Goal: Task Accomplishment & Management: Use online tool/utility

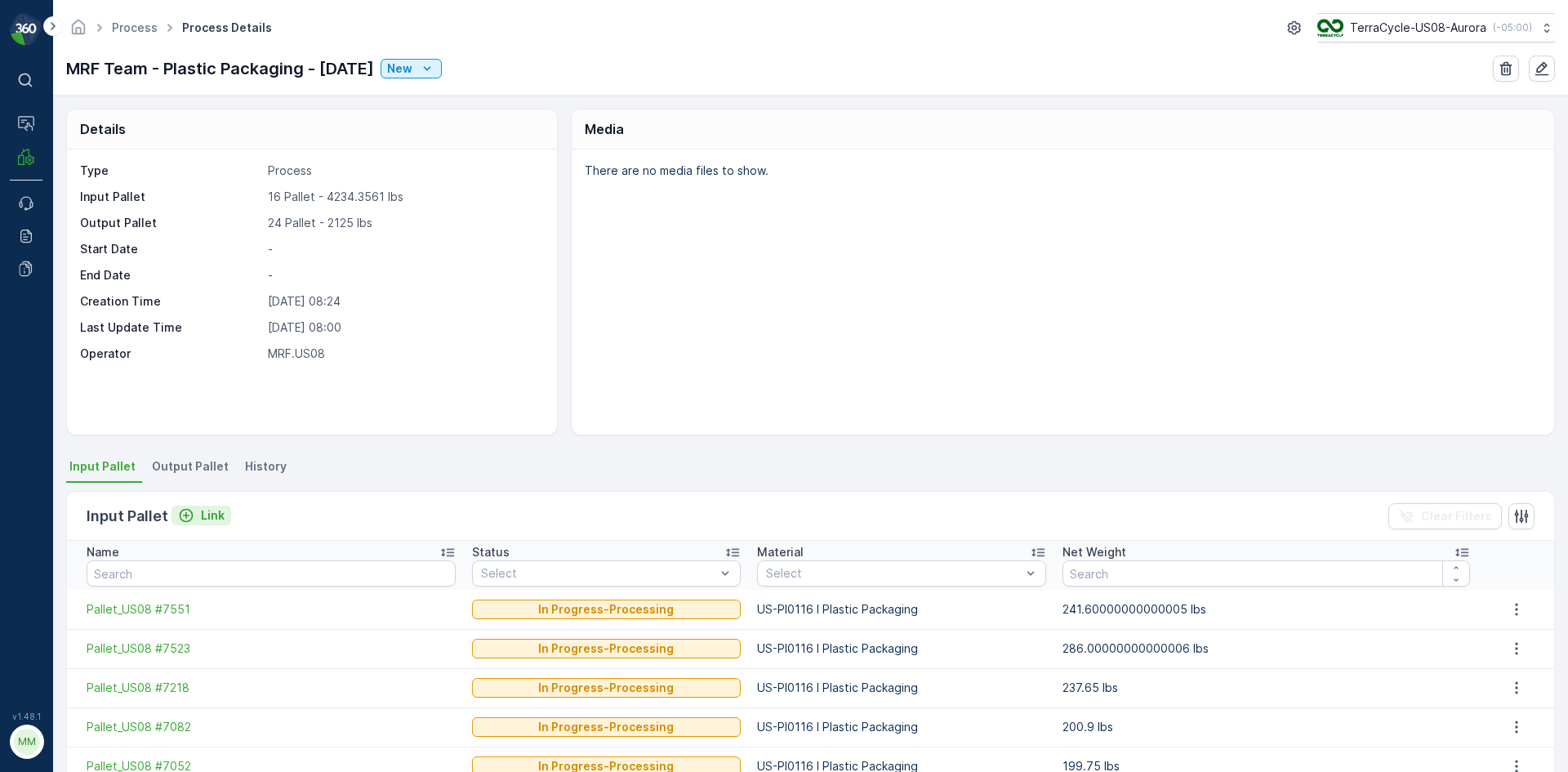
click at [187, 517] on icon "Link" at bounding box center [186, 515] width 17 height 17
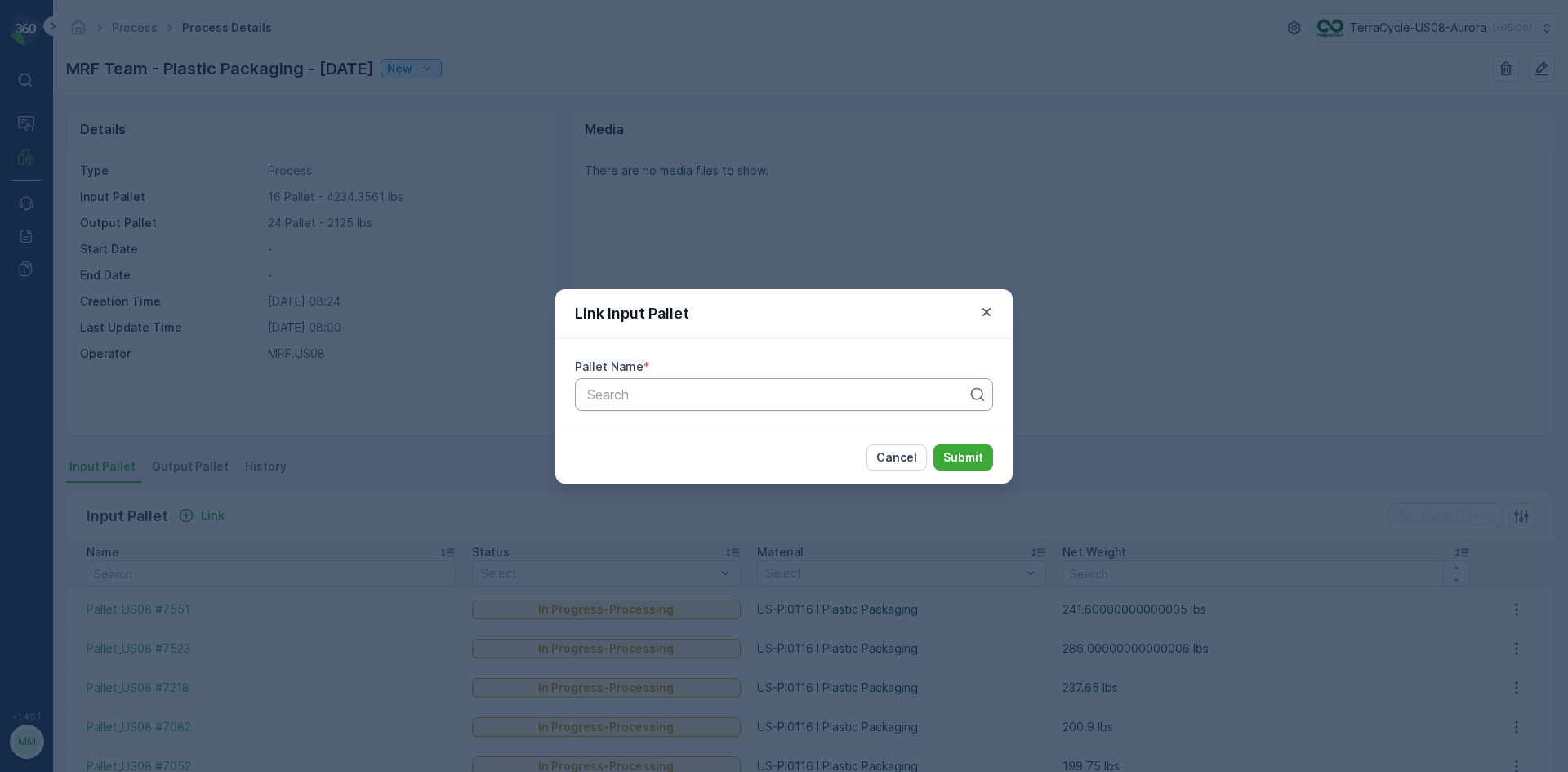
click at [730, 398] on div at bounding box center [777, 394] width 384 height 15
type input "5416"
click at [716, 426] on div "Pallet_US08 #5416" at bounding box center [783, 435] width 418 height 28
click at [982, 461] on p "Submit" at bounding box center [963, 457] width 40 height 17
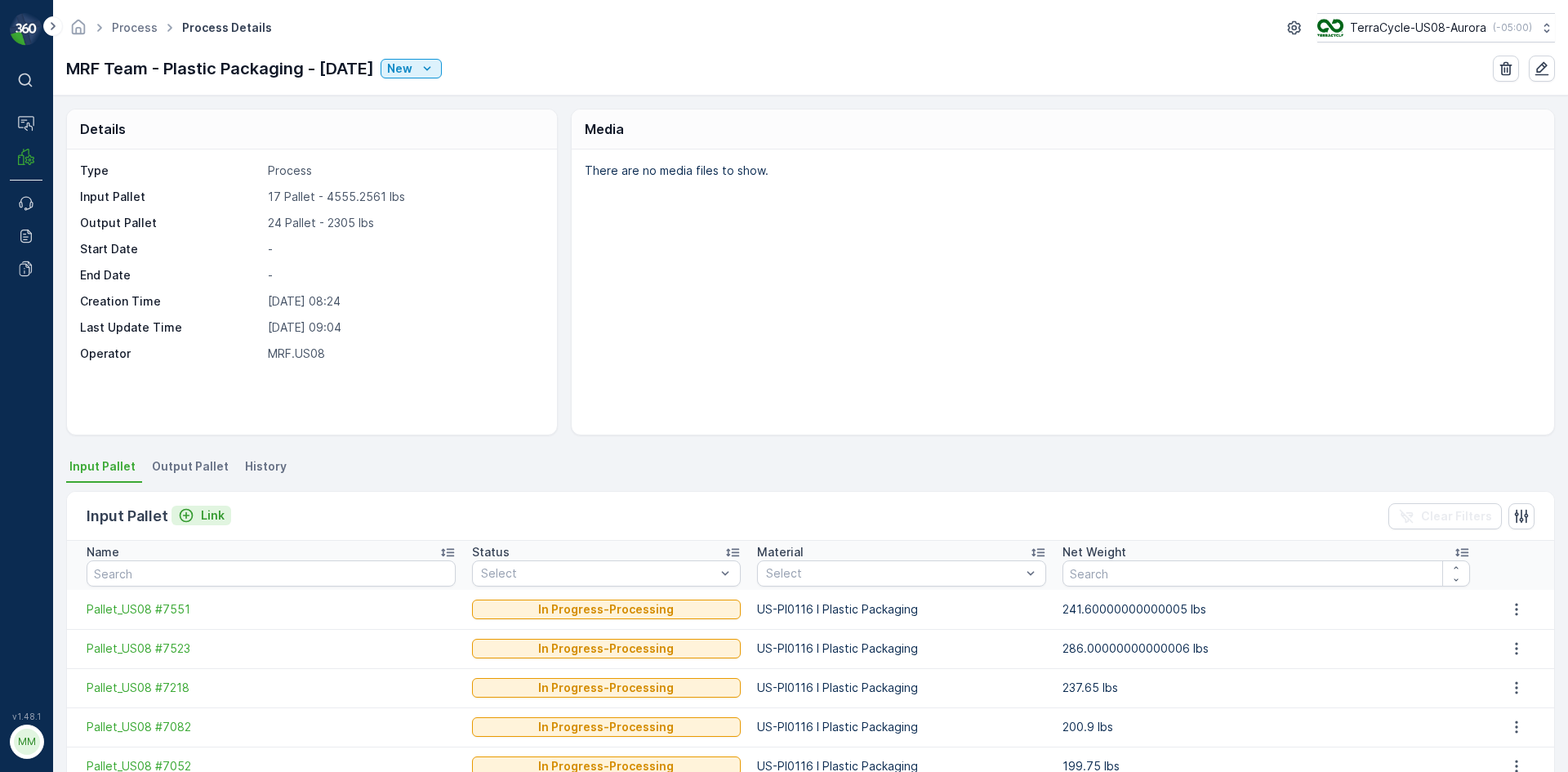
click at [205, 514] on p "Link" at bounding box center [212, 515] width 24 height 17
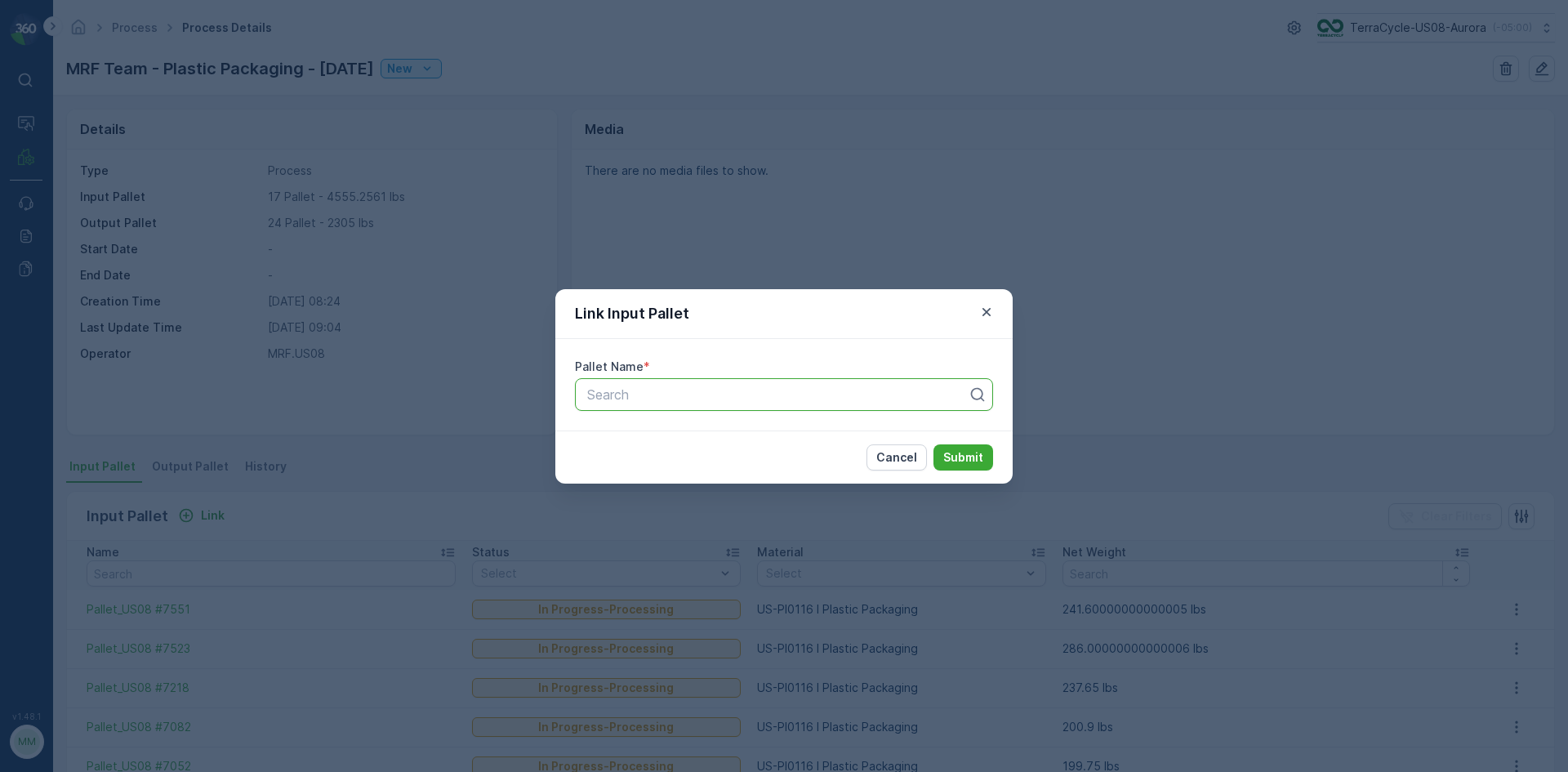
click at [608, 397] on div at bounding box center [777, 394] width 384 height 15
type input "7126"
click at [995, 314] on button "button" at bounding box center [986, 312] width 19 height 19
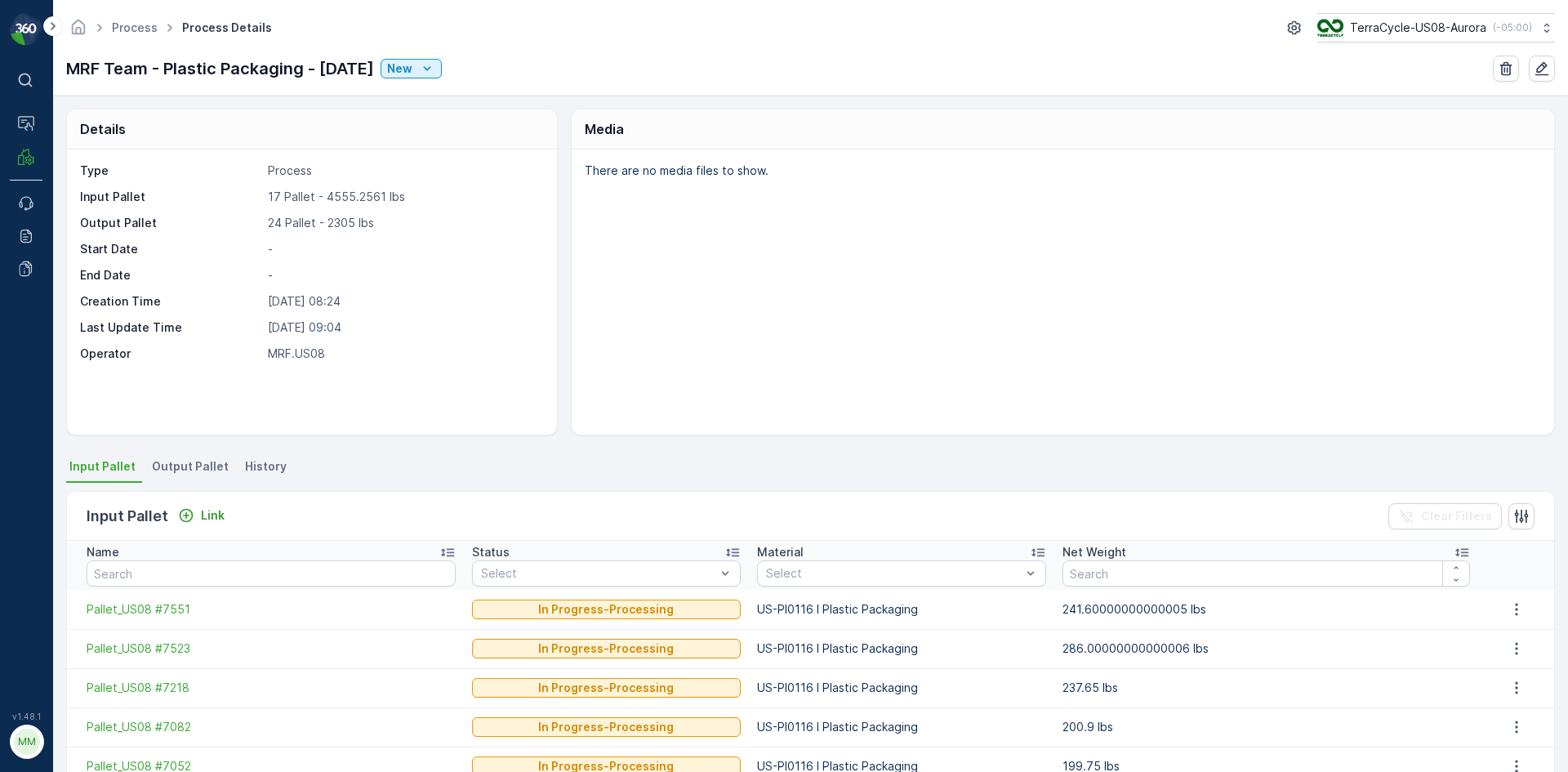
click at [183, 468] on span "Output Pallet" at bounding box center [190, 467] width 77 height 17
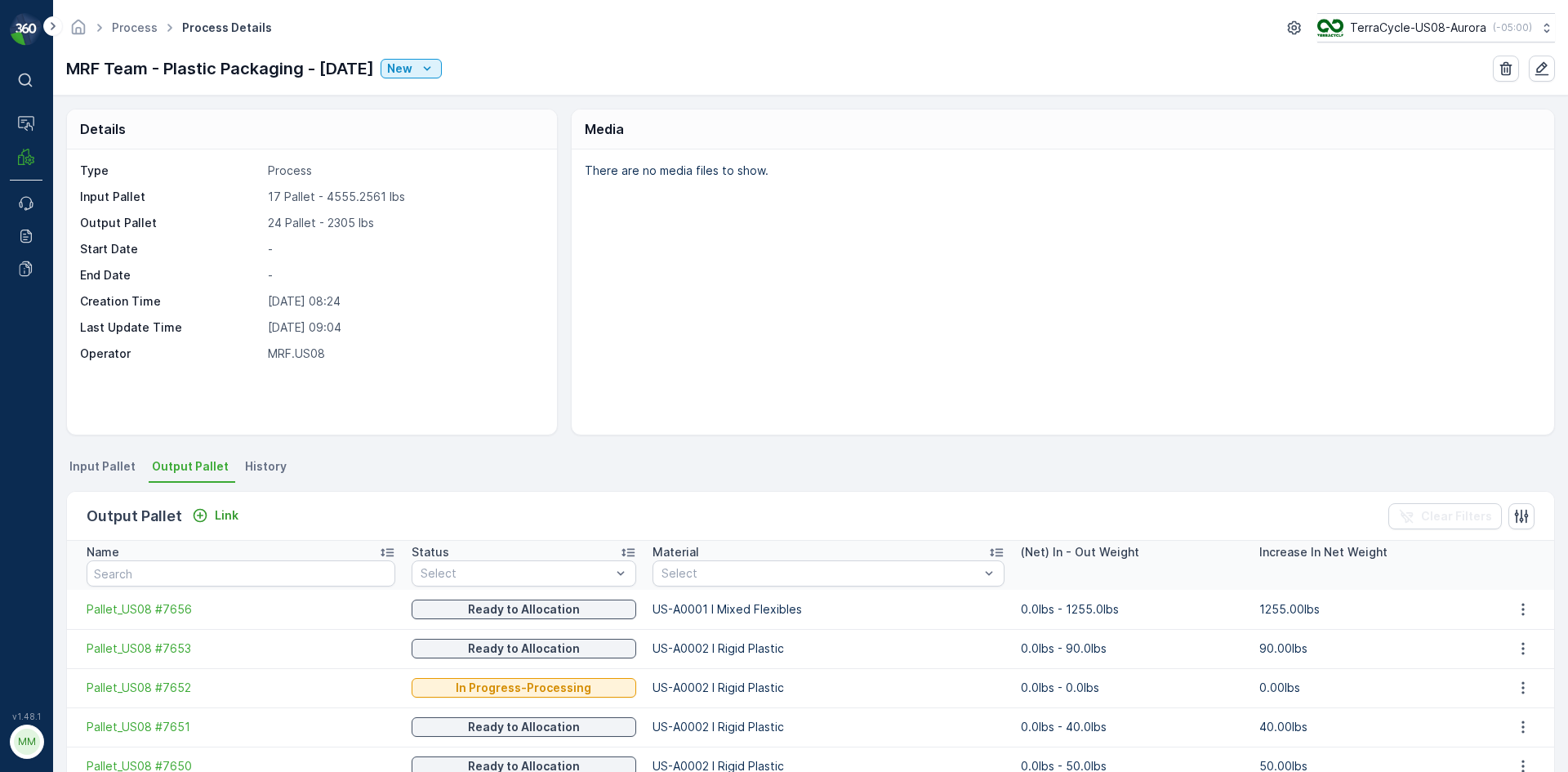
click at [217, 504] on div "Output Pallet Link Clear Filters" at bounding box center [810, 517] width 1487 height 49
click at [209, 515] on div "Link" at bounding box center [215, 515] width 47 height 17
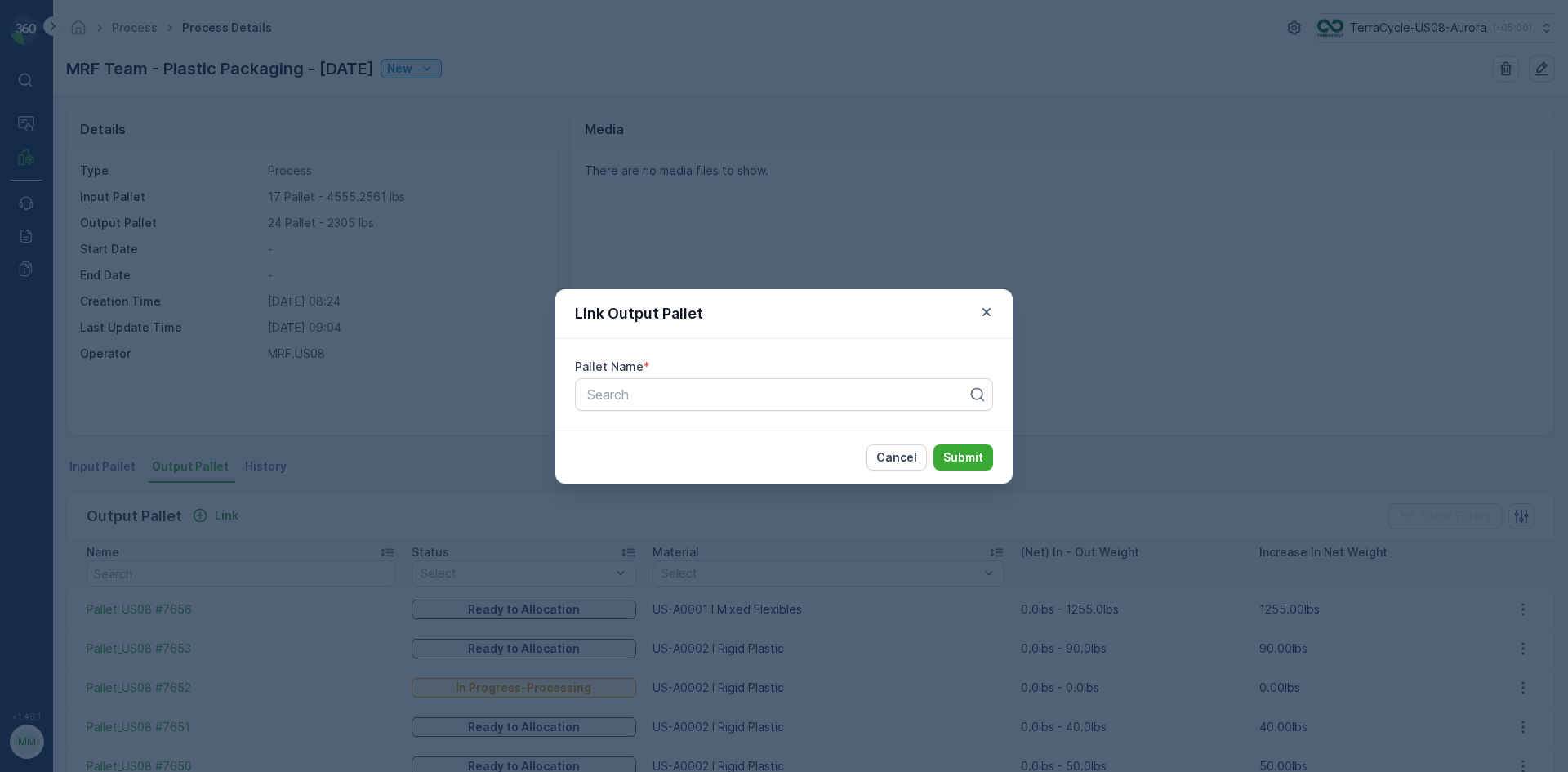
click at [708, 375] on div "Pallet Name * Search" at bounding box center [784, 385] width 458 height 92
click at [698, 398] on div at bounding box center [777, 394] width 384 height 15
type input "7080"
click at [682, 432] on span "Pallet_US08 #7080" at bounding box center [644, 434] width 118 height 15
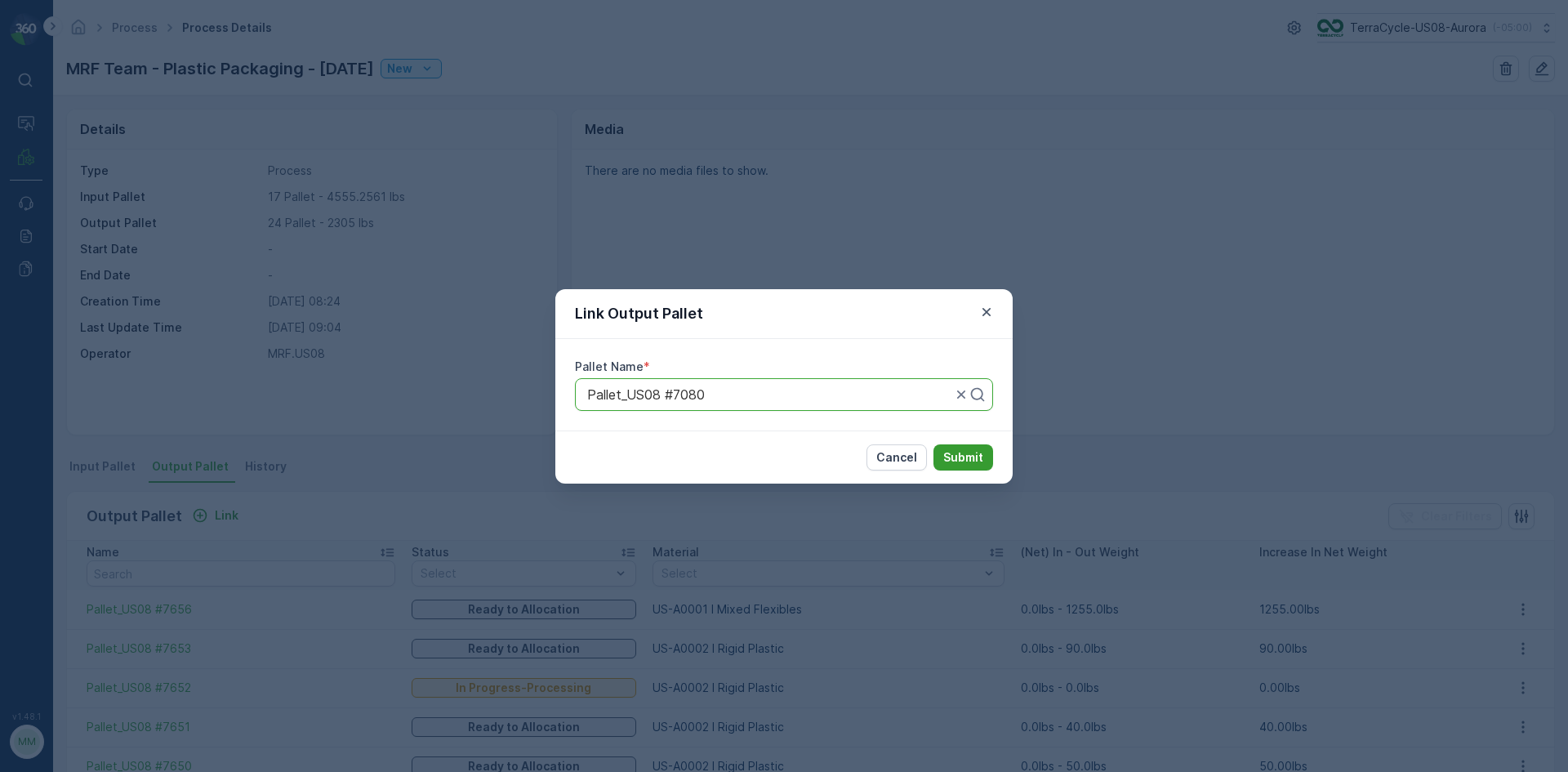
click at [952, 451] on p "Submit" at bounding box center [963, 457] width 40 height 17
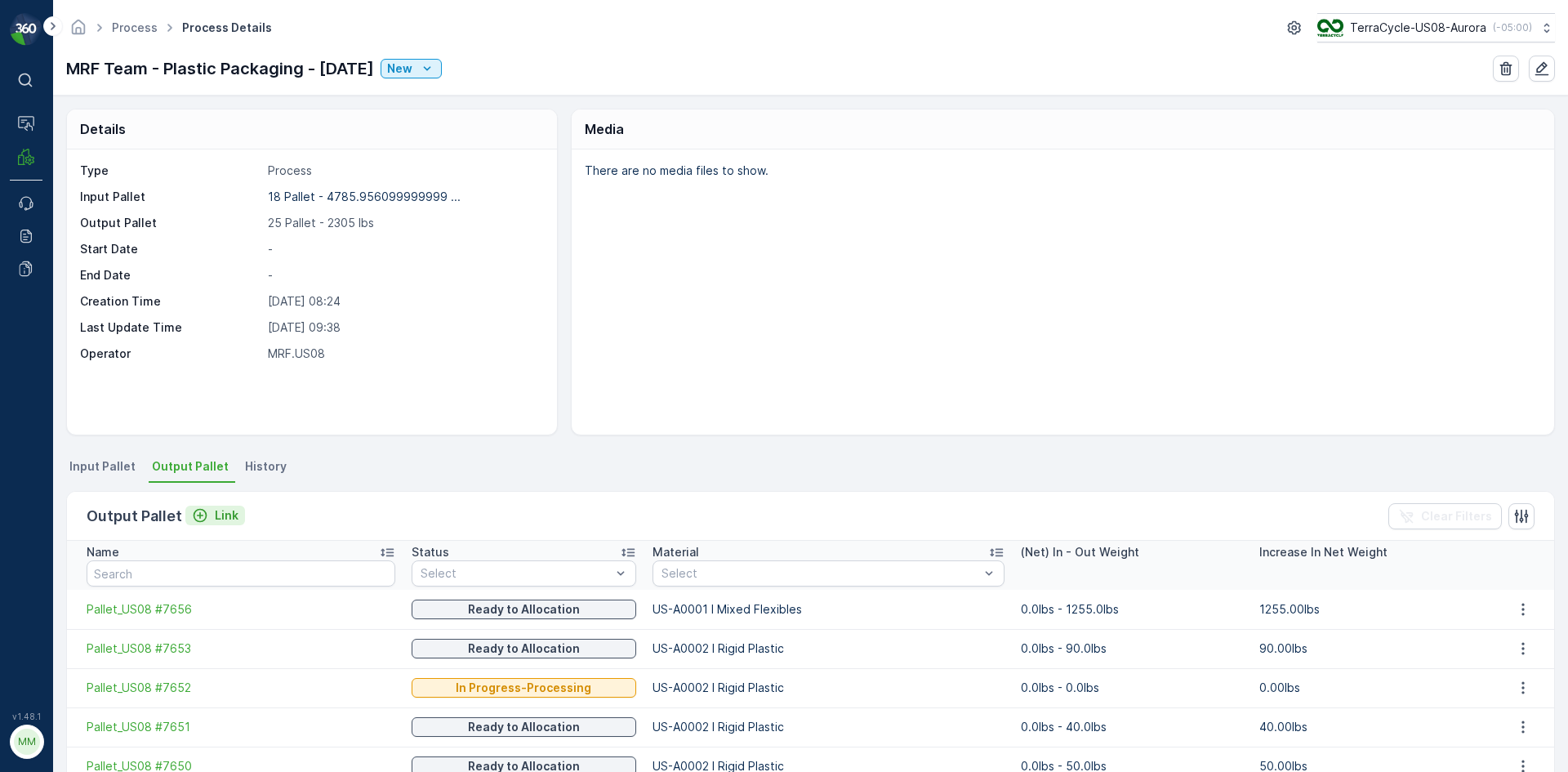
click at [219, 505] on button "Link" at bounding box center [216, 515] width 60 height 19
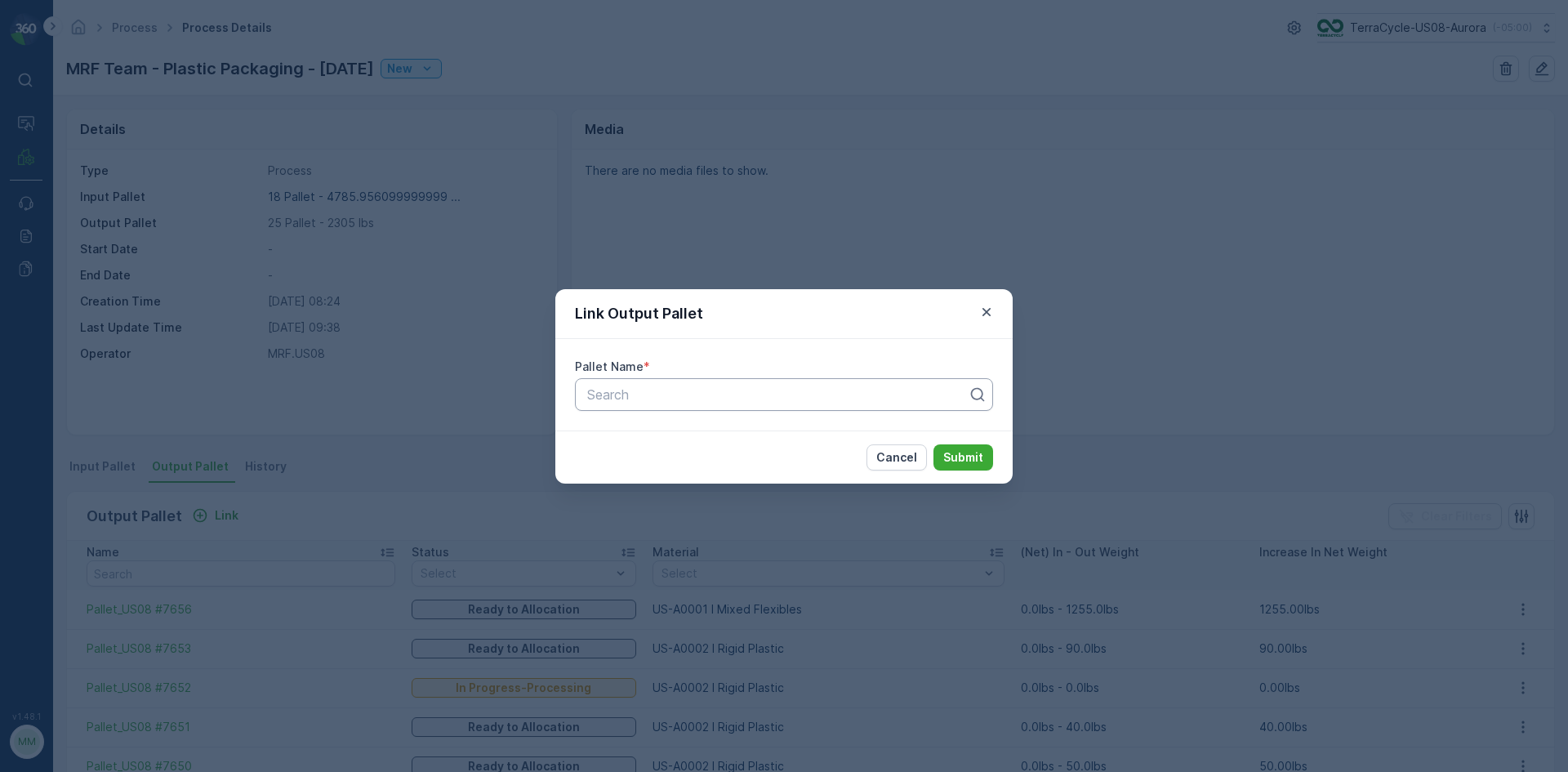
click at [803, 397] on div at bounding box center [777, 394] width 384 height 15
type input "7669"
click at [745, 432] on div "Pallet_US08 #7669" at bounding box center [784, 434] width 399 height 15
click at [970, 453] on p "Submit" at bounding box center [963, 457] width 40 height 17
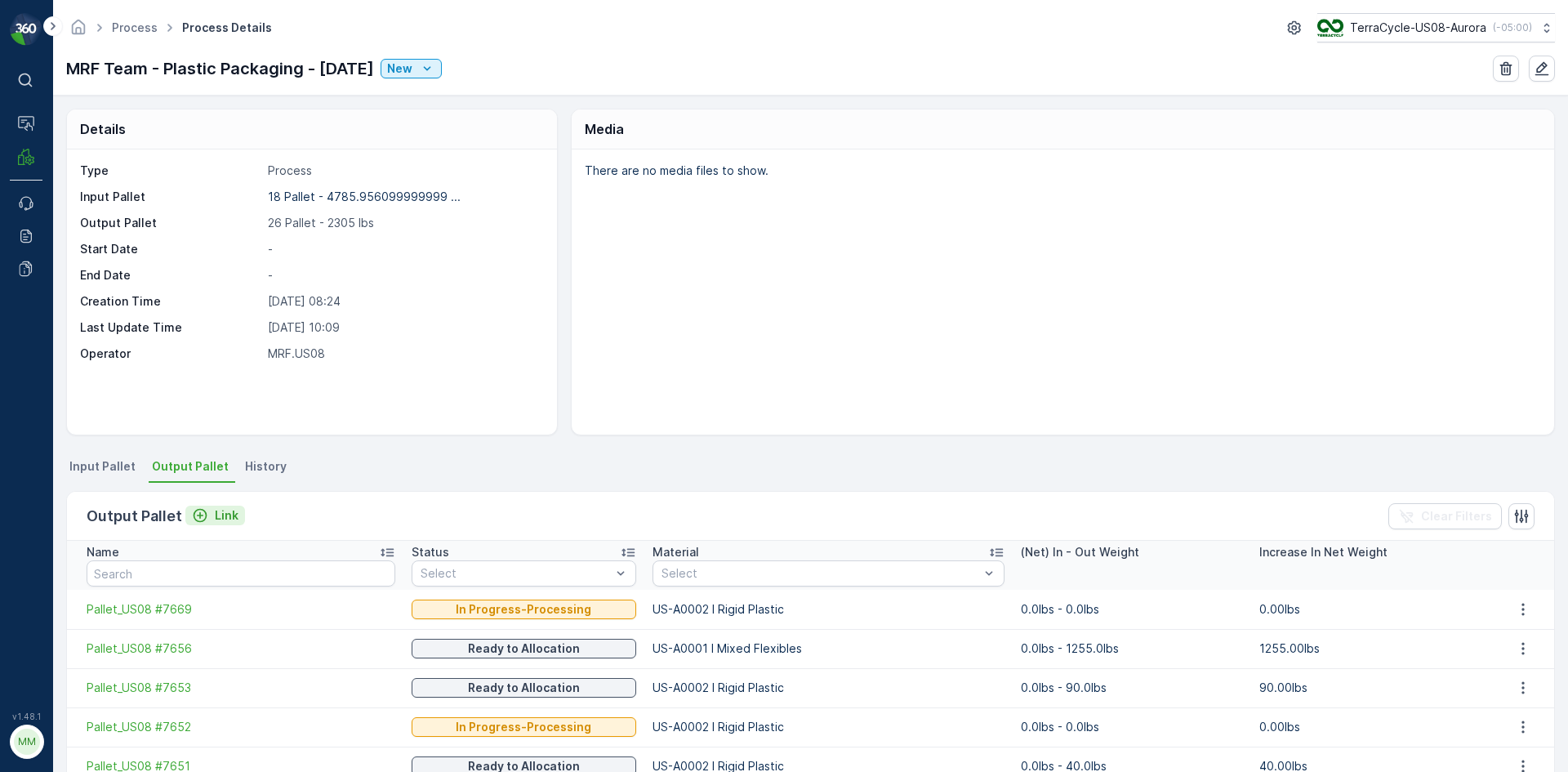
click at [210, 511] on div "Link" at bounding box center [215, 515] width 47 height 17
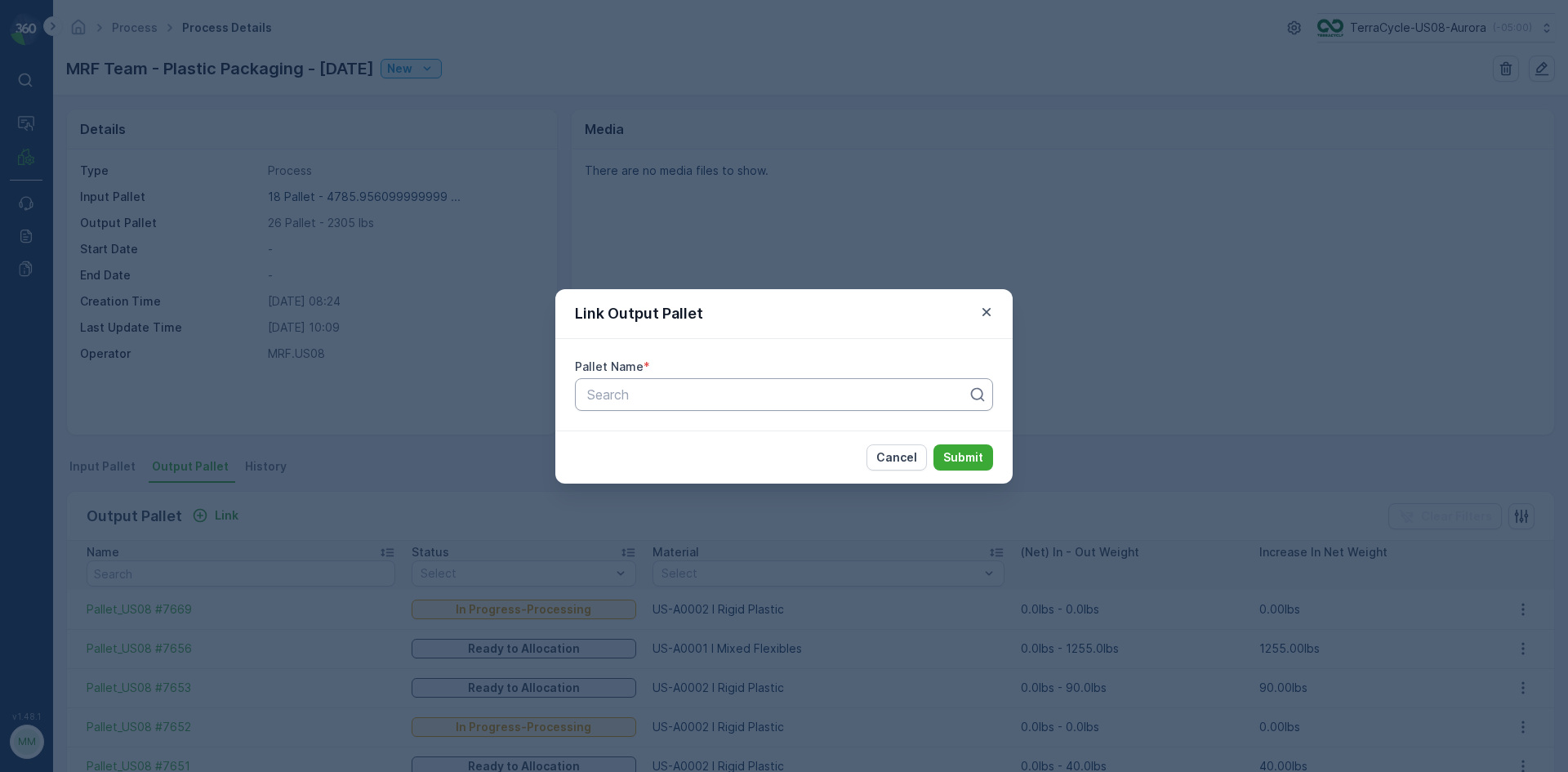
click at [673, 379] on div "Search" at bounding box center [783, 394] width 418 height 33
type input "7668"
click at [672, 431] on span "Pallet_US08 #7668" at bounding box center [644, 434] width 118 height 15
click at [979, 452] on p "Submit" at bounding box center [963, 457] width 40 height 17
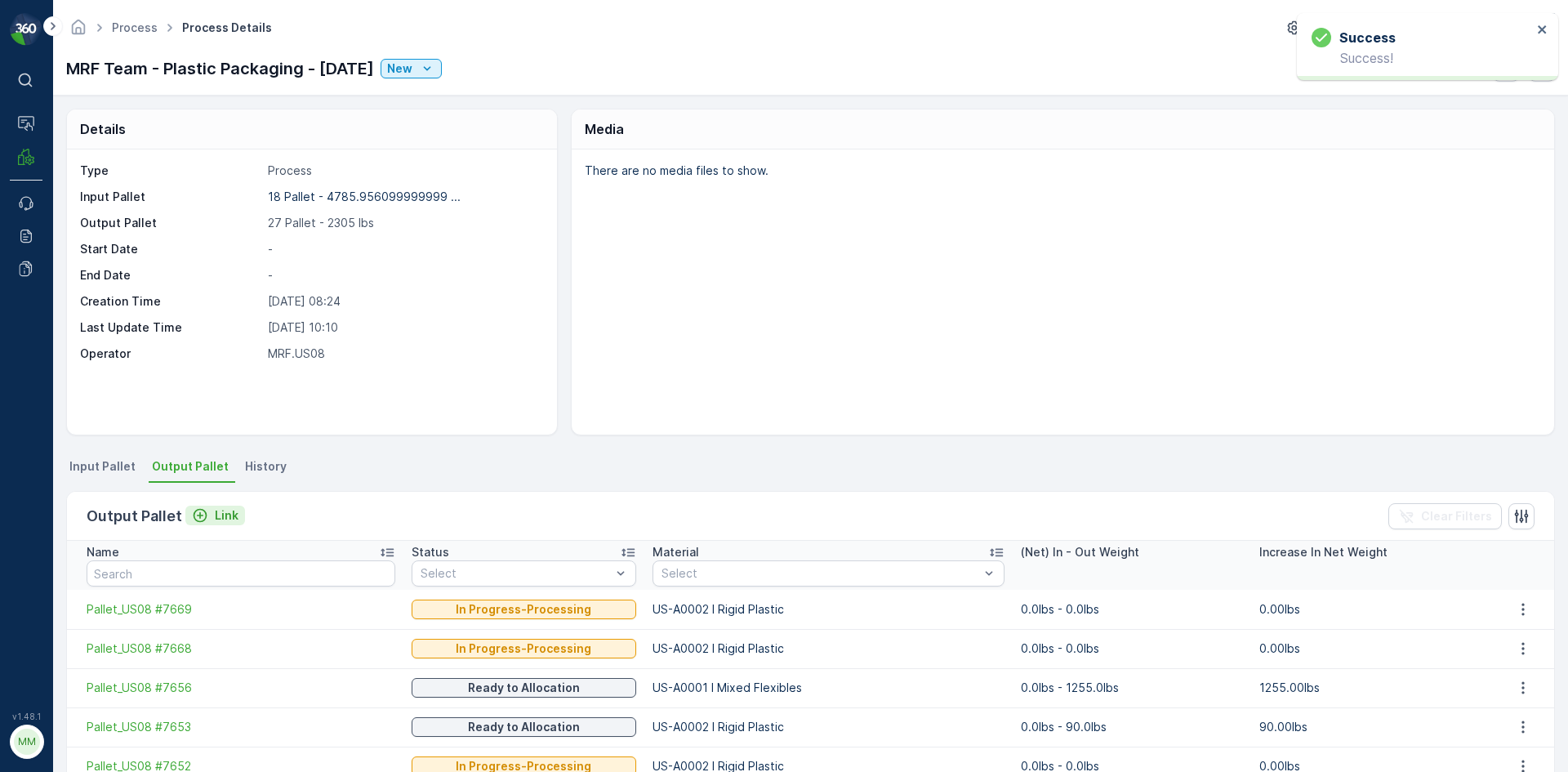
click at [215, 518] on p "Link" at bounding box center [226, 515] width 24 height 17
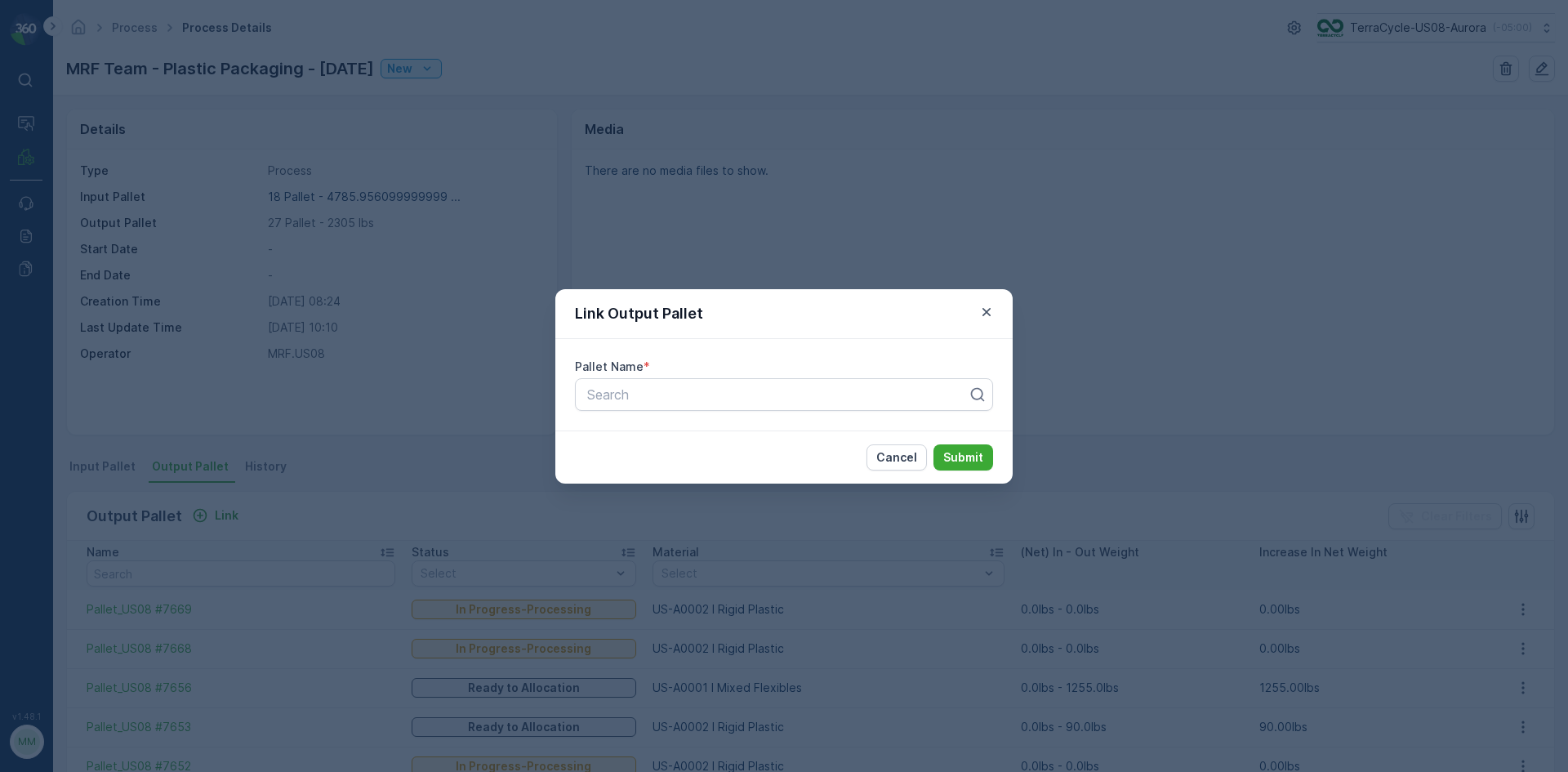
click at [744, 375] on div "Pallet Name * Search" at bounding box center [784, 385] width 458 height 92
click at [745, 389] on div at bounding box center [777, 394] width 384 height 15
type input "7667"
click at [801, 435] on div "Pallet_US08 #7667" at bounding box center [784, 434] width 399 height 15
click at [956, 457] on p "Submit" at bounding box center [963, 457] width 40 height 17
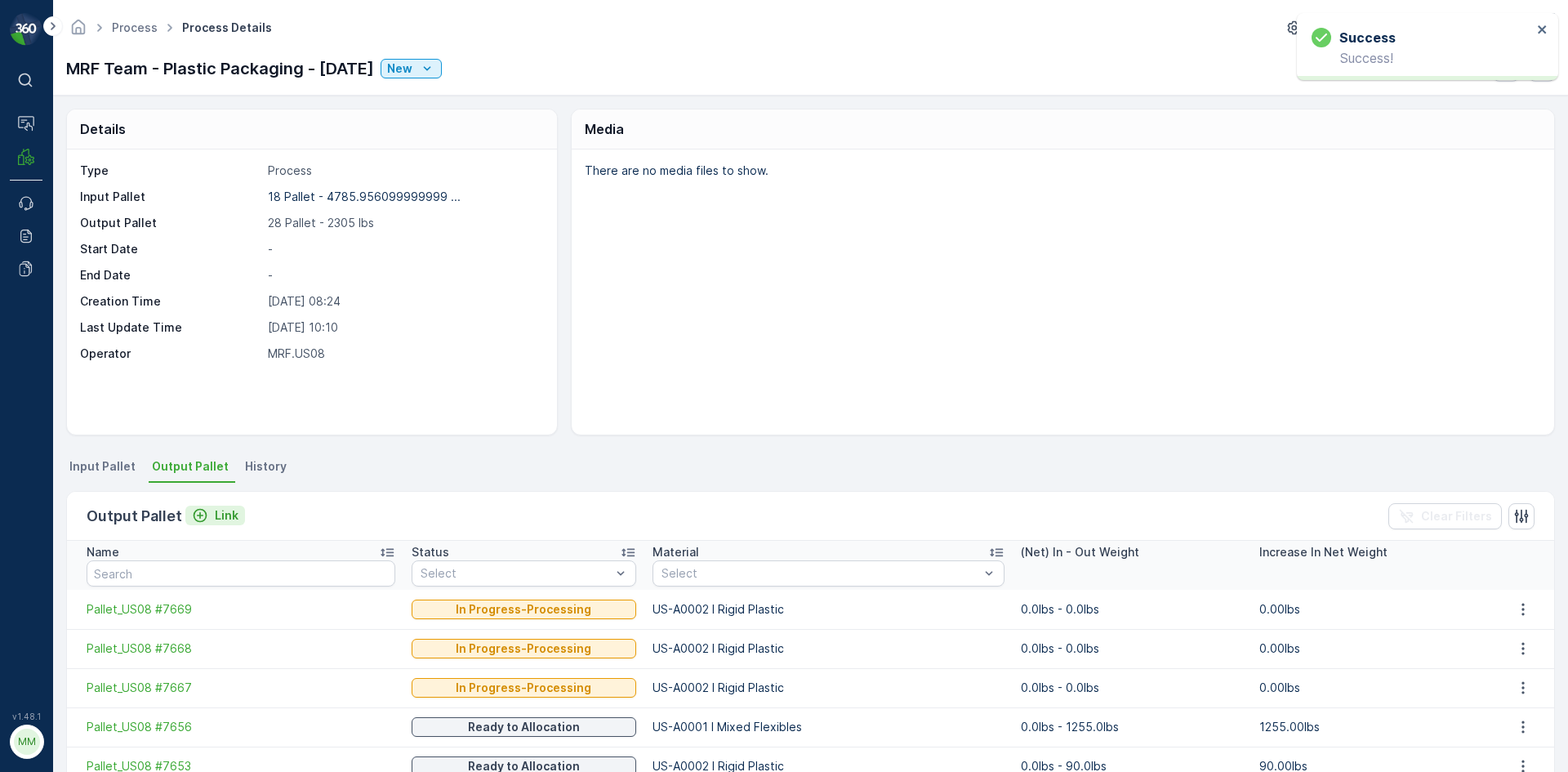
click at [208, 523] on div "Link" at bounding box center [215, 515] width 47 height 17
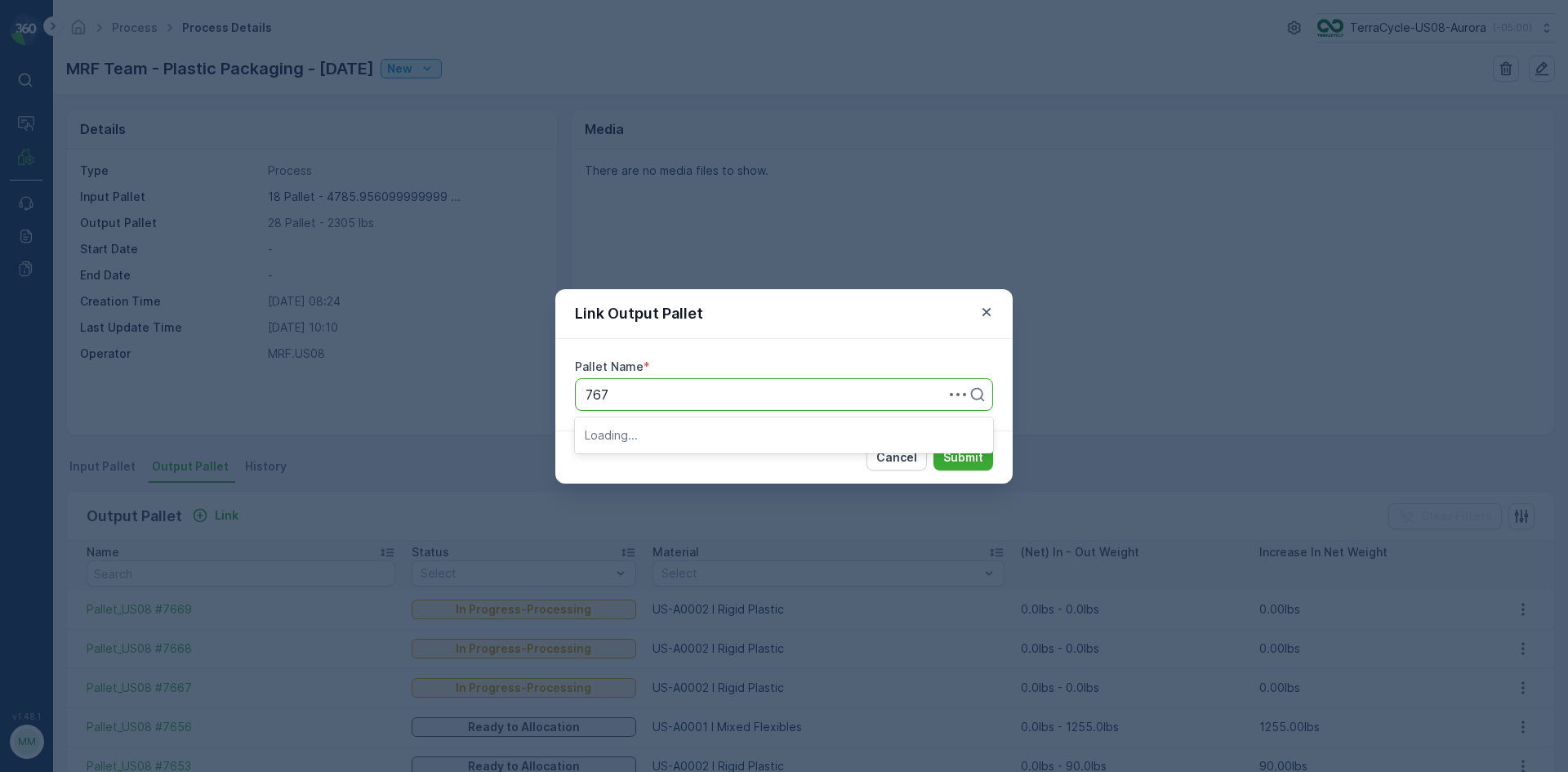
type input "7670"
click at [673, 423] on div "Pallet_US08 #7670" at bounding box center [783, 435] width 418 height 28
click at [961, 459] on p "Submit" at bounding box center [963, 457] width 40 height 17
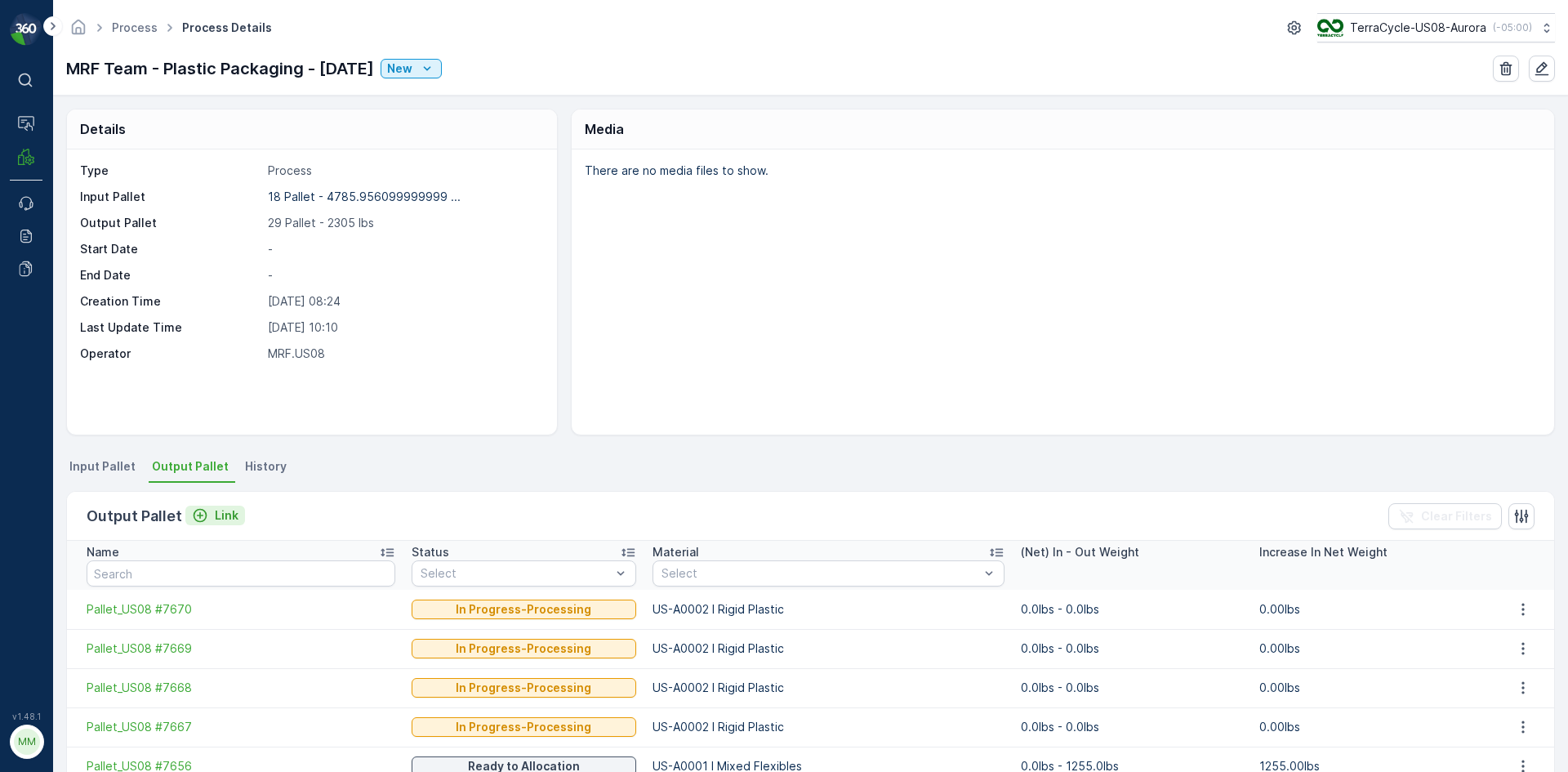
click at [221, 519] on p "Link" at bounding box center [226, 515] width 24 height 17
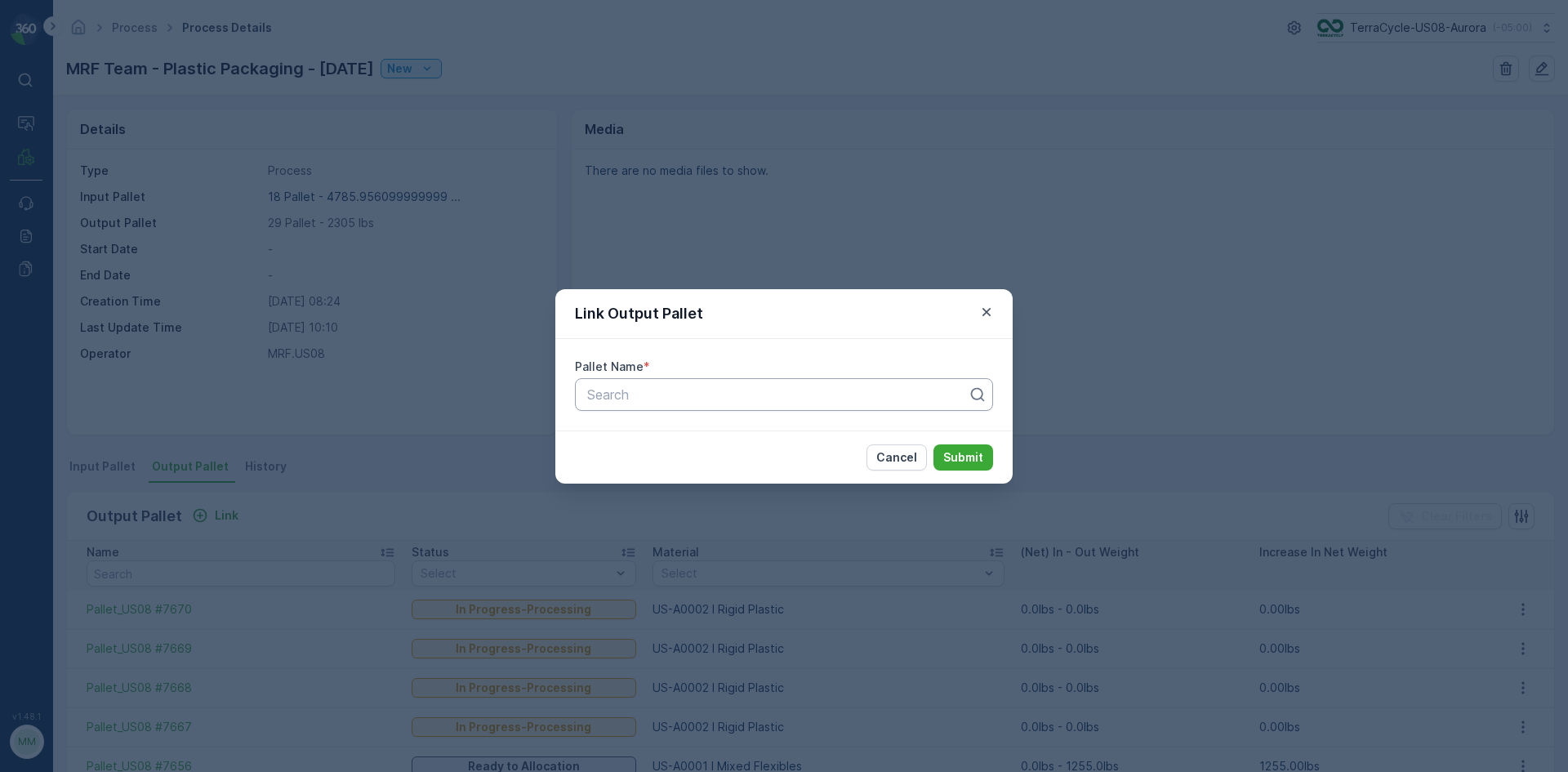
click at [788, 401] on div at bounding box center [777, 394] width 384 height 15
type input "7673"
click at [812, 460] on div "Pallet_US08 #7673" at bounding box center [784, 462] width 399 height 15
click at [959, 460] on p "Submit" at bounding box center [963, 457] width 40 height 17
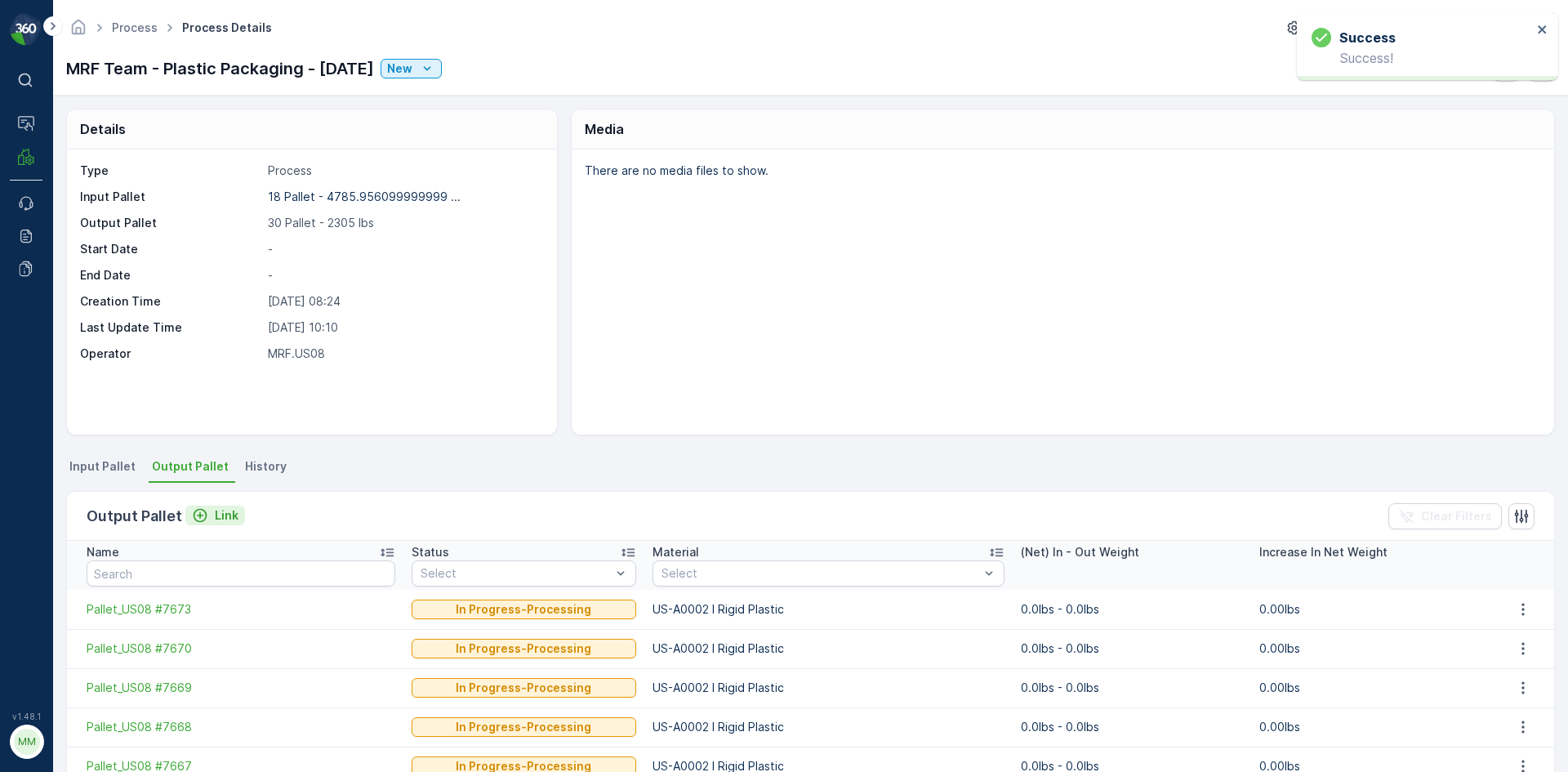
click at [228, 515] on p "Link" at bounding box center [226, 515] width 24 height 17
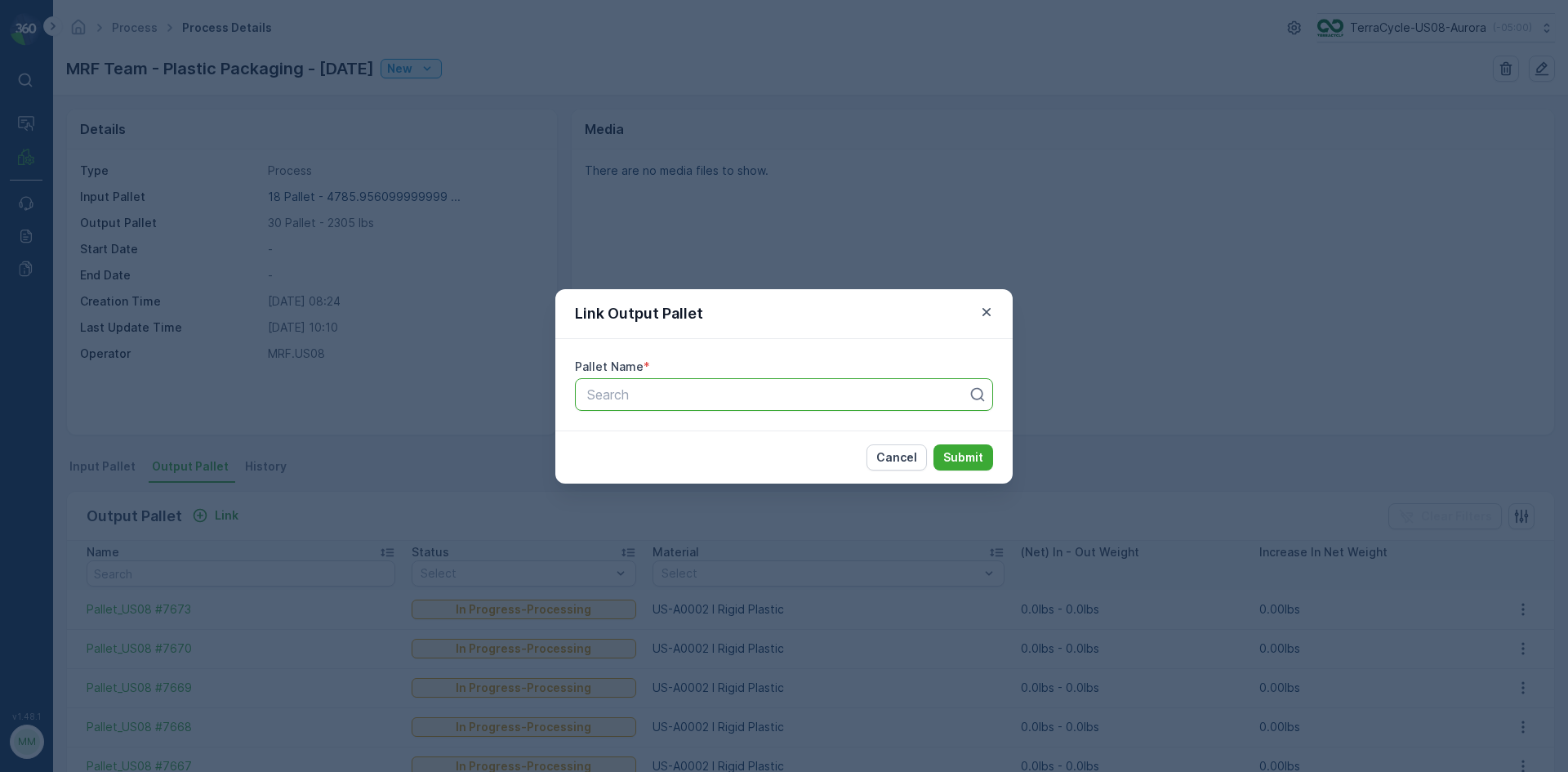
click at [843, 396] on div at bounding box center [777, 394] width 384 height 15
type input "7672"
drag, startPoint x: 812, startPoint y: 440, endPoint x: 920, endPoint y: 423, distance: 109.3
click at [817, 441] on div "Pallet_US08 #7672" at bounding box center [784, 434] width 399 height 15
click at [978, 456] on p "Submit" at bounding box center [963, 457] width 40 height 17
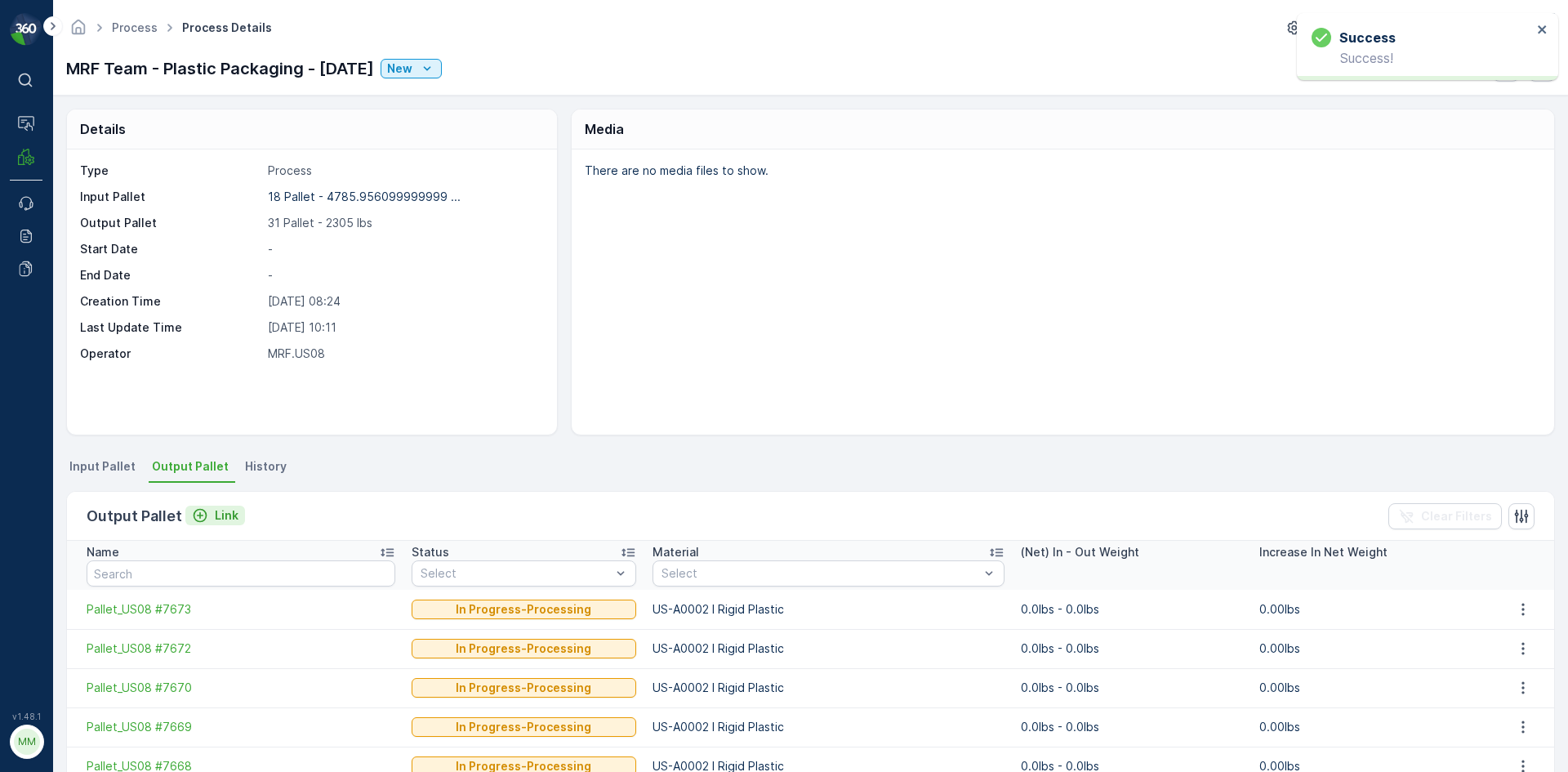
click at [207, 509] on div "Link" at bounding box center [215, 515] width 47 height 17
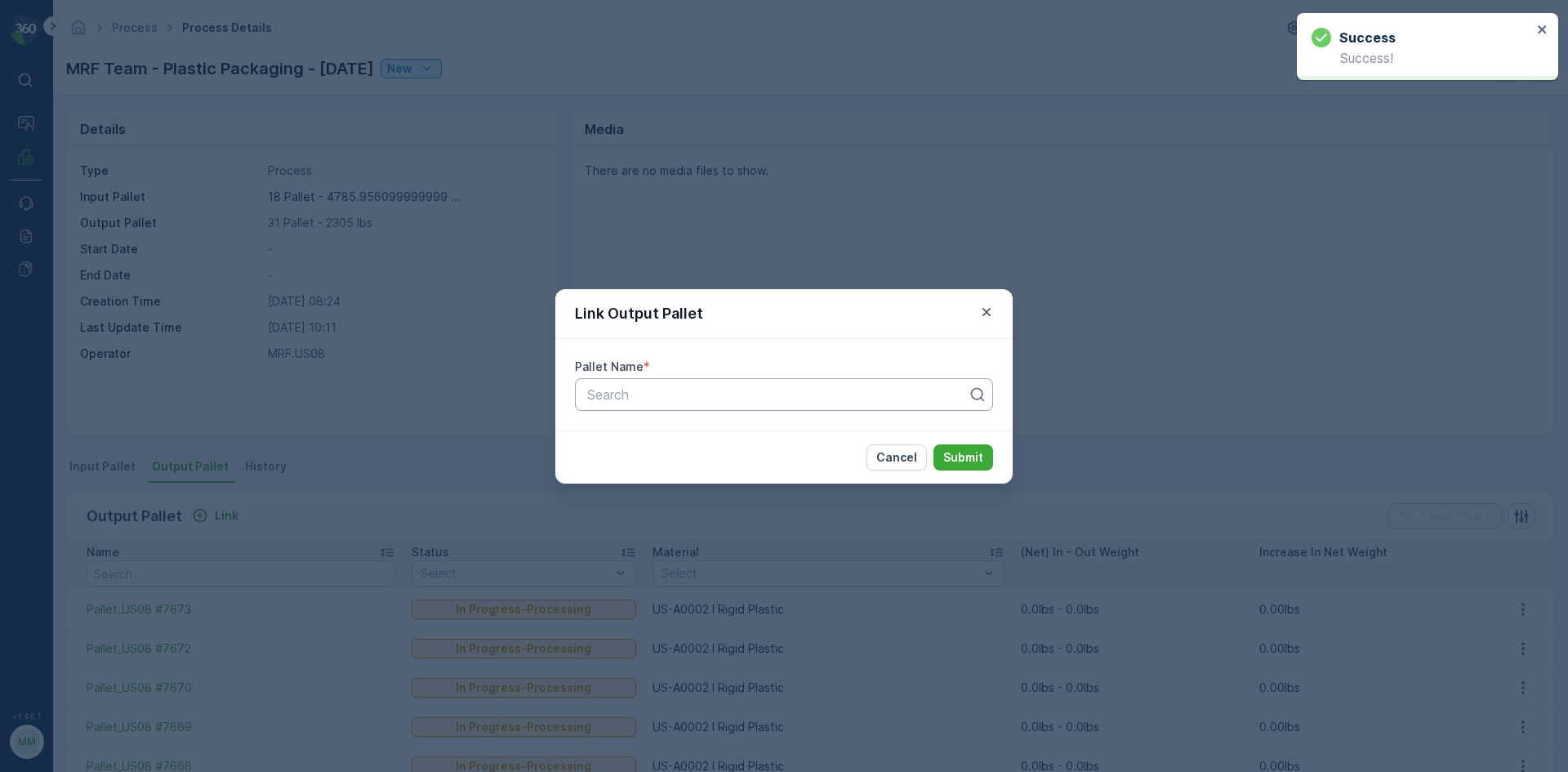
click at [648, 382] on div "Search" at bounding box center [783, 394] width 418 height 33
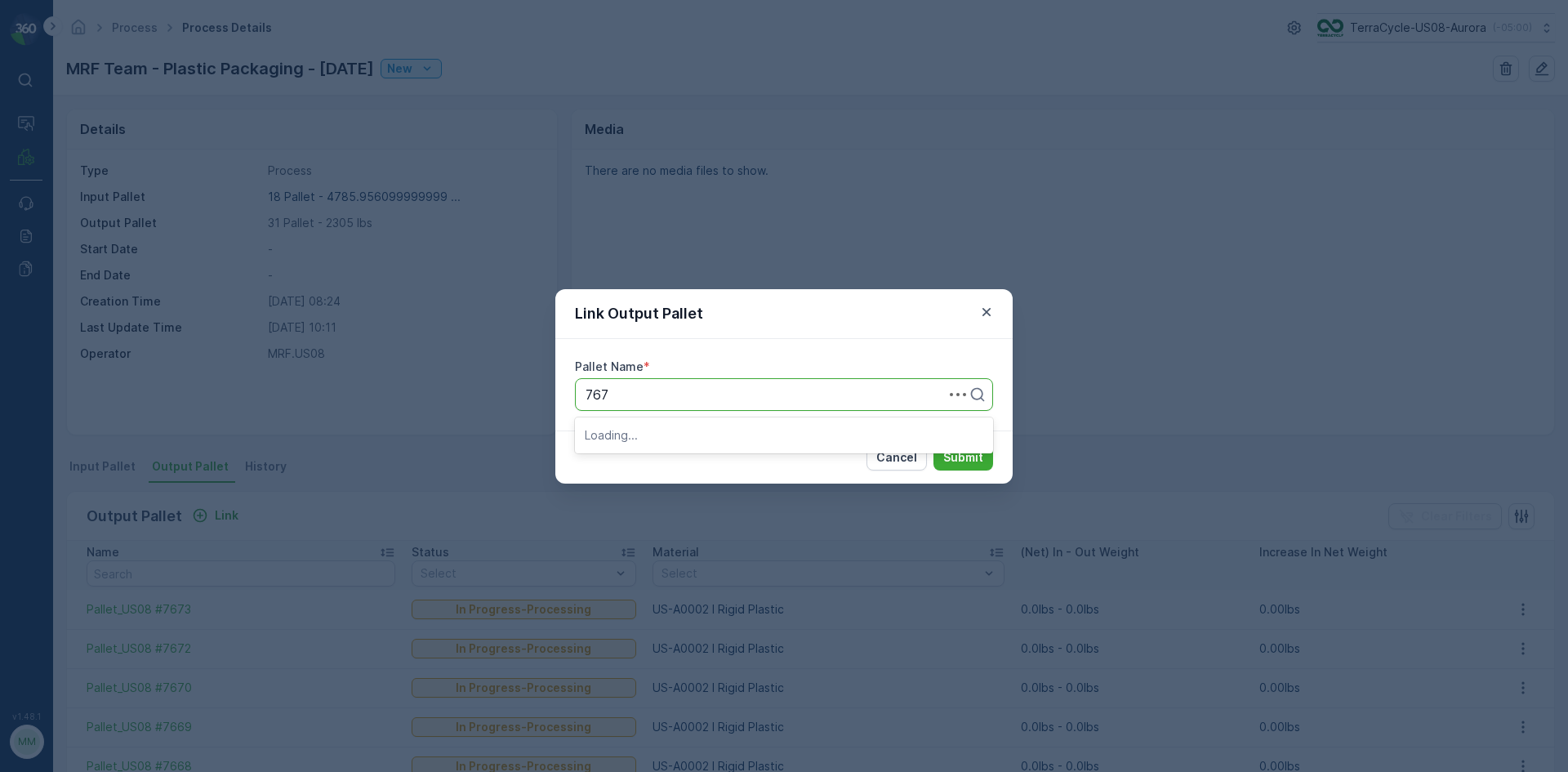
type input "7671"
click at [645, 441] on span "Pallet_US08 #7671" at bounding box center [642, 434] width 114 height 15
click at [960, 460] on p "Submit" at bounding box center [963, 457] width 40 height 17
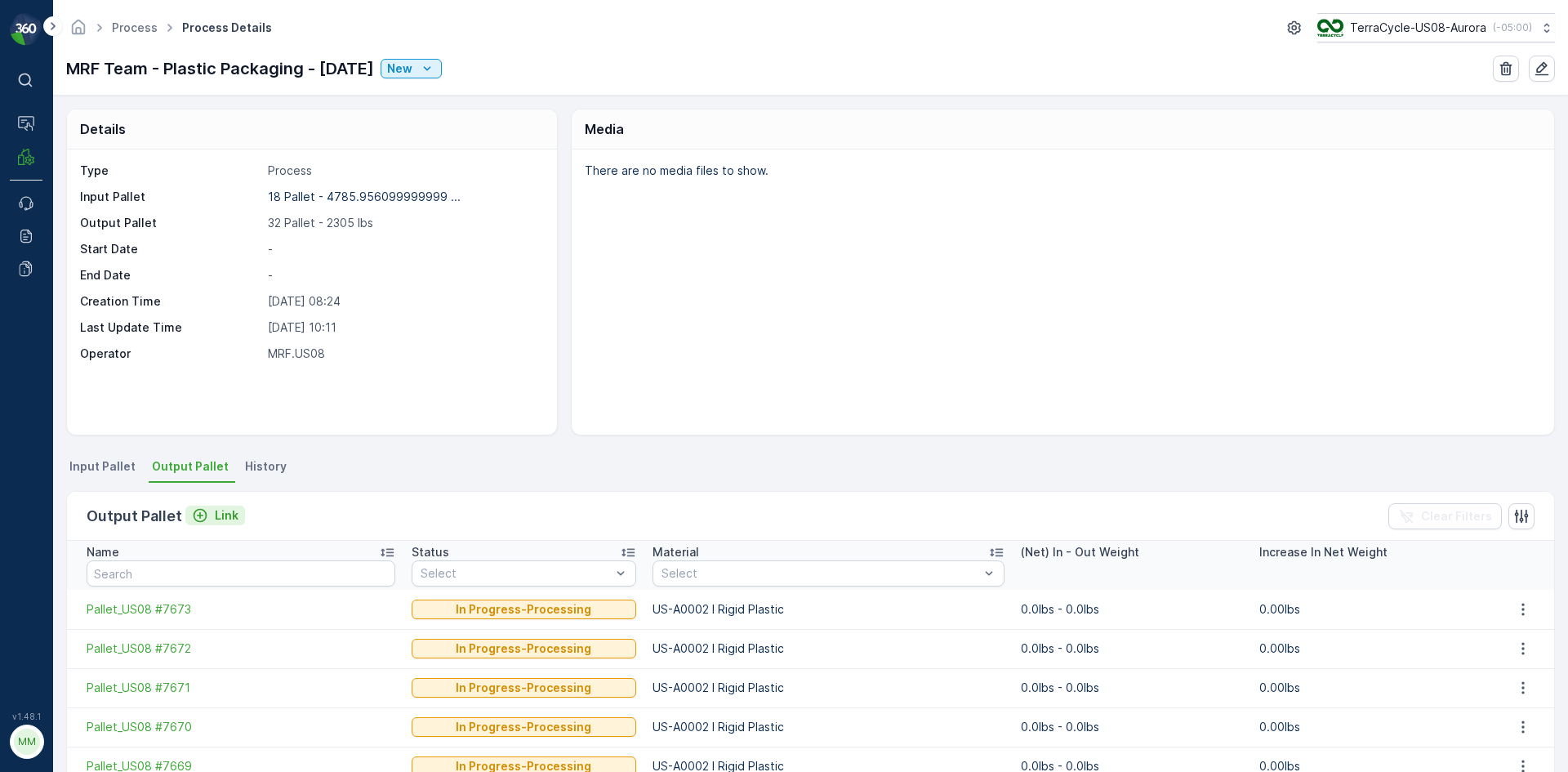
click at [230, 514] on p "Link" at bounding box center [226, 515] width 24 height 17
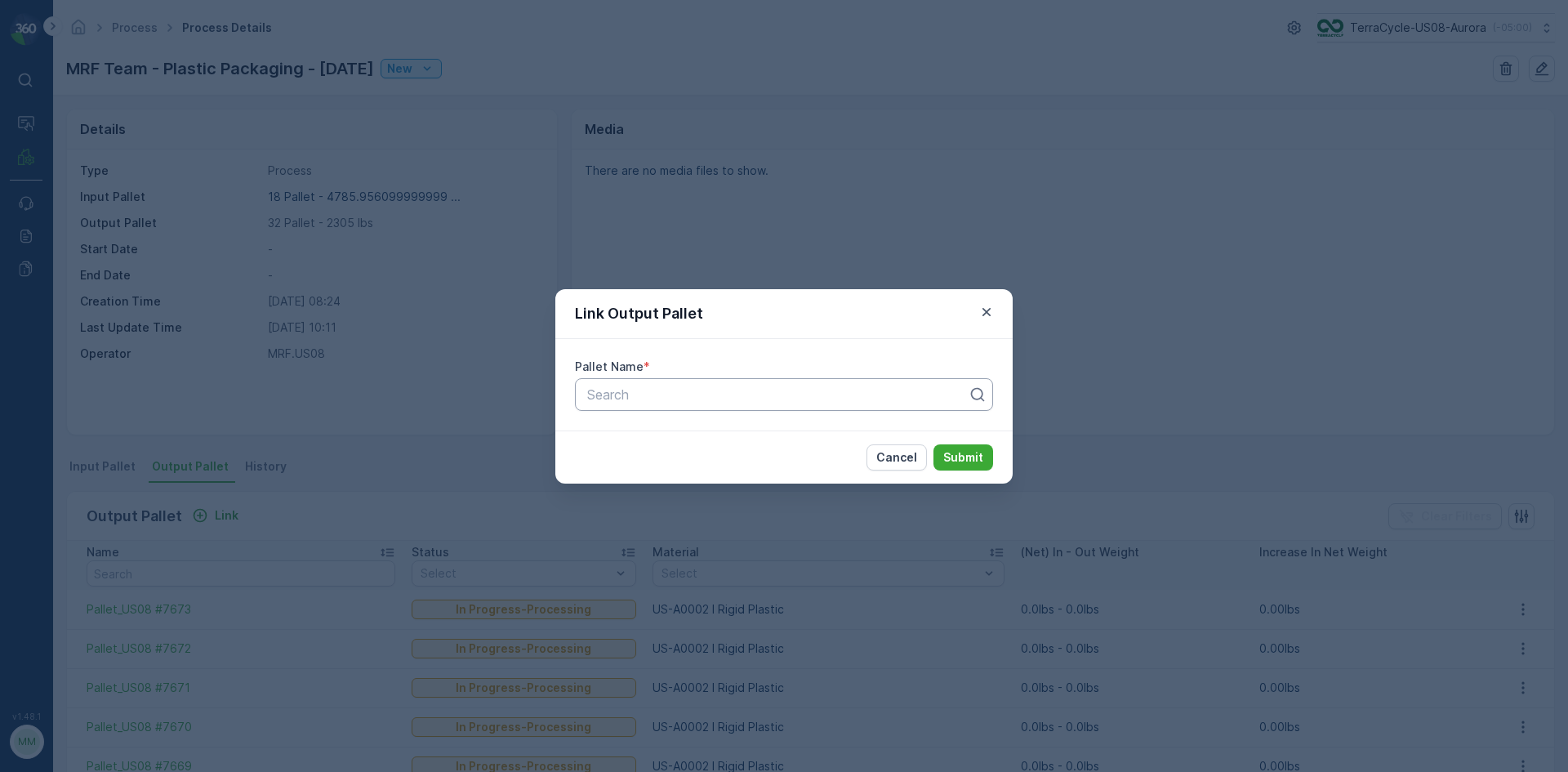
click at [818, 387] on div at bounding box center [777, 394] width 384 height 15
type input "6817"
click at [730, 452] on div "Pallet_US08 #6817" at bounding box center [783, 463] width 418 height 28
click at [967, 470] on button "Submit" at bounding box center [964, 458] width 60 height 26
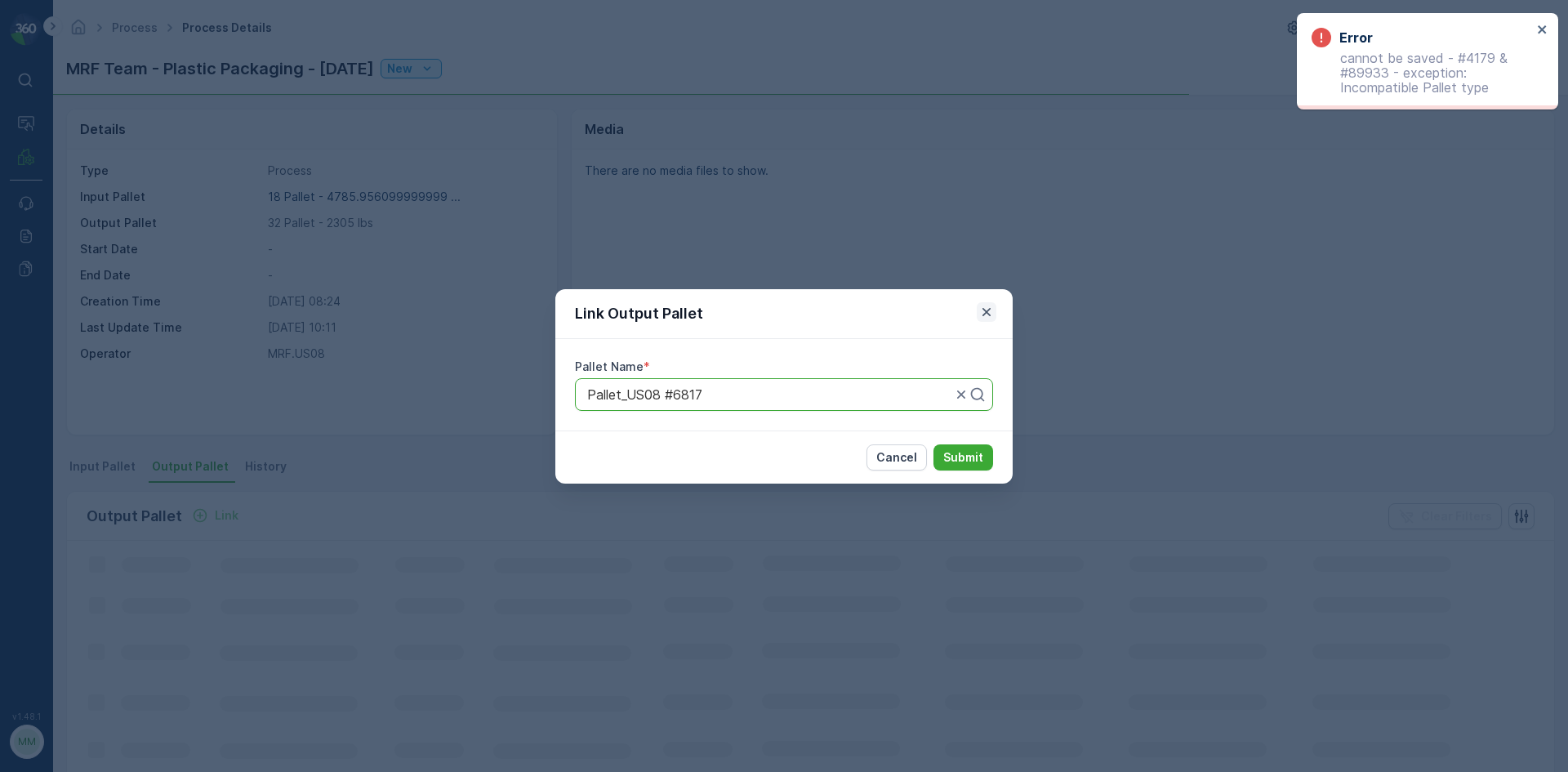
click at [978, 305] on button "button" at bounding box center [986, 312] width 19 height 19
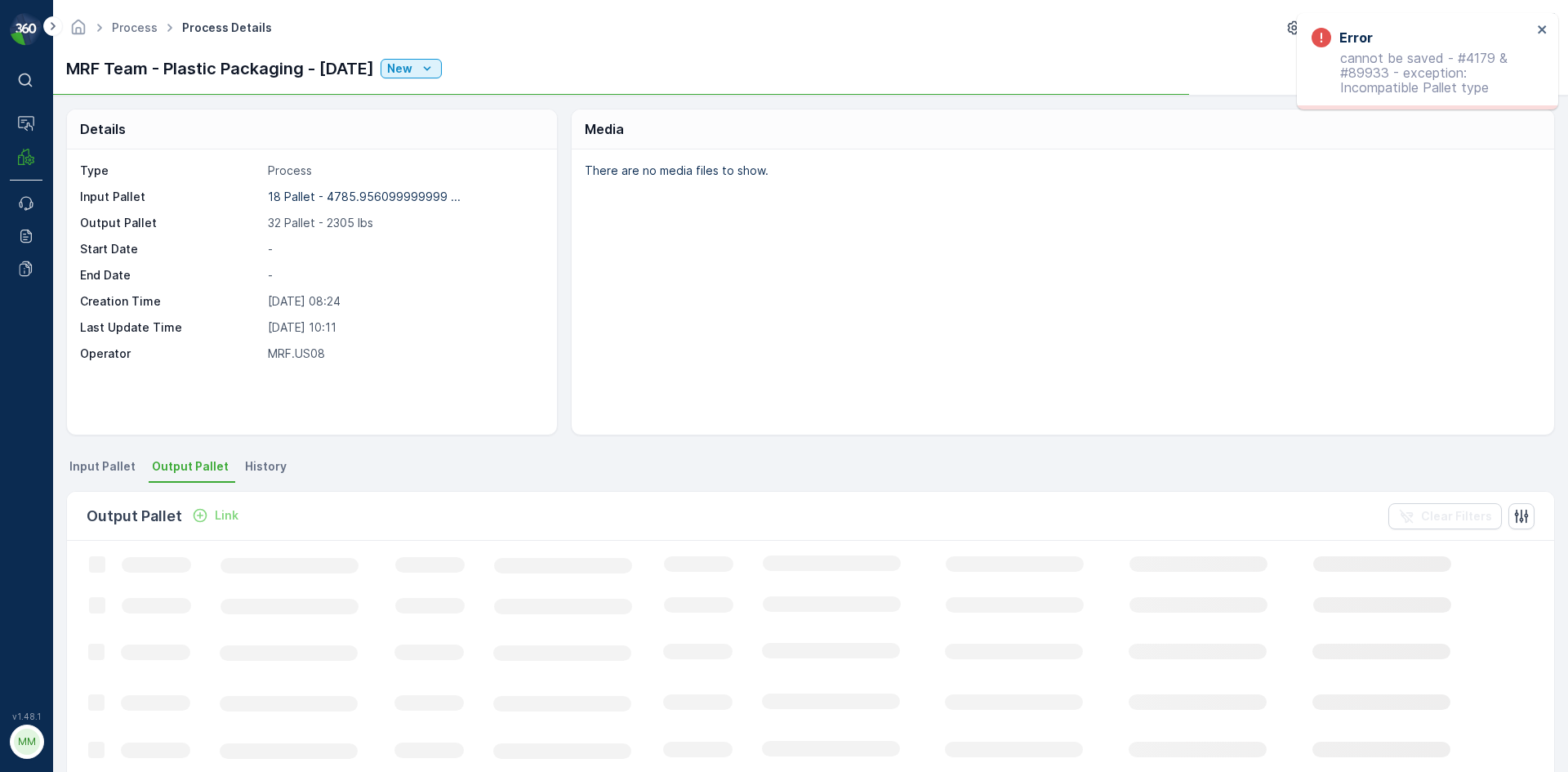
click at [116, 474] on span "Input Pallet" at bounding box center [102, 467] width 66 height 17
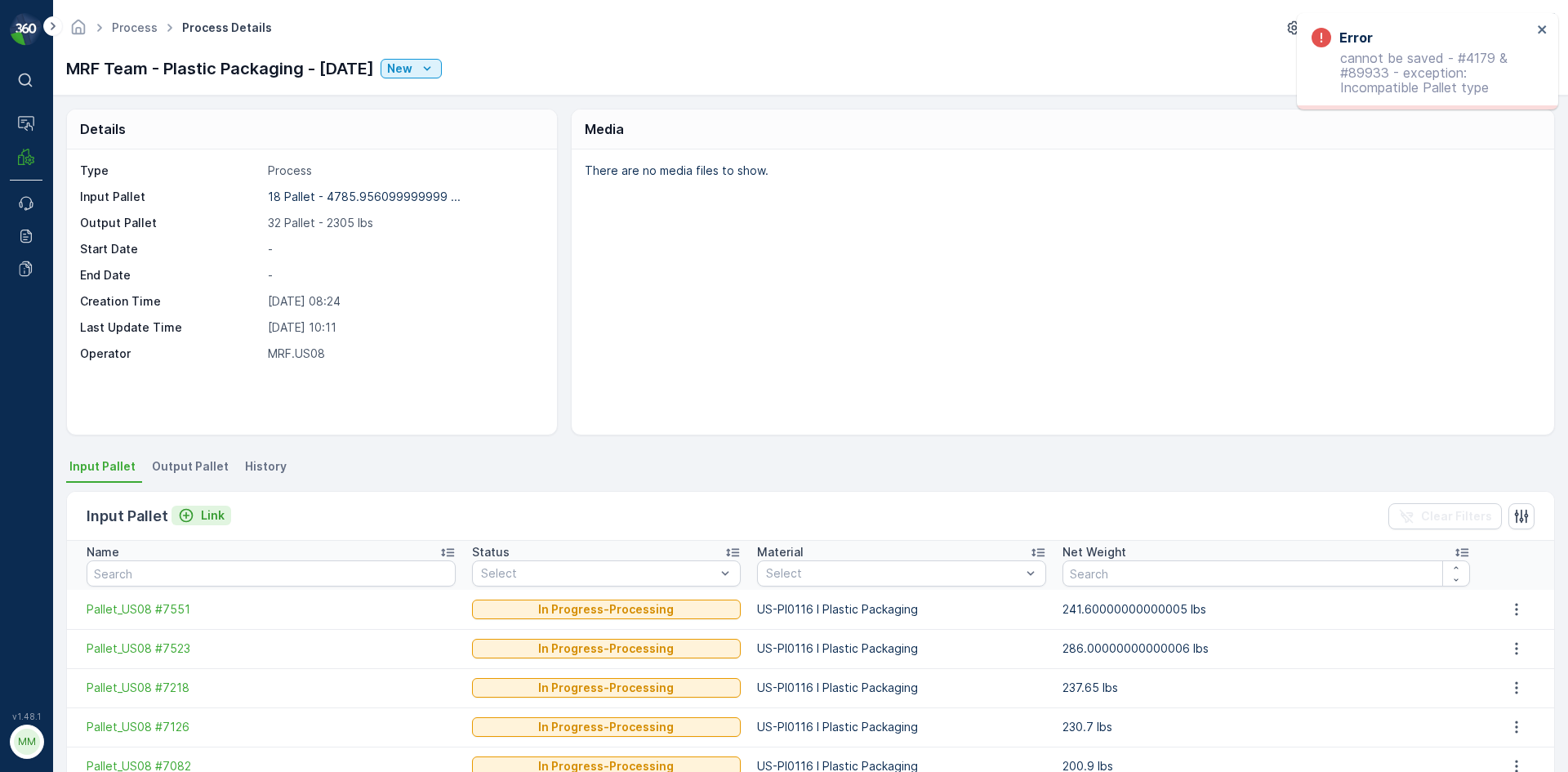
click at [202, 516] on p "Link" at bounding box center [212, 515] width 24 height 17
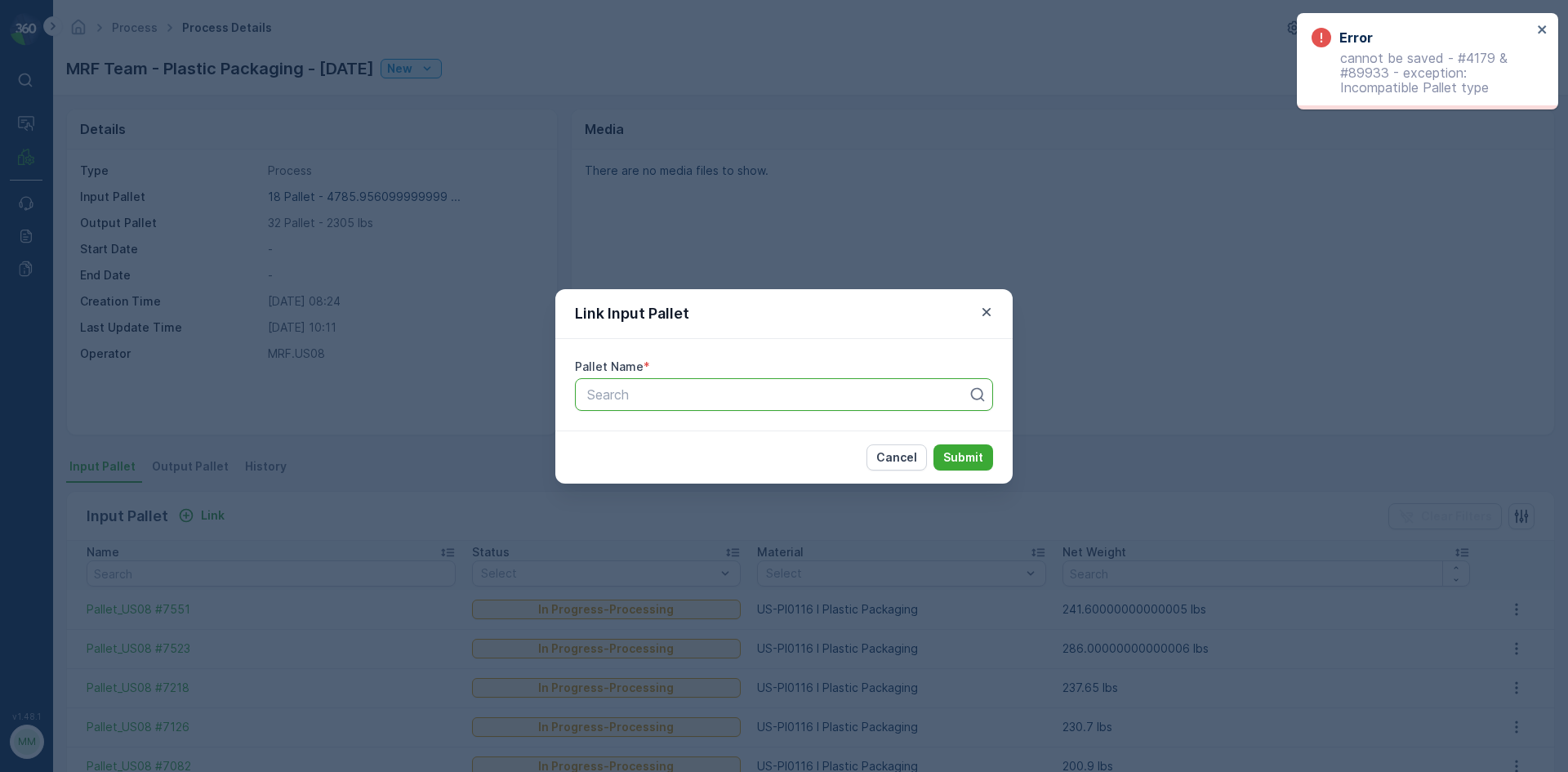
click at [612, 390] on div at bounding box center [777, 394] width 384 height 15
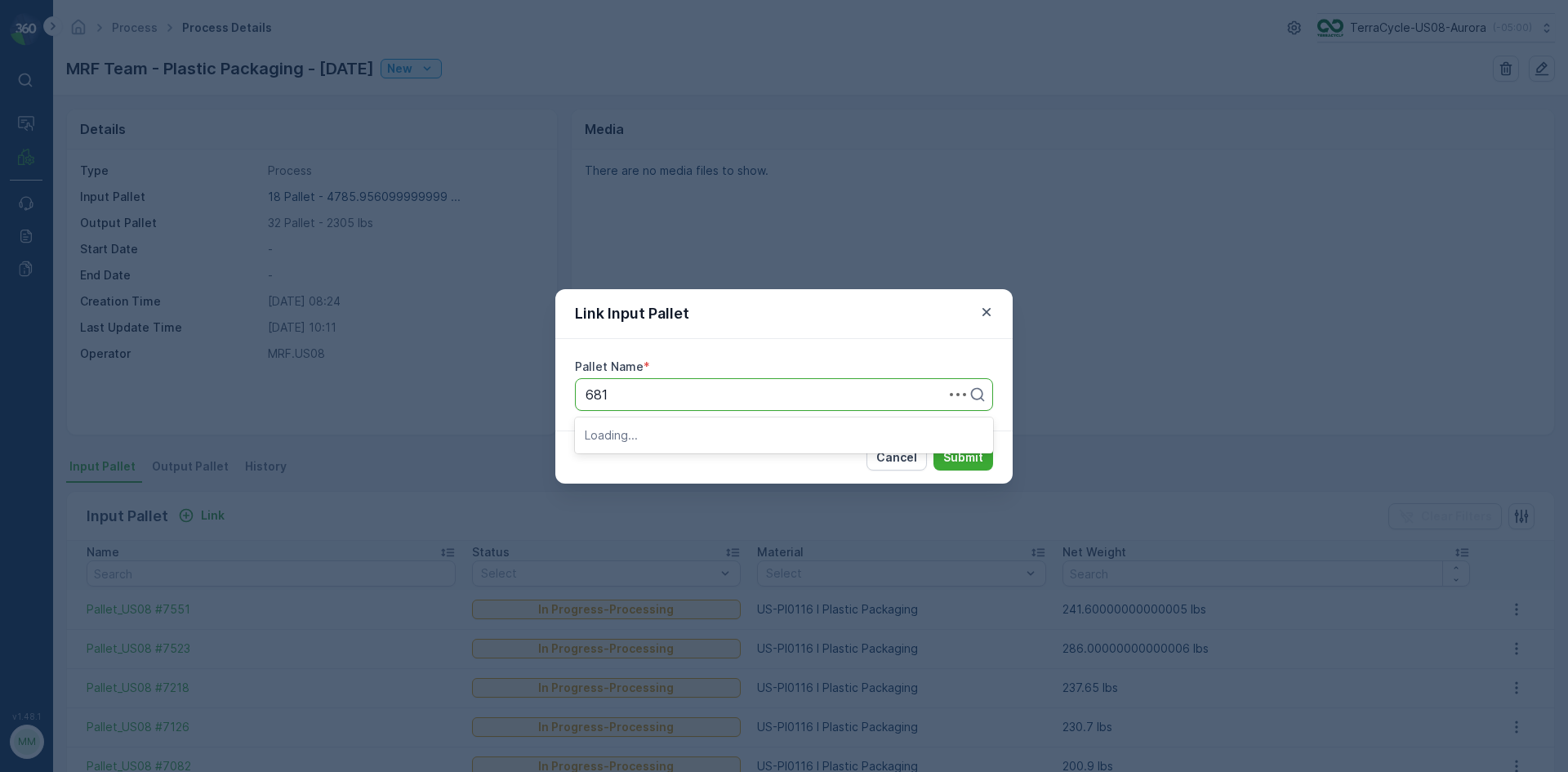
type input "6817"
click at [684, 468] on span "Pallet_US08 #6817" at bounding box center [642, 462] width 115 height 15
click at [971, 450] on p "Submit" at bounding box center [963, 457] width 40 height 17
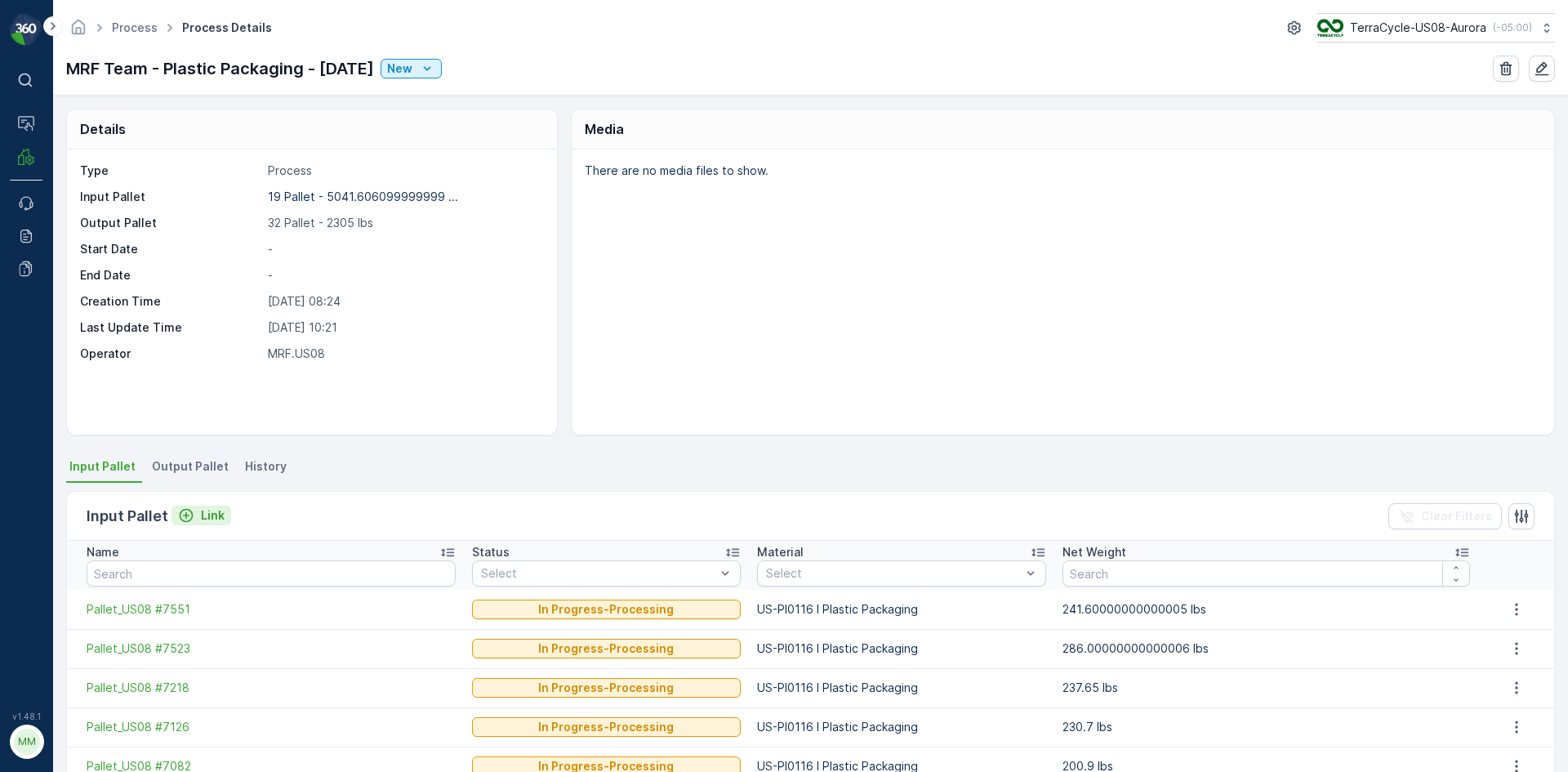
drag, startPoint x: 197, startPoint y: 506, endPoint x: 201, endPoint y: 514, distance: 8.9
click at [201, 514] on button "Link" at bounding box center [201, 515] width 60 height 19
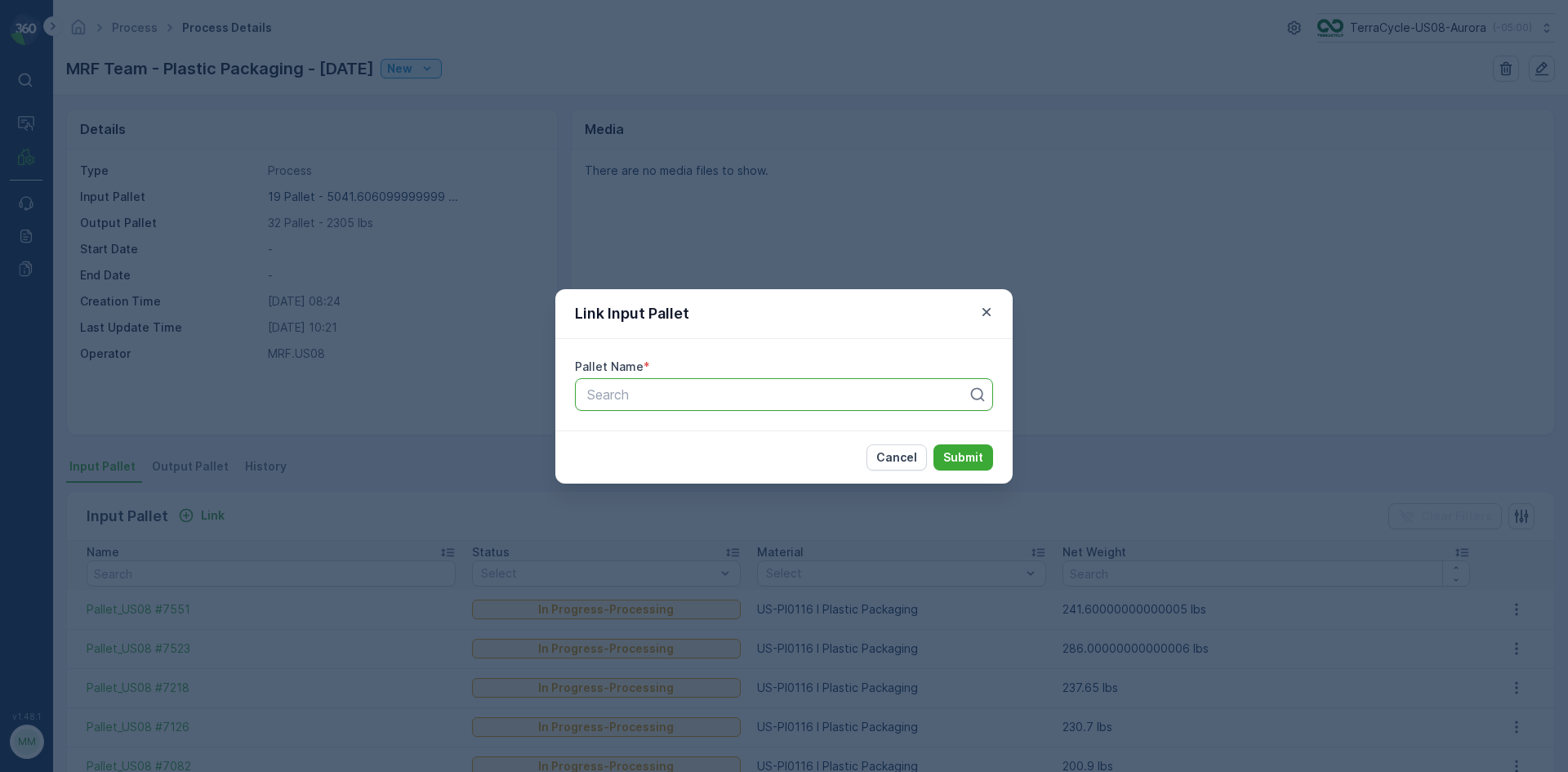
click at [604, 405] on div "Search" at bounding box center [783, 394] width 418 height 33
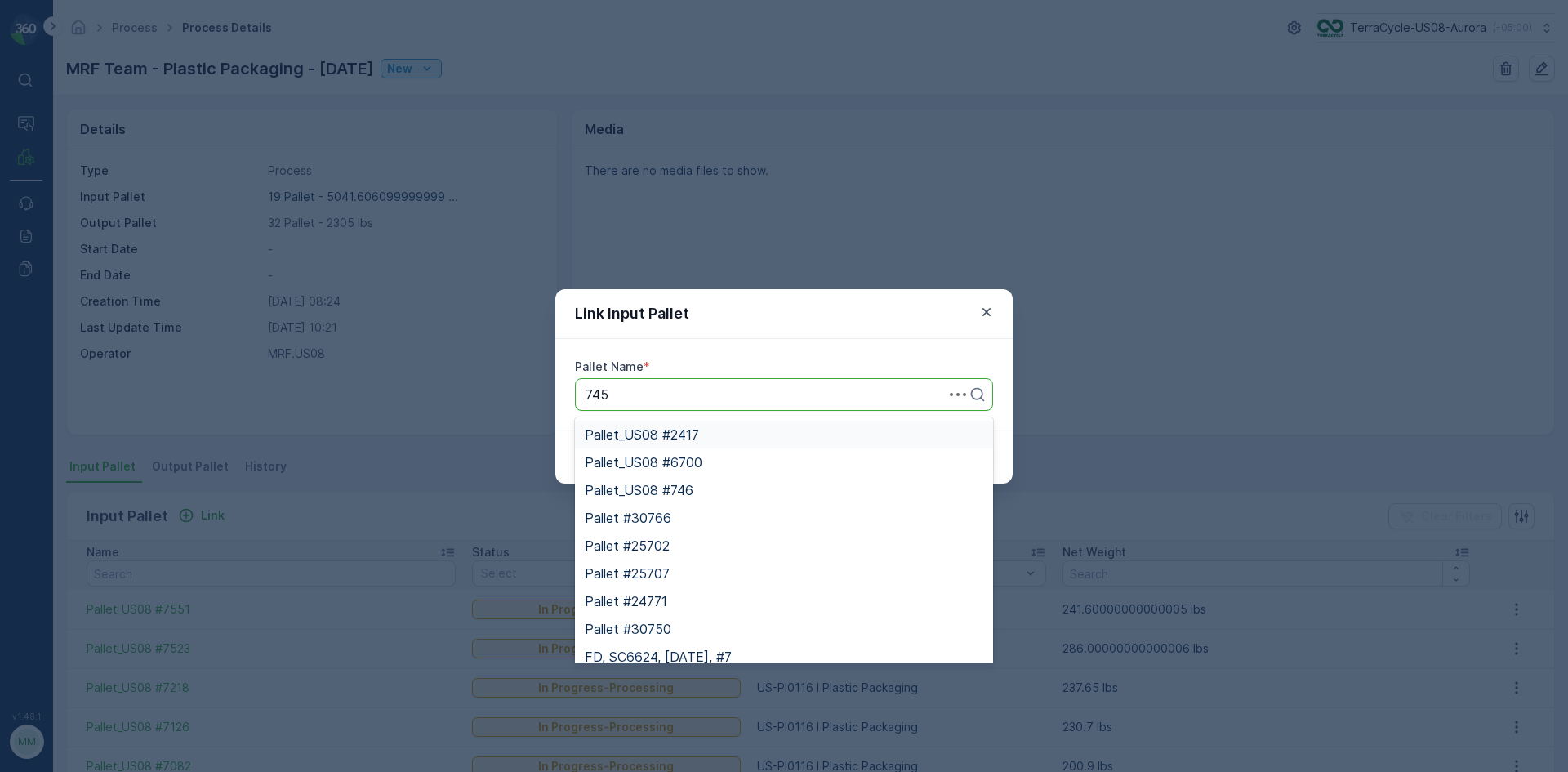
type input "7456"
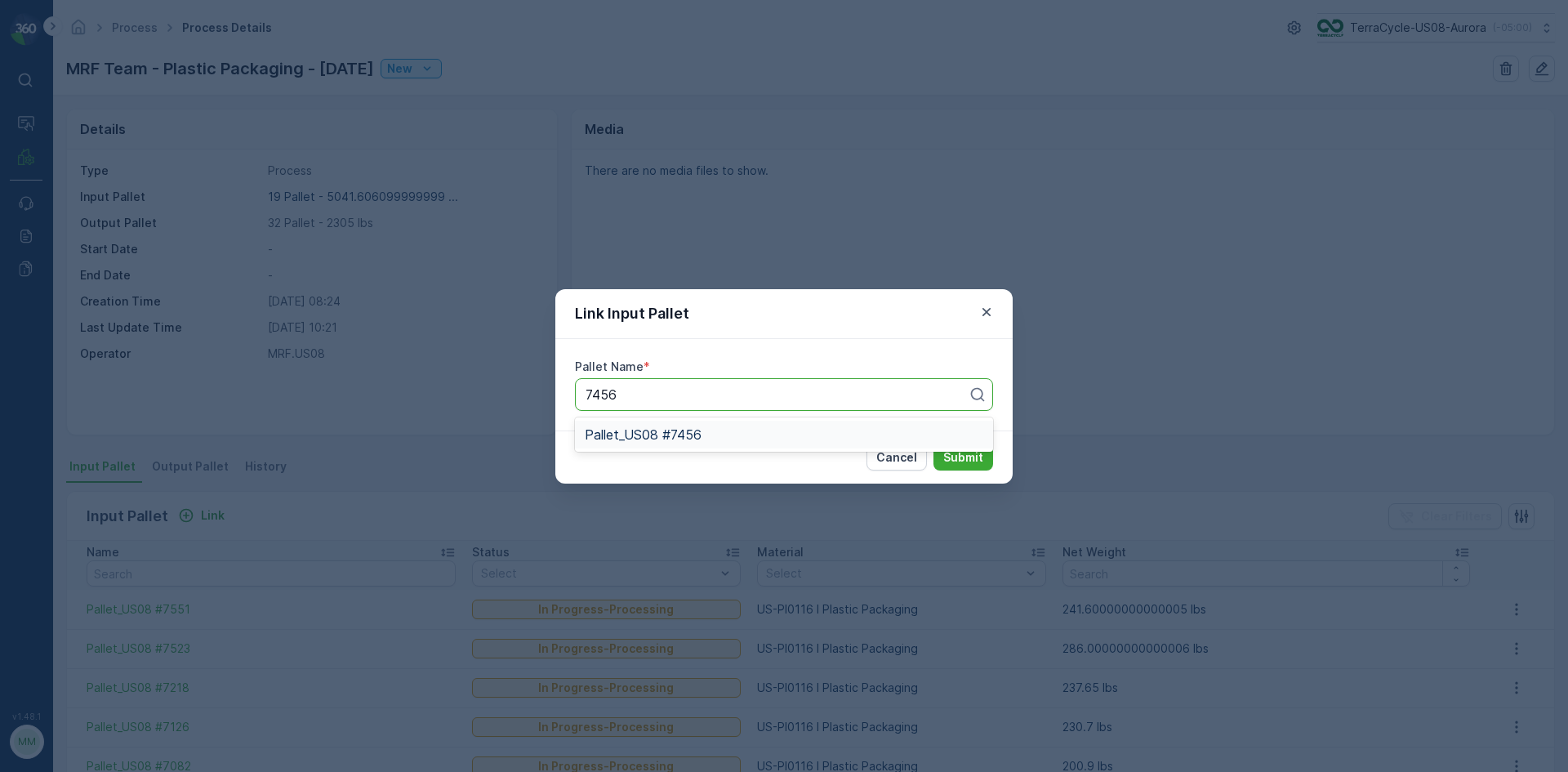
drag, startPoint x: 659, startPoint y: 428, endPoint x: 676, endPoint y: 443, distance: 22.7
click at [676, 443] on div "Pallet_US08 #7456" at bounding box center [783, 435] width 418 height 28
drag, startPoint x: 959, startPoint y: 454, endPoint x: 968, endPoint y: 460, distance: 10.8
click at [968, 460] on p "Submit" at bounding box center [963, 457] width 40 height 17
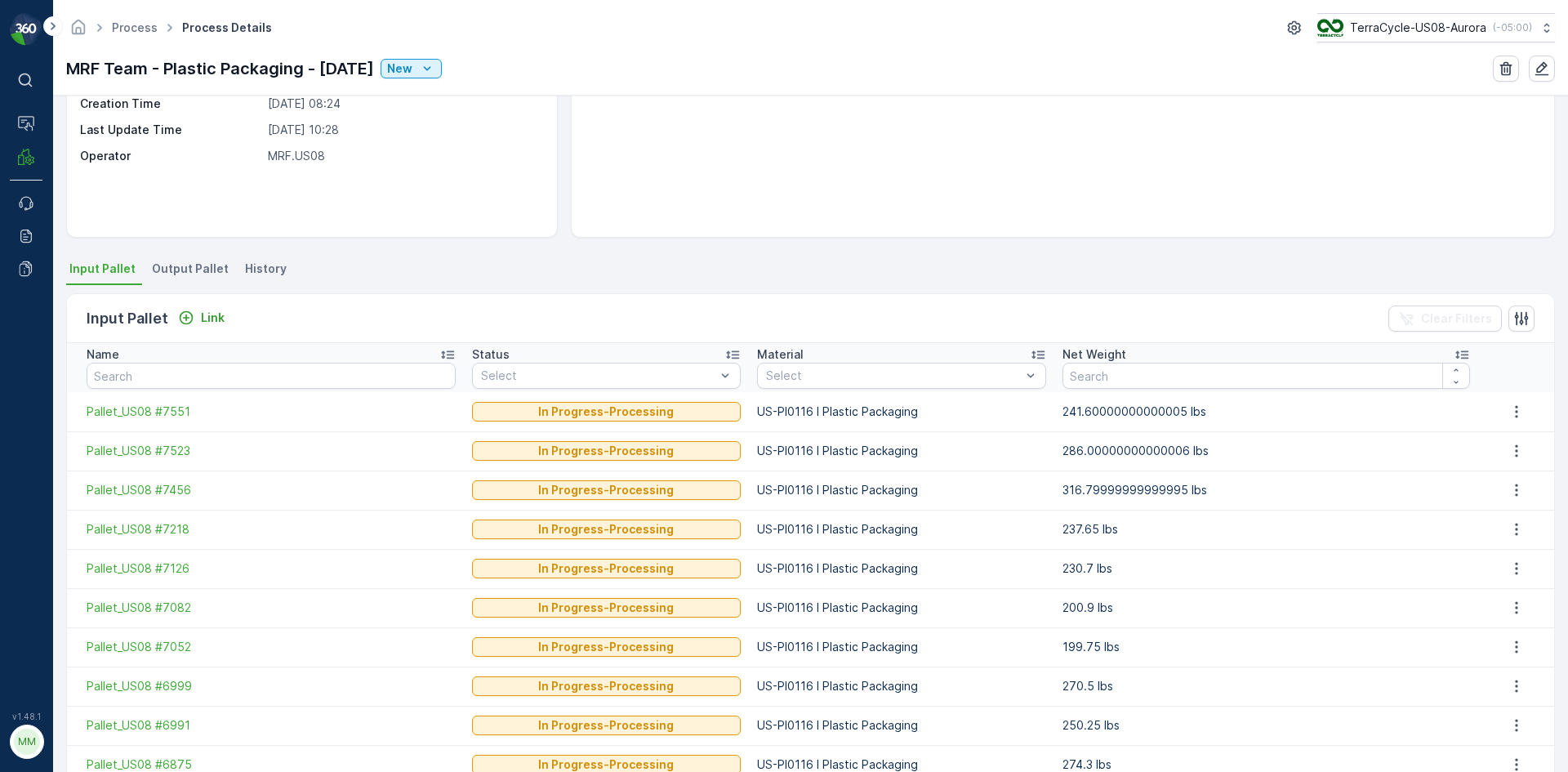
scroll to position [34, 0]
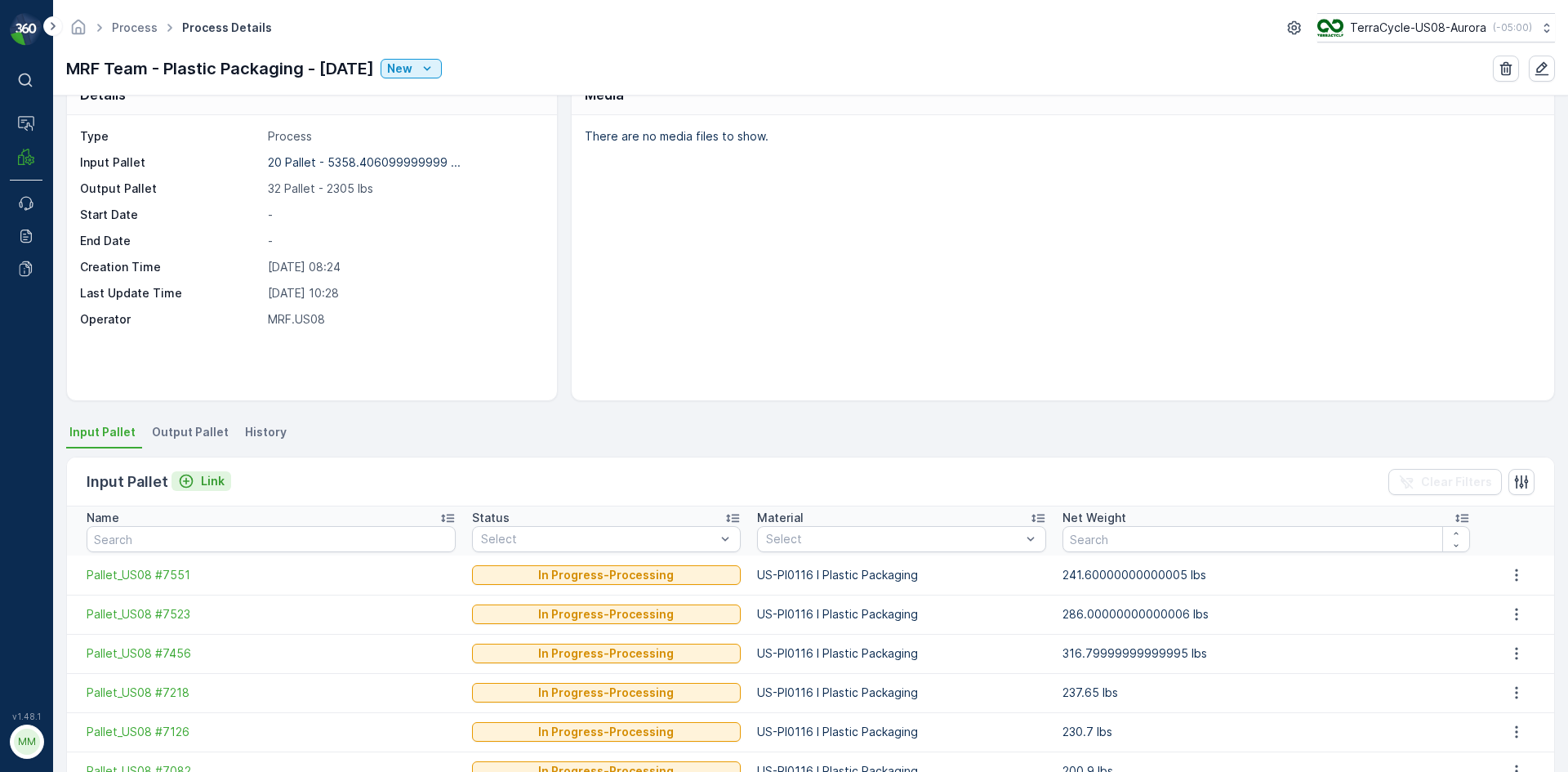
click at [201, 481] on p "Link" at bounding box center [212, 481] width 24 height 17
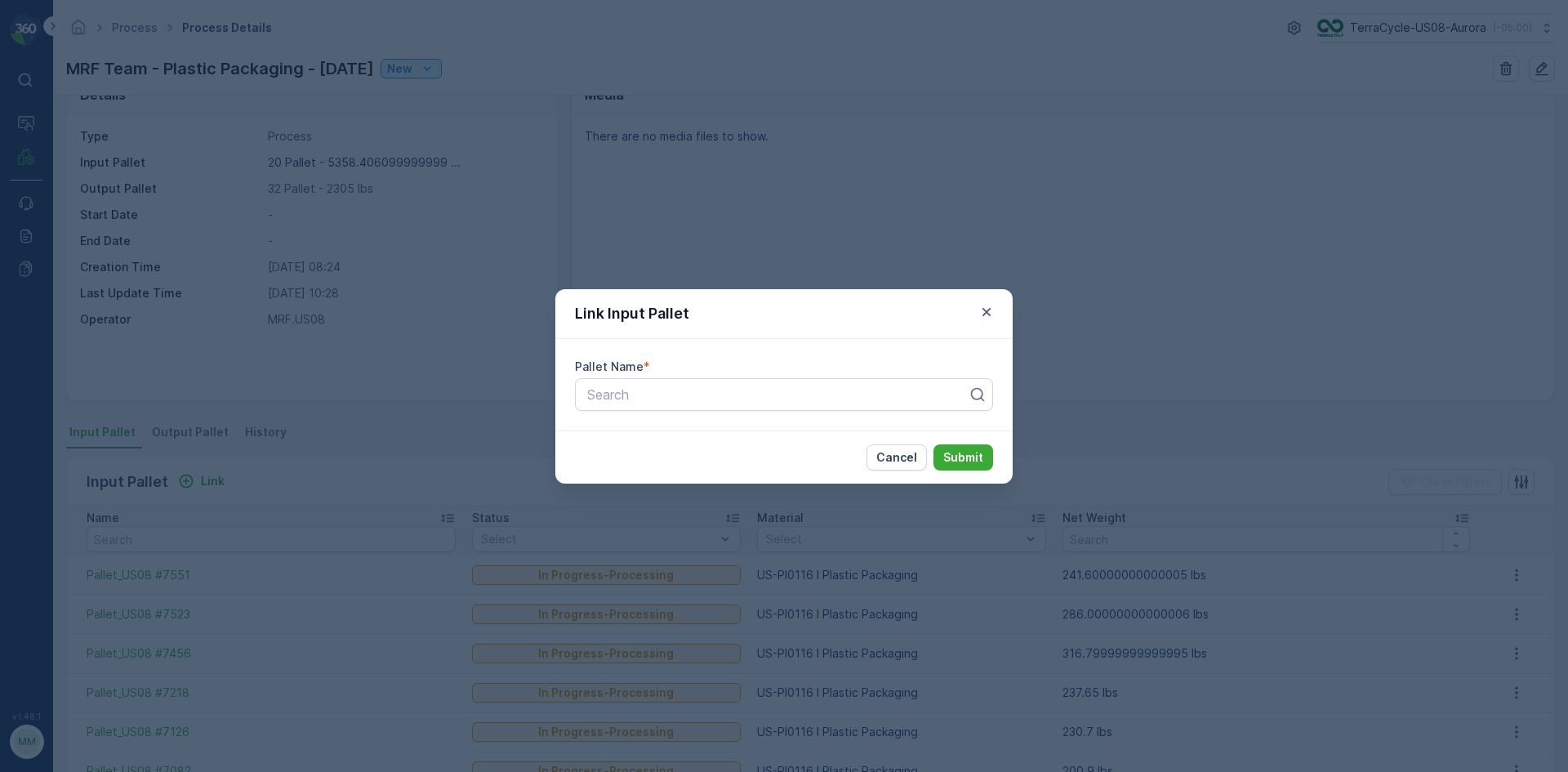
click at [792, 415] on div "Pallet Name * Search" at bounding box center [784, 385] width 458 height 92
click at [790, 407] on div "Search" at bounding box center [783, 394] width 418 height 33
type input "6817"
click at [729, 458] on div "Pallet_US08 #6817" at bounding box center [784, 462] width 399 height 15
click at [956, 454] on p "Submit" at bounding box center [963, 457] width 40 height 17
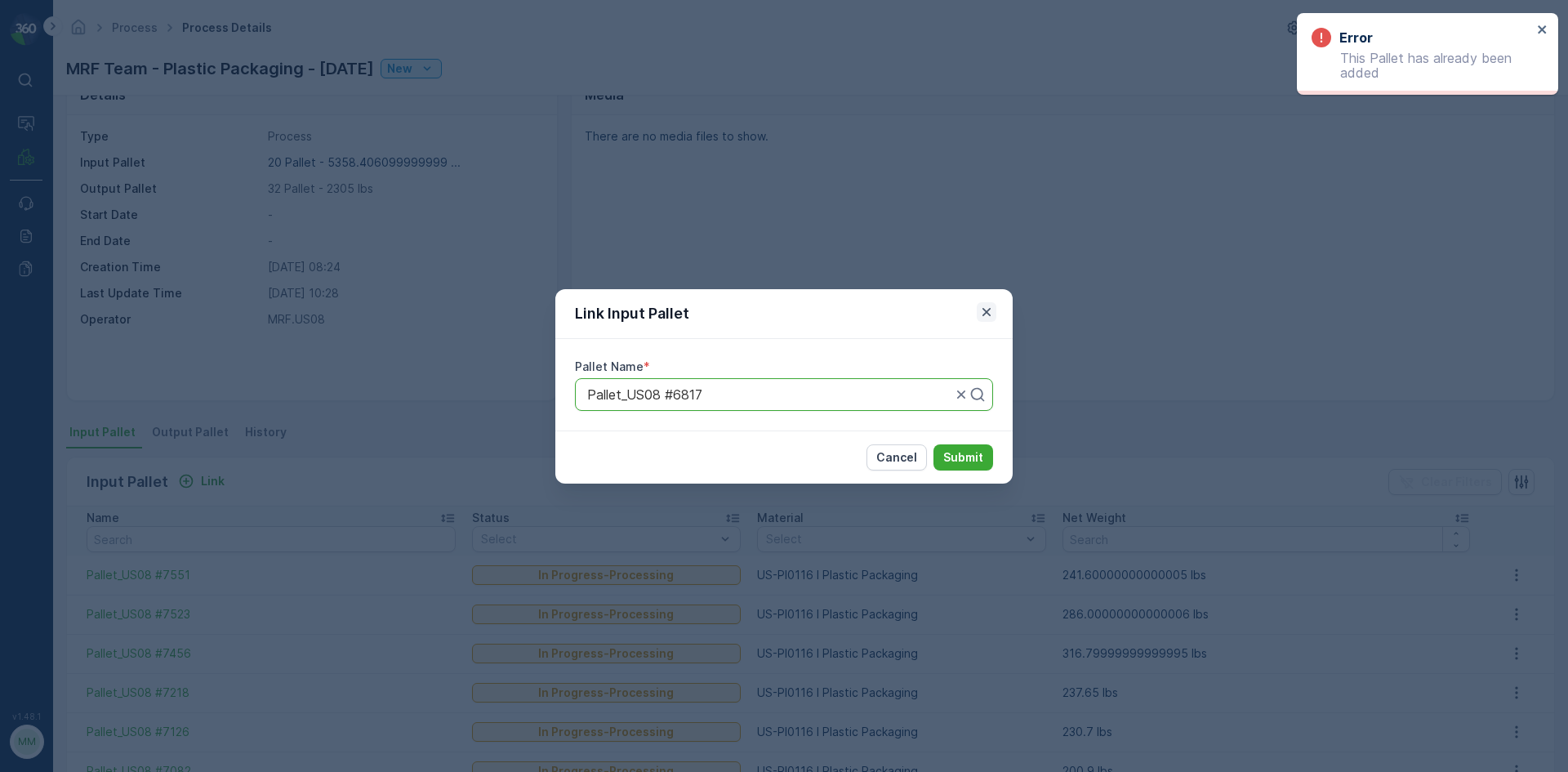
click at [988, 314] on icon "button" at bounding box center [986, 312] width 17 height 17
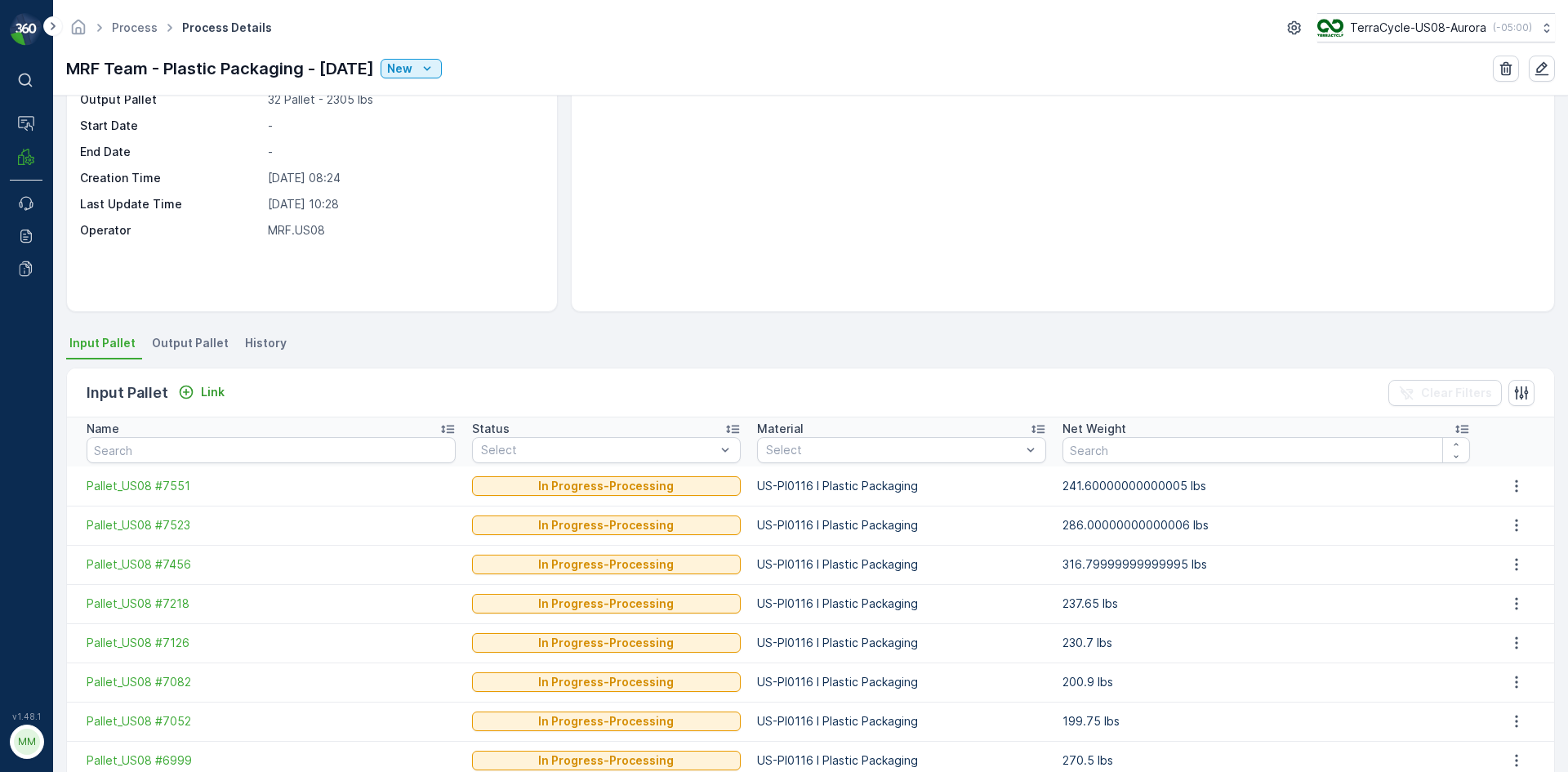
scroll to position [279, 0]
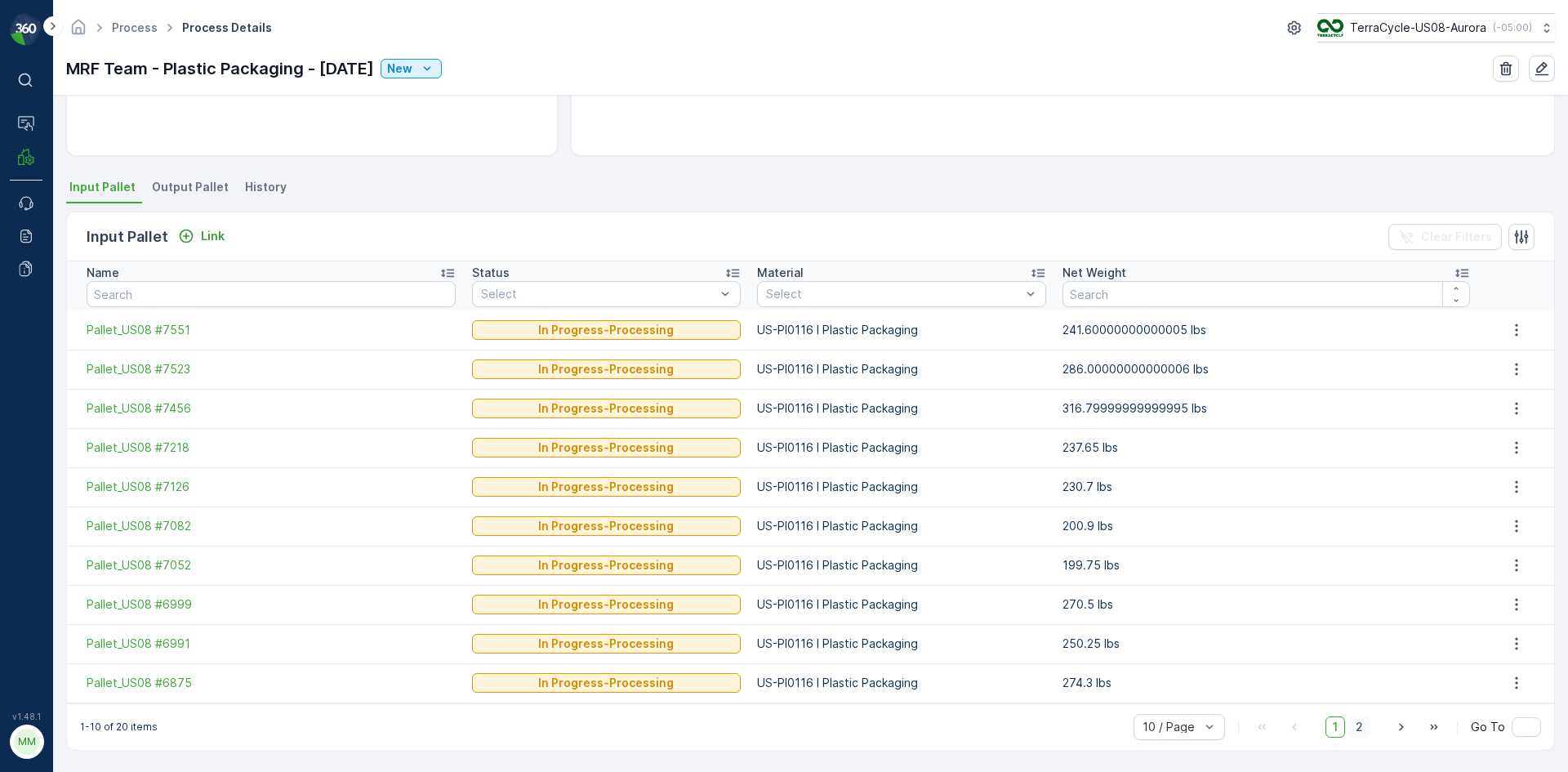
click at [1358, 719] on span "2" at bounding box center [1359, 727] width 22 height 21
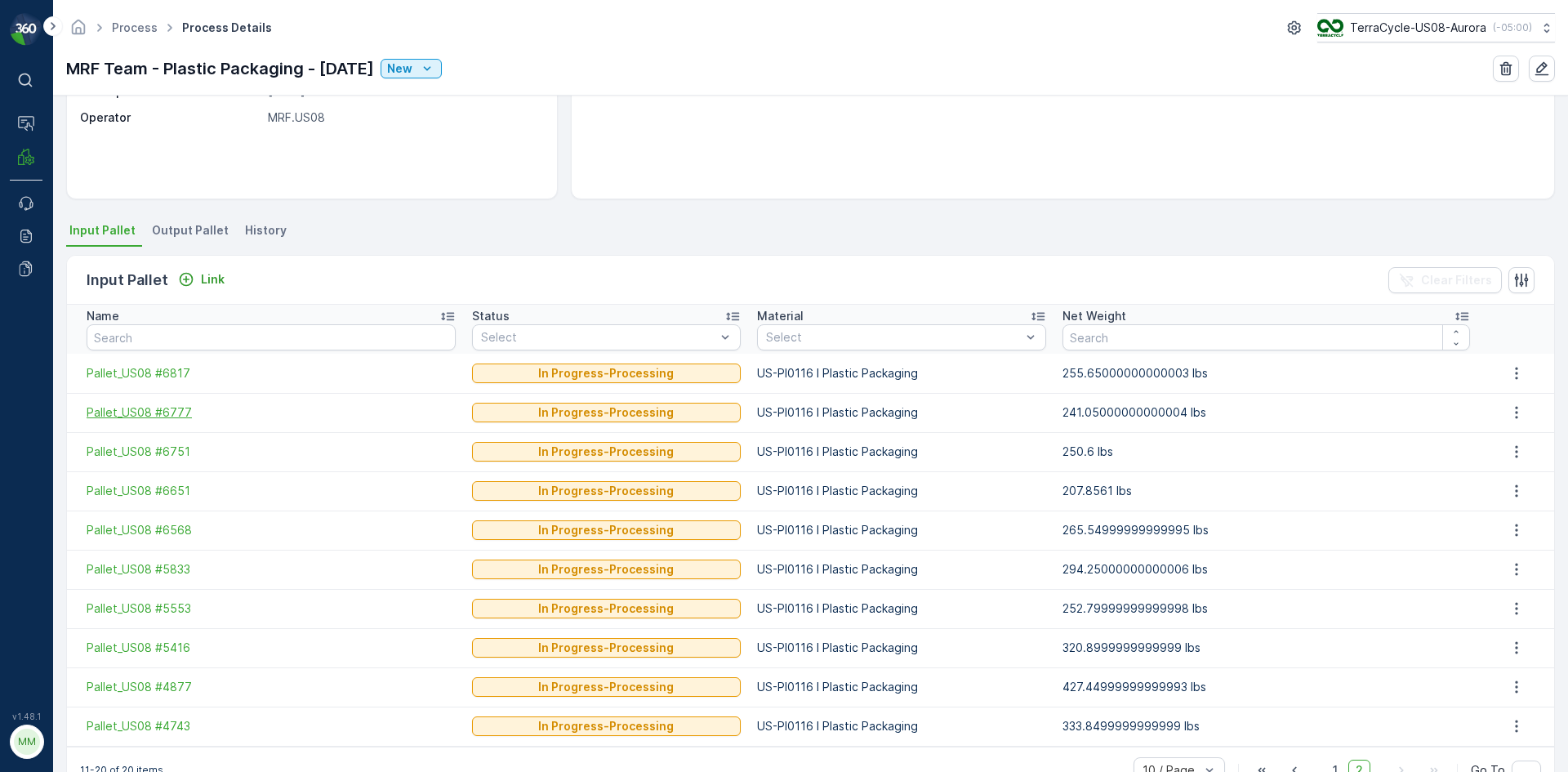
scroll to position [279, 0]
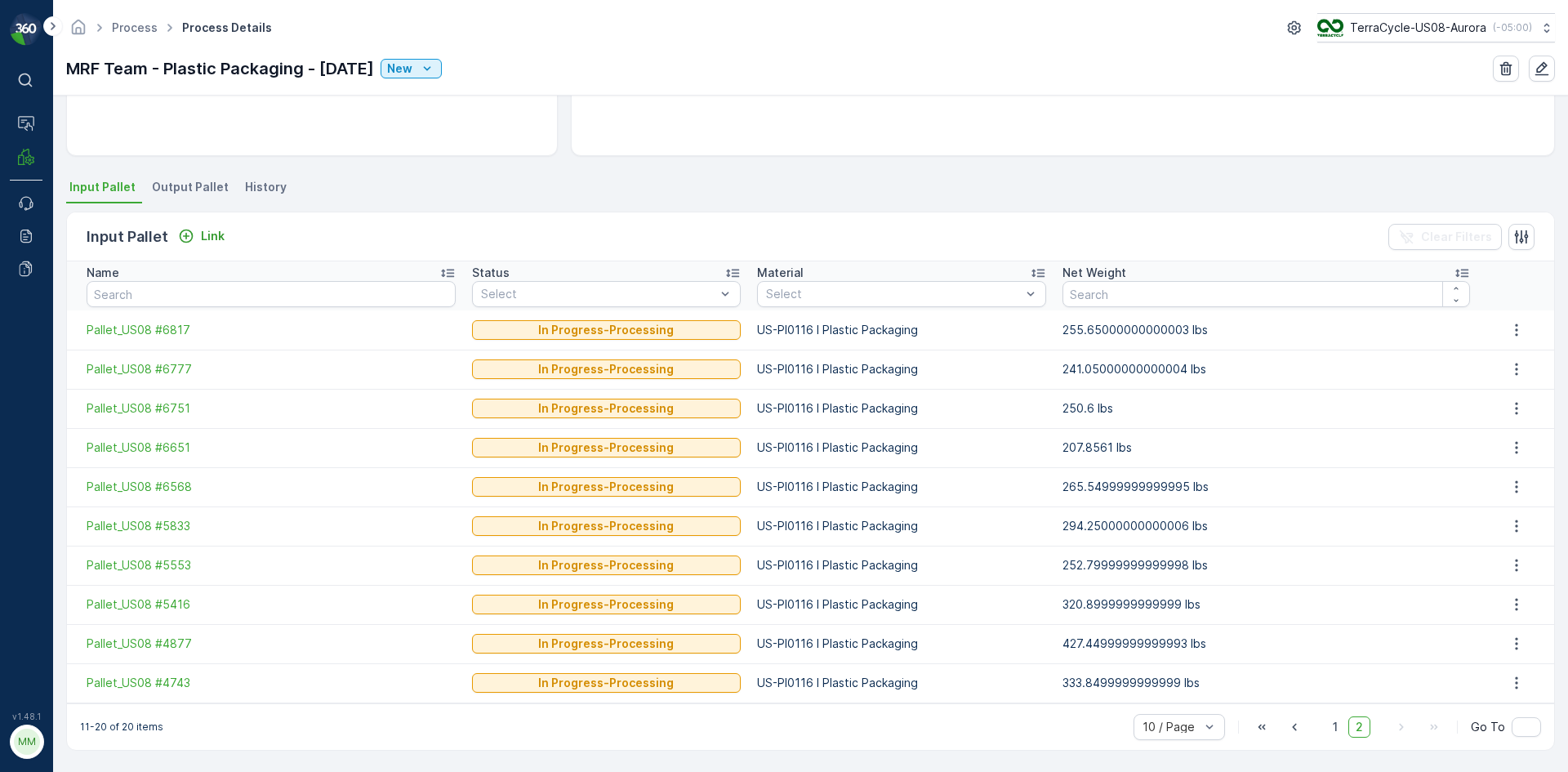
click at [196, 195] on span "Output Pallet" at bounding box center [190, 187] width 77 height 17
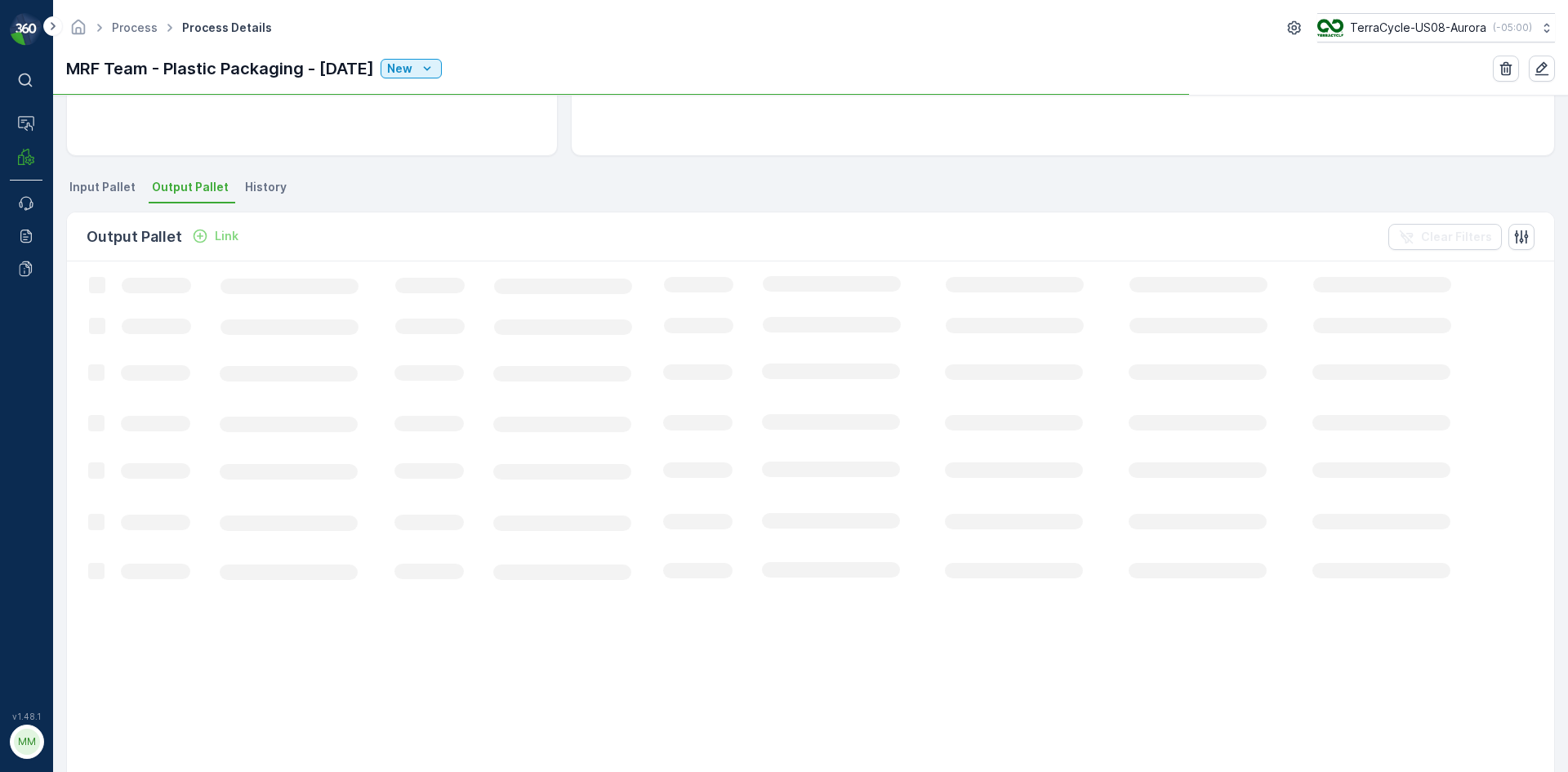
scroll to position [279, 0]
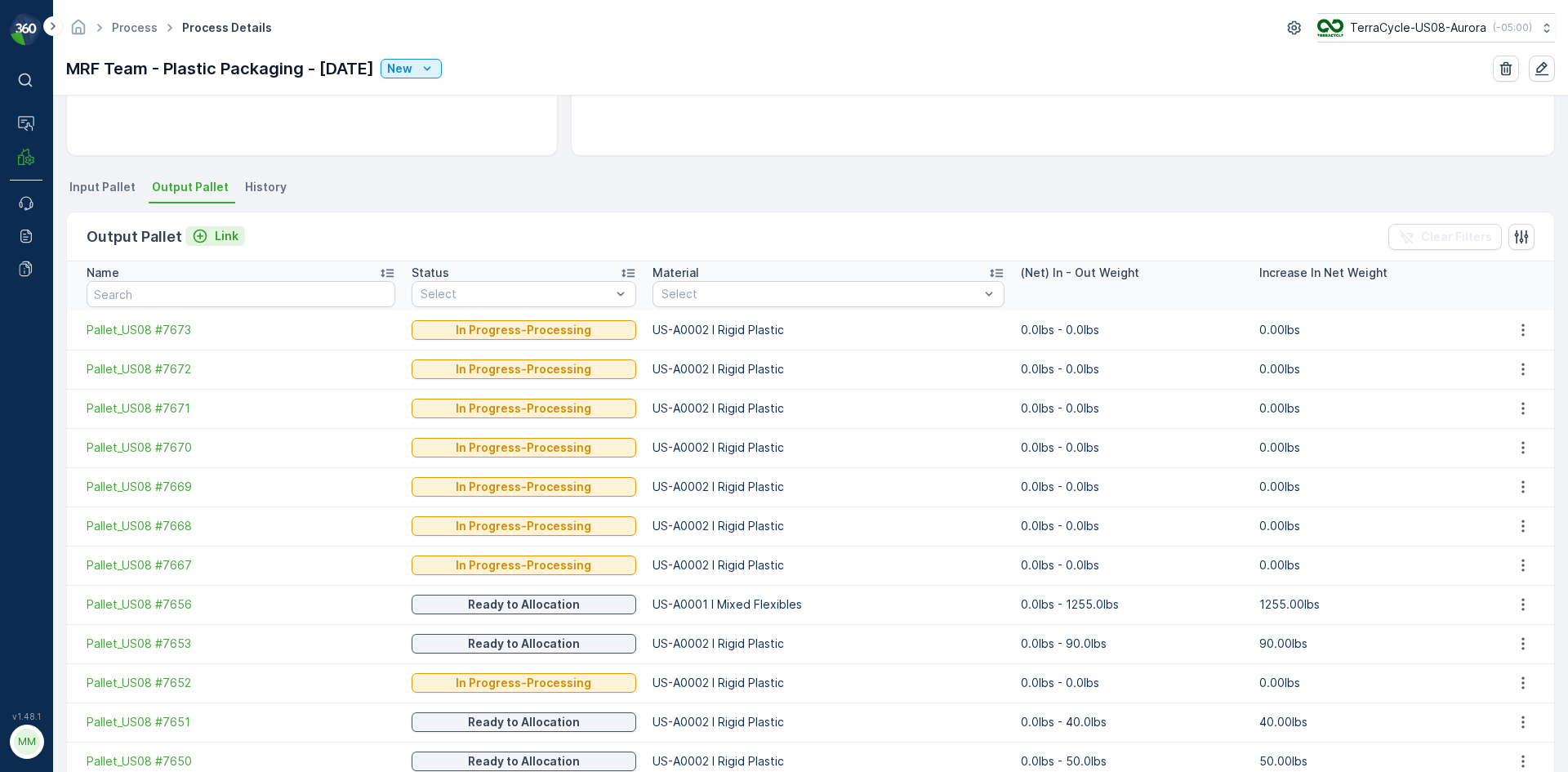
click at [222, 239] on p "Link" at bounding box center [226, 236] width 24 height 17
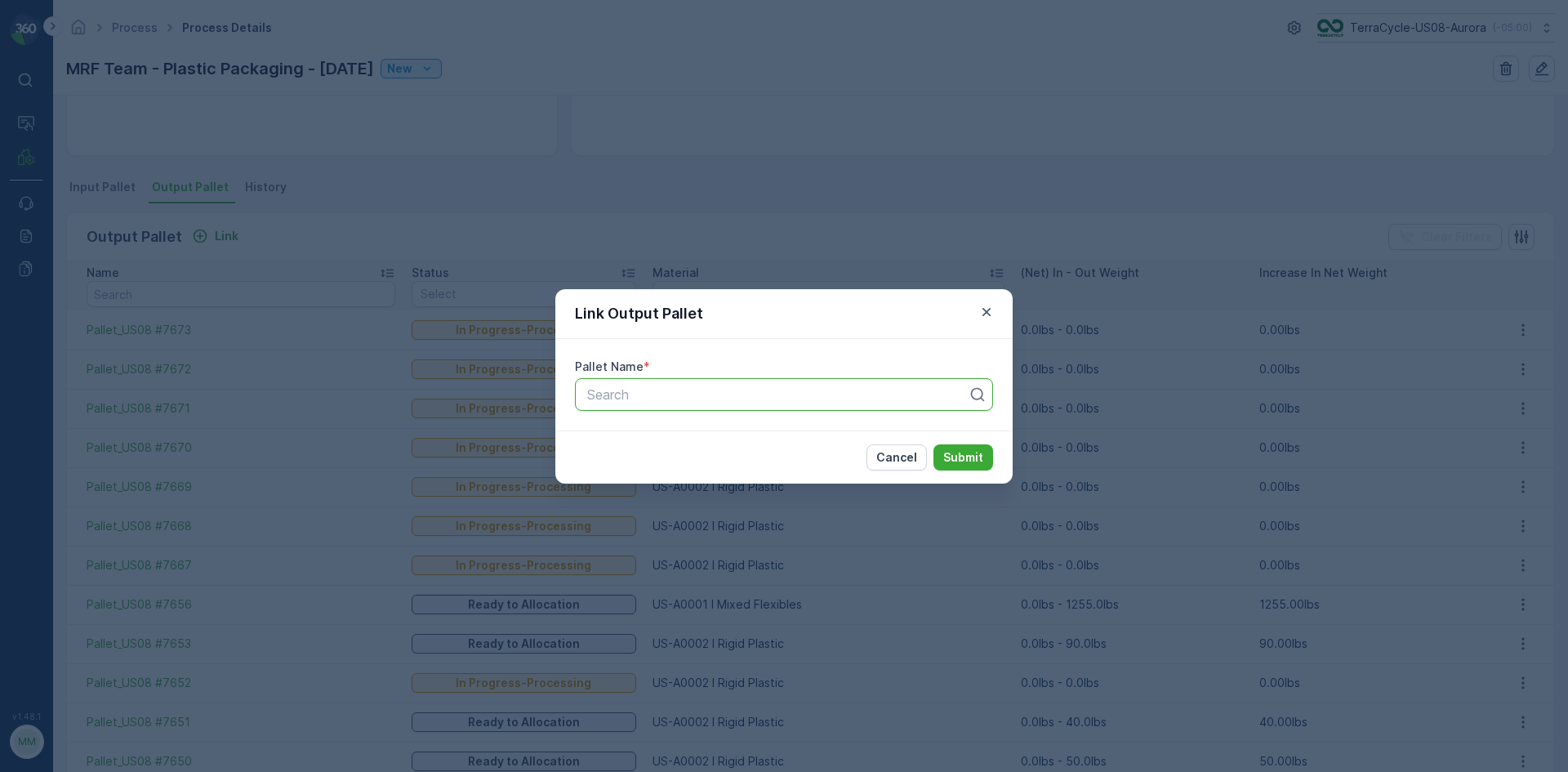
click at [604, 393] on div at bounding box center [777, 394] width 384 height 15
type input "7667"
click at [710, 436] on div "Pallet_US08 #7667" at bounding box center [784, 434] width 399 height 15
click at [940, 437] on div "Cancel Submit" at bounding box center [784, 457] width 458 height 53
click at [942, 449] on button "Submit" at bounding box center [964, 458] width 60 height 26
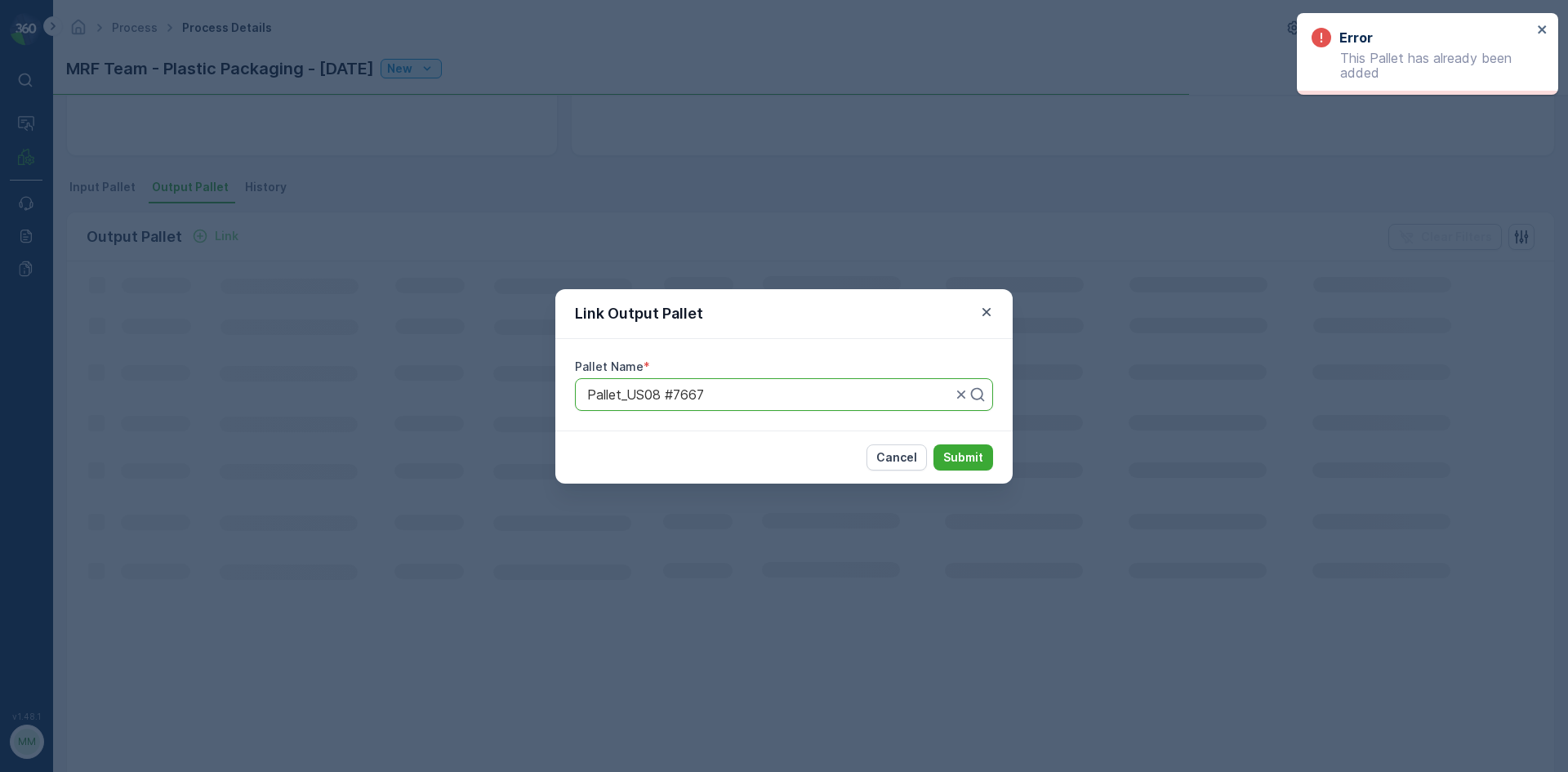
click at [985, 299] on div "Link Output Pallet" at bounding box center [784, 314] width 458 height 50
click at [985, 308] on icon "button" at bounding box center [986, 312] width 17 height 17
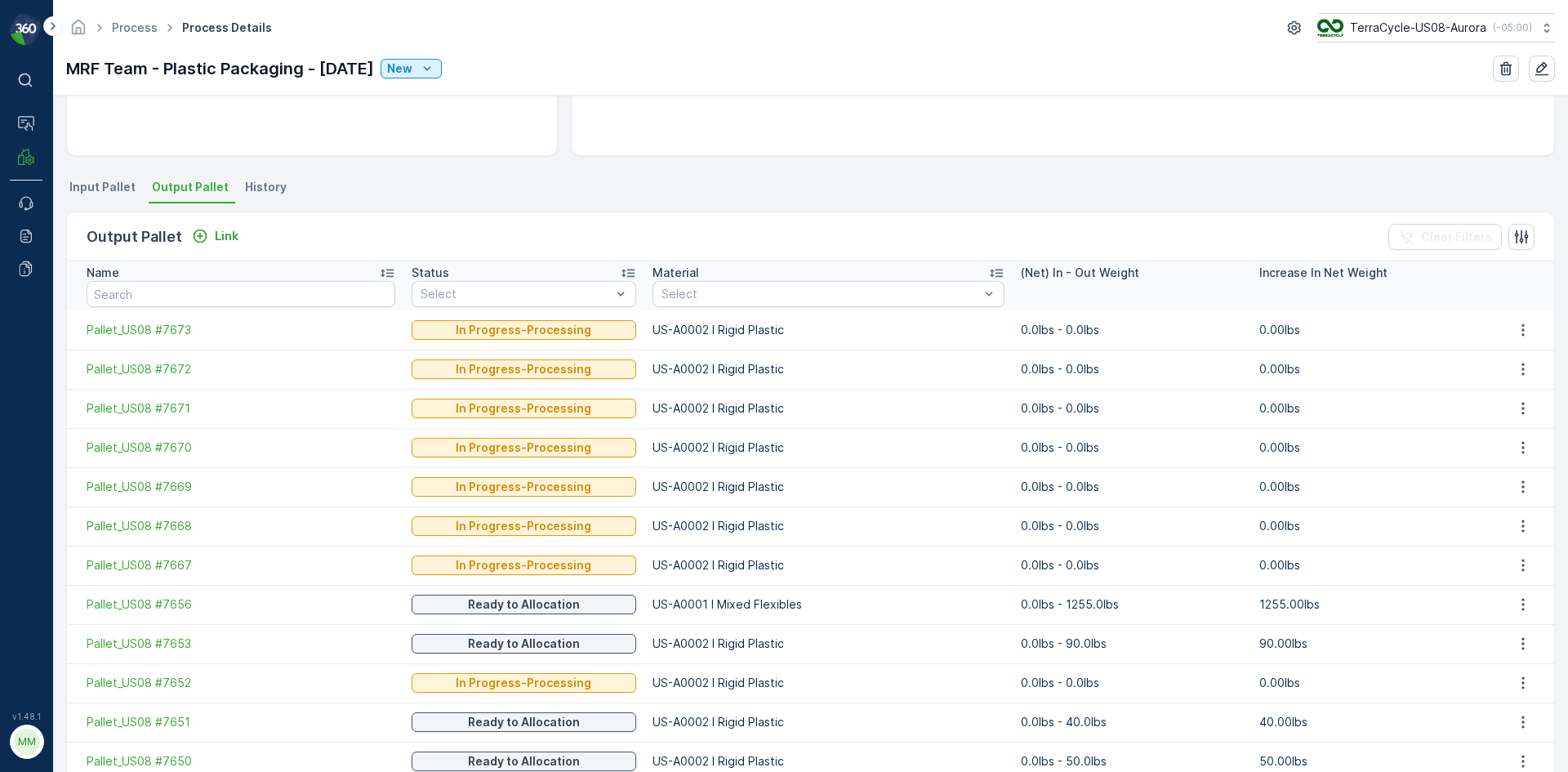
click at [121, 186] on span "Input Pallet" at bounding box center [102, 187] width 66 height 17
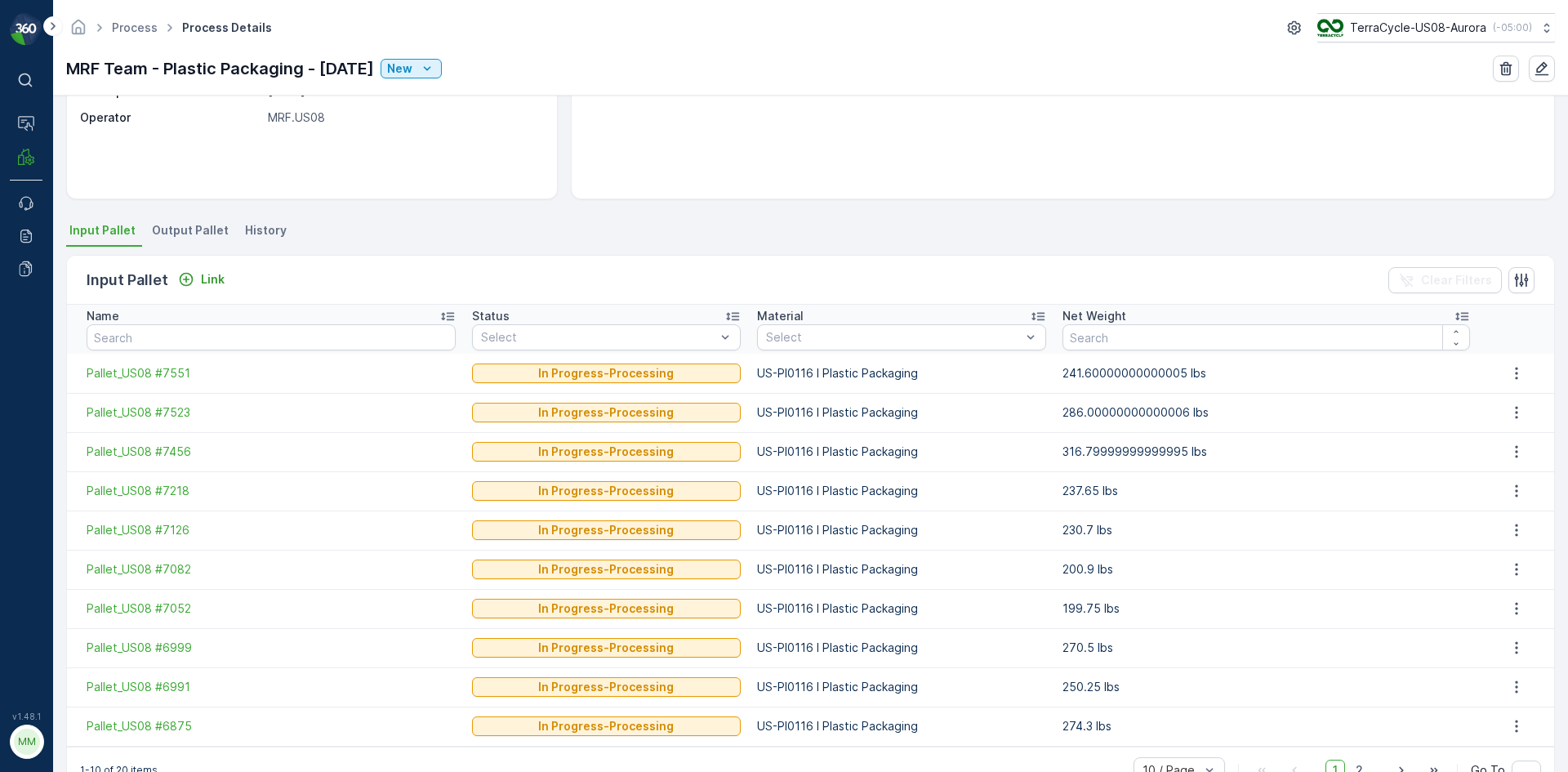
scroll to position [236, 0]
click at [172, 233] on span "Output Pallet" at bounding box center [190, 230] width 77 height 17
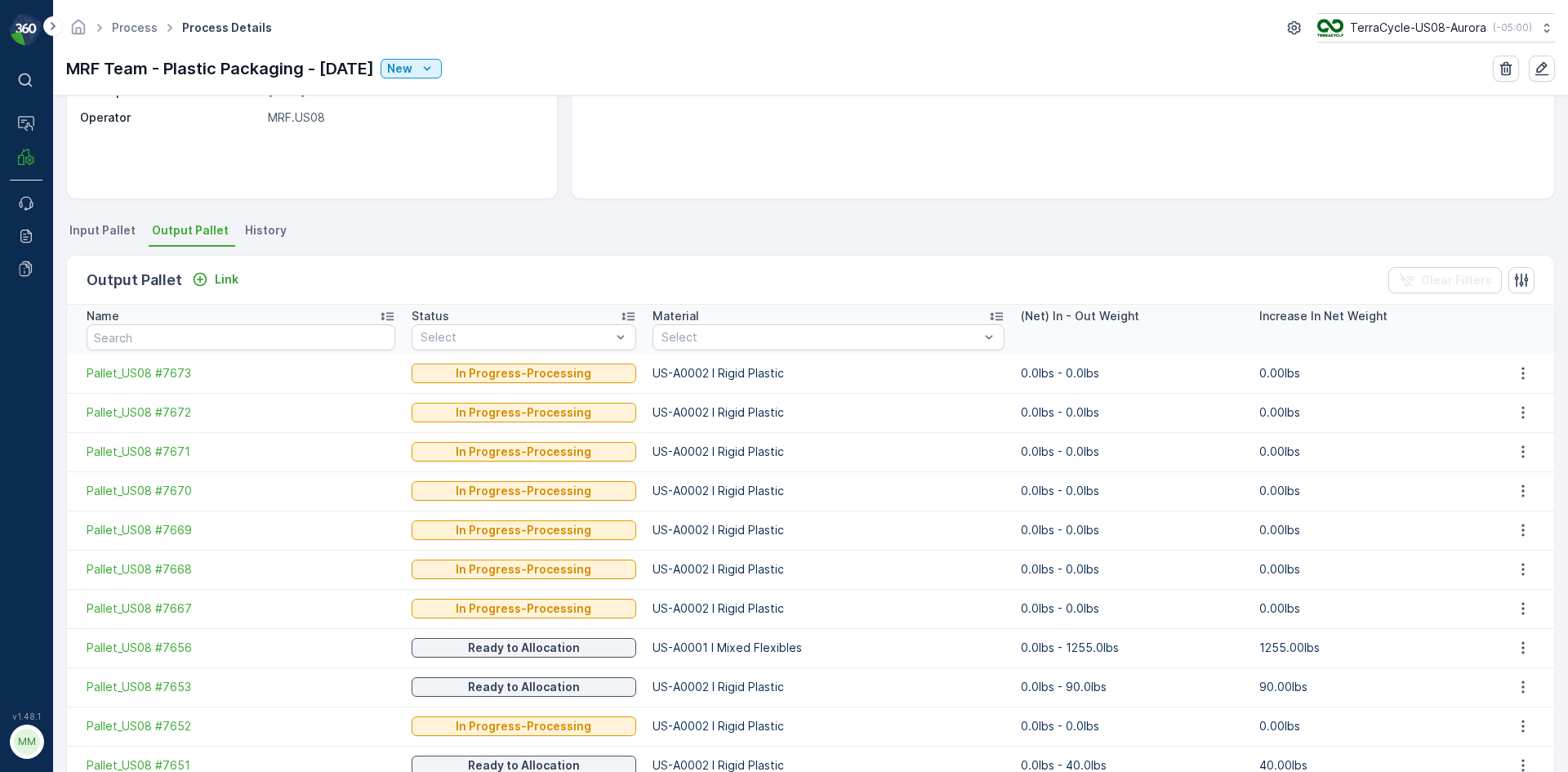
scroll to position [236, 0]
click at [204, 283] on icon "Link" at bounding box center [200, 279] width 17 height 17
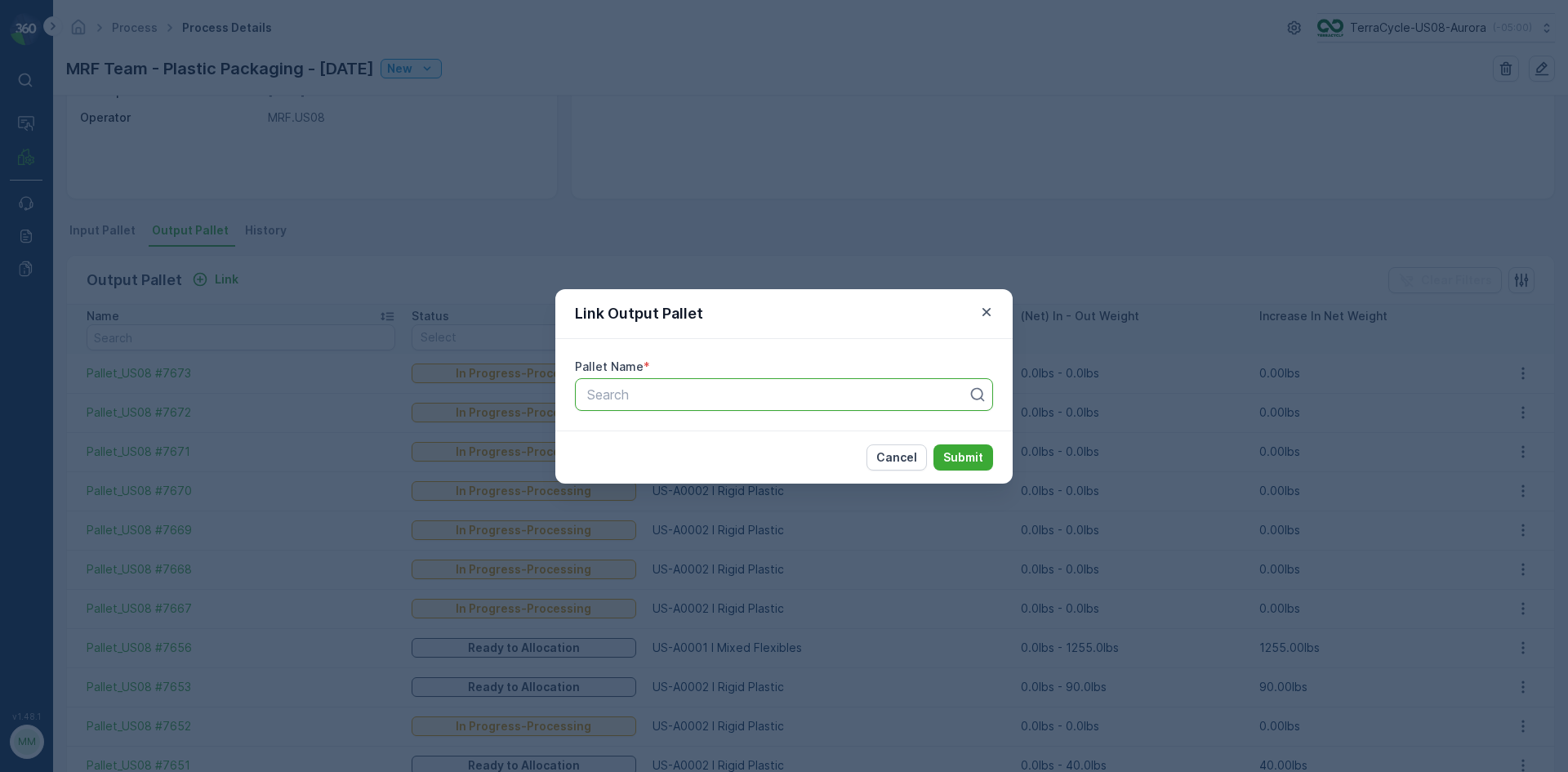
click at [712, 394] on div at bounding box center [777, 394] width 384 height 15
type input "7679"
click at [711, 467] on div "Pallet_US08 #7679" at bounding box center [784, 462] width 399 height 15
click at [962, 460] on p "Submit" at bounding box center [963, 457] width 40 height 17
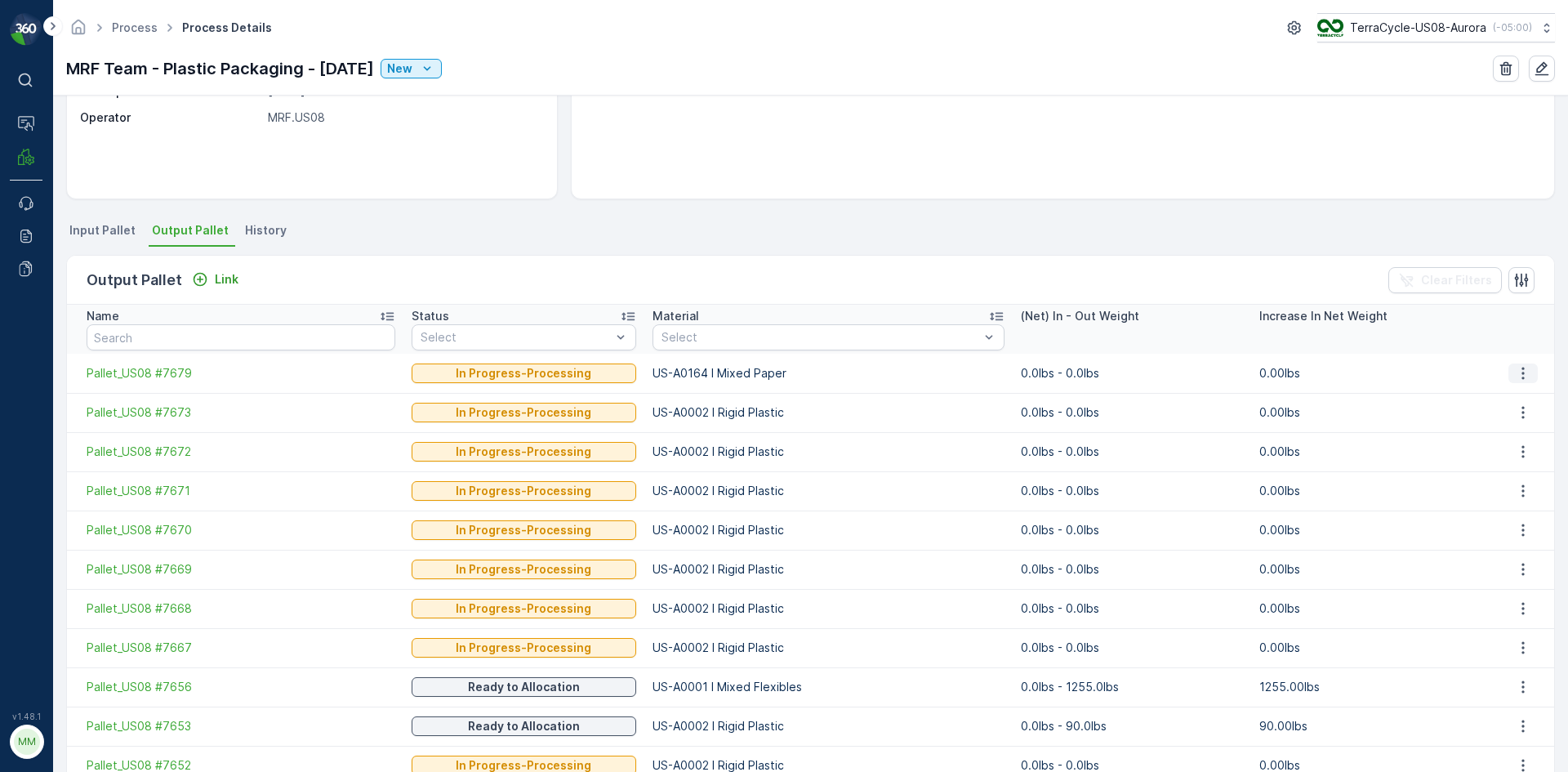
click at [1508, 371] on button "button" at bounding box center [1522, 373] width 29 height 19
click at [108, 369] on span "Pallet_US08 #7679" at bounding box center [240, 373] width 309 height 17
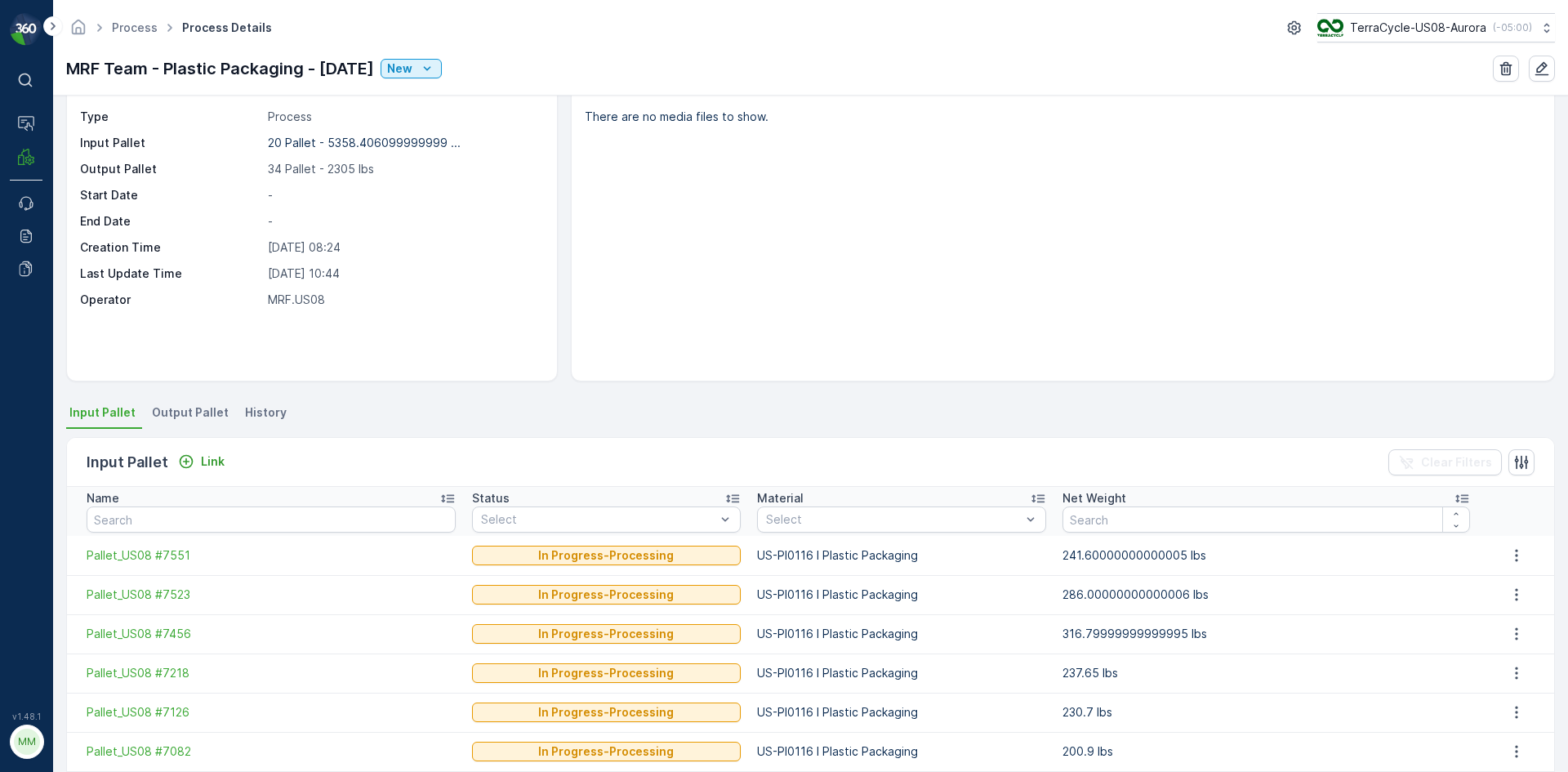
scroll to position [82, 0]
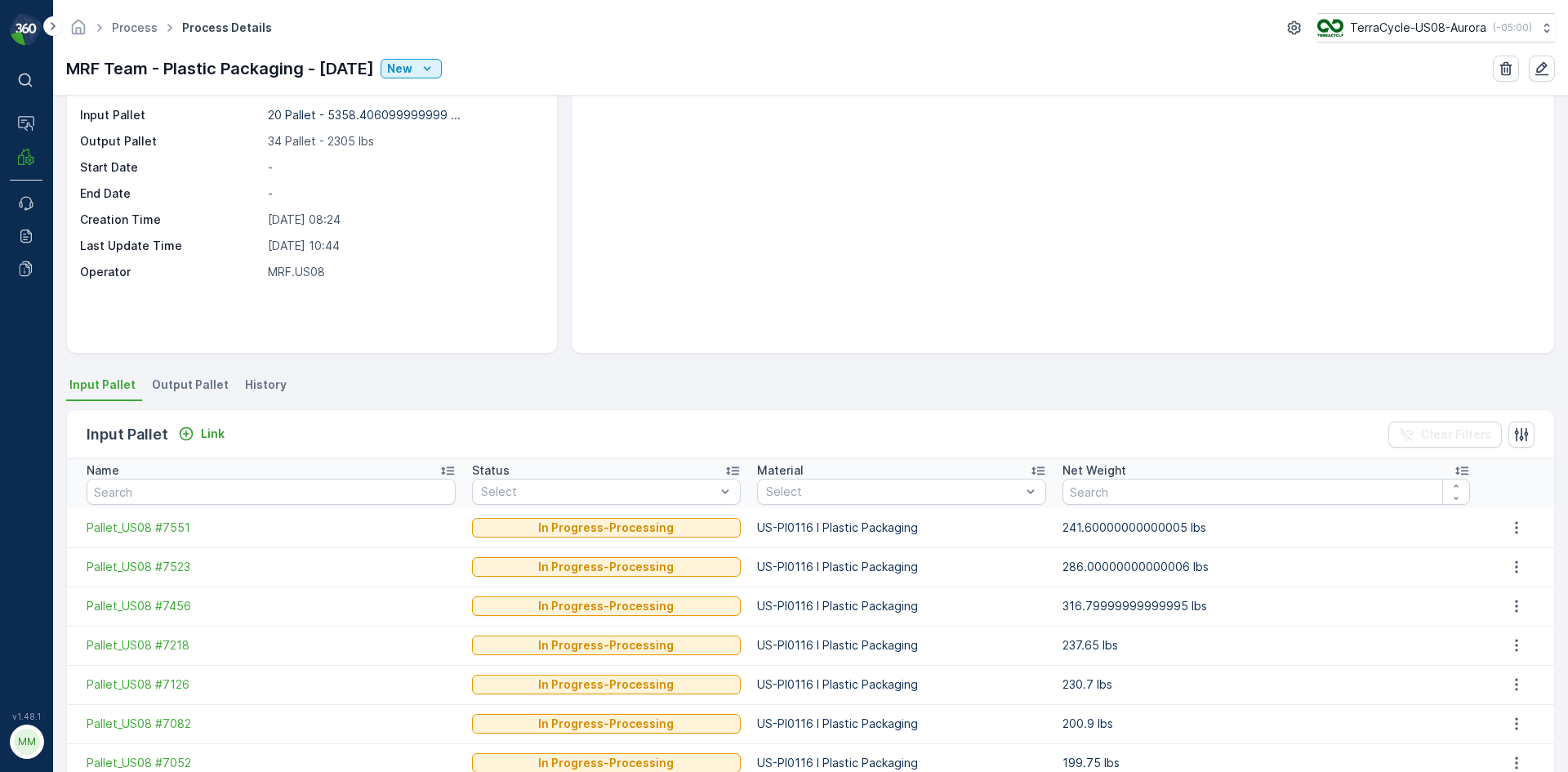
click at [234, 434] on div "Input Pallet Link Clear Filters" at bounding box center [810, 435] width 1487 height 49
click at [221, 431] on p "Link" at bounding box center [212, 434] width 24 height 17
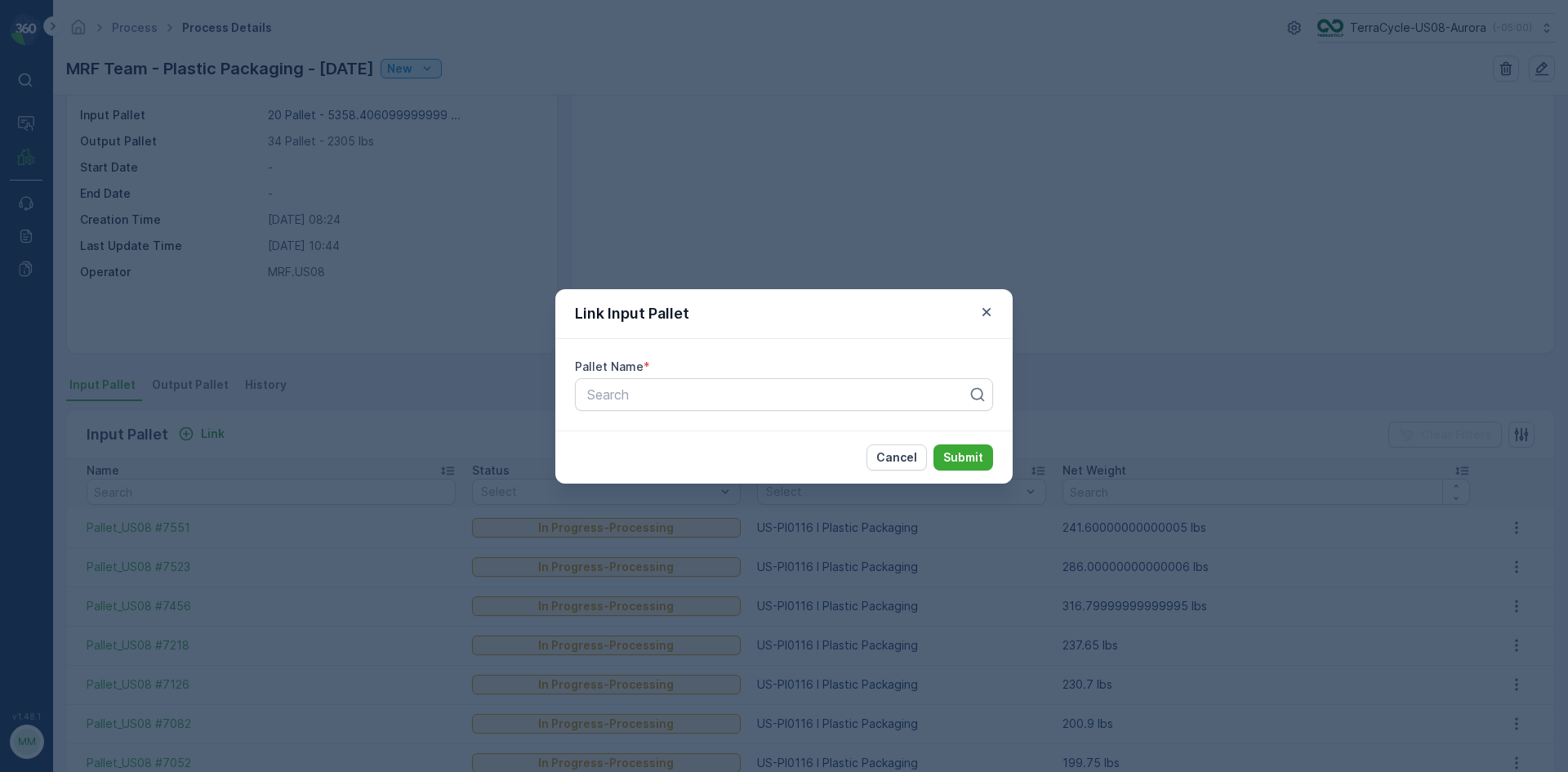
click at [632, 375] on div "Pallet Name * Search" at bounding box center [784, 385] width 458 height 92
click at [641, 383] on div "Search" at bounding box center [783, 394] width 418 height 33
type input "7341"
click at [712, 473] on div "Pallet_US08 #7341" at bounding box center [783, 463] width 418 height 28
click at [970, 456] on p "Submit" at bounding box center [963, 457] width 40 height 17
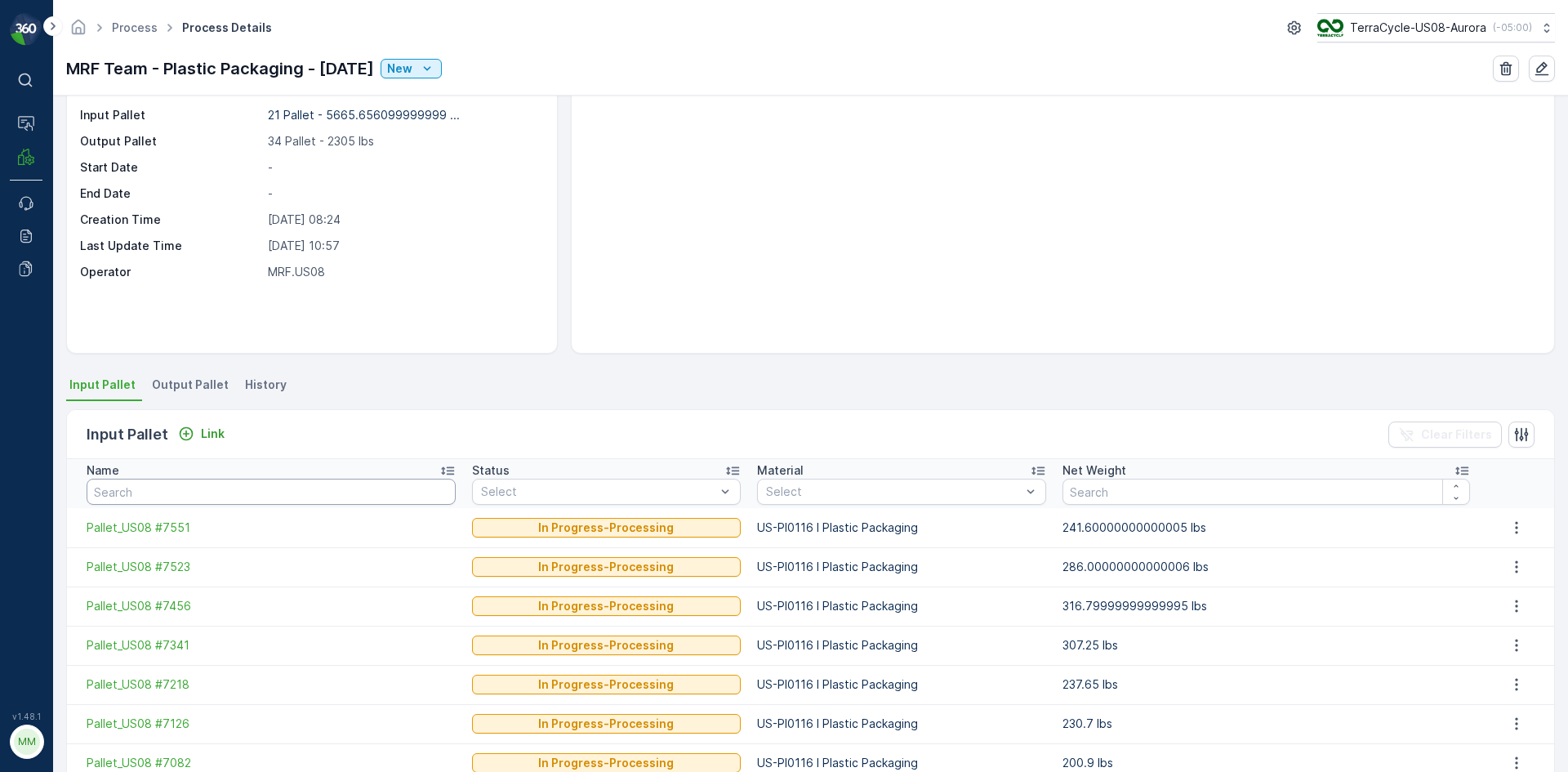
drag, startPoint x: 144, startPoint y: 476, endPoint x: 153, endPoint y: 484, distance: 12.0
click at [153, 484] on th "Name" at bounding box center [265, 484] width 397 height 49
drag, startPoint x: 97, startPoint y: 384, endPoint x: 105, endPoint y: 401, distance: 18.8
click at [105, 401] on li "Input Pallet" at bounding box center [104, 387] width 76 height 28
click at [106, 490] on input "text" at bounding box center [270, 492] width 369 height 26
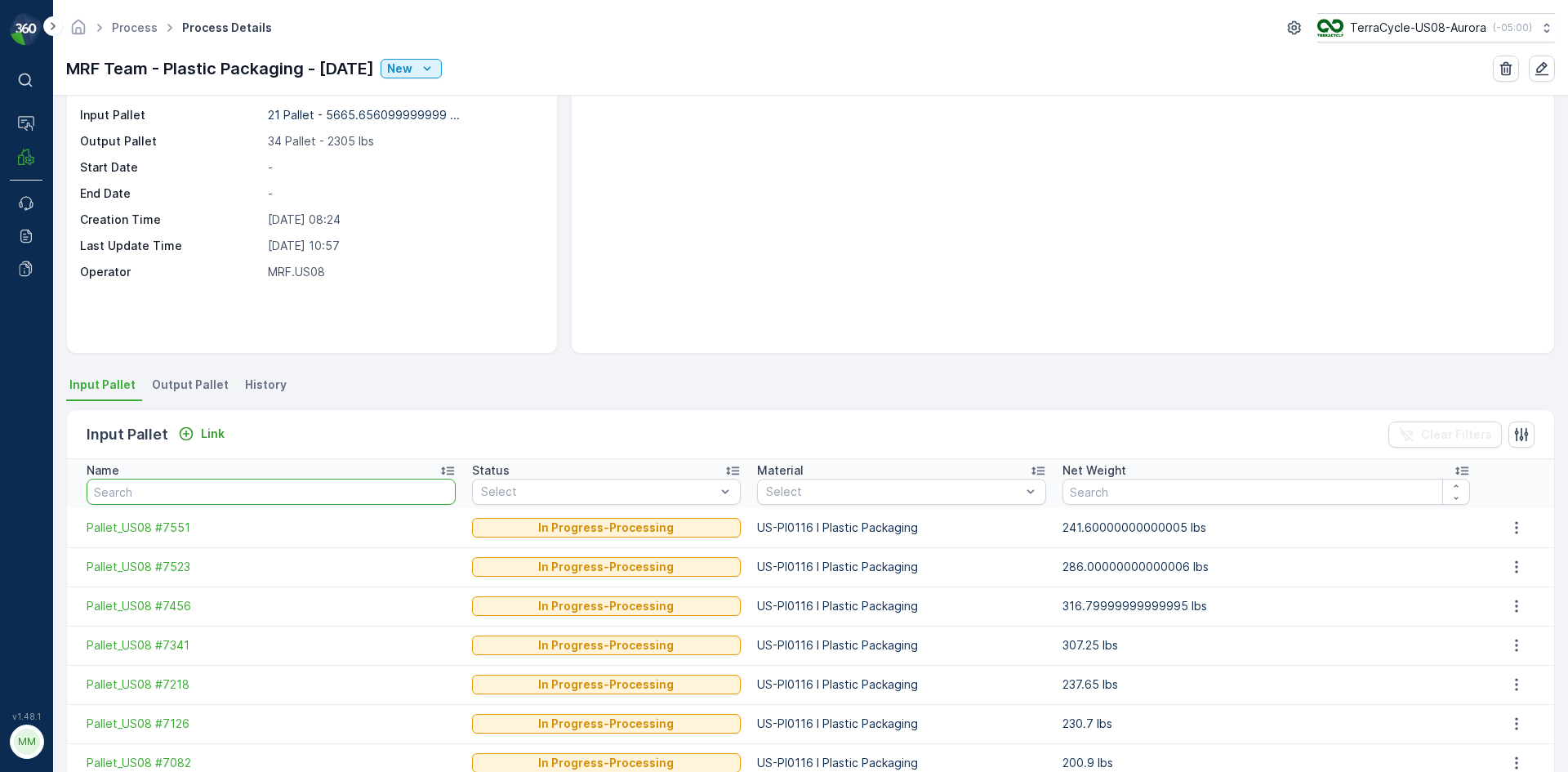
click at [107, 490] on input "text" at bounding box center [270, 492] width 369 height 26
click at [472, 469] on p "Status" at bounding box center [490, 470] width 38 height 17
click at [216, 430] on p "Link" at bounding box center [212, 434] width 24 height 17
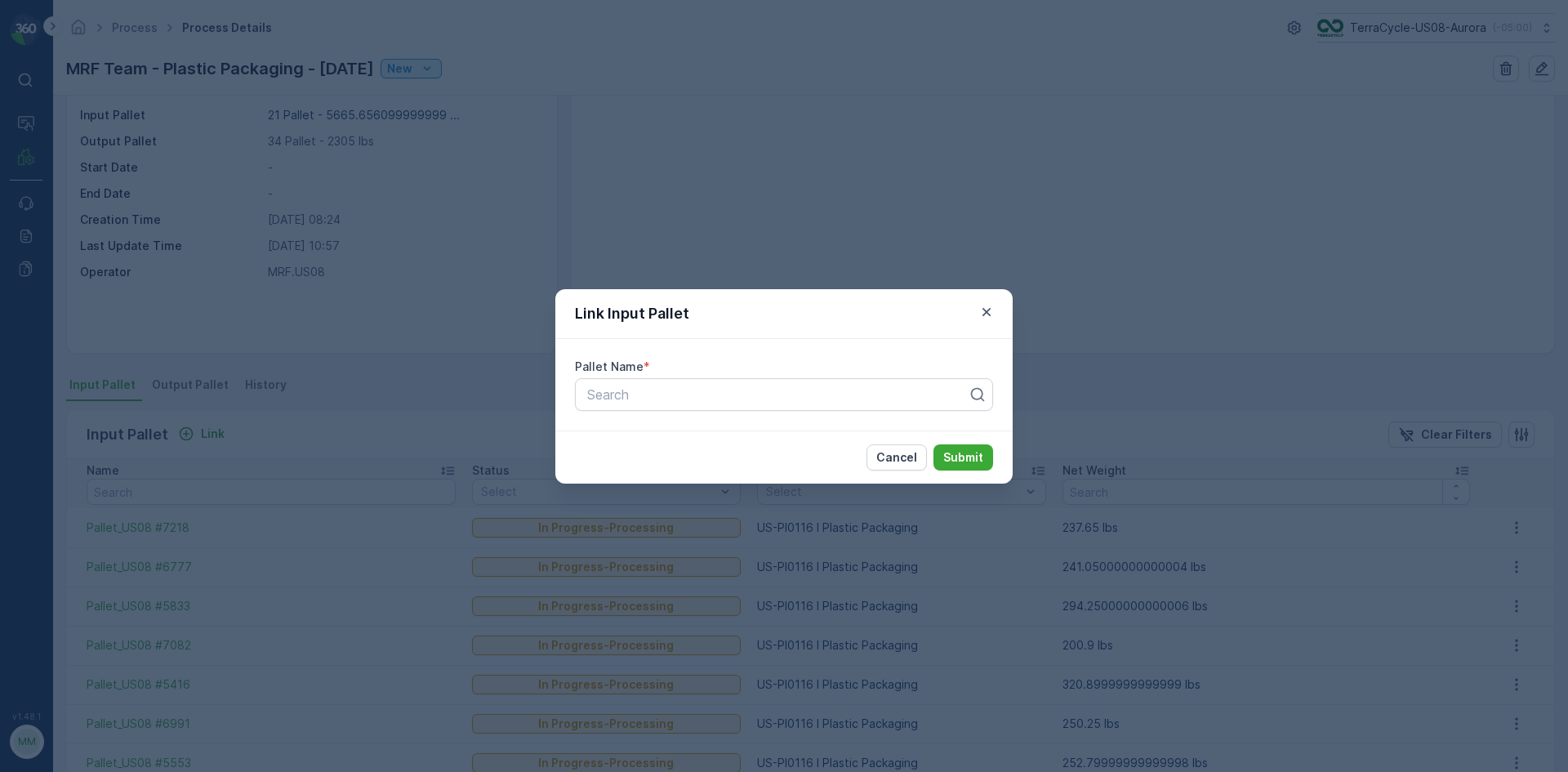
click at [575, 364] on label "Pallet Name" at bounding box center [609, 366] width 69 height 14
click at [608, 401] on div at bounding box center [777, 394] width 384 height 15
click at [960, 472] on div "Cancel Submit" at bounding box center [784, 457] width 458 height 53
drag, startPoint x: 947, startPoint y: 452, endPoint x: 938, endPoint y: 453, distance: 9.1
click at [943, 452] on button "Submit" at bounding box center [964, 458] width 60 height 26
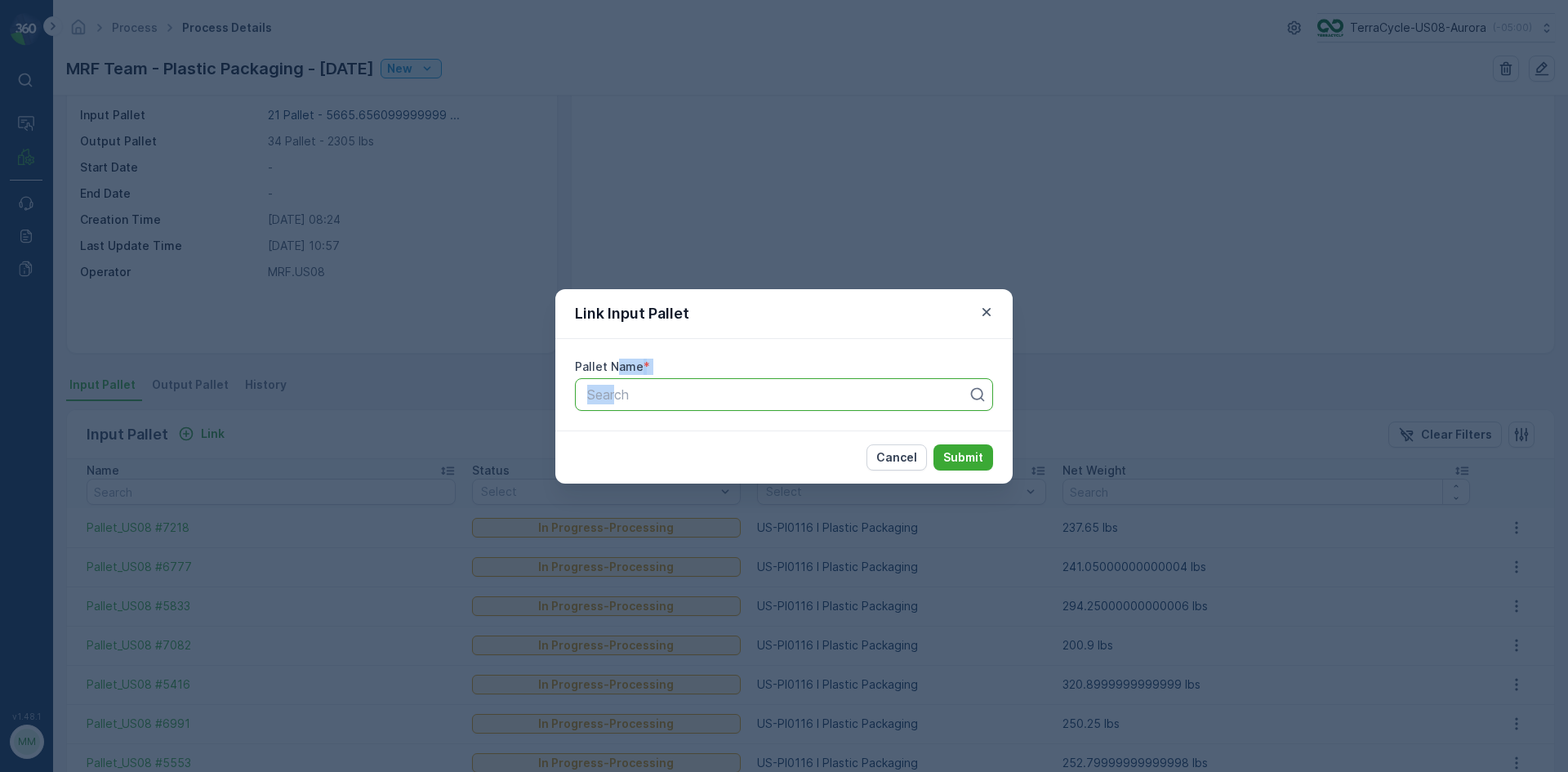
drag, startPoint x: 613, startPoint y: 366, endPoint x: 613, endPoint y: 386, distance: 20.0
click at [613, 386] on div "Pallet Name * Search" at bounding box center [784, 385] width 458 height 92
click at [973, 460] on p "Submit" at bounding box center [963, 457] width 40 height 17
click at [970, 464] on p "Submit" at bounding box center [963, 457] width 40 height 17
click at [588, 362] on label "Pallet Name" at bounding box center [609, 366] width 69 height 14
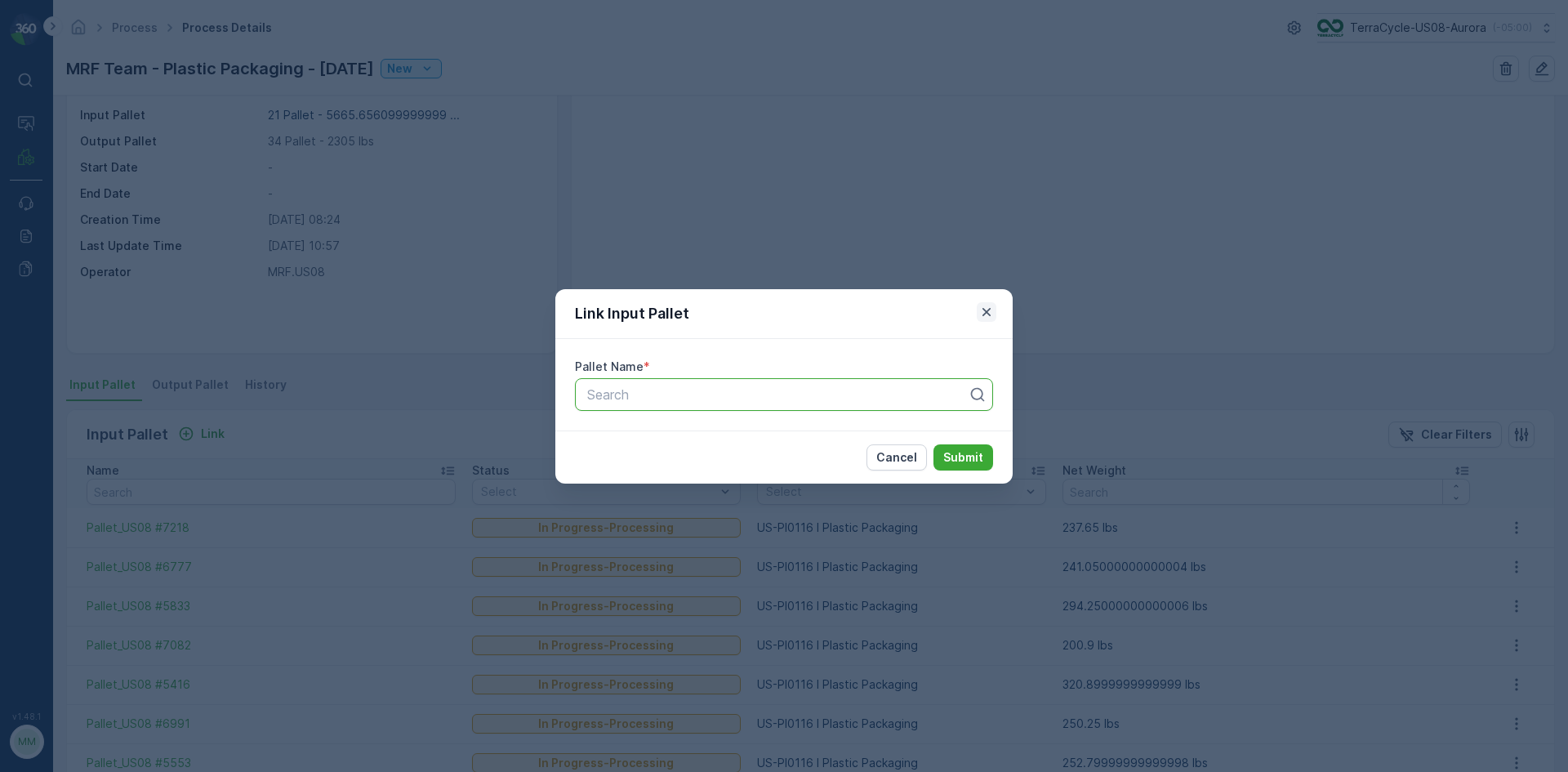
click at [978, 302] on button "button" at bounding box center [986, 312] width 19 height 19
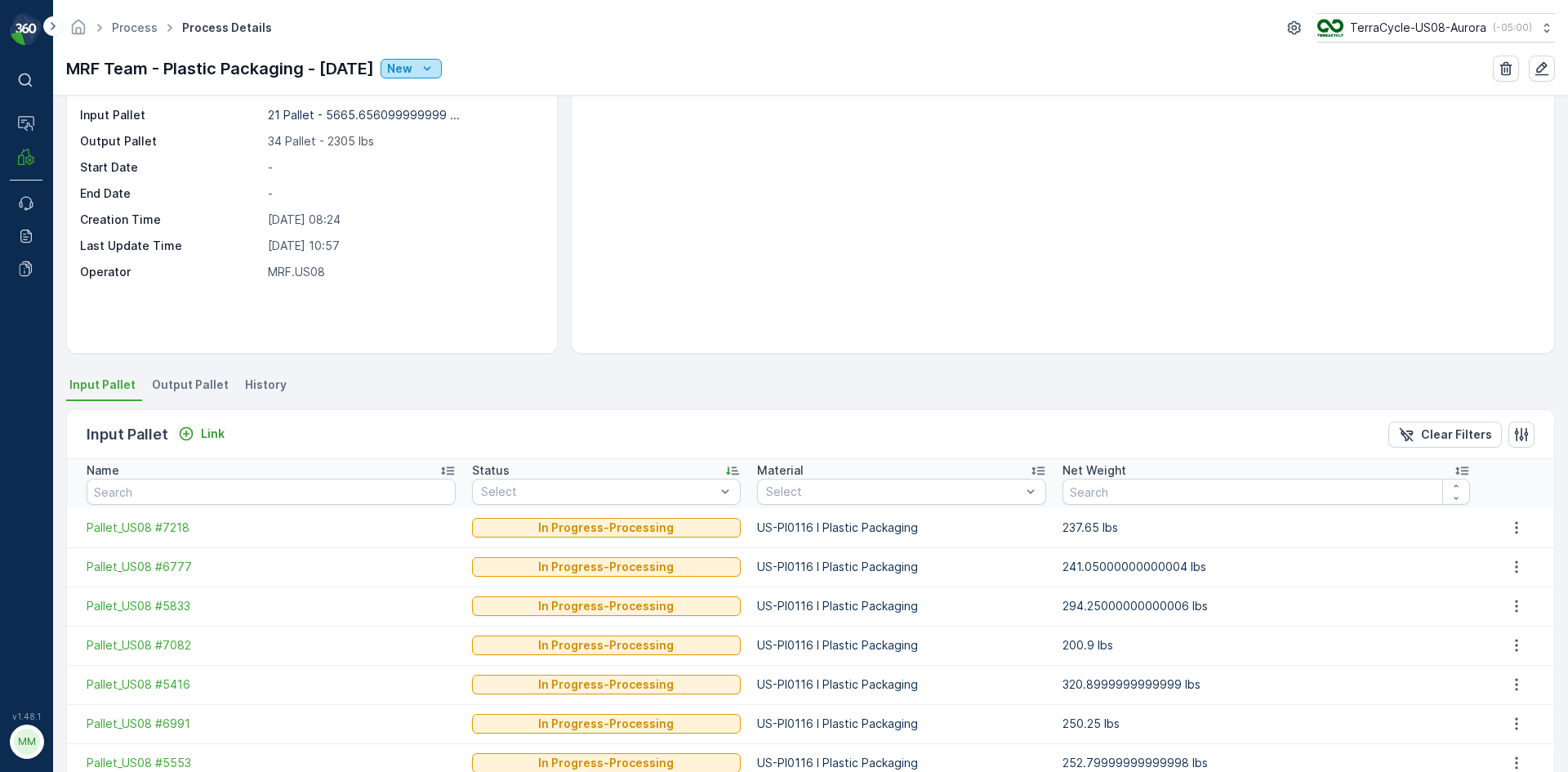
click at [413, 62] on p "New" at bounding box center [399, 69] width 26 height 17
click at [183, 422] on div "Input Pallet Link Clear Filters" at bounding box center [810, 435] width 1487 height 49
drag, startPoint x: 194, startPoint y: 474, endPoint x: 204, endPoint y: 449, distance: 26.9
click at [189, 476] on div "Name" at bounding box center [270, 470] width 369 height 17
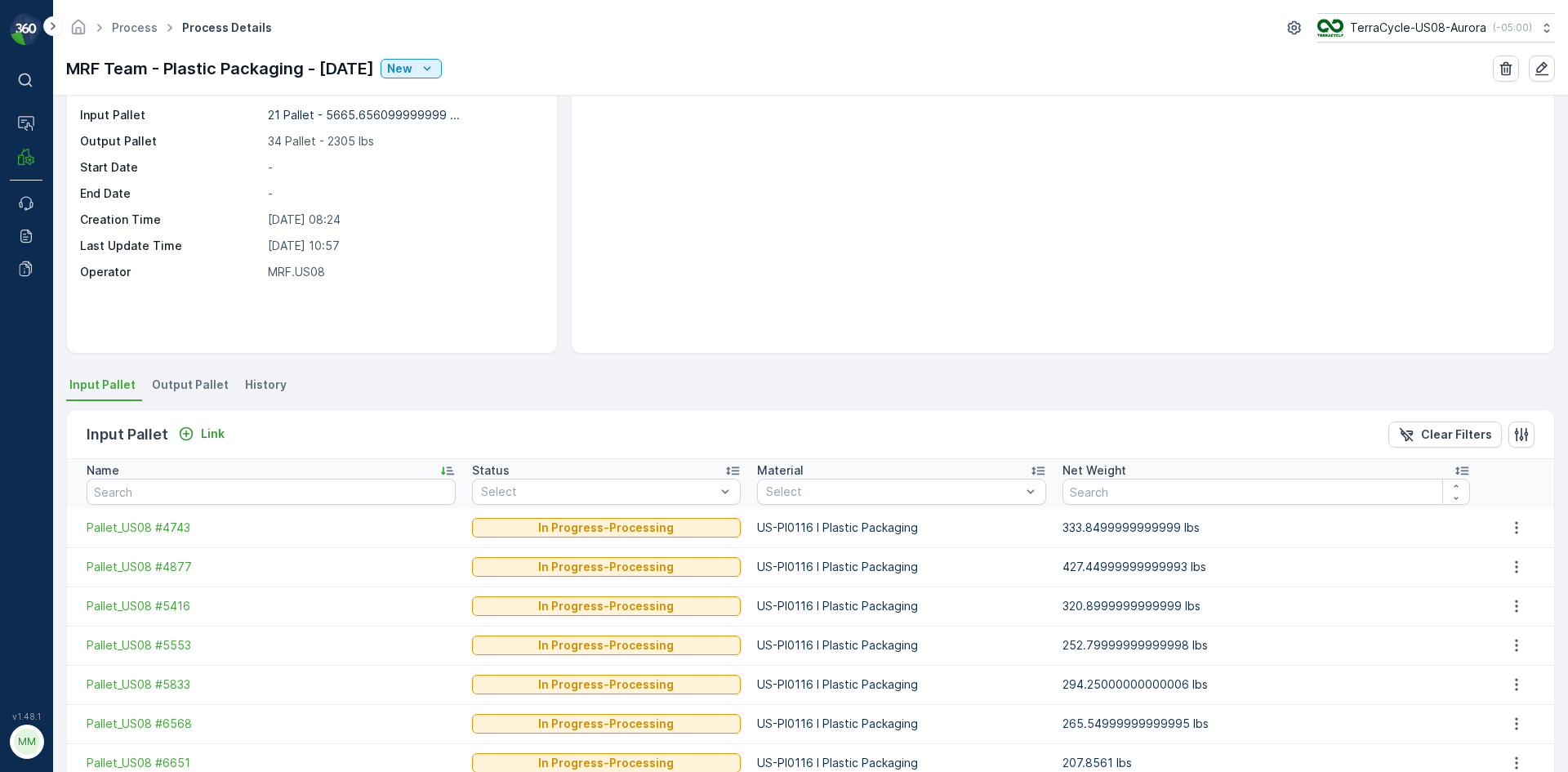
click at [110, 392] on span "Input Pallet" at bounding box center [102, 385] width 66 height 17
click at [153, 519] on span "Pallet_US08 #4743" at bounding box center [270, 527] width 369 height 17
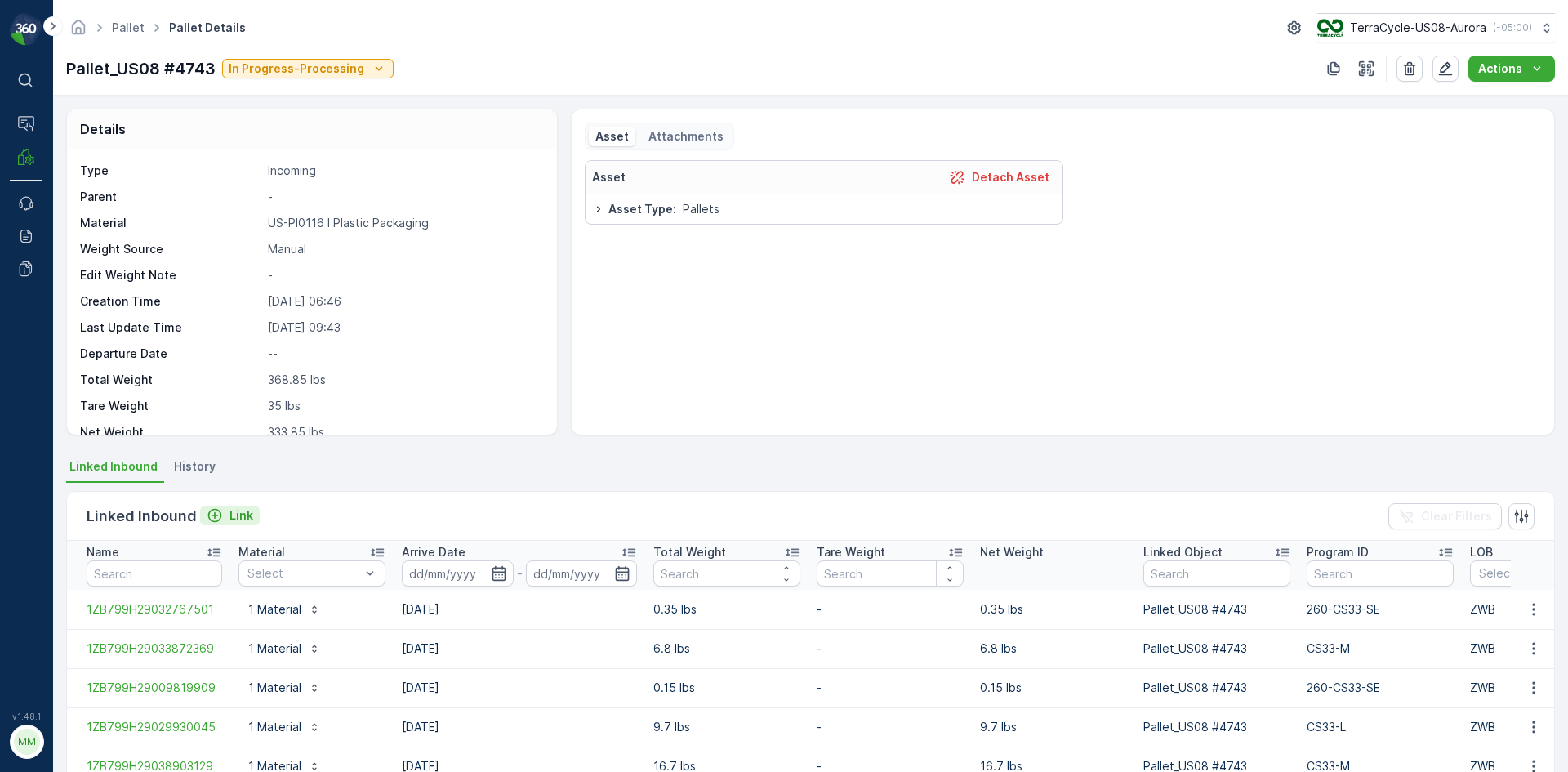
click at [239, 518] on p "Link" at bounding box center [241, 515] width 24 height 17
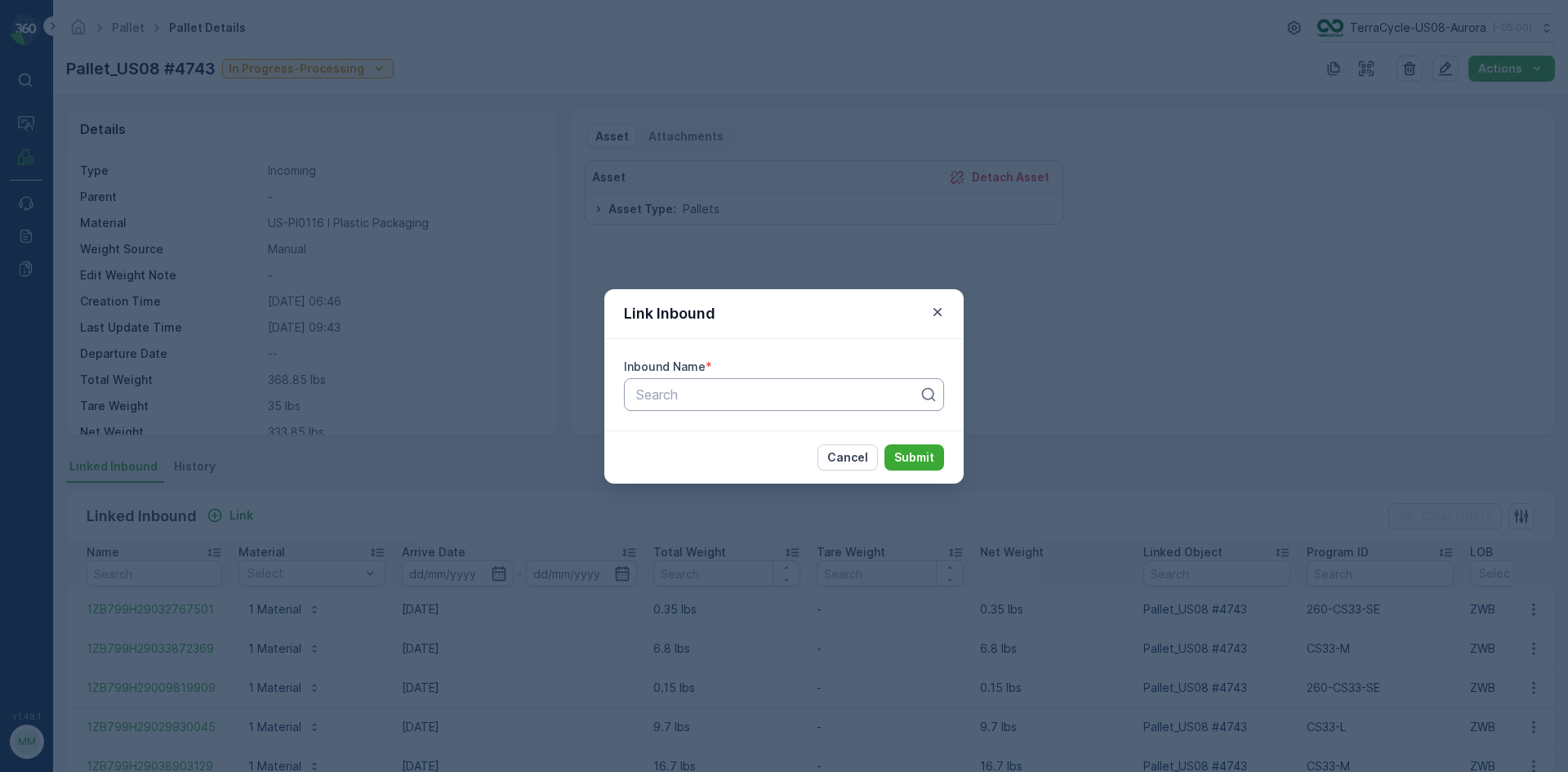
click at [734, 408] on div "Search" at bounding box center [784, 394] width 320 height 33
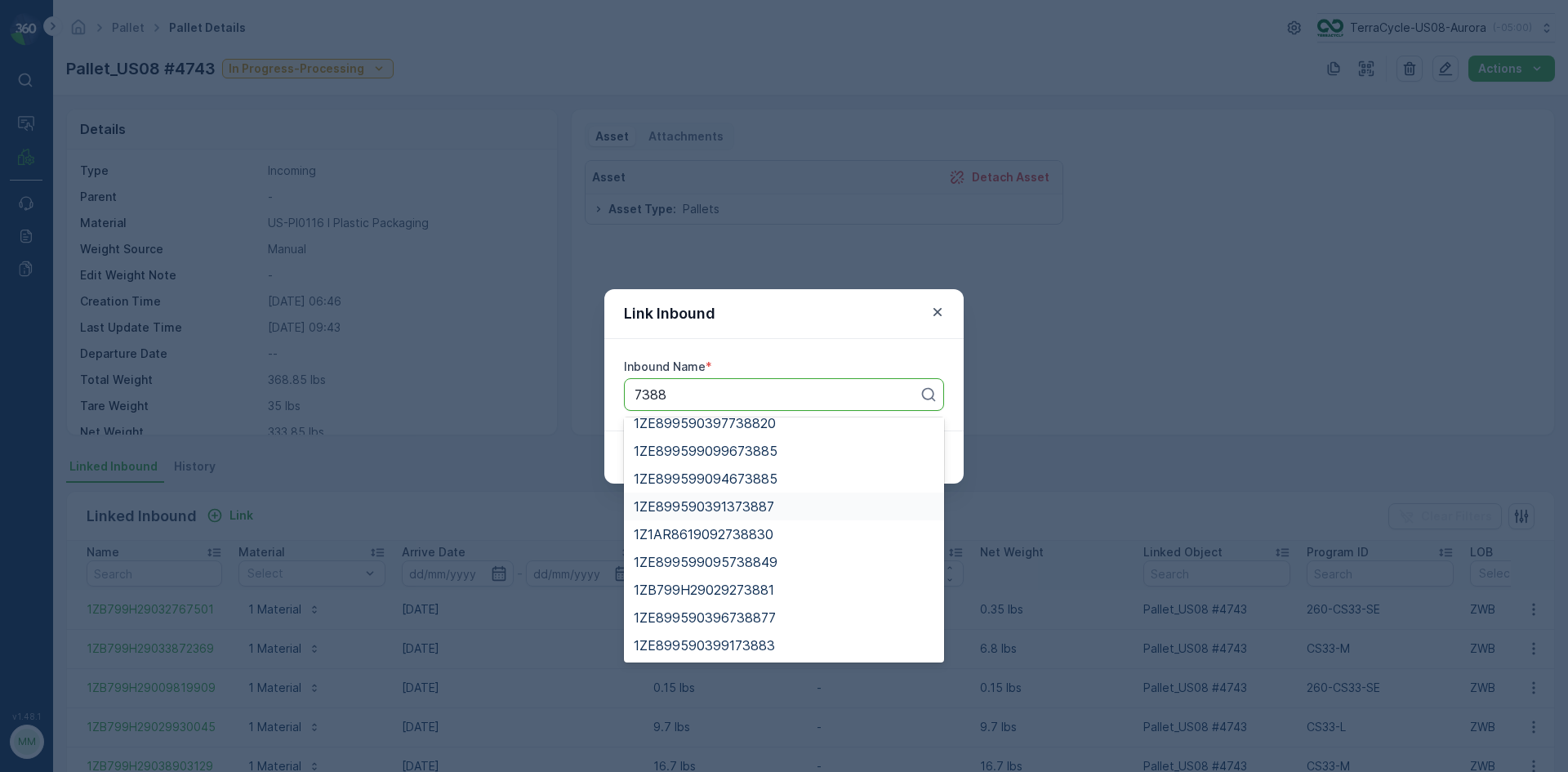
scroll to position [11, 0]
type input "7388"
click at [784, 415] on div "Inbound Name * 9 results available for search term 7388. Use Up and Down to cho…" at bounding box center [784, 385] width 359 height 92
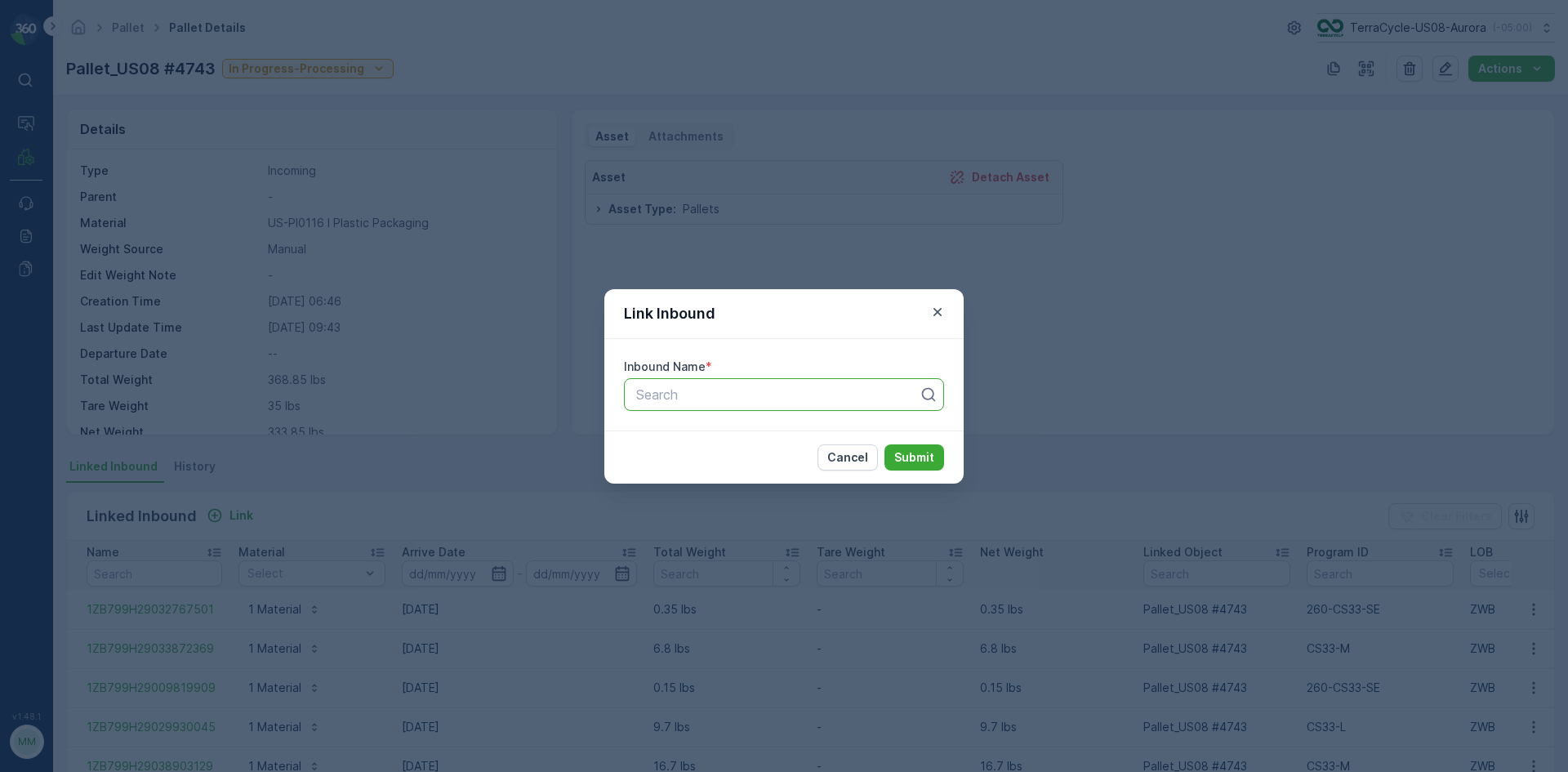
click at [788, 400] on div at bounding box center [777, 394] width 286 height 15
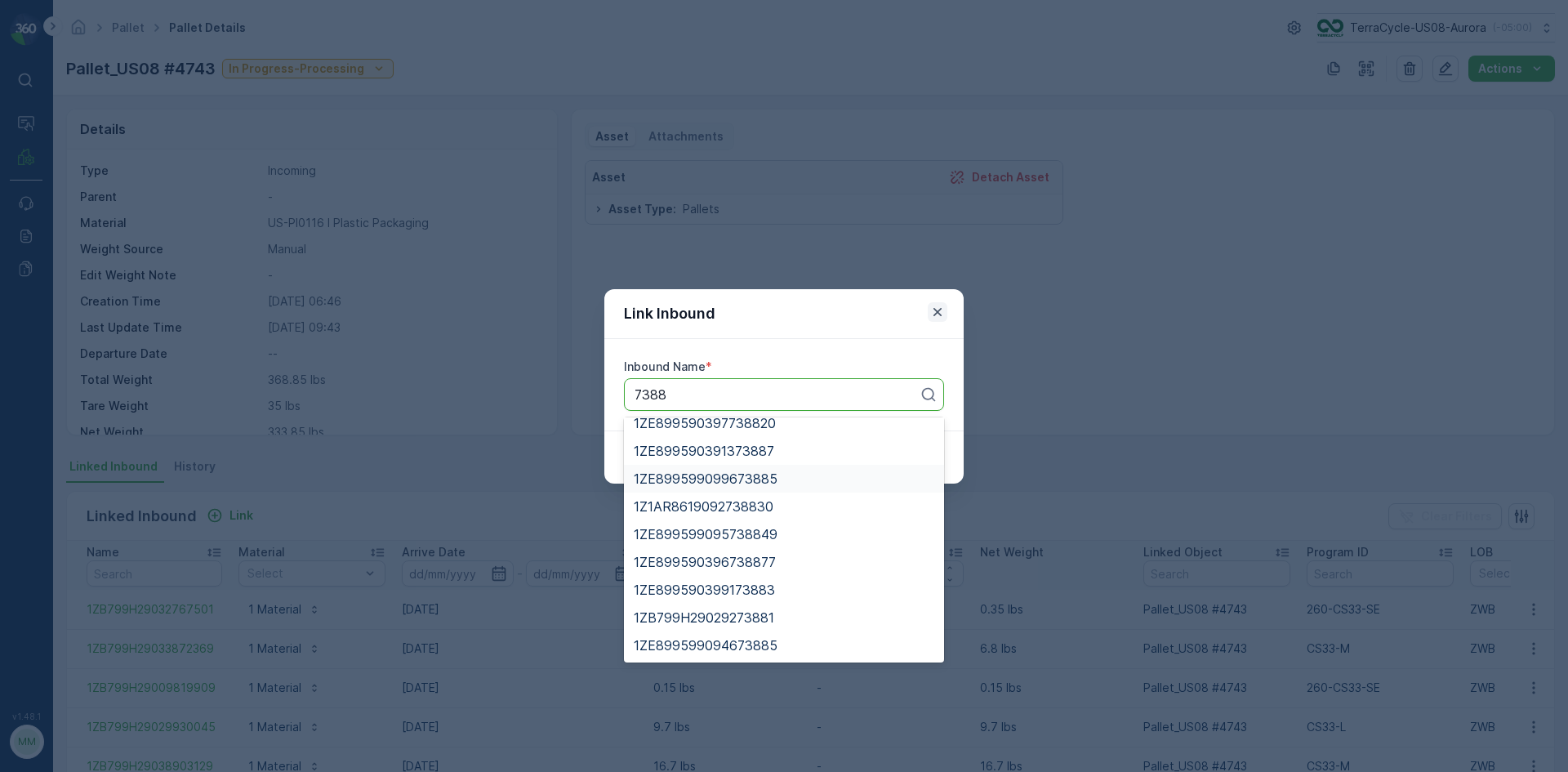
type input "7388"
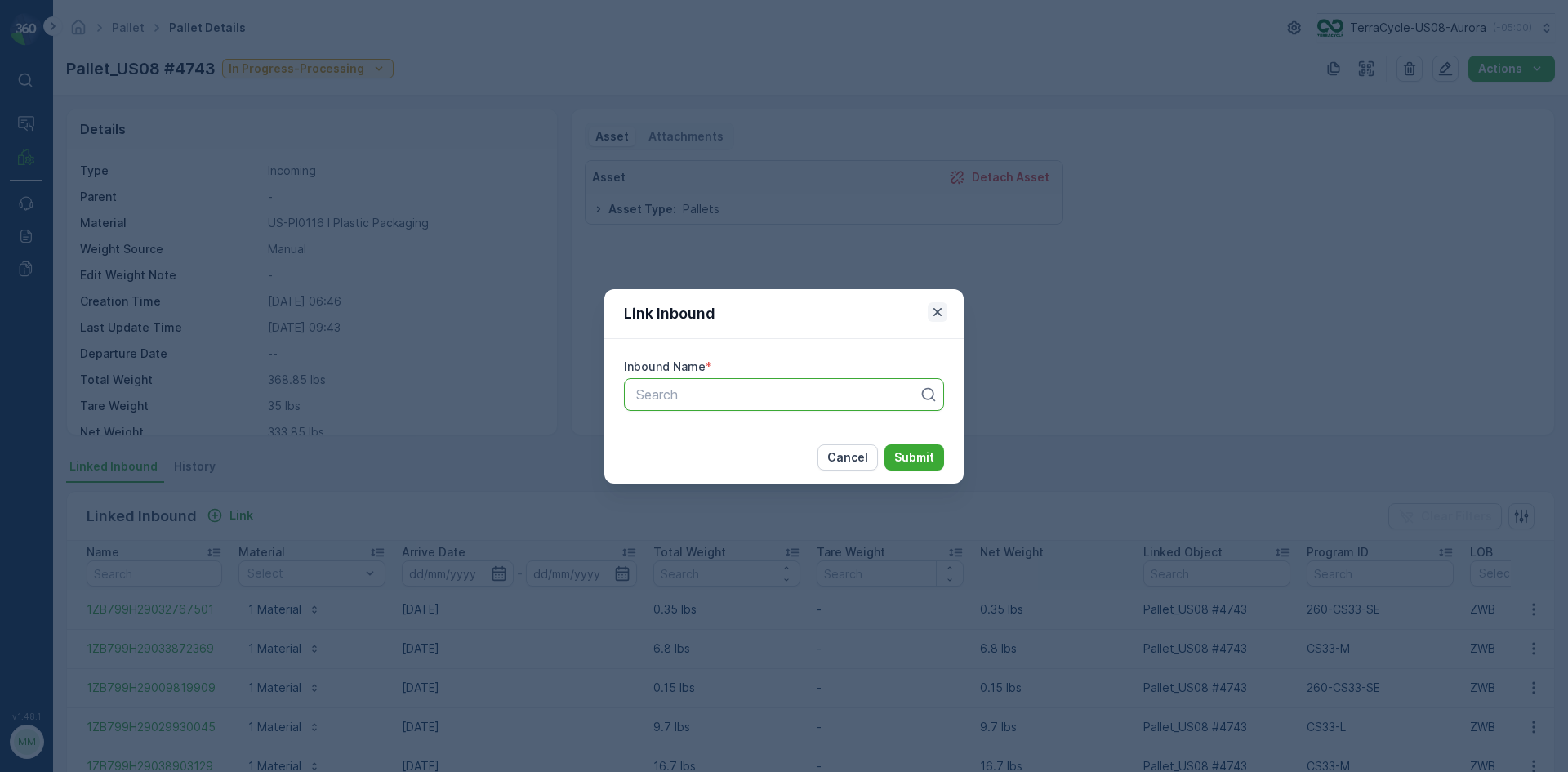
click at [934, 316] on icon "button" at bounding box center [937, 312] width 17 height 17
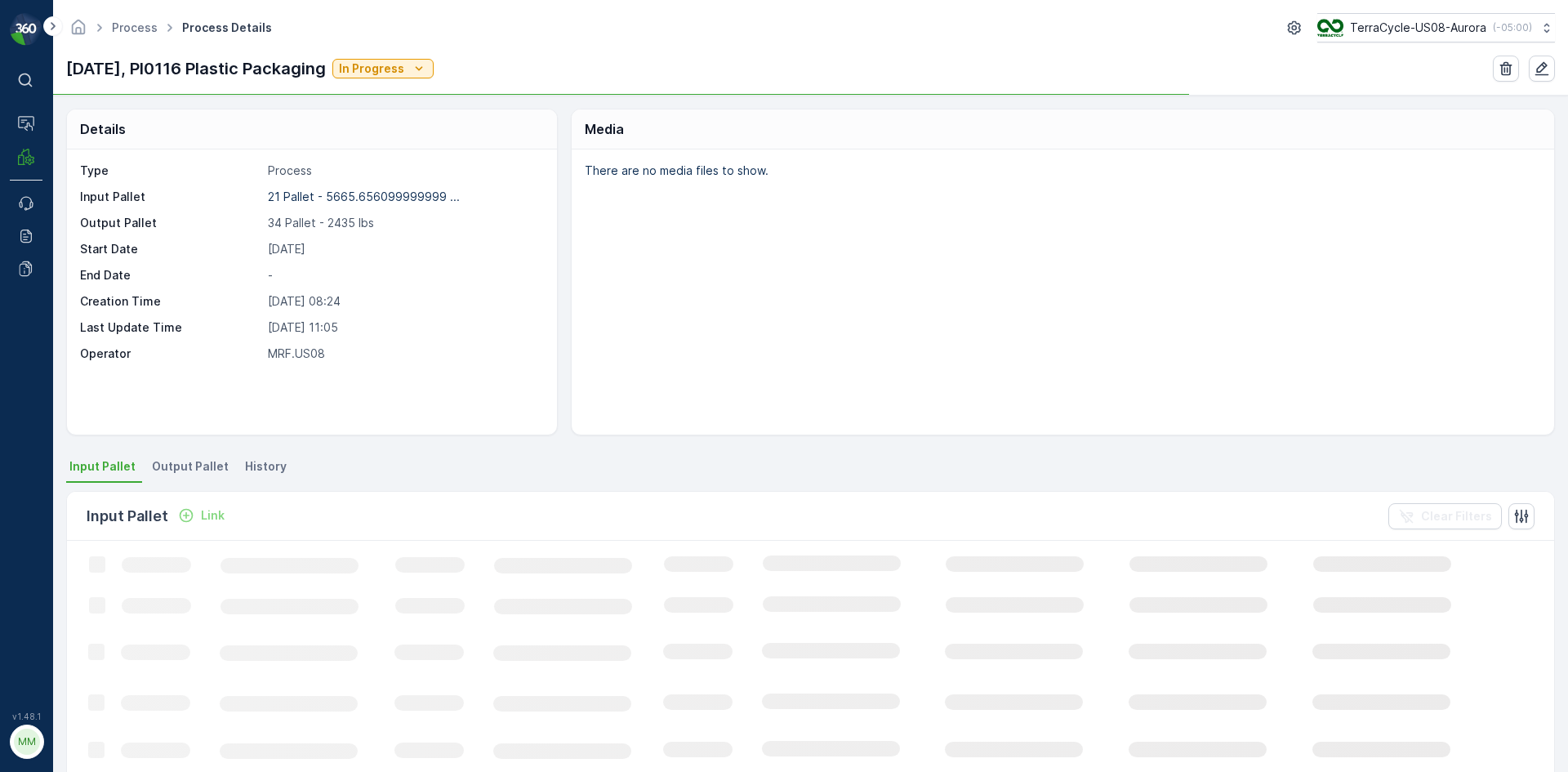
click at [199, 512] on div "Link" at bounding box center [201, 515] width 47 height 17
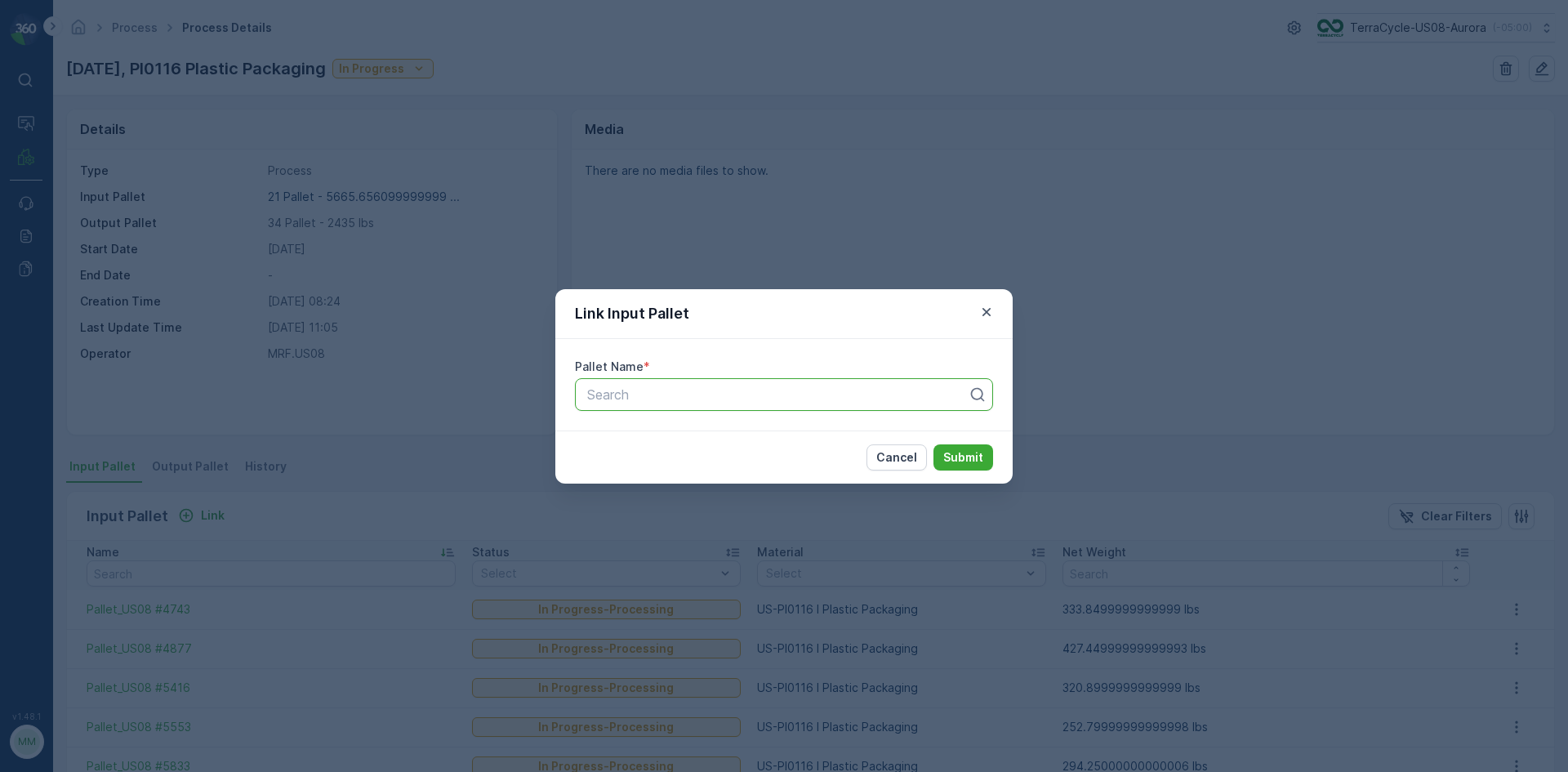
click at [700, 390] on div at bounding box center [777, 394] width 384 height 15
type input "7388"
click at [703, 429] on div "Pallet_US08 #7388" at bounding box center [784, 434] width 399 height 15
click at [970, 464] on p "Submit" at bounding box center [963, 457] width 40 height 17
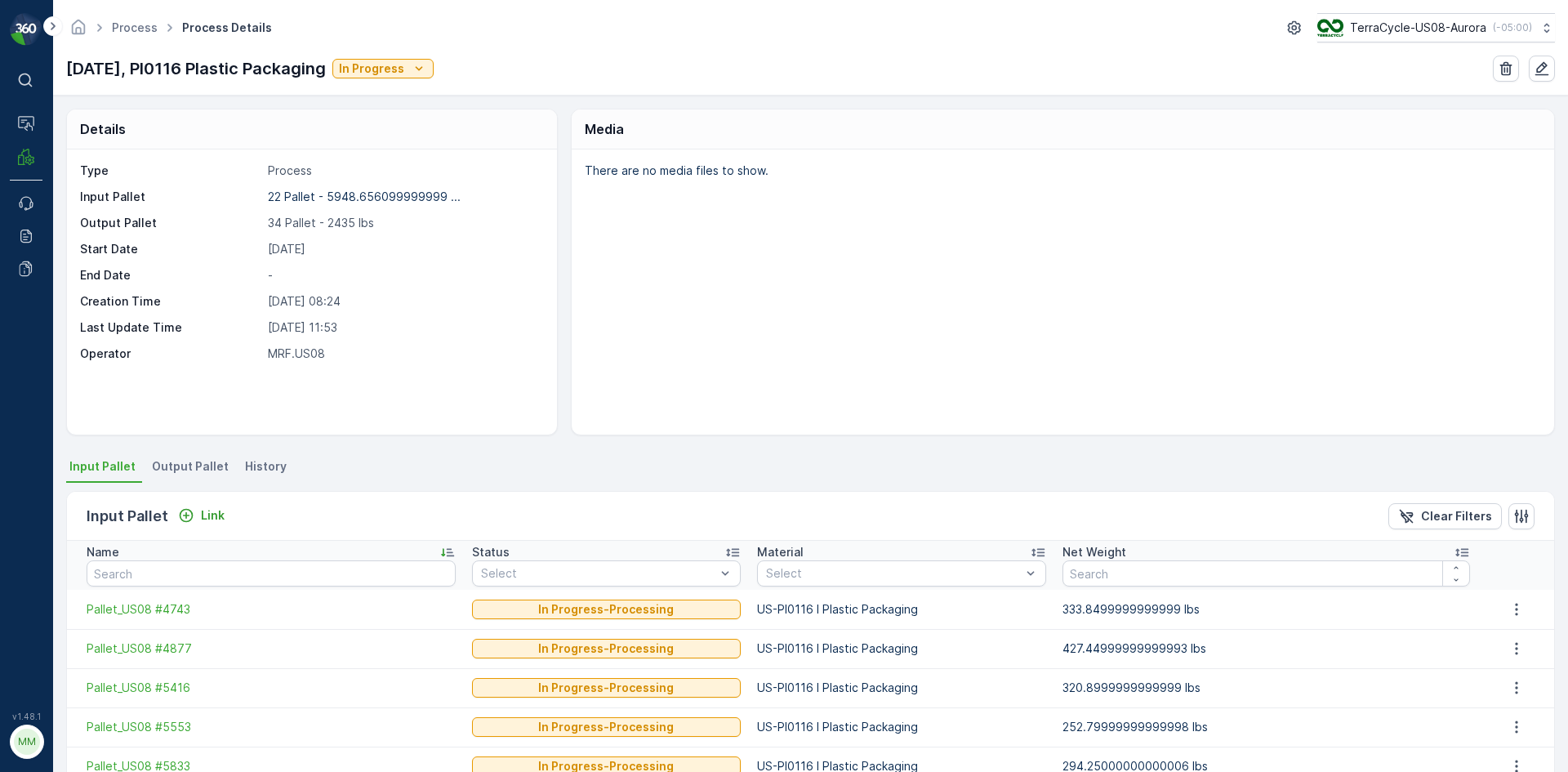
click at [187, 457] on li "Output Pallet" at bounding box center [192, 469] width 86 height 28
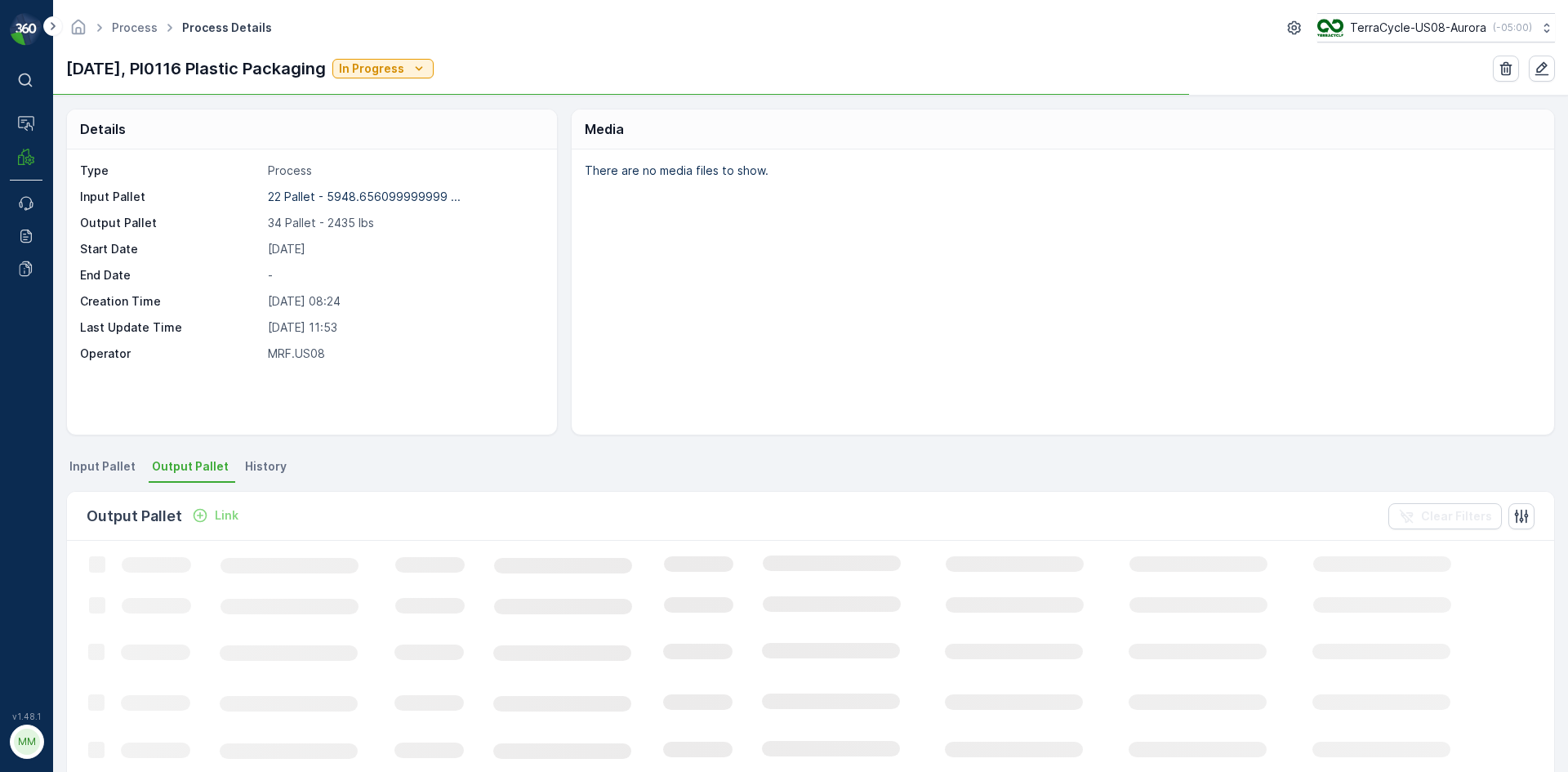
click at [205, 533] on div "Output Pallet Link Clear Filters" at bounding box center [810, 517] width 1487 height 49
drag, startPoint x: 216, startPoint y: 522, endPoint x: 223, endPoint y: 514, distance: 10.6
click at [223, 514] on p "Link" at bounding box center [226, 515] width 24 height 17
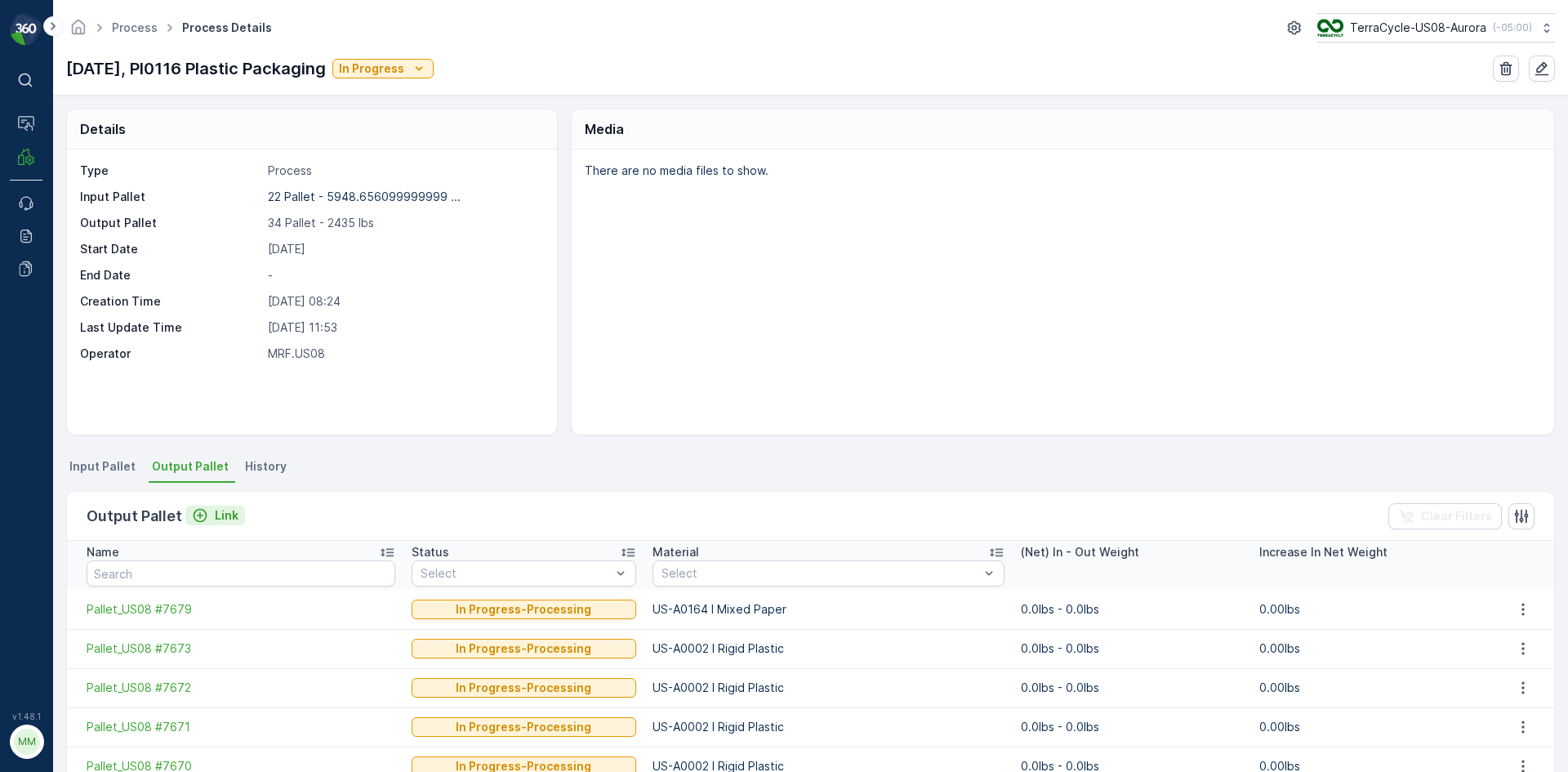
click at [223, 514] on p "Link" at bounding box center [226, 515] width 24 height 17
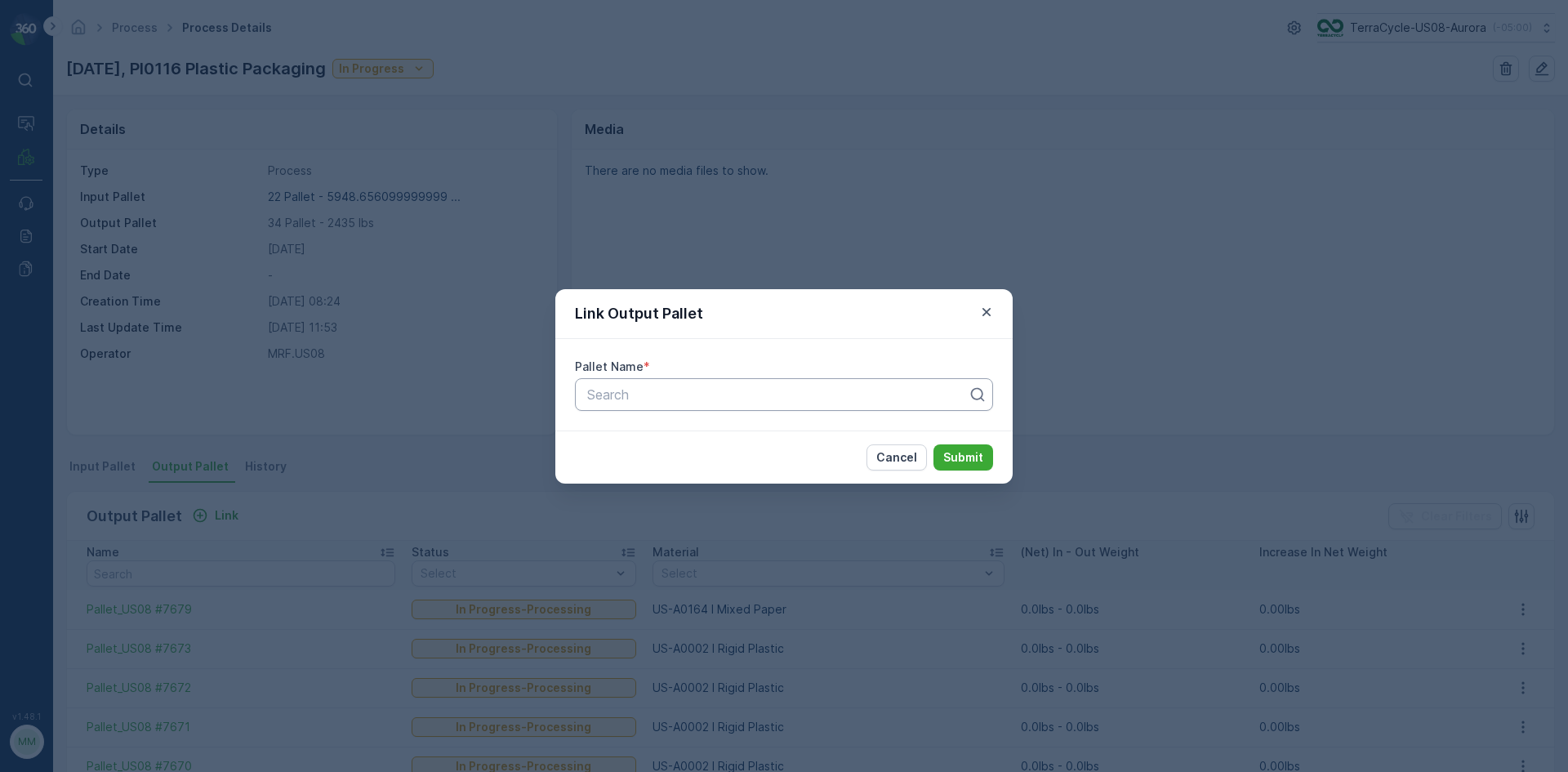
click at [665, 394] on div at bounding box center [777, 394] width 384 height 15
type input "7665"
click at [667, 437] on span "Pallet_US08 #7665" at bounding box center [644, 434] width 118 height 15
click at [963, 455] on p "Submit" at bounding box center [963, 457] width 40 height 17
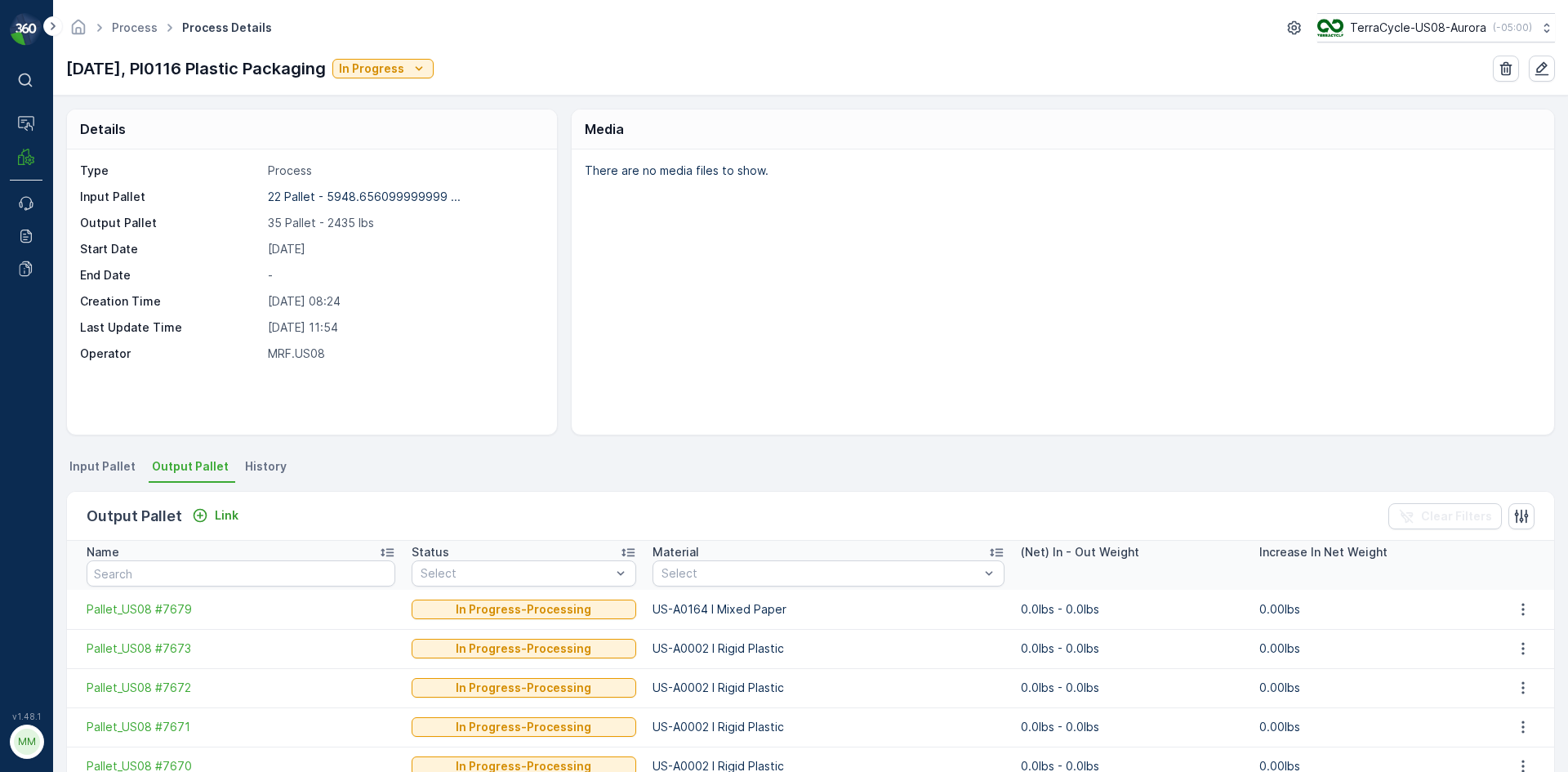
click at [95, 448] on div "Details Type Process Input Pallet 22 Pallet - 5948.656099999999 ... Output Pall…" at bounding box center [810, 434] width 1515 height 676
click at [121, 479] on li "Input Pallet" at bounding box center [104, 469] width 76 height 28
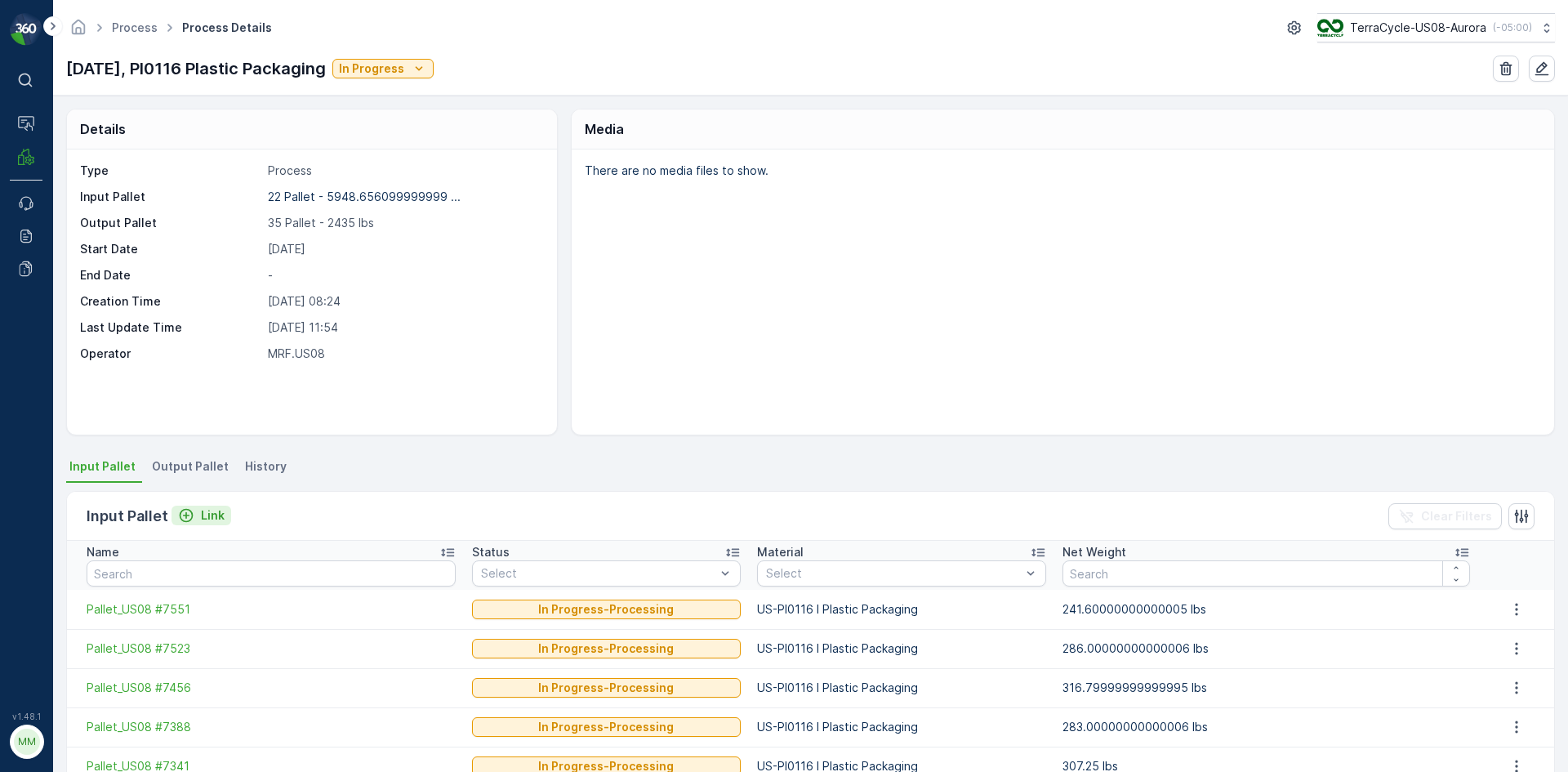
click at [194, 524] on button "Link" at bounding box center [201, 515] width 60 height 19
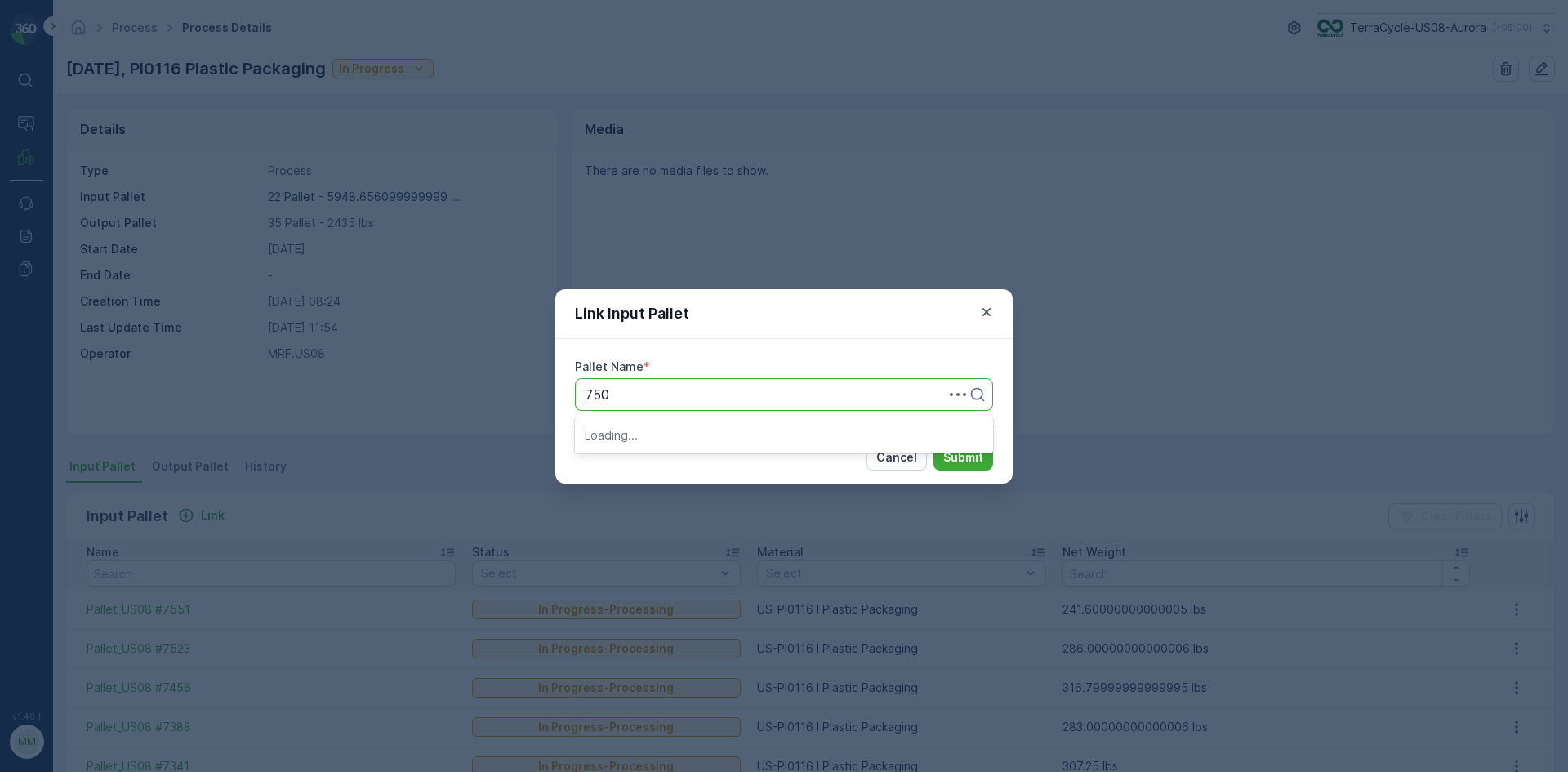
type input "7500"
click at [934, 445] on button "Submit" at bounding box center [964, 458] width 60 height 26
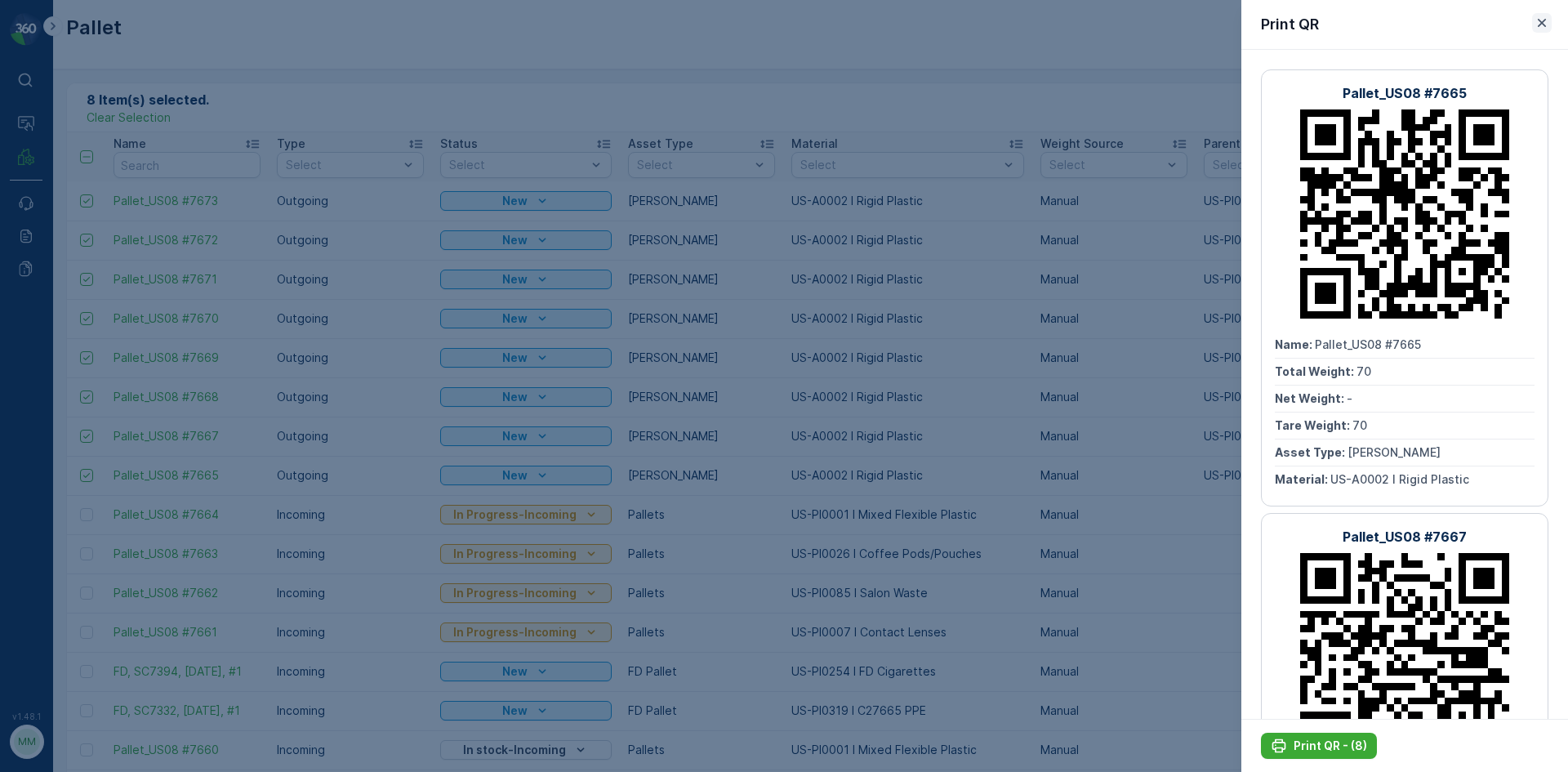
click at [1539, 26] on icon "button" at bounding box center [1542, 22] width 8 height 8
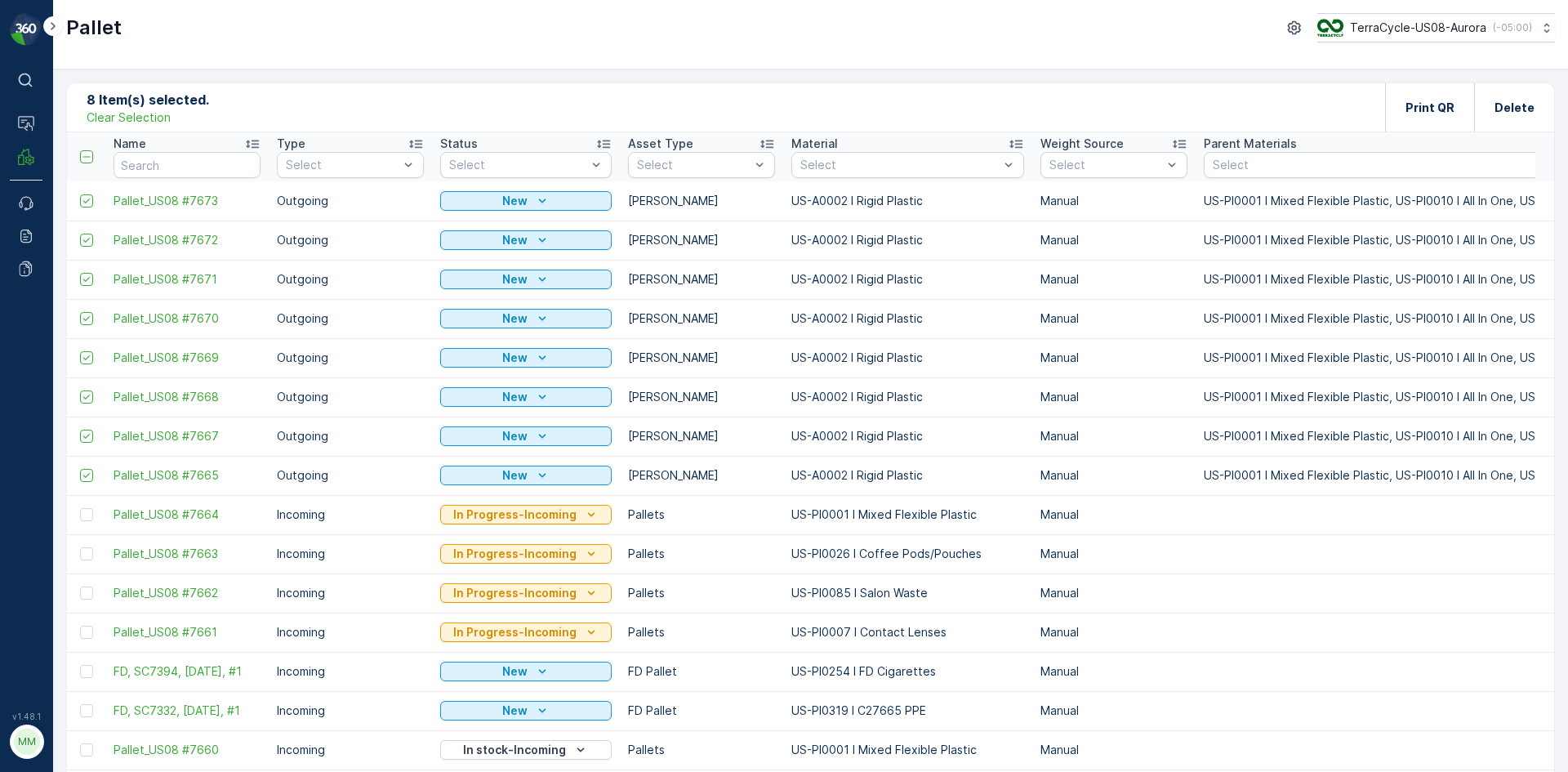
click at [111, 120] on p "Clear Selection" at bounding box center [128, 117] width 84 height 17
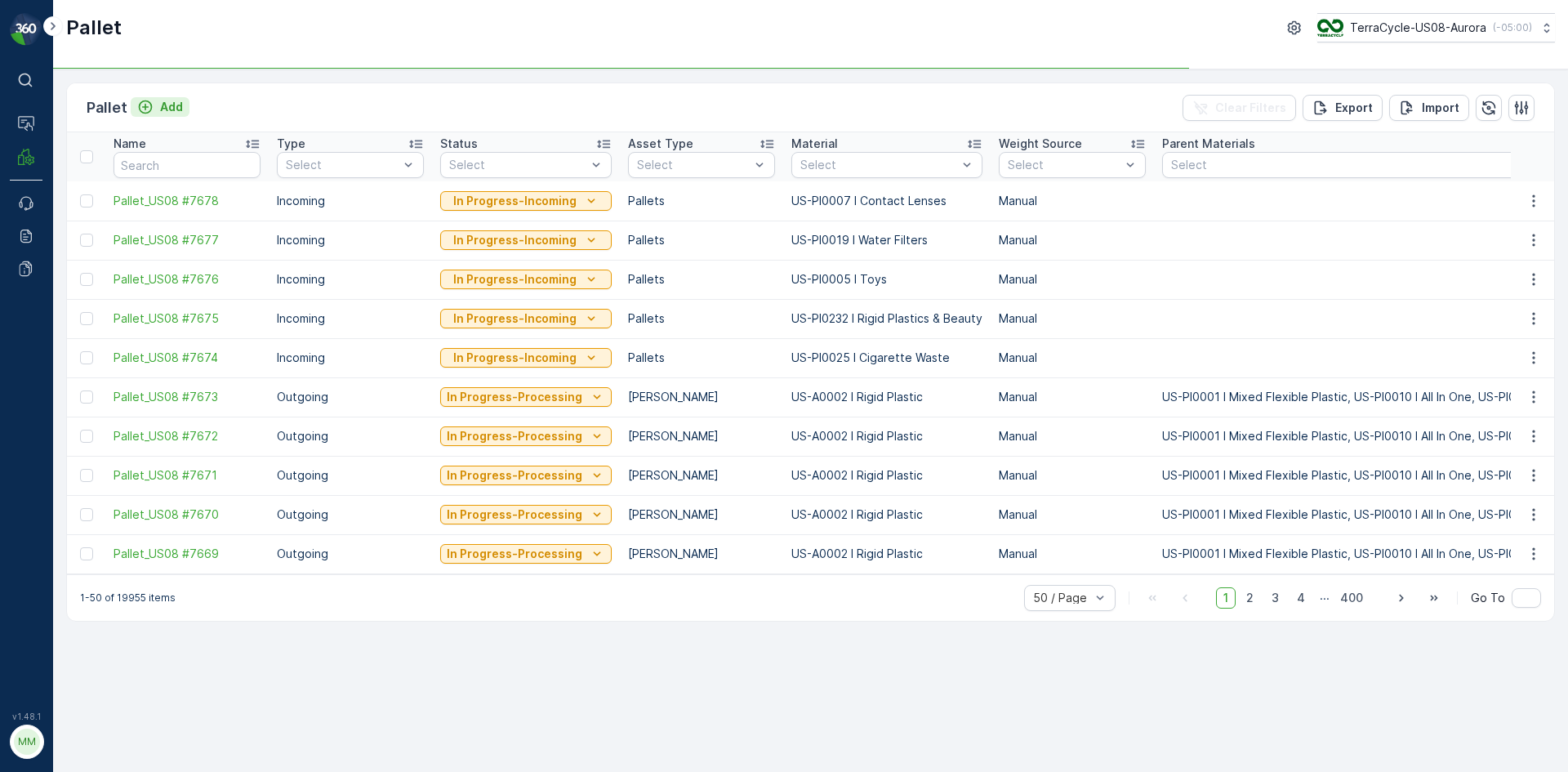
click at [172, 106] on p "Add" at bounding box center [172, 107] width 23 height 17
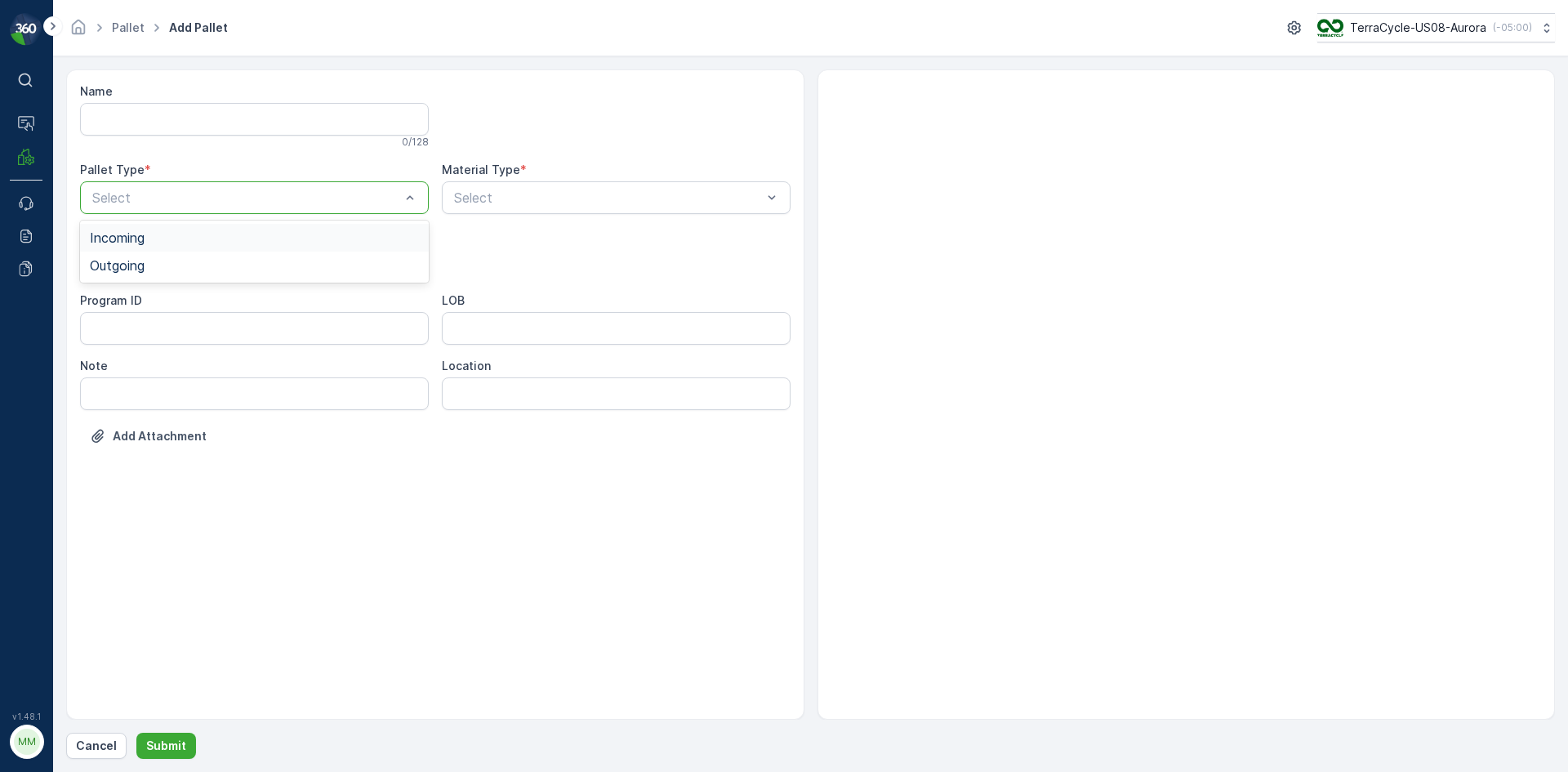
click at [229, 198] on div at bounding box center [246, 197] width 311 height 15
click at [229, 262] on div "Outgoing" at bounding box center [254, 265] width 329 height 15
click at [229, 262] on div at bounding box center [246, 262] width 311 height 15
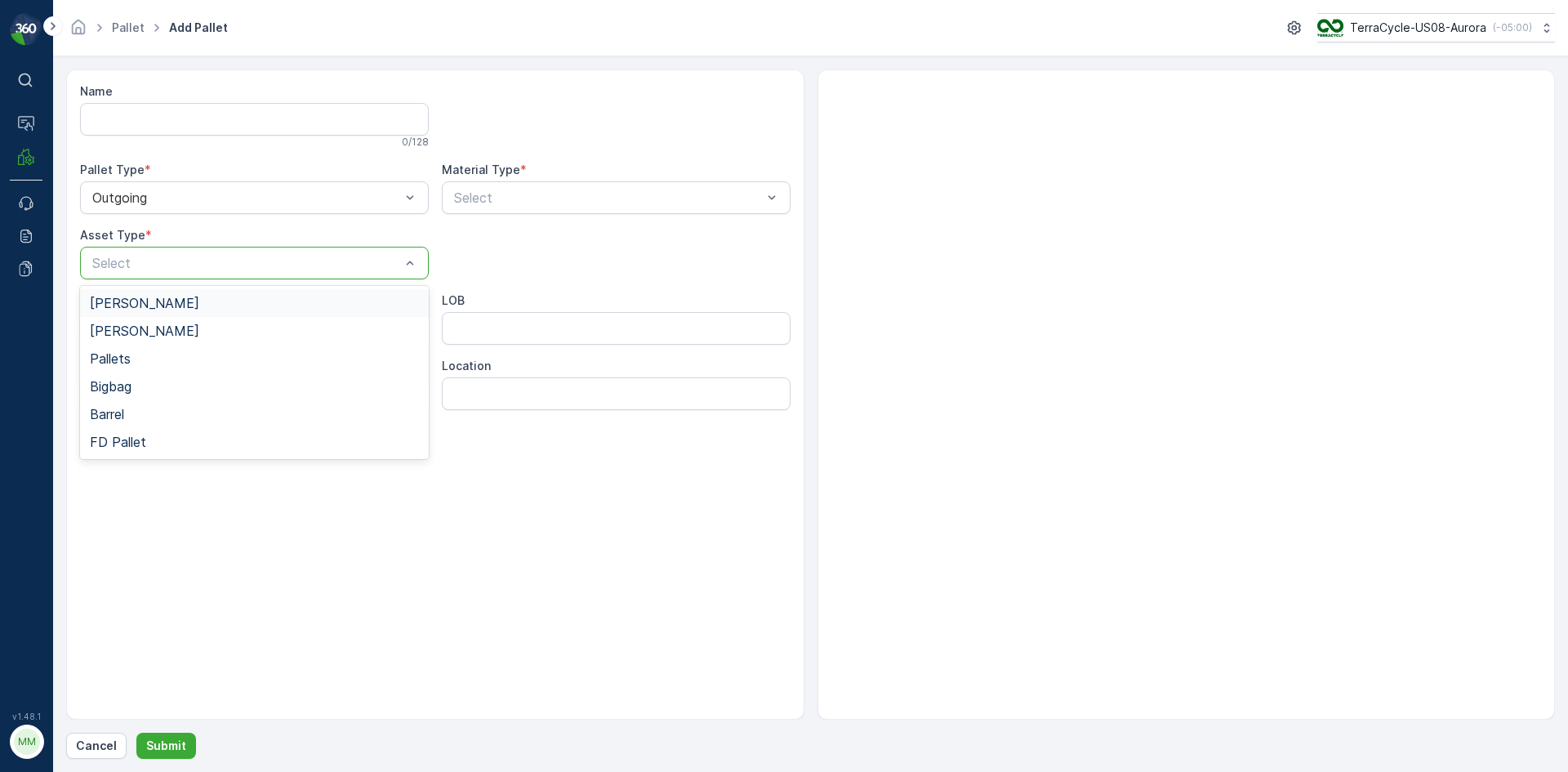
click at [229, 305] on div "[PERSON_NAME]" at bounding box center [254, 303] width 329 height 15
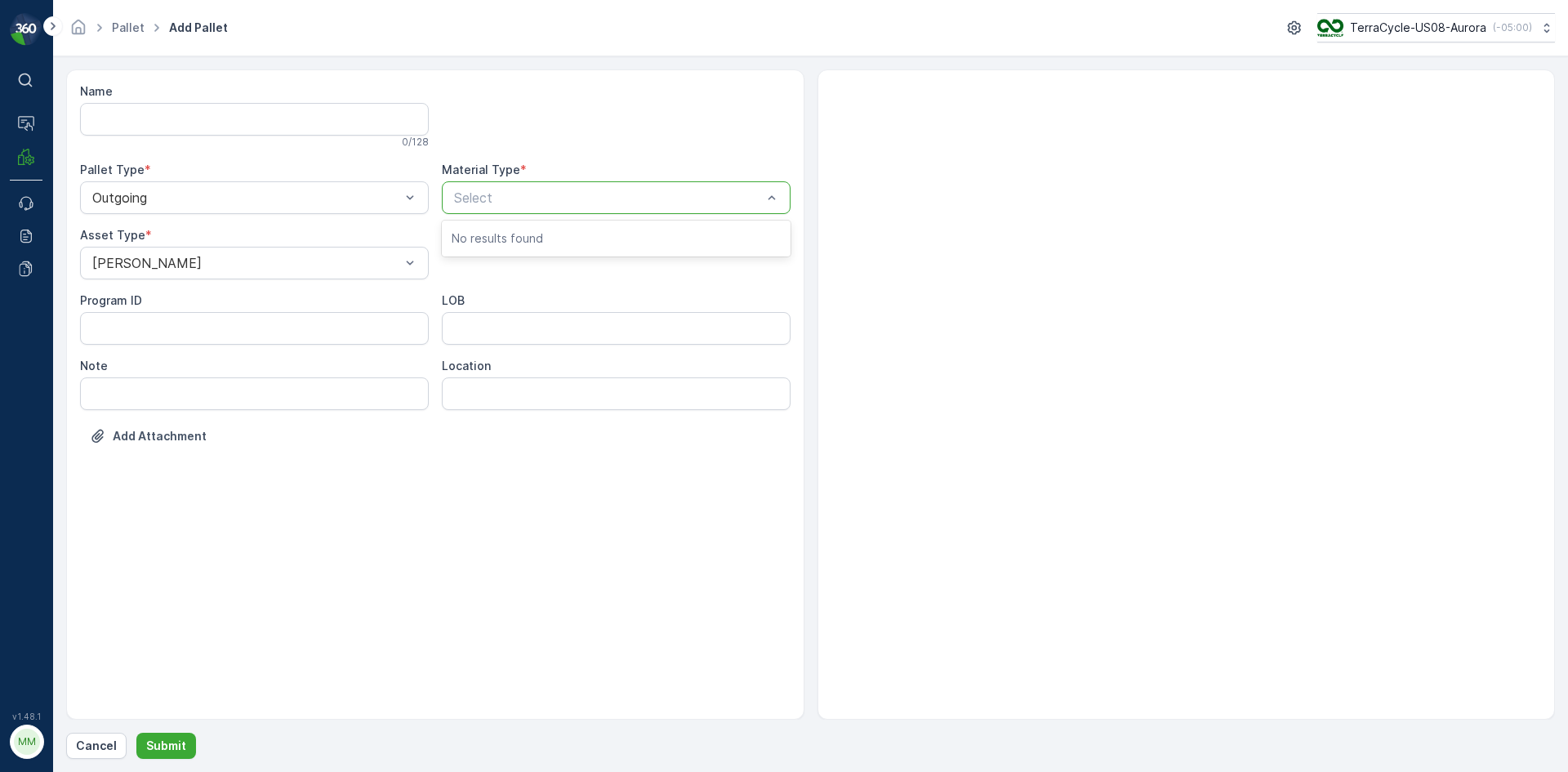
click at [657, 187] on div "Select" at bounding box center [616, 197] width 348 height 33
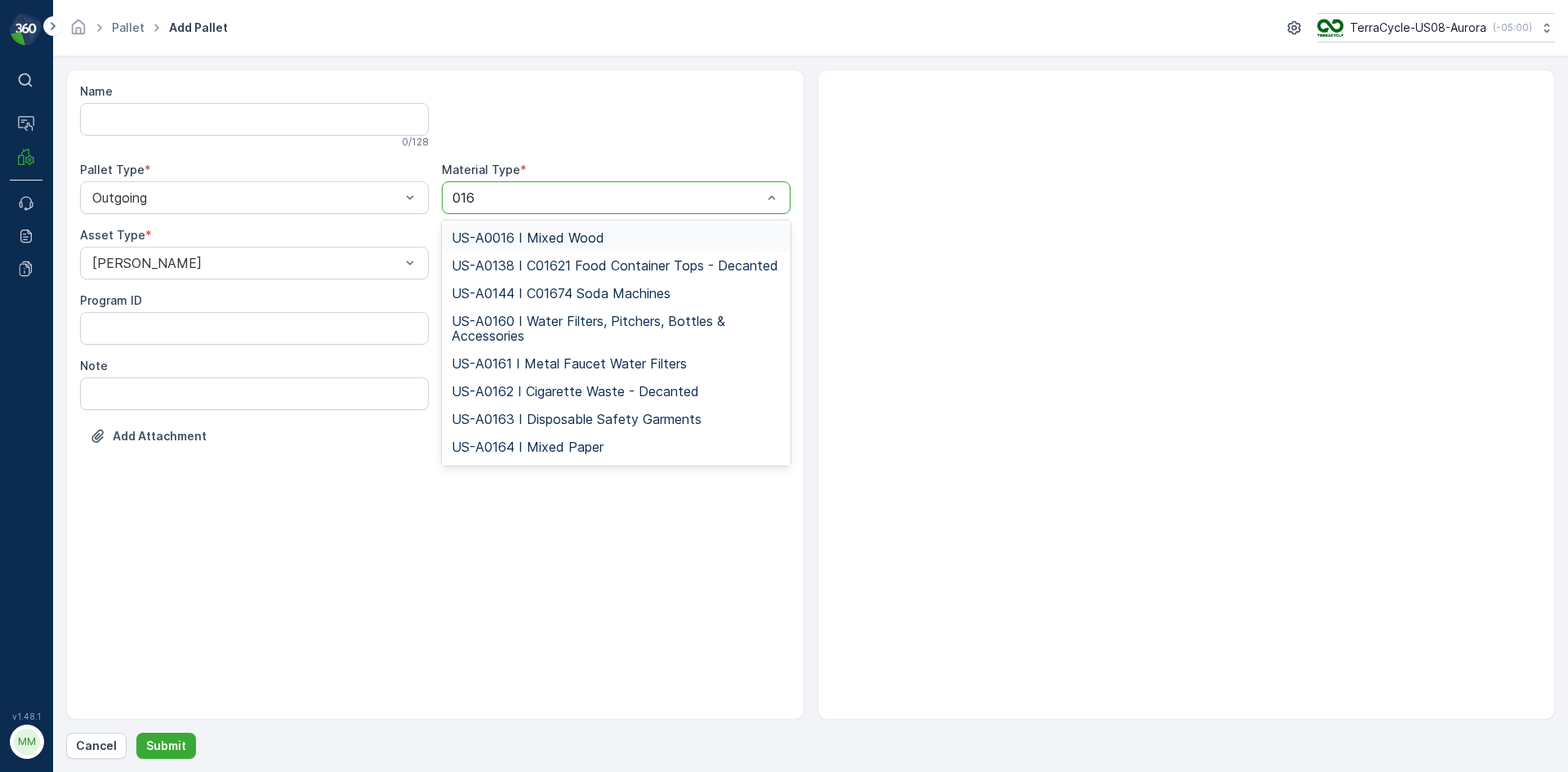
type input "0164"
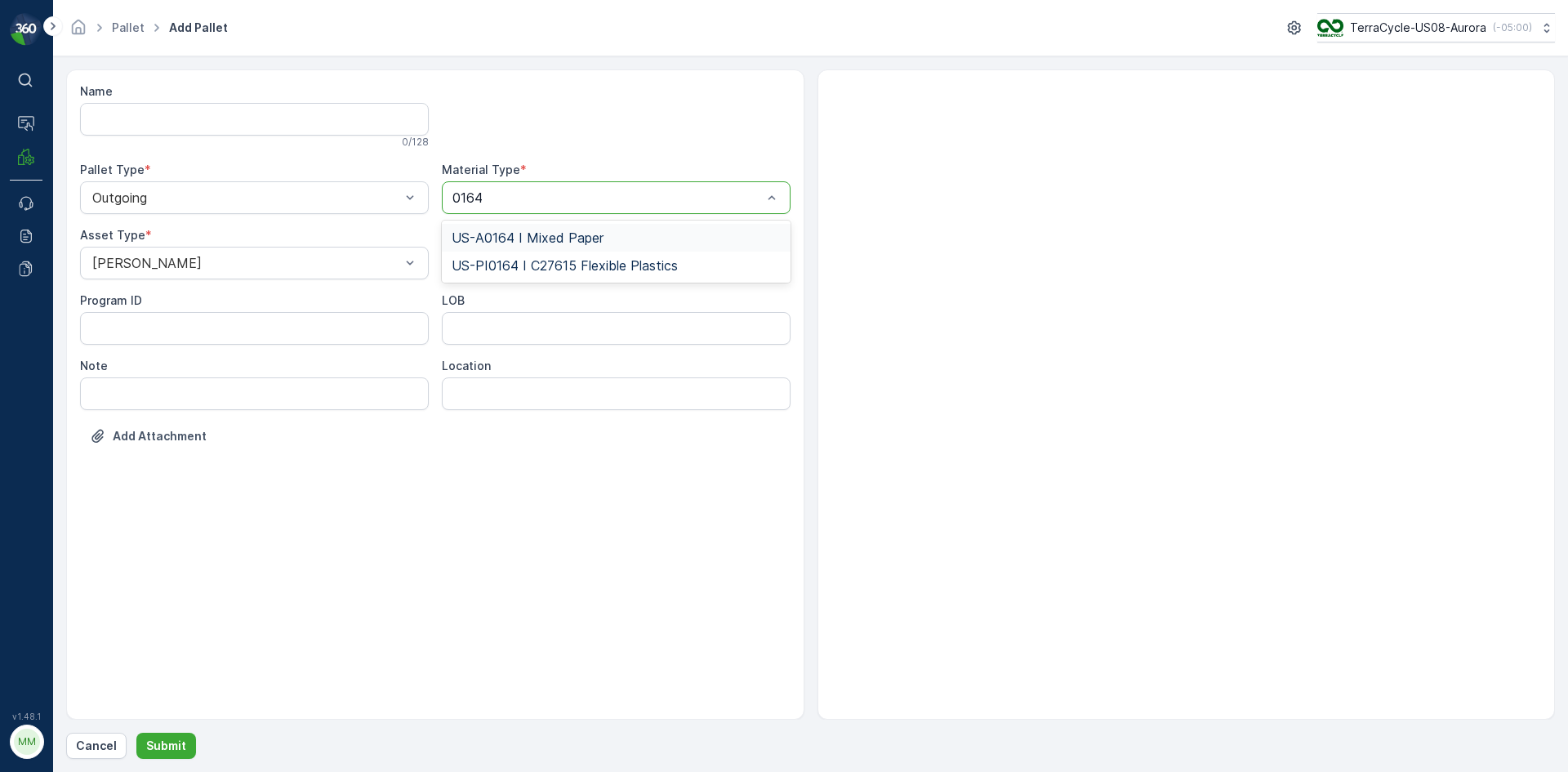
click at [581, 238] on span "US-A0164 I Mixed Paper" at bounding box center [527, 238] width 152 height 15
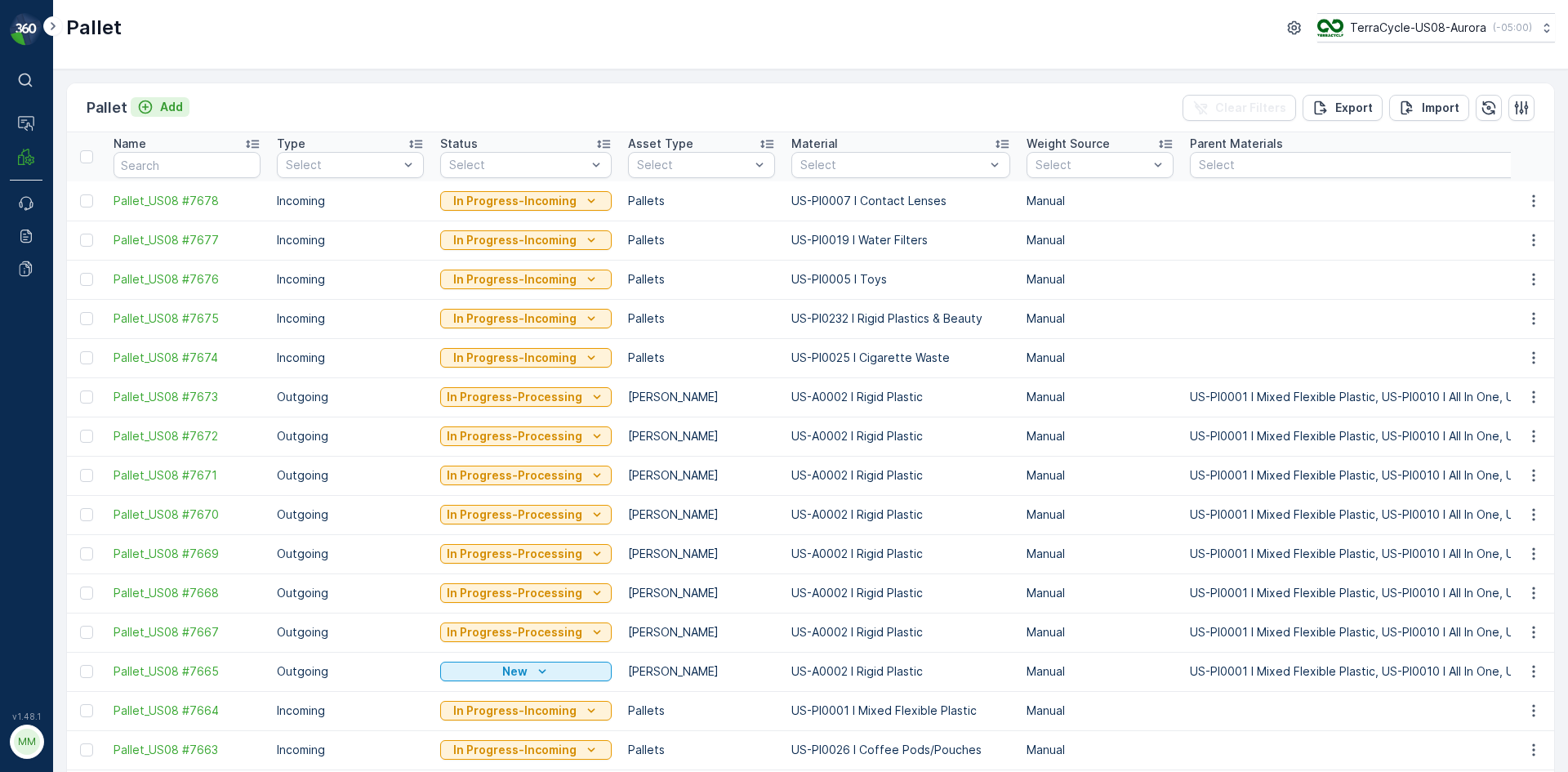
click at [172, 107] on p "Add" at bounding box center [172, 107] width 23 height 17
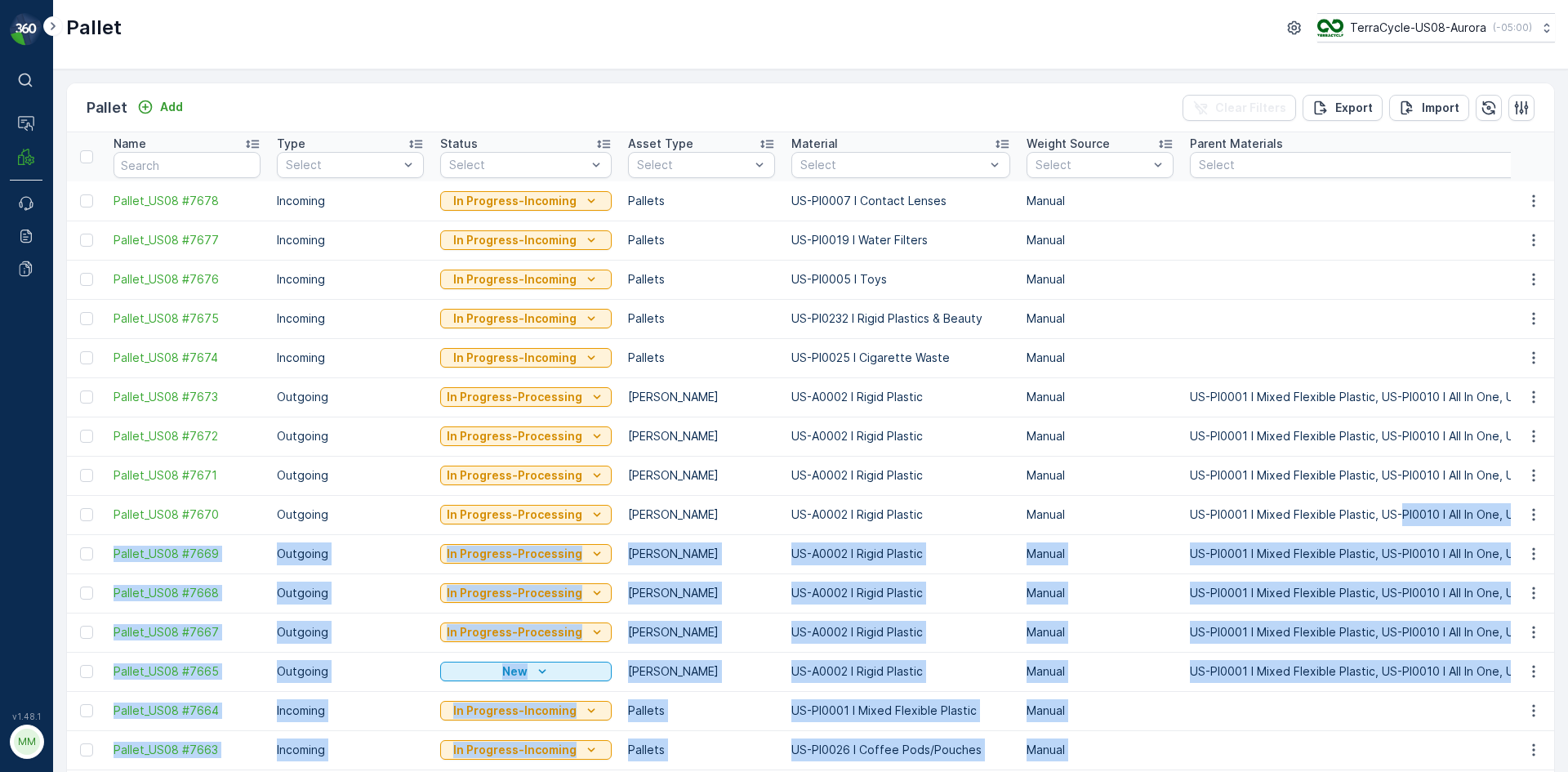
drag, startPoint x: 1535, startPoint y: 811, endPoint x: 1567, endPoint y: 811, distance: 32.0
click at [1567, 771] on html "⌘B Operations MRF Events Reports Documents v 1.48.1 MM MRF.US08 Pallet TerraCyc…" at bounding box center [784, 386] width 1568 height 772
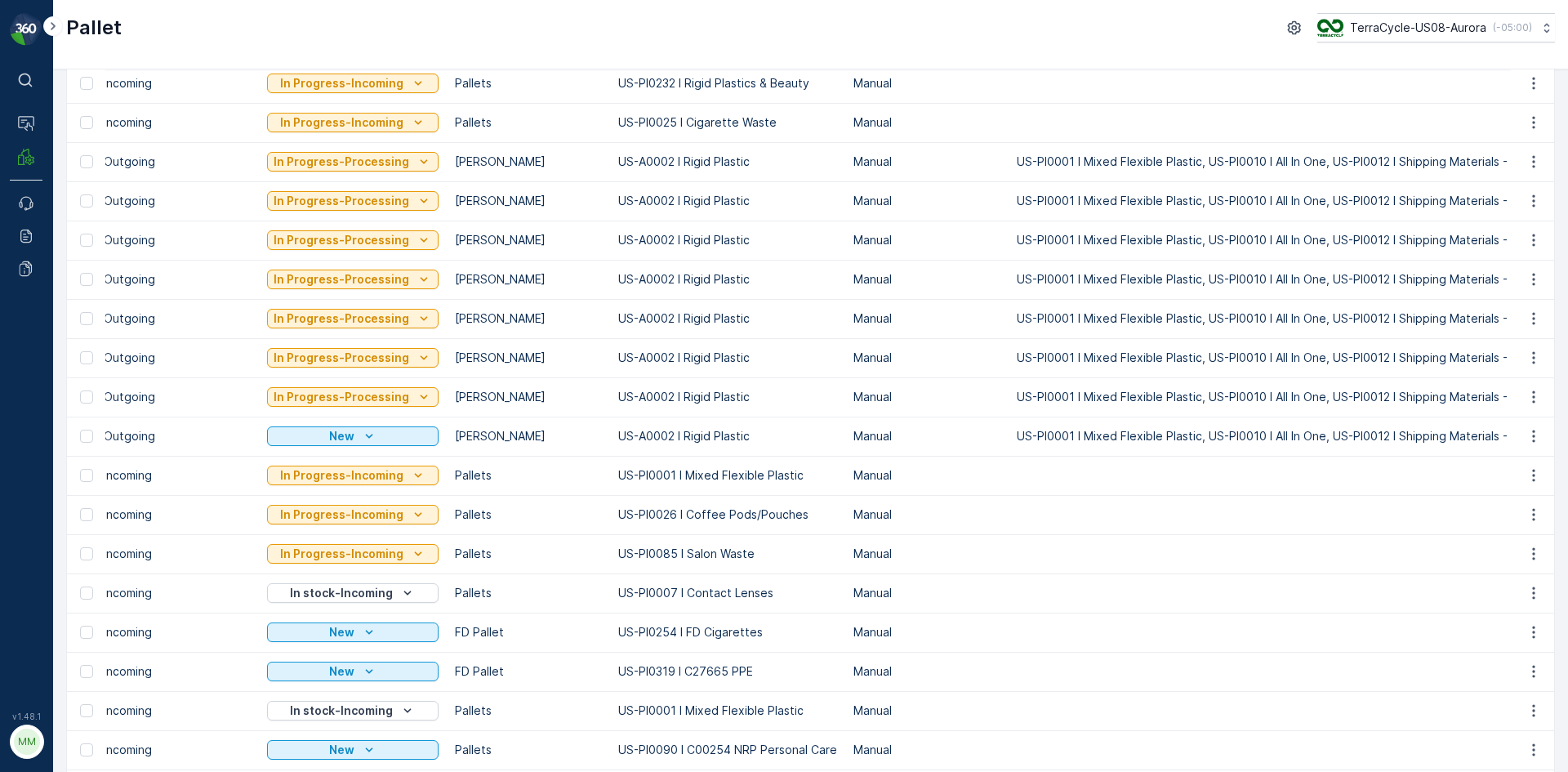
click at [58, 106] on div "Pallet Add Clear Filters Export Import Name Type Select Status Select Asset Typ…" at bounding box center [810, 421] width 1515 height 702
click at [1530, 437] on icon "button" at bounding box center [1534, 436] width 17 height 17
click at [1491, 547] on span "Print QR" at bounding box center [1489, 552] width 45 height 17
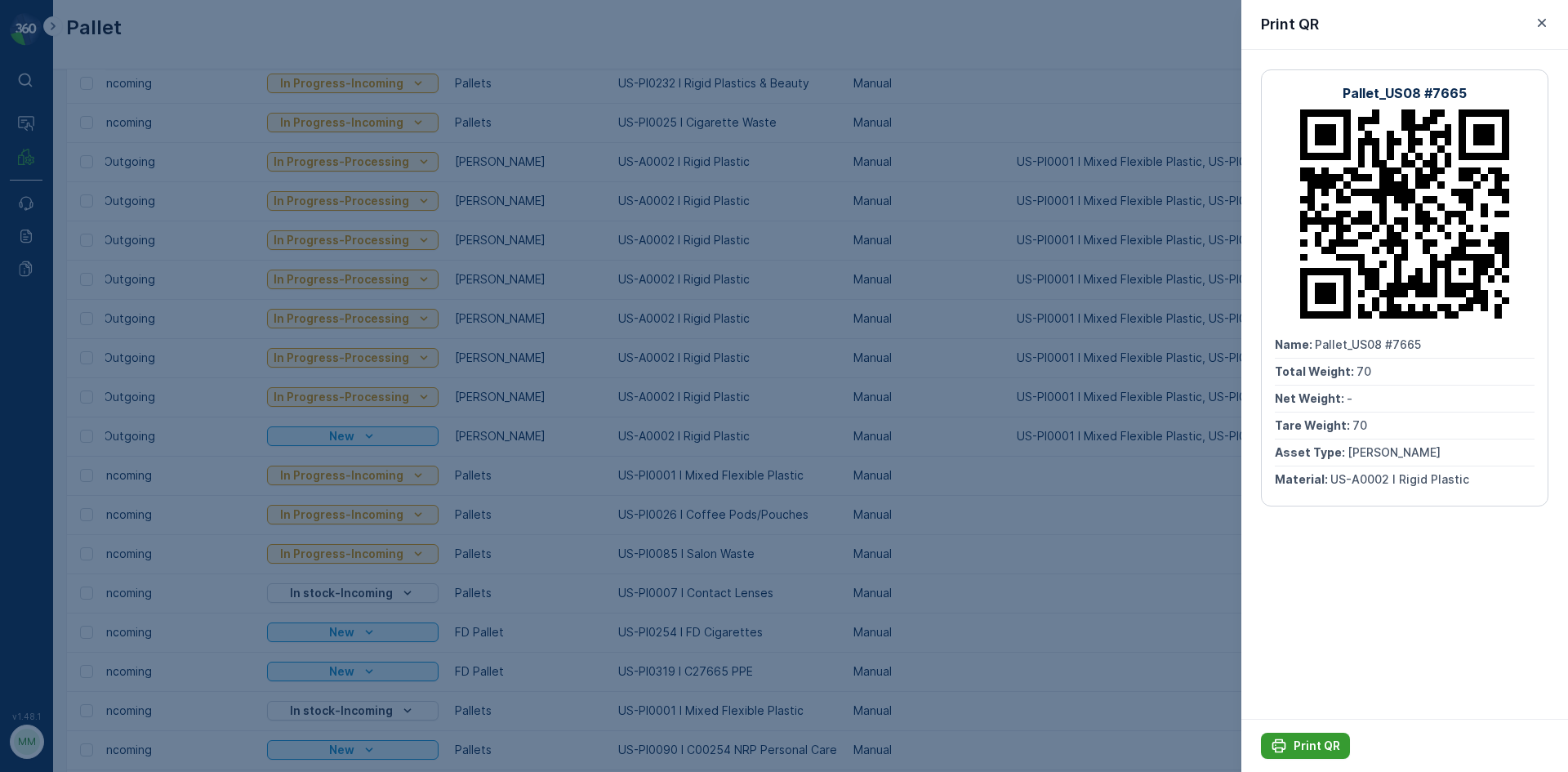
click at [1301, 742] on p "Print QR" at bounding box center [1316, 746] width 47 height 17
click at [1543, 18] on icon "button" at bounding box center [1542, 23] width 17 height 17
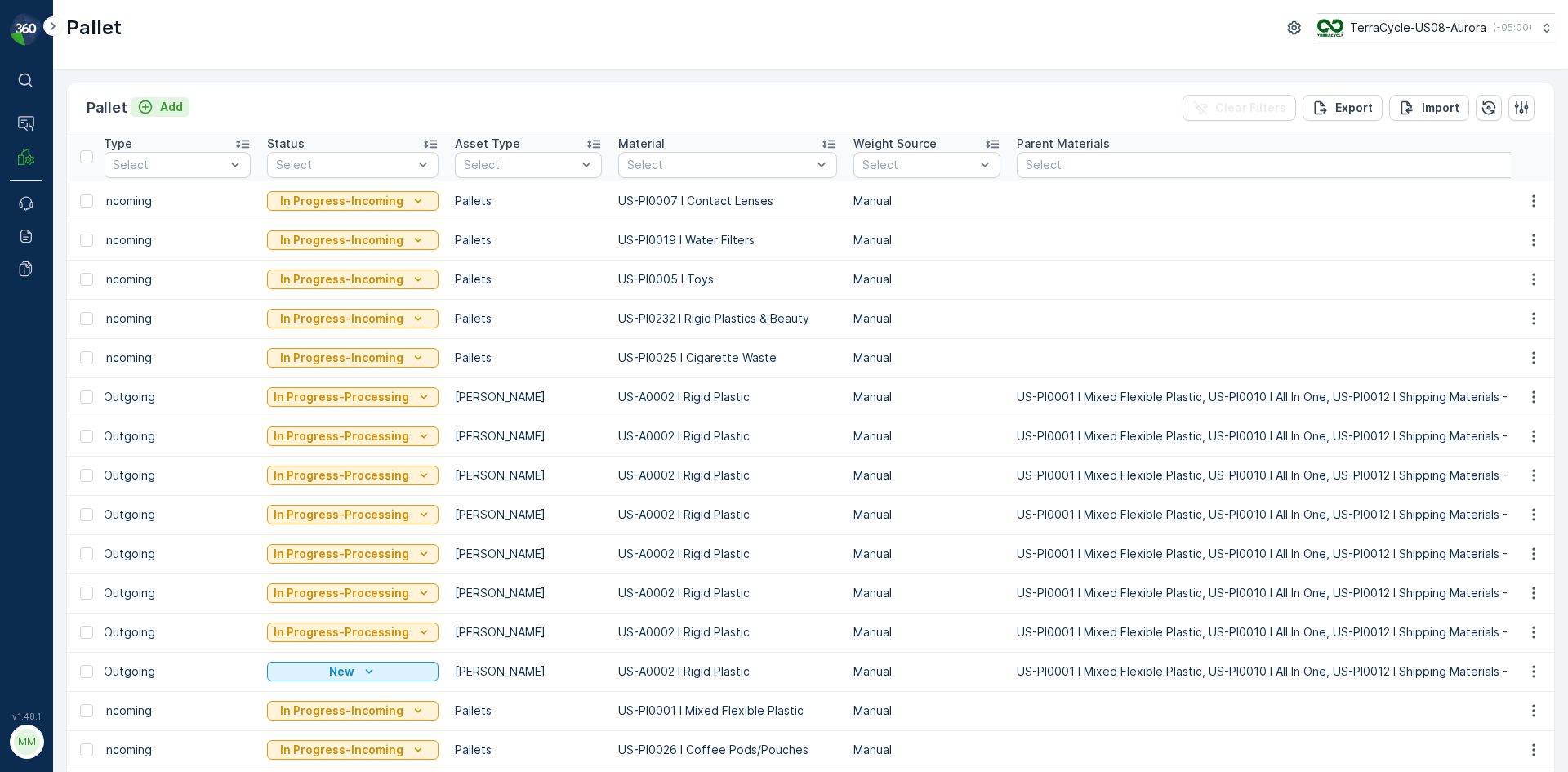
click at [173, 104] on p "Add" at bounding box center [172, 107] width 23 height 17
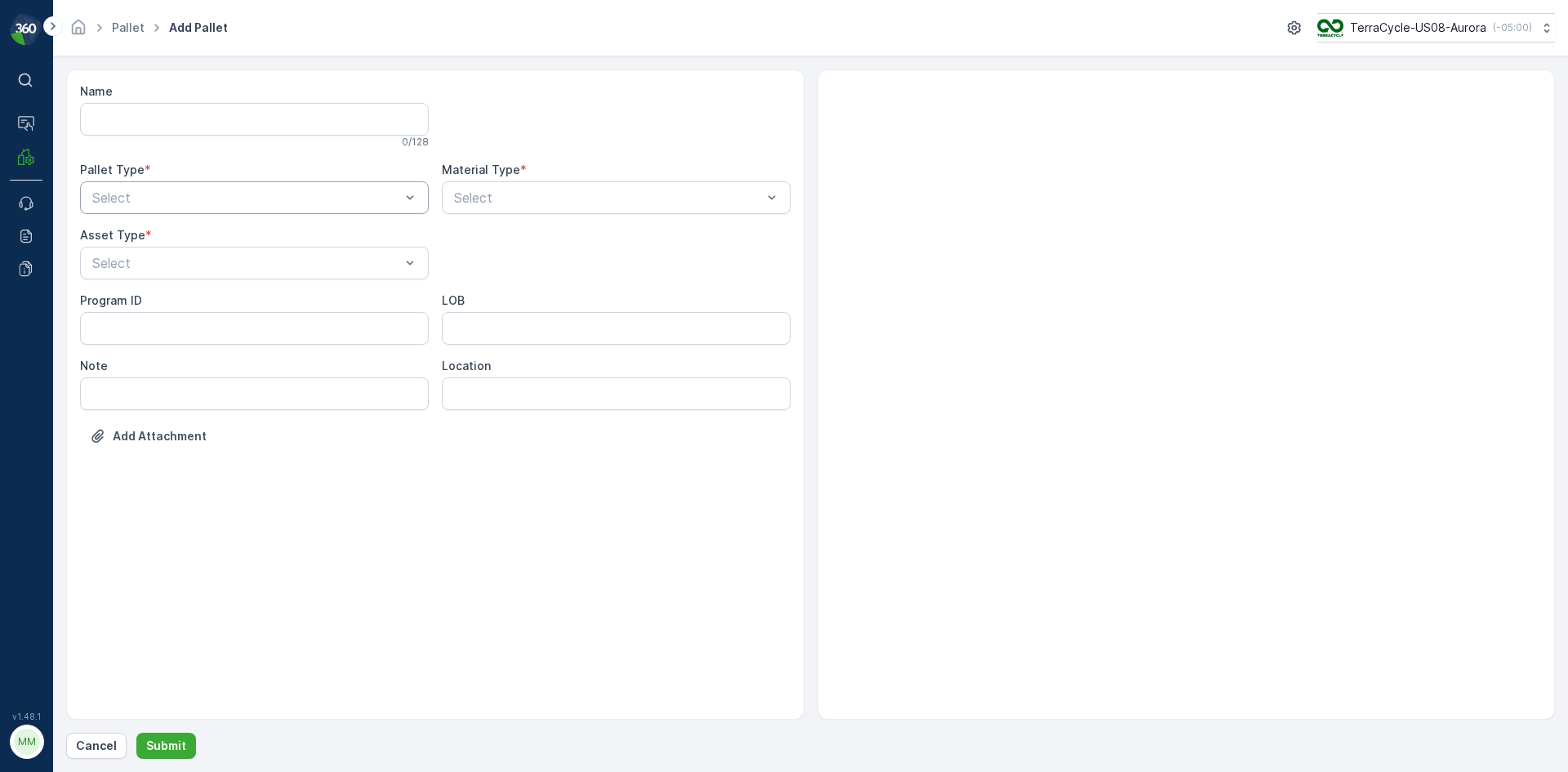
click at [307, 187] on div "Select" at bounding box center [254, 197] width 348 height 33
click at [273, 257] on div "Outgoing" at bounding box center [254, 266] width 348 height 28
click at [273, 257] on div at bounding box center [246, 262] width 311 height 15
click at [255, 302] on div "Gaylord" at bounding box center [254, 303] width 329 height 15
click at [478, 201] on div at bounding box center [608, 197] width 311 height 15
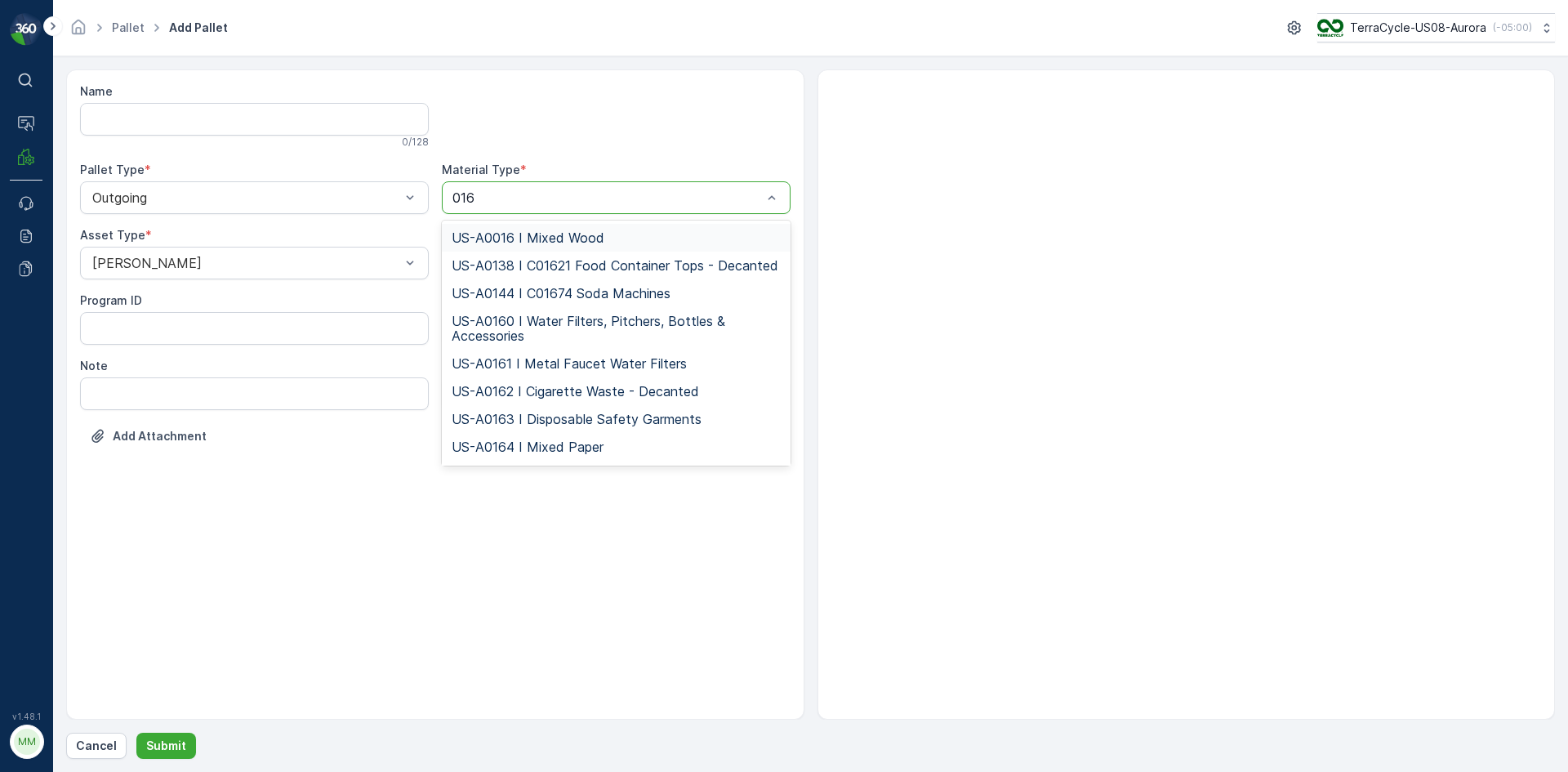
type input "0164"
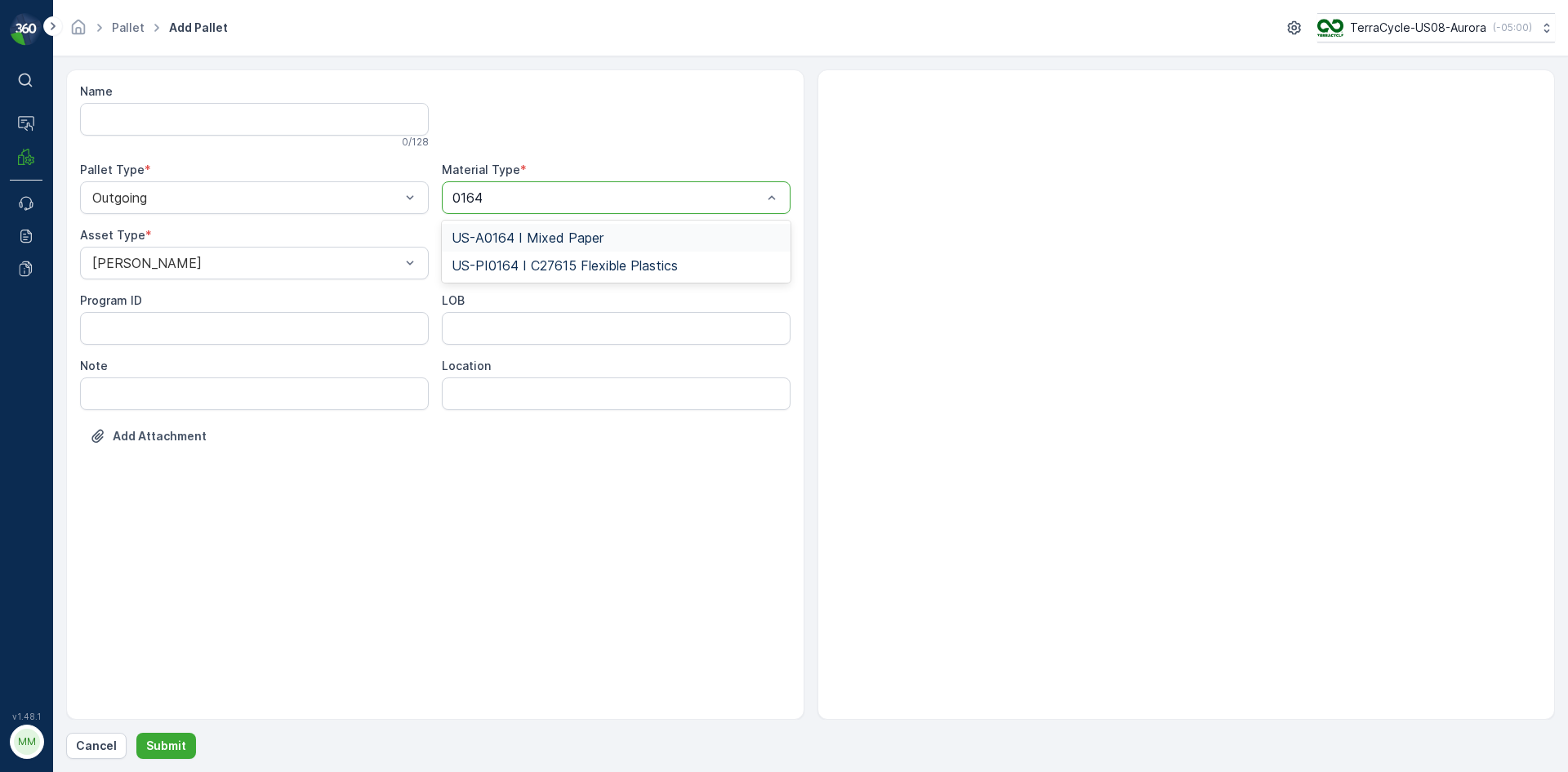
click at [549, 229] on div "US-A0164 I Mixed Paper" at bounding box center [616, 238] width 348 height 28
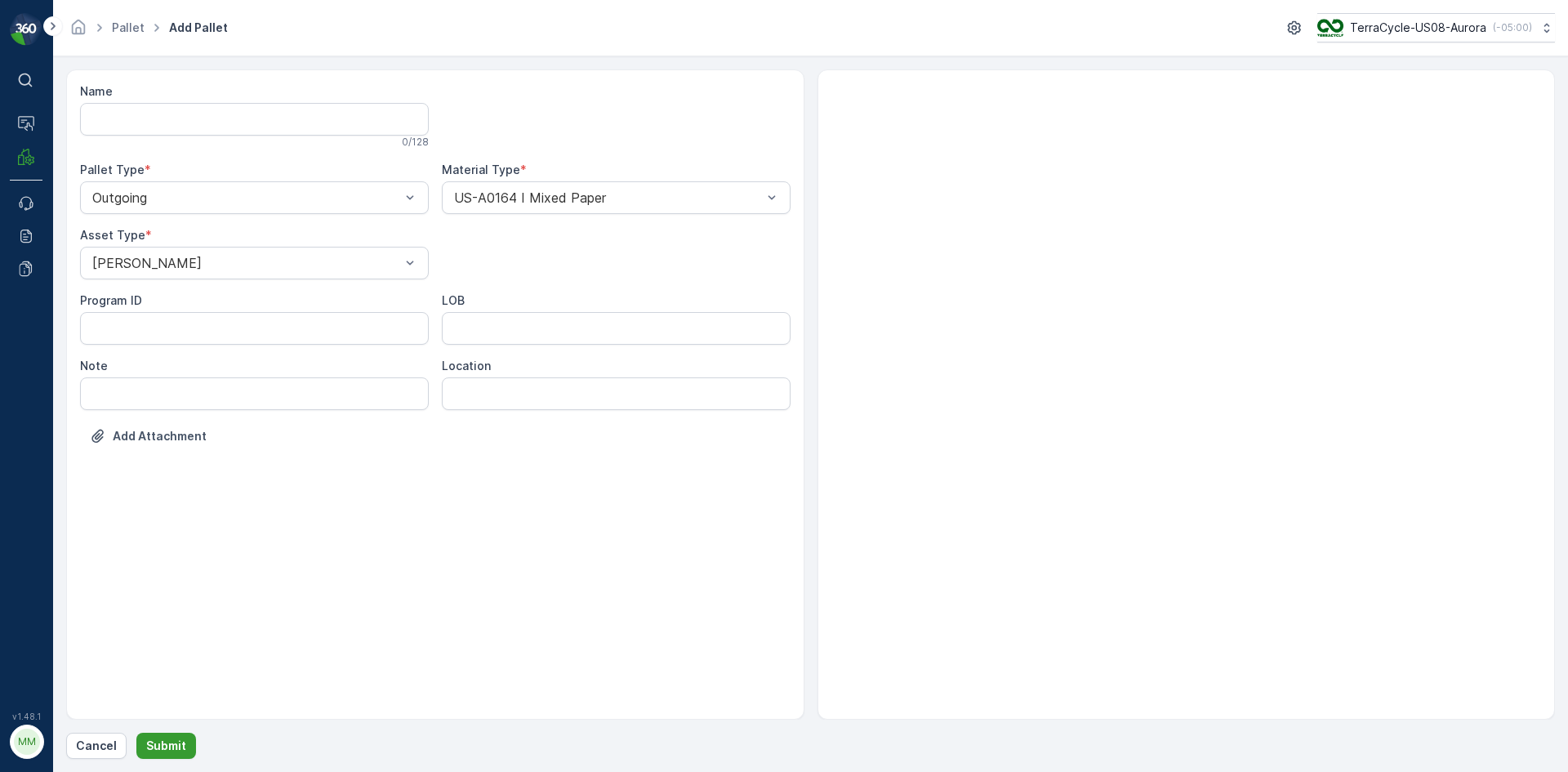
click at [177, 741] on p "Submit" at bounding box center [165, 746] width 40 height 17
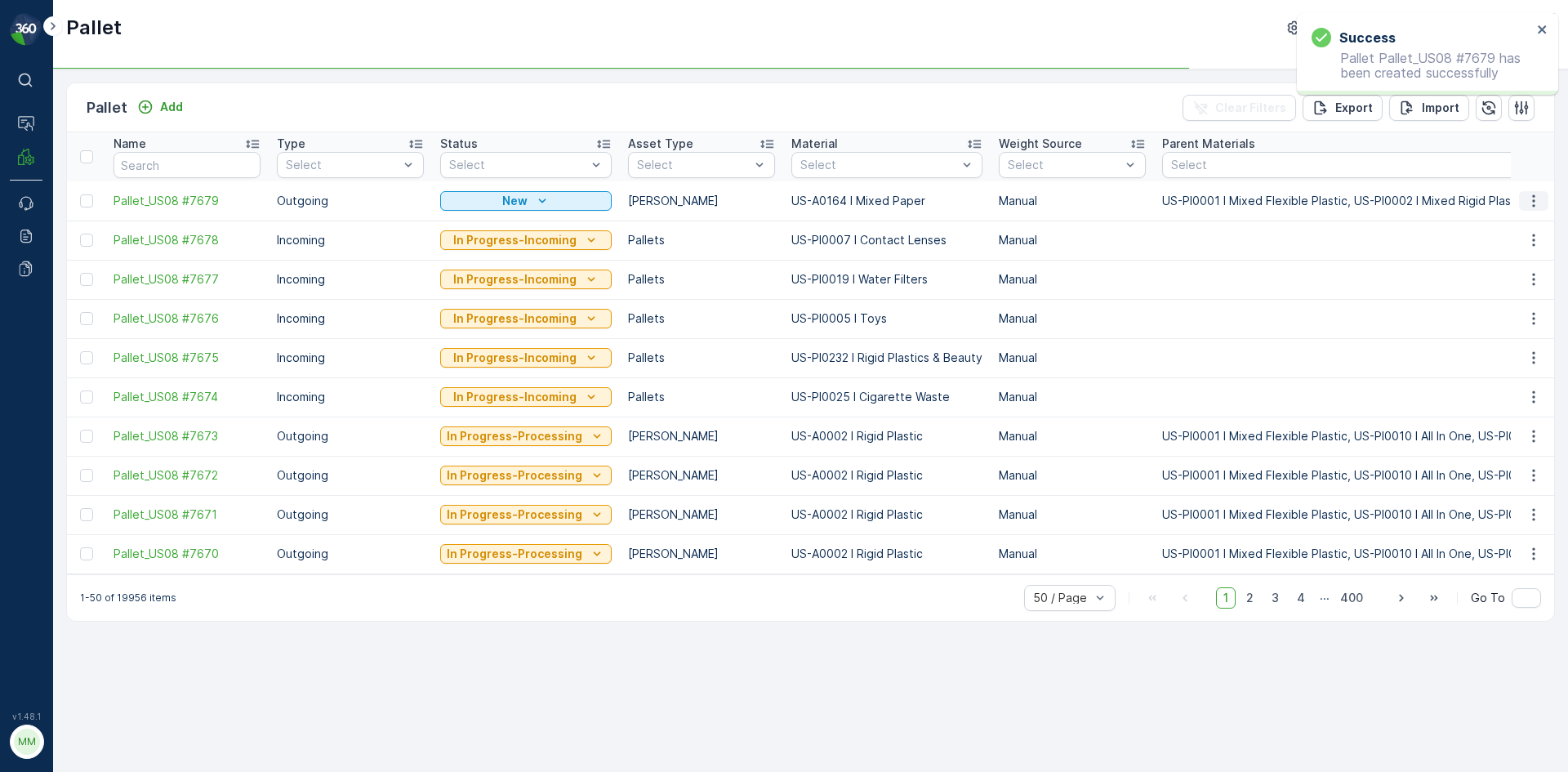
click at [1542, 197] on button "button" at bounding box center [1533, 201] width 29 height 19
click at [1511, 315] on span "Print QR" at bounding box center [1489, 317] width 45 height 17
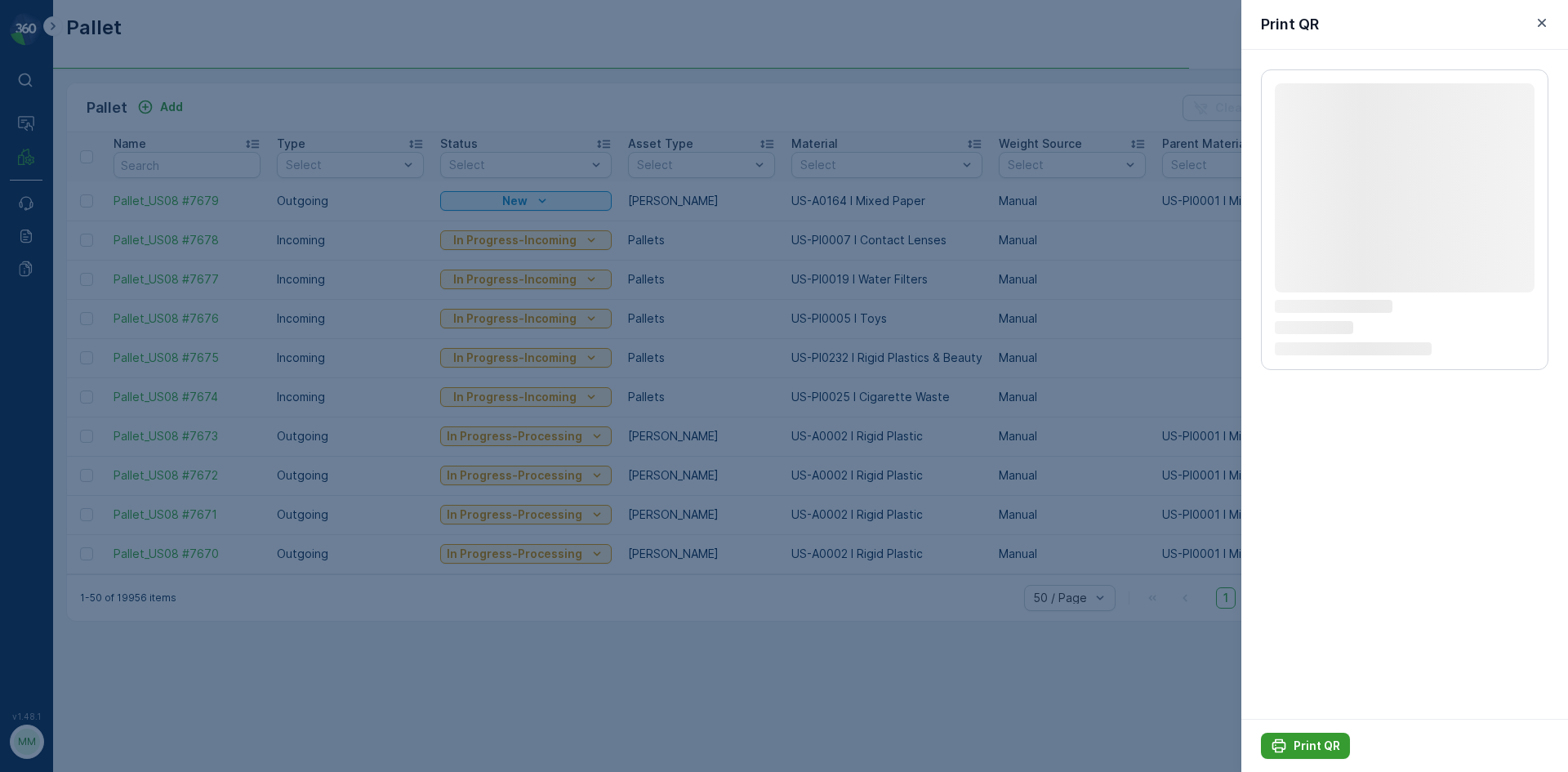
click at [1301, 747] on p "Print QR" at bounding box center [1316, 746] width 47 height 17
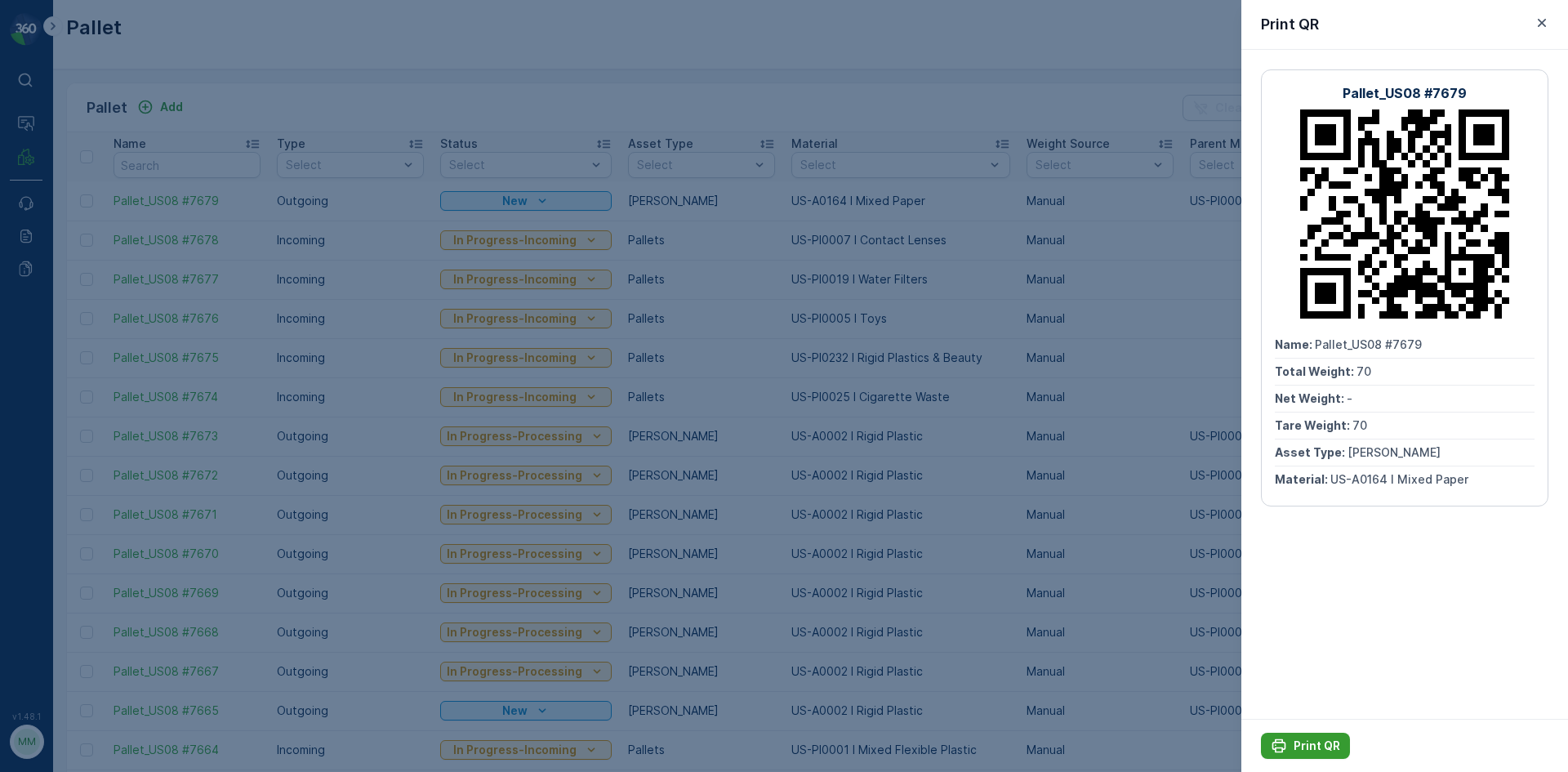
click at [1311, 744] on p "Print QR" at bounding box center [1316, 746] width 47 height 17
click at [1094, 424] on div at bounding box center [784, 386] width 1568 height 772
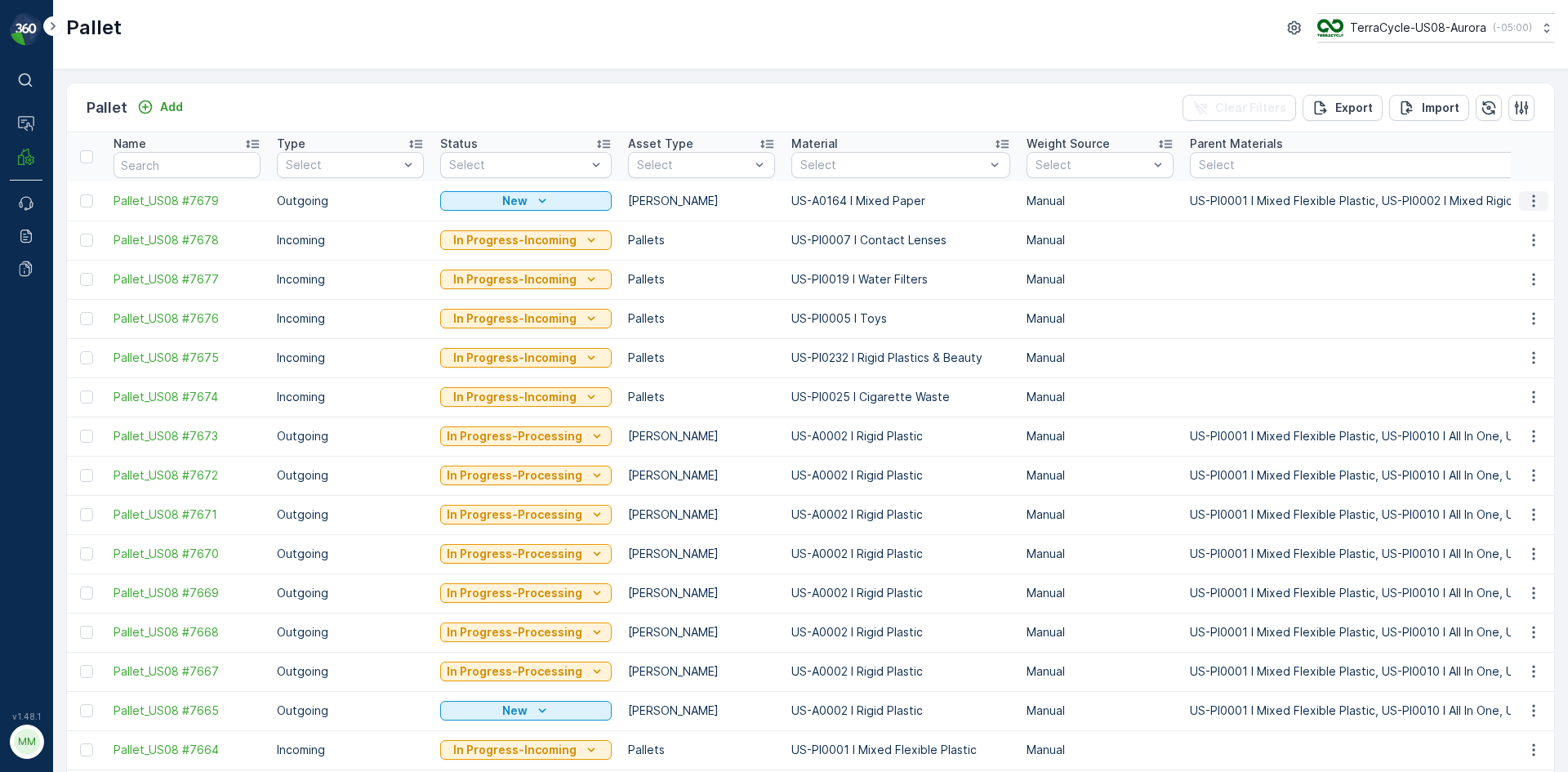
click at [1536, 202] on icon "button" at bounding box center [1534, 201] width 17 height 17
click at [1508, 229] on span "See More Details" at bounding box center [1514, 225] width 95 height 17
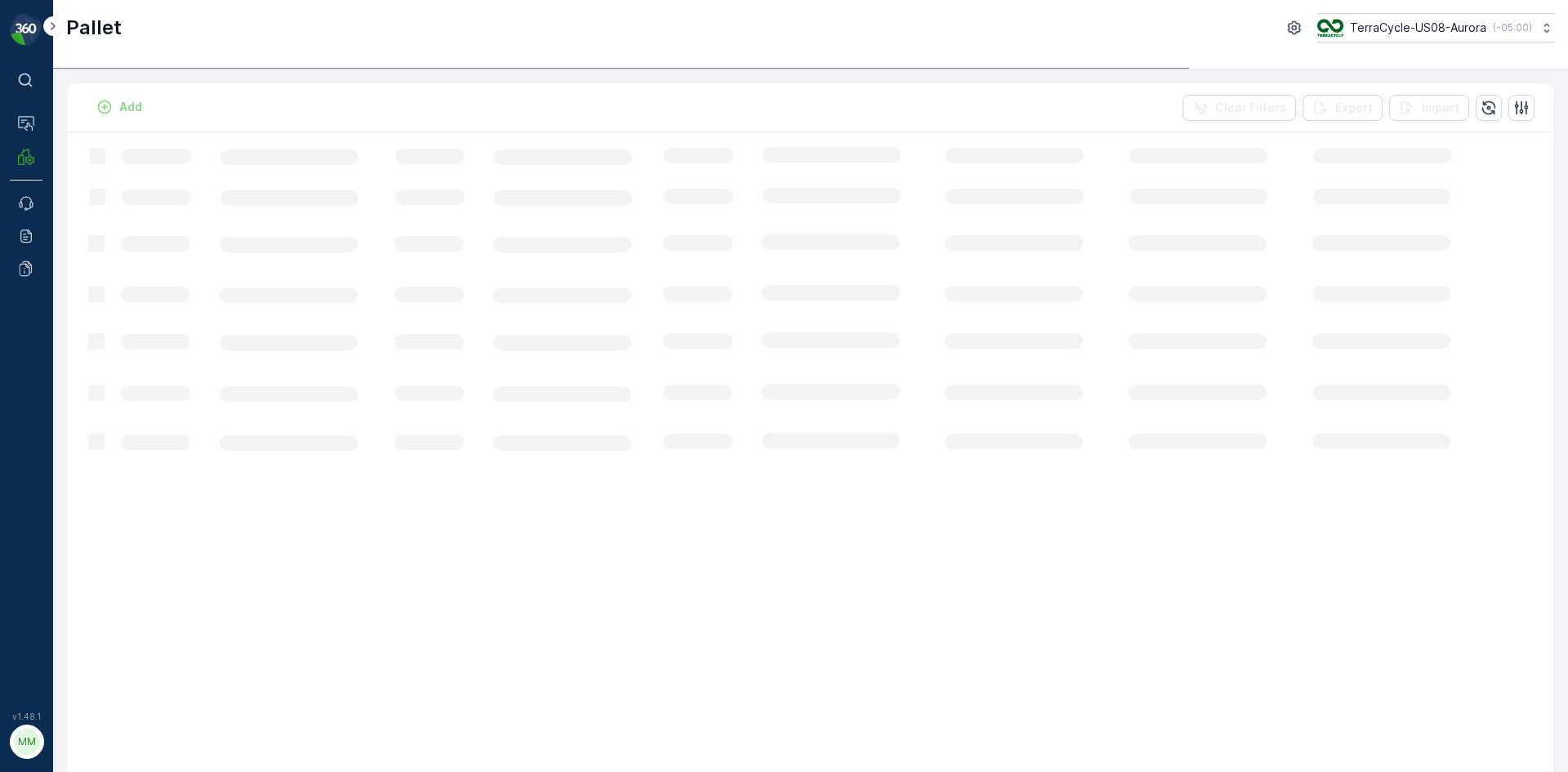
drag, startPoint x: 152, startPoint y: 0, endPoint x: 519, endPoint y: 95, distance: 379.1
click at [519, 95] on div "Add Clear Filters Export Import" at bounding box center [810, 108] width 1487 height 49
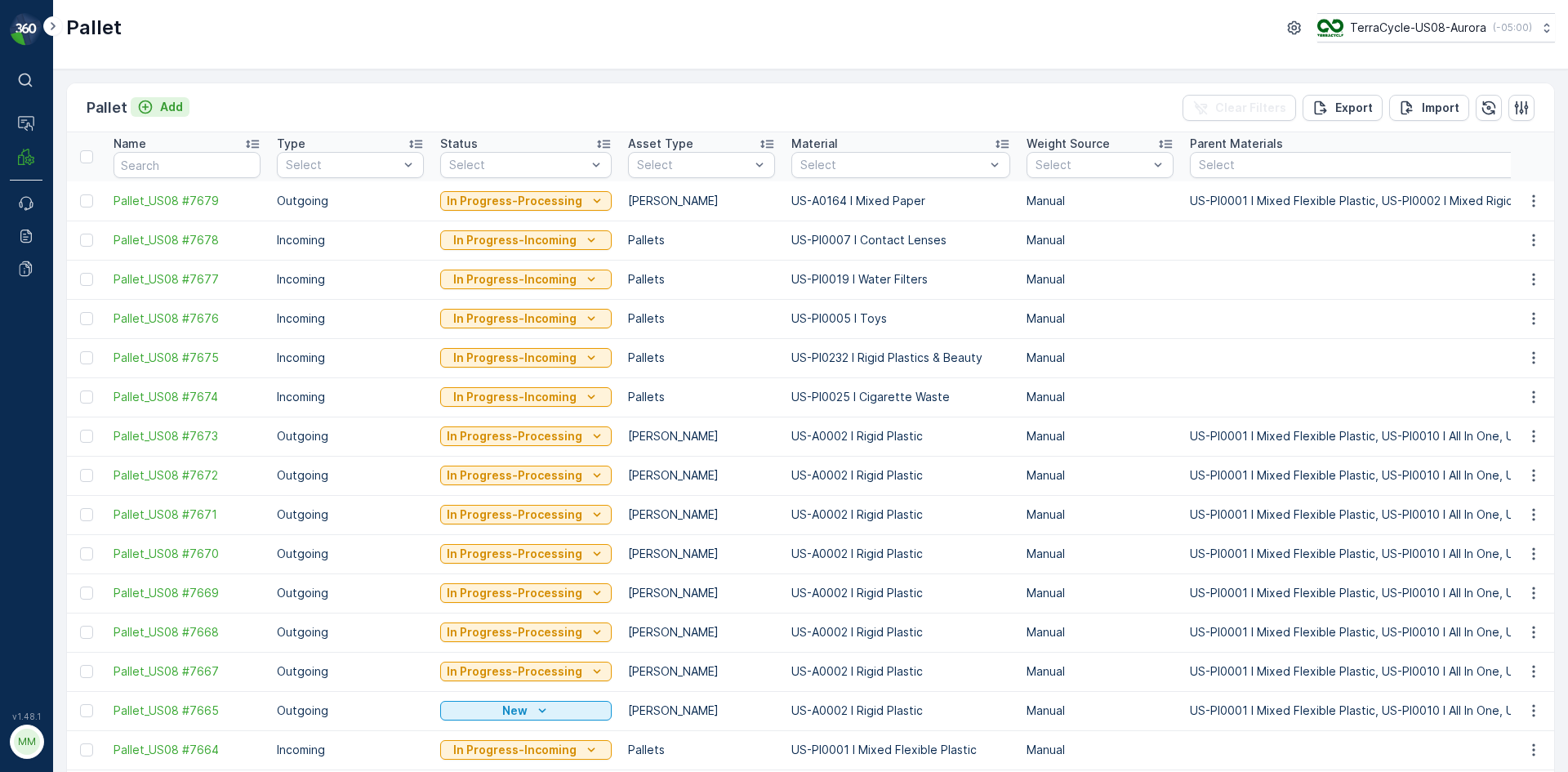
click at [174, 109] on p "Add" at bounding box center [172, 107] width 23 height 17
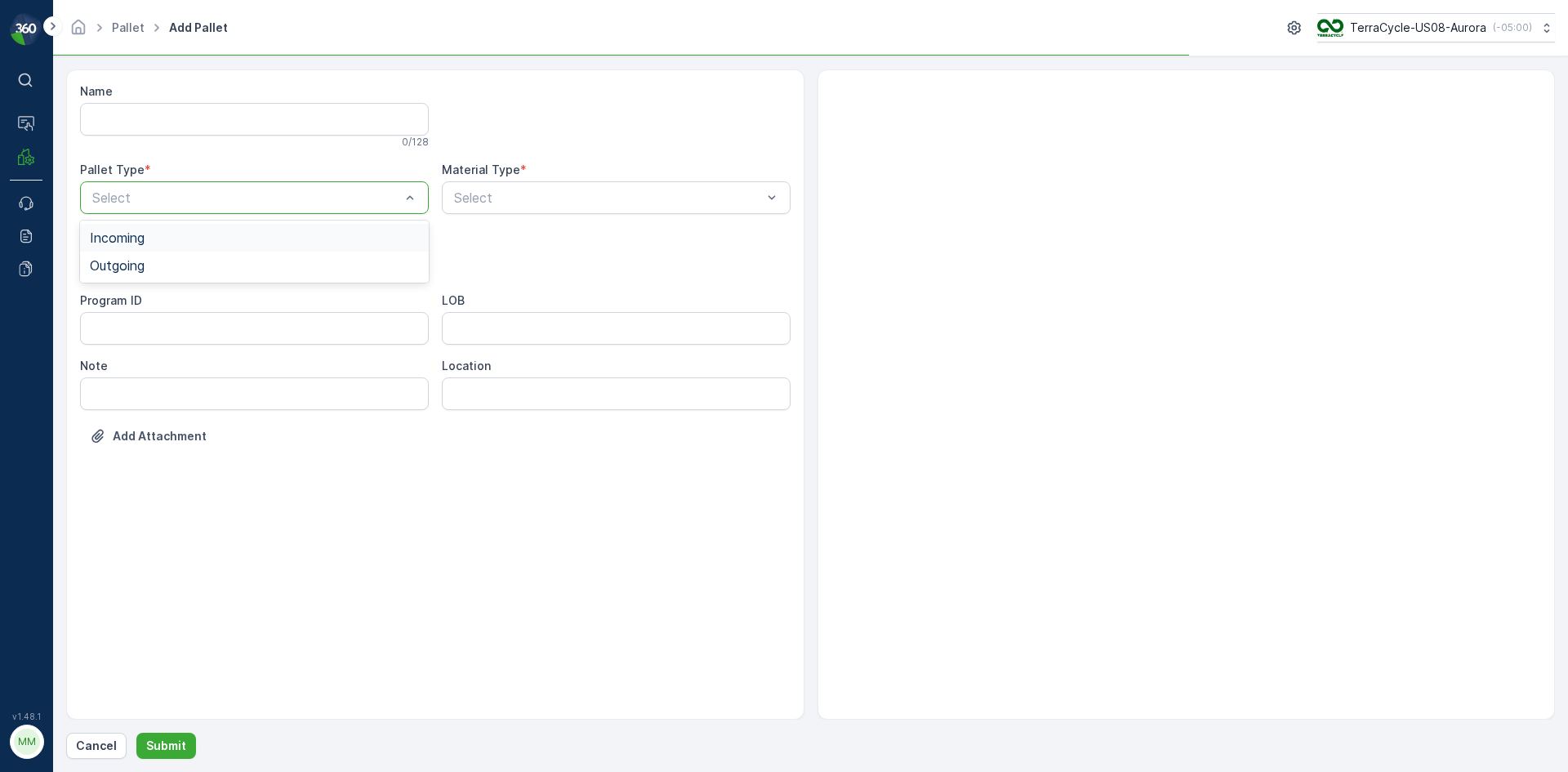
drag, startPoint x: 263, startPoint y: 188, endPoint x: 249, endPoint y: 234, distance: 48.1
click at [245, 262] on div "Outgoing" at bounding box center [254, 265] width 329 height 15
click at [245, 262] on div at bounding box center [246, 262] width 311 height 15
click at [243, 301] on div "[PERSON_NAME]" at bounding box center [254, 303] width 329 height 15
click at [659, 199] on div at bounding box center [608, 197] width 311 height 15
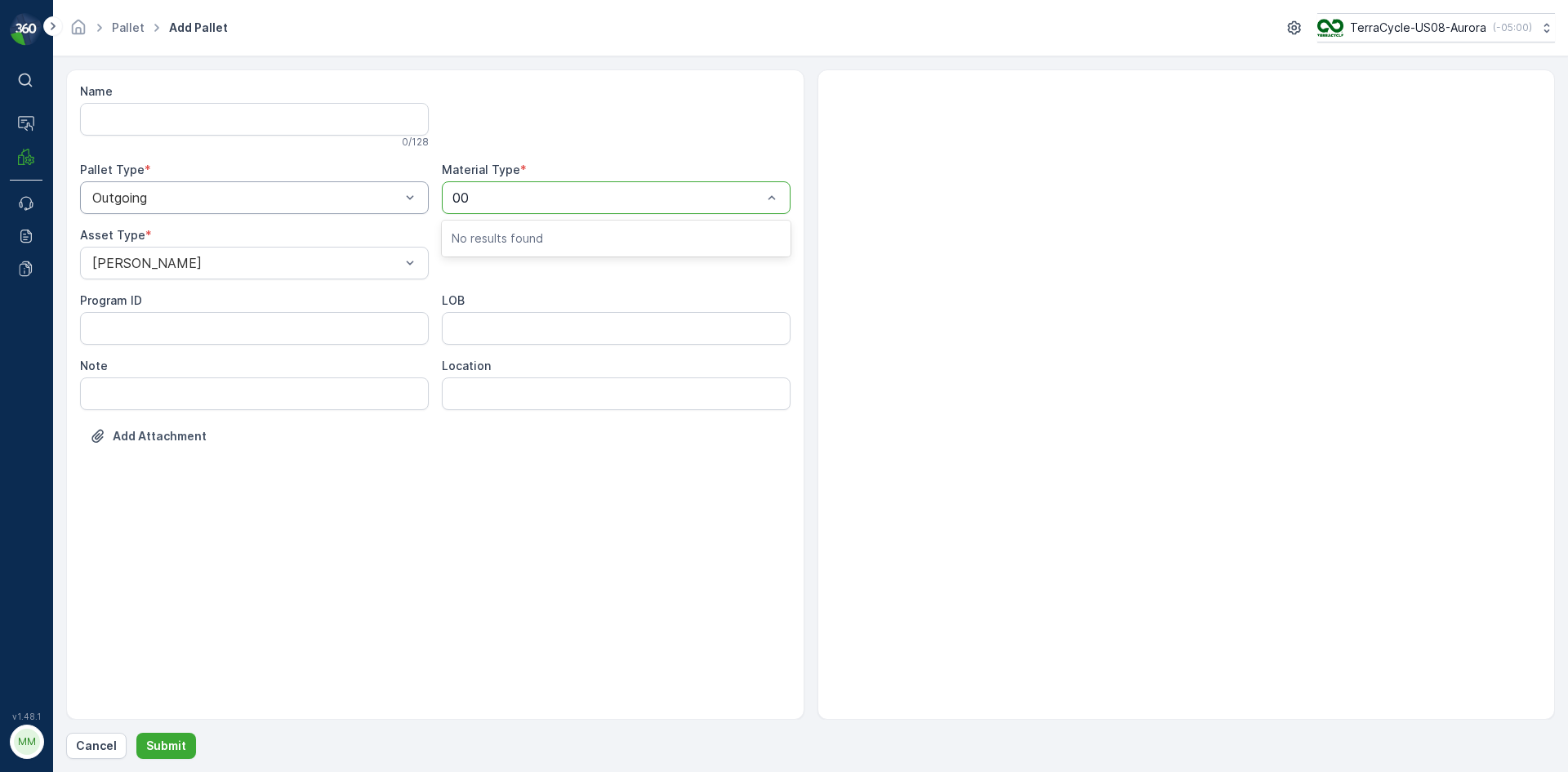
type input "0"
click at [641, 136] on div at bounding box center [616, 116] width 348 height 65
click at [619, 192] on div at bounding box center [608, 197] width 311 height 15
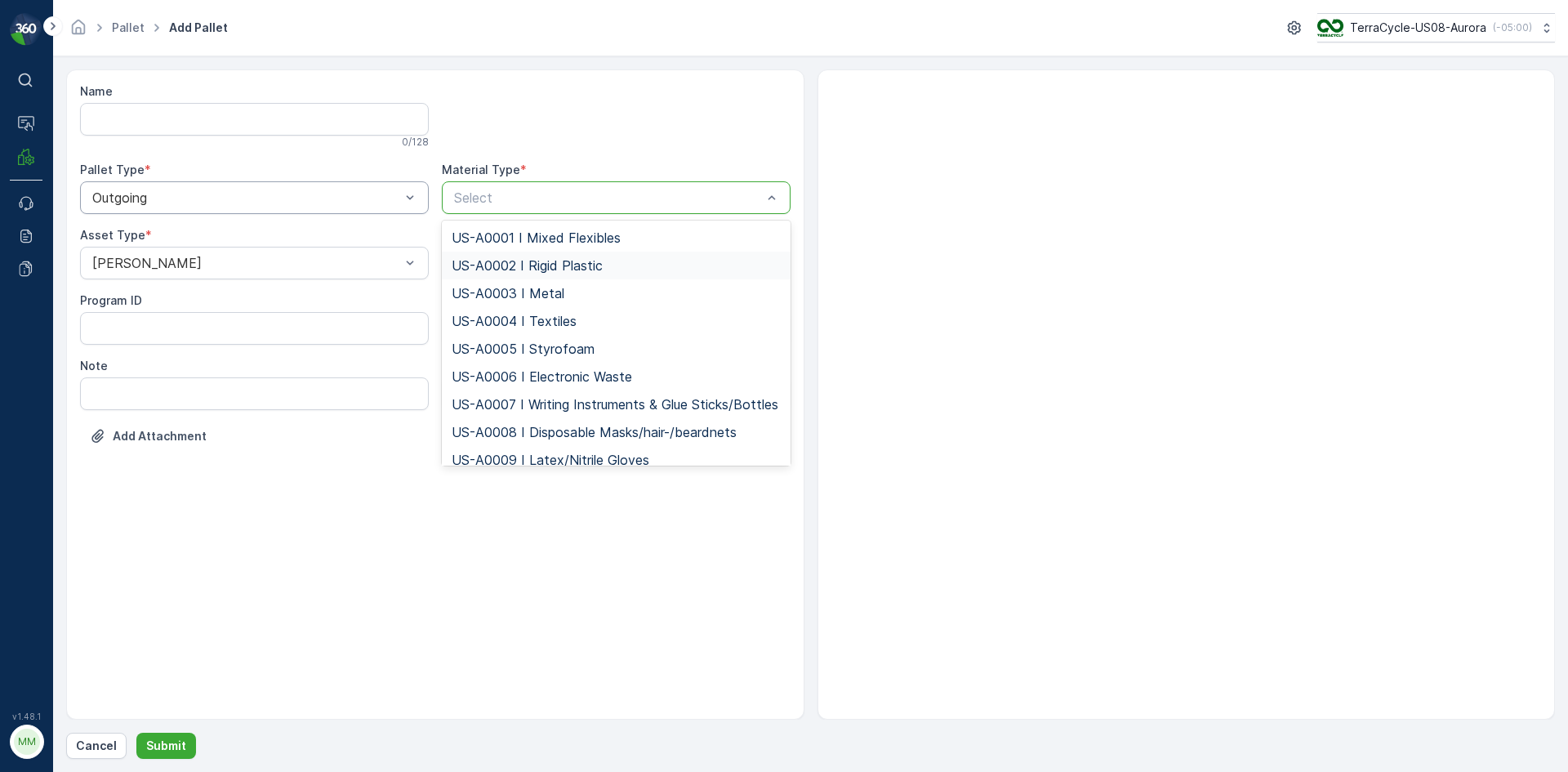
click at [630, 268] on div "US-A0002 I Rigid Plastic" at bounding box center [616, 265] width 329 height 15
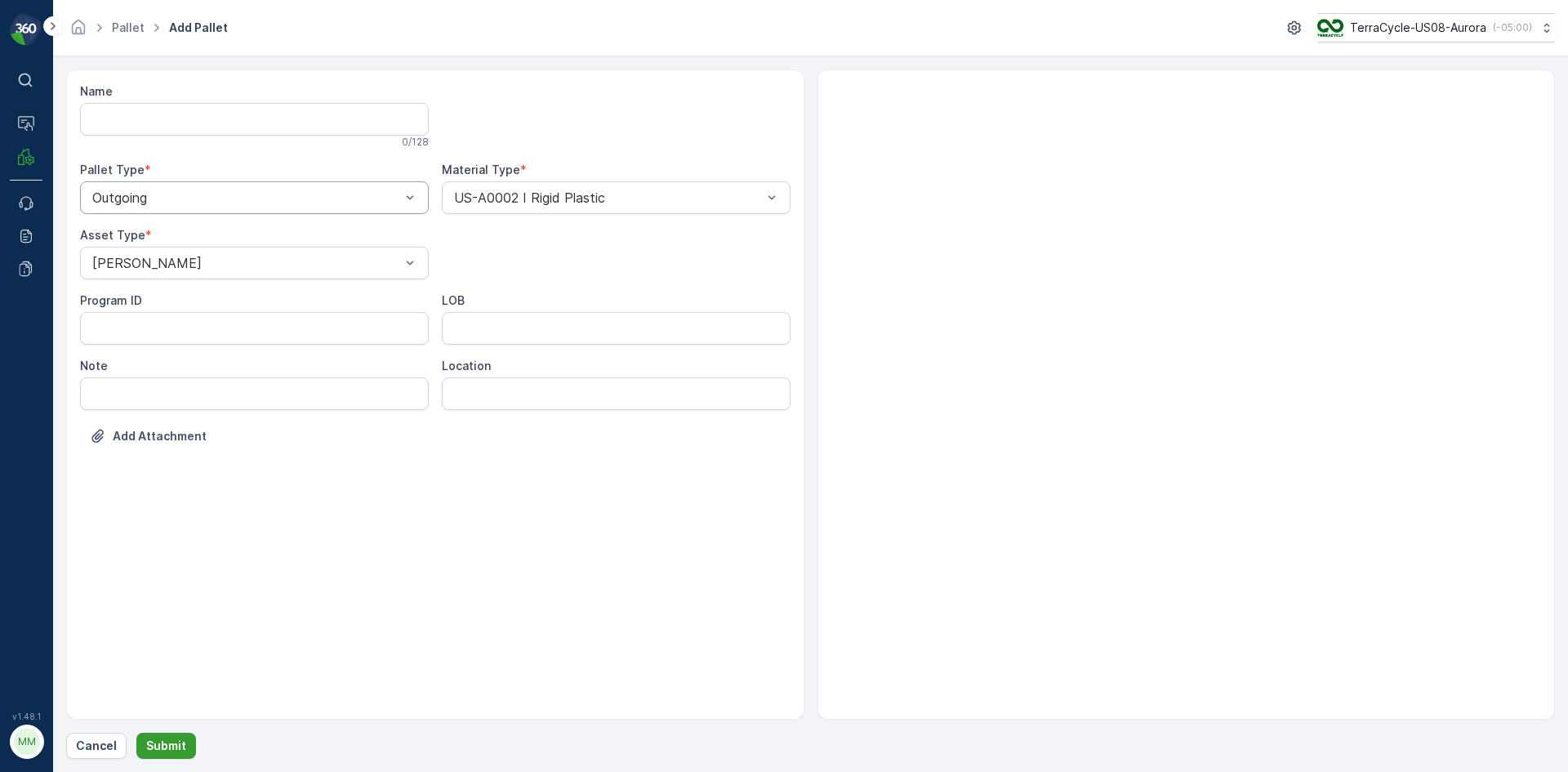
click at [186, 742] on button "Submit" at bounding box center [166, 746] width 60 height 26
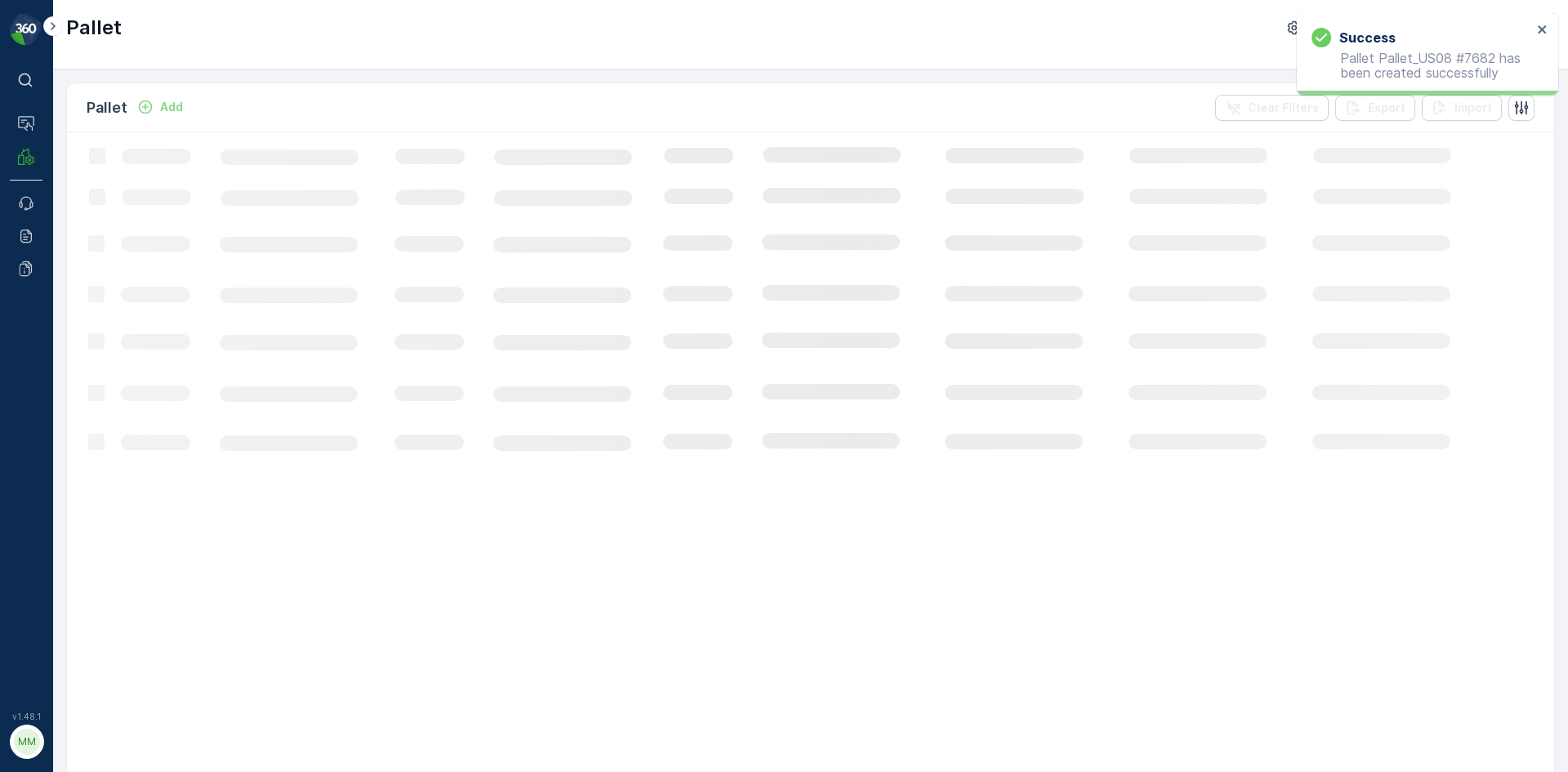
click at [359, 66] on div "Pallet TerraCycle-US08-Aurora ( -05:00 )" at bounding box center [810, 34] width 1515 height 70
click at [419, 18] on div "Pallet TerraCycle-US08-Aurora ( -05:00 )" at bounding box center [810, 34] width 1515 height 70
click at [430, 4] on div "Pallet TerraCycle-US08-Aurora ( -05:00 )" at bounding box center [810, 34] width 1515 height 70
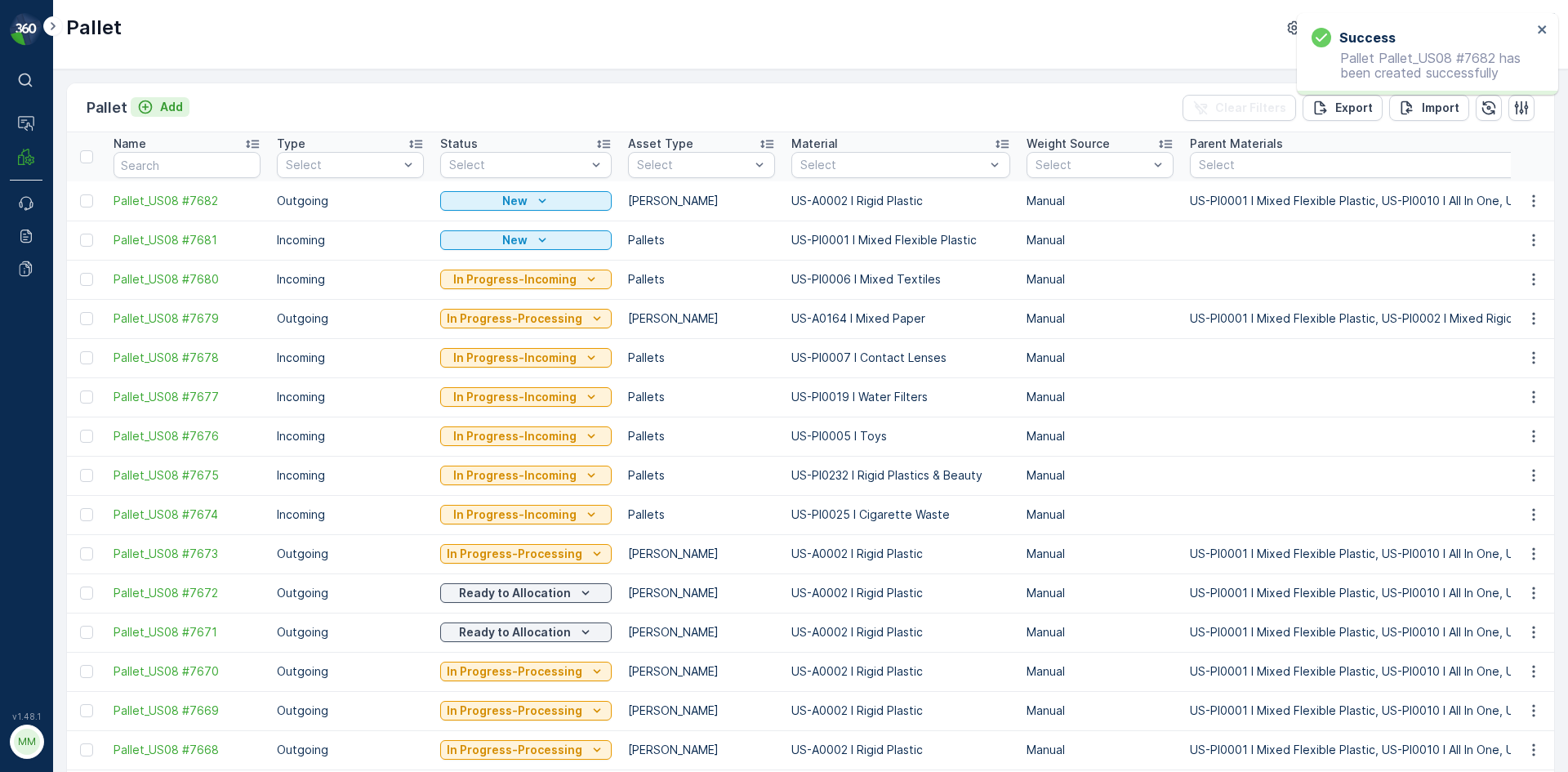
click at [149, 107] on icon "Add" at bounding box center [145, 107] width 17 height 17
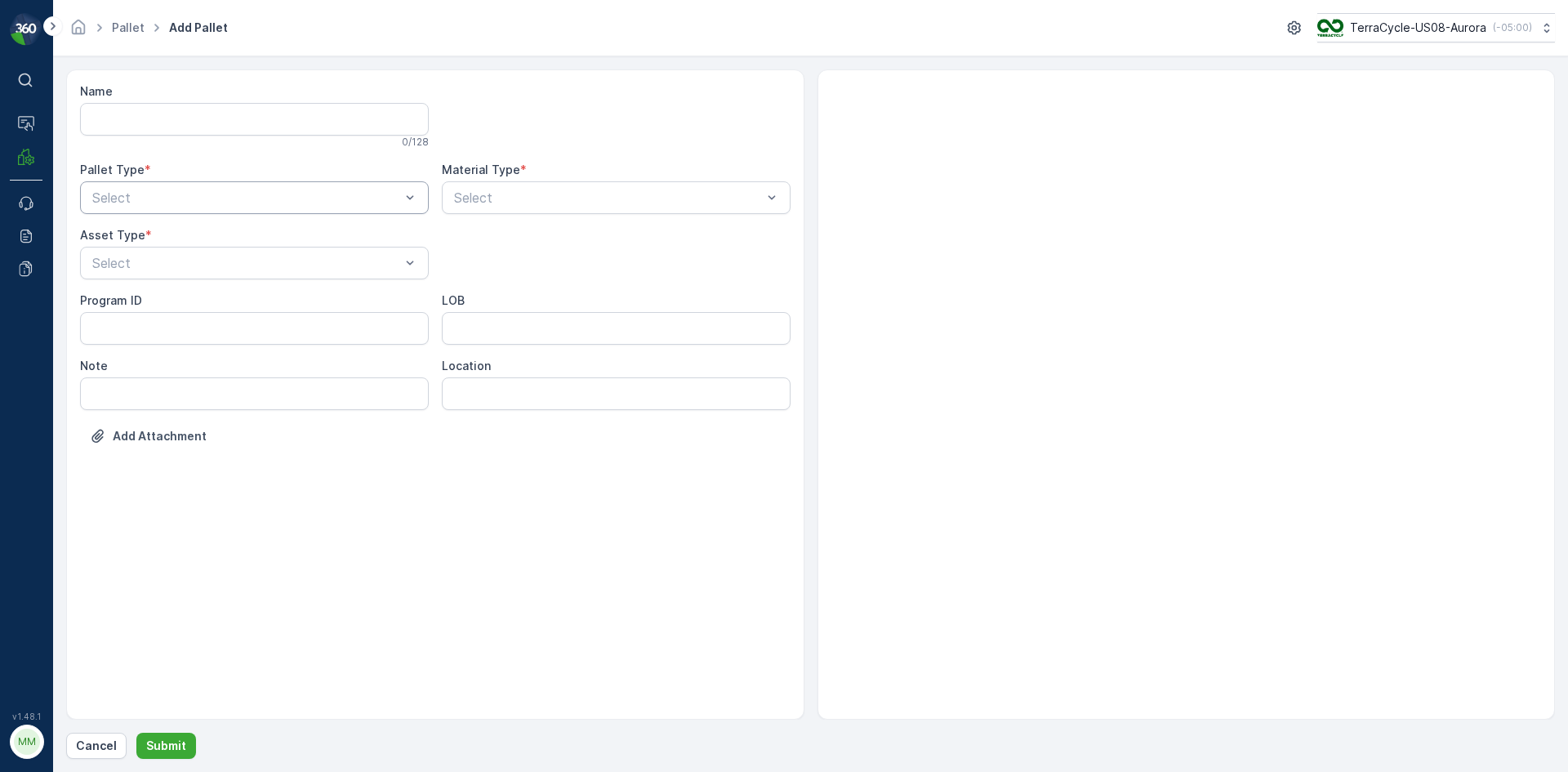
click at [226, 204] on div at bounding box center [246, 197] width 311 height 15
click at [226, 266] on div "Outgoing" at bounding box center [254, 265] width 329 height 15
click at [226, 266] on div at bounding box center [246, 262] width 311 height 15
click at [244, 310] on div "Gaylord" at bounding box center [254, 303] width 329 height 15
click at [527, 201] on div at bounding box center [608, 197] width 311 height 15
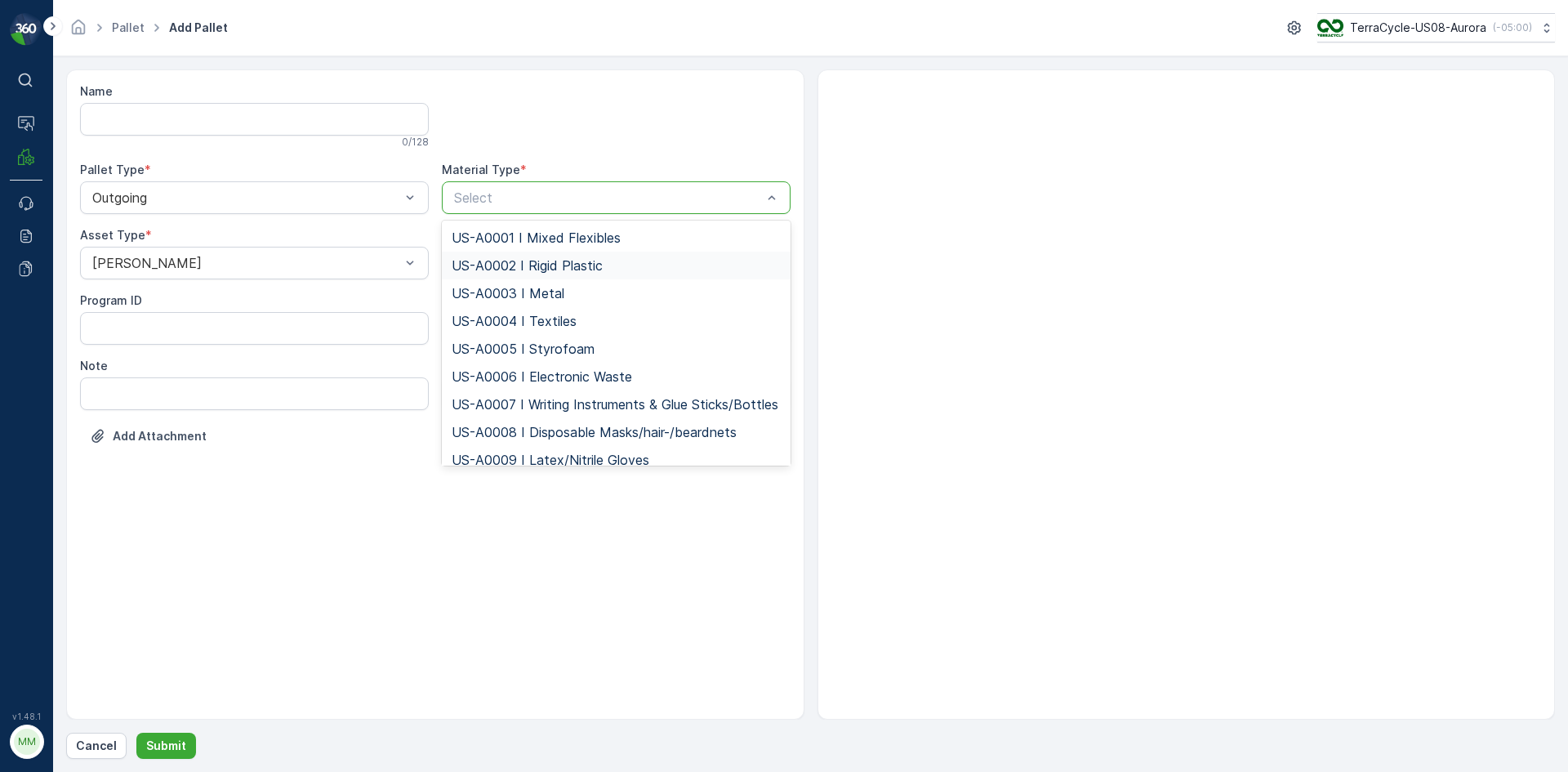
click at [550, 258] on span "US-A0002 I Rigid Plastic" at bounding box center [527, 265] width 151 height 15
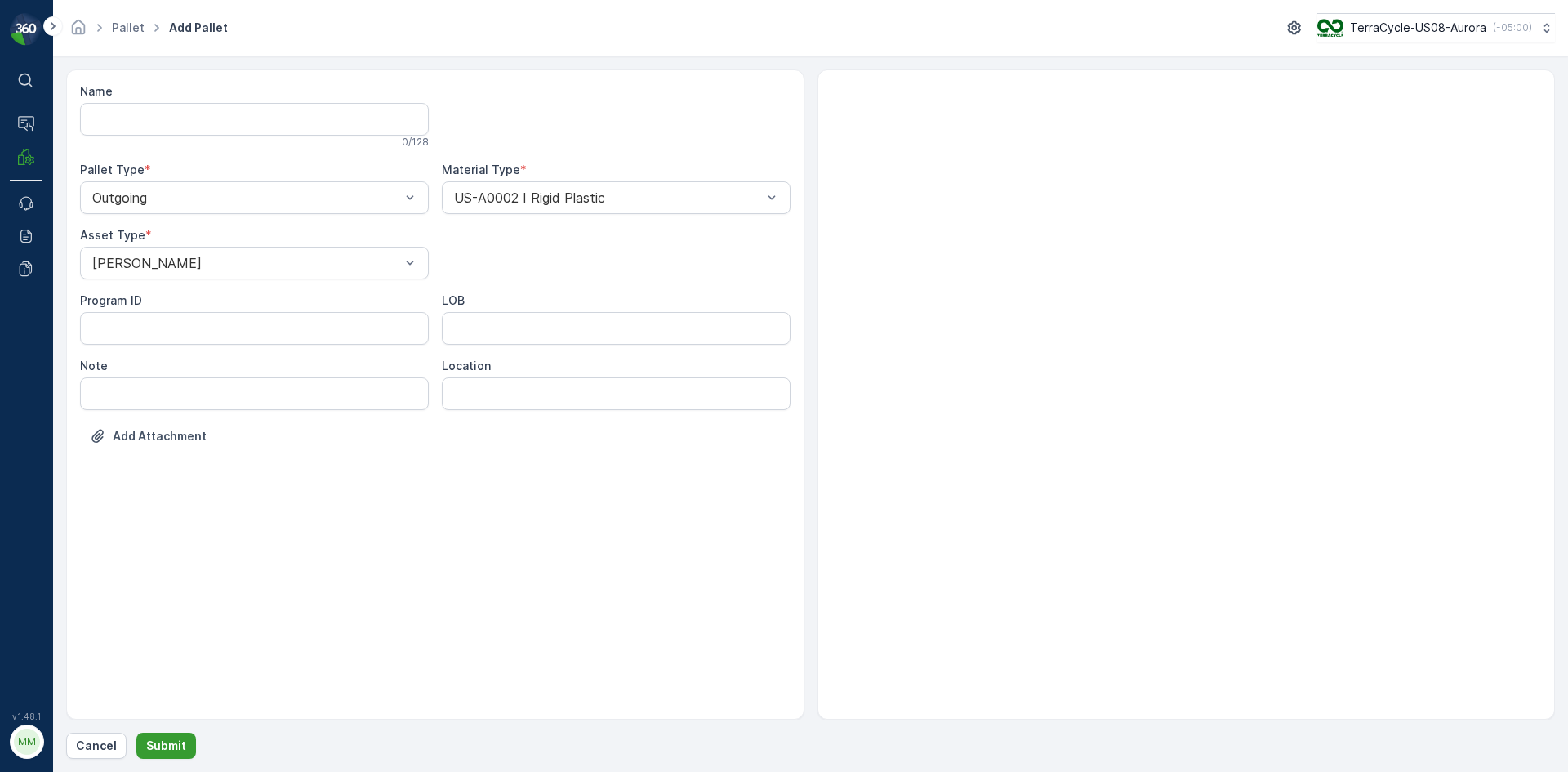
click at [162, 740] on p "Submit" at bounding box center [165, 746] width 40 height 17
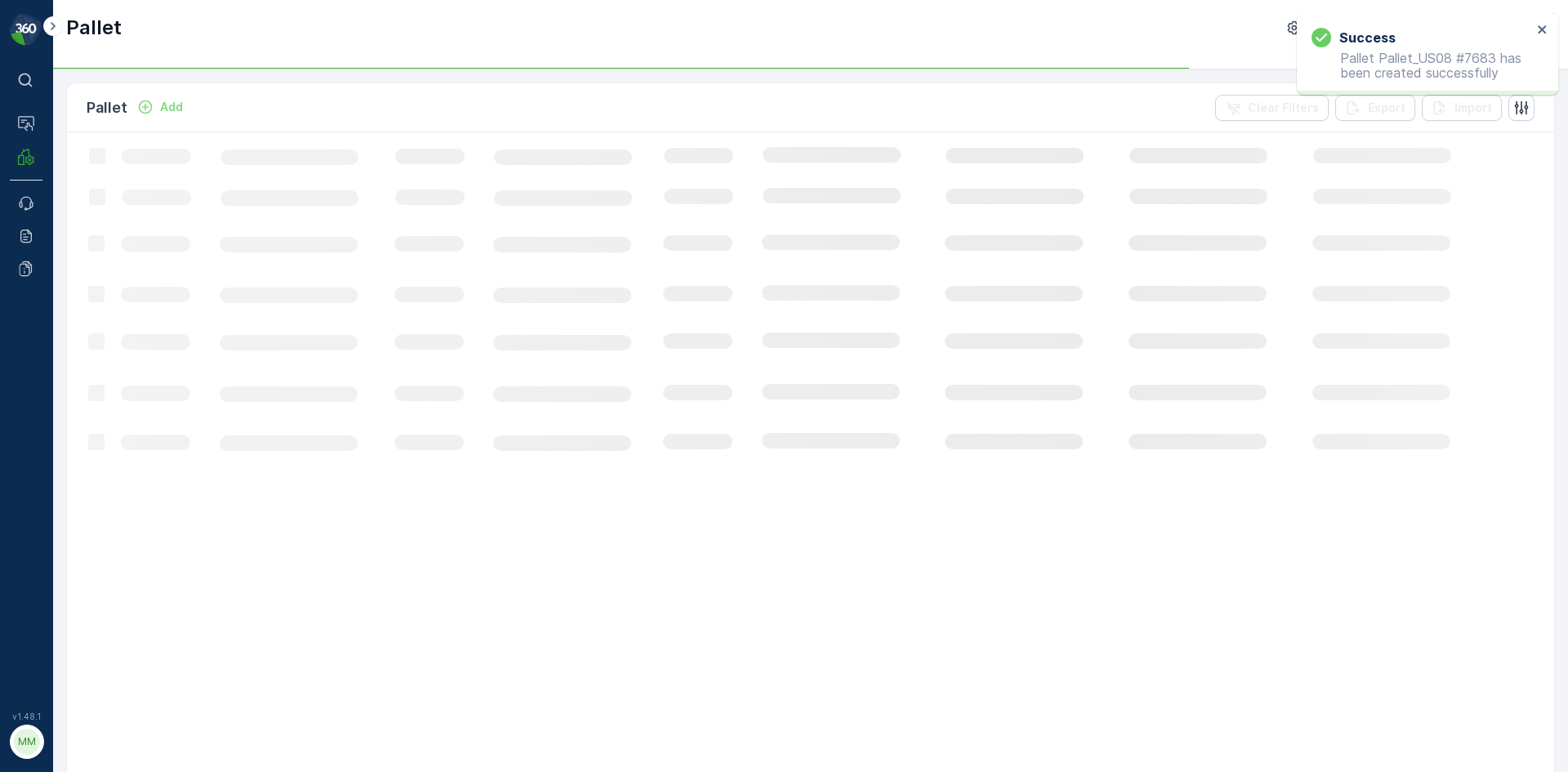
drag, startPoint x: 284, startPoint y: 338, endPoint x: 283, endPoint y: 308, distance: 30.0
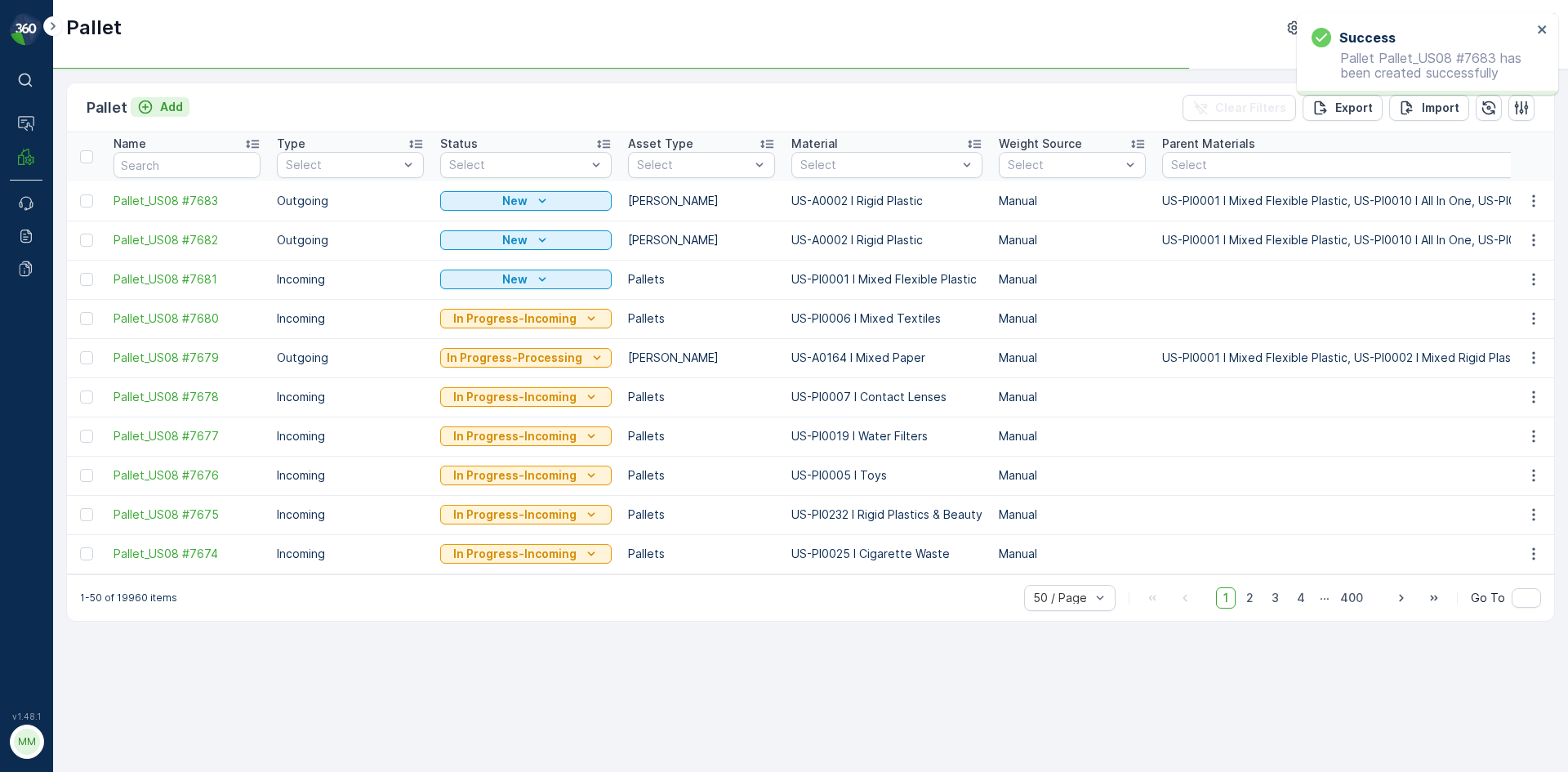
drag, startPoint x: 283, startPoint y: 308, endPoint x: 187, endPoint y: 114, distance: 216.5
click at [187, 114] on button "Add" at bounding box center [159, 107] width 59 height 19
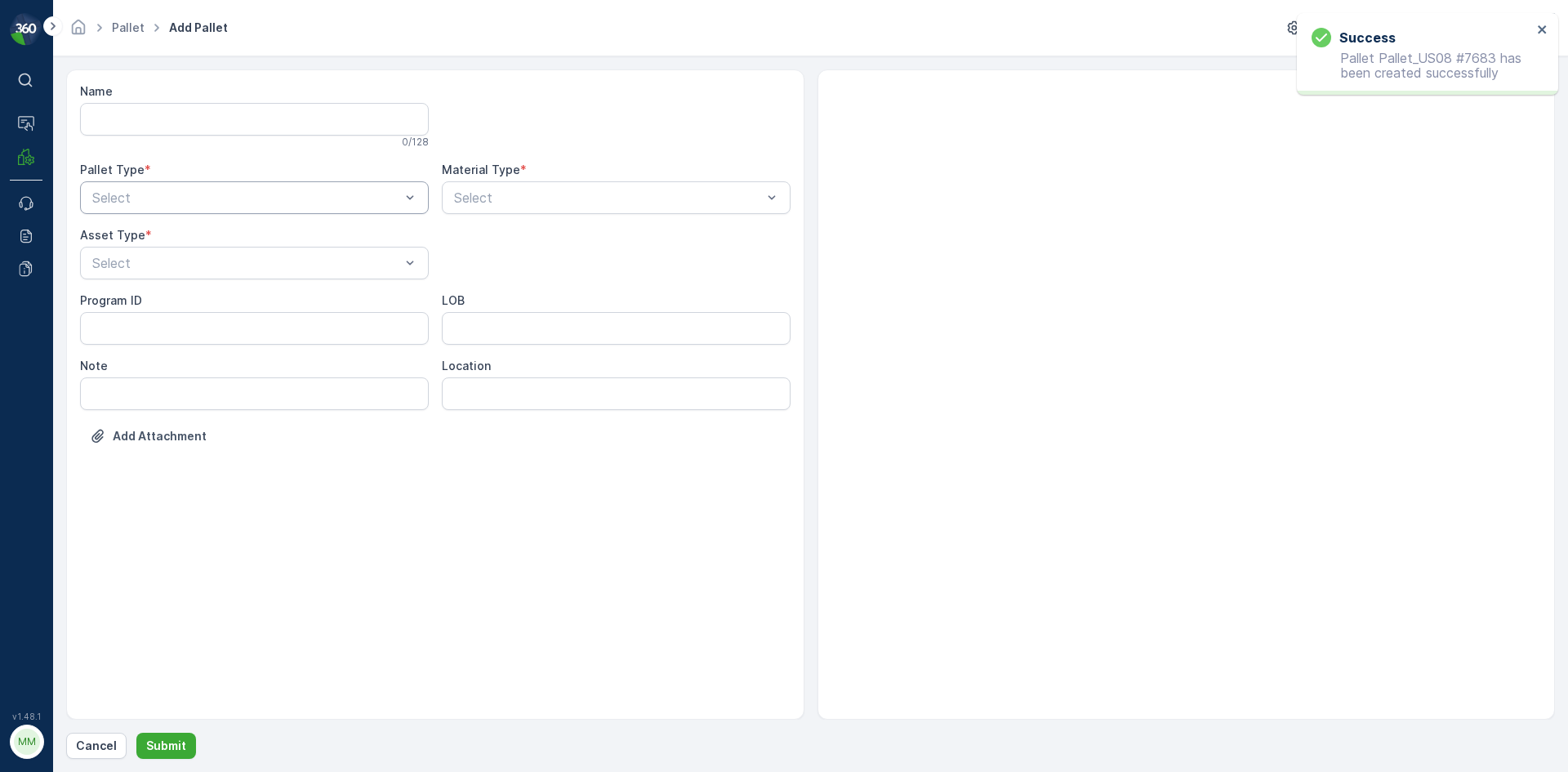
click at [334, 200] on div at bounding box center [246, 197] width 311 height 15
click at [328, 276] on div "Outgoing" at bounding box center [254, 266] width 348 height 28
click at [328, 276] on div "Select" at bounding box center [254, 262] width 348 height 33
click at [327, 296] on div "Gaylord" at bounding box center [254, 303] width 329 height 15
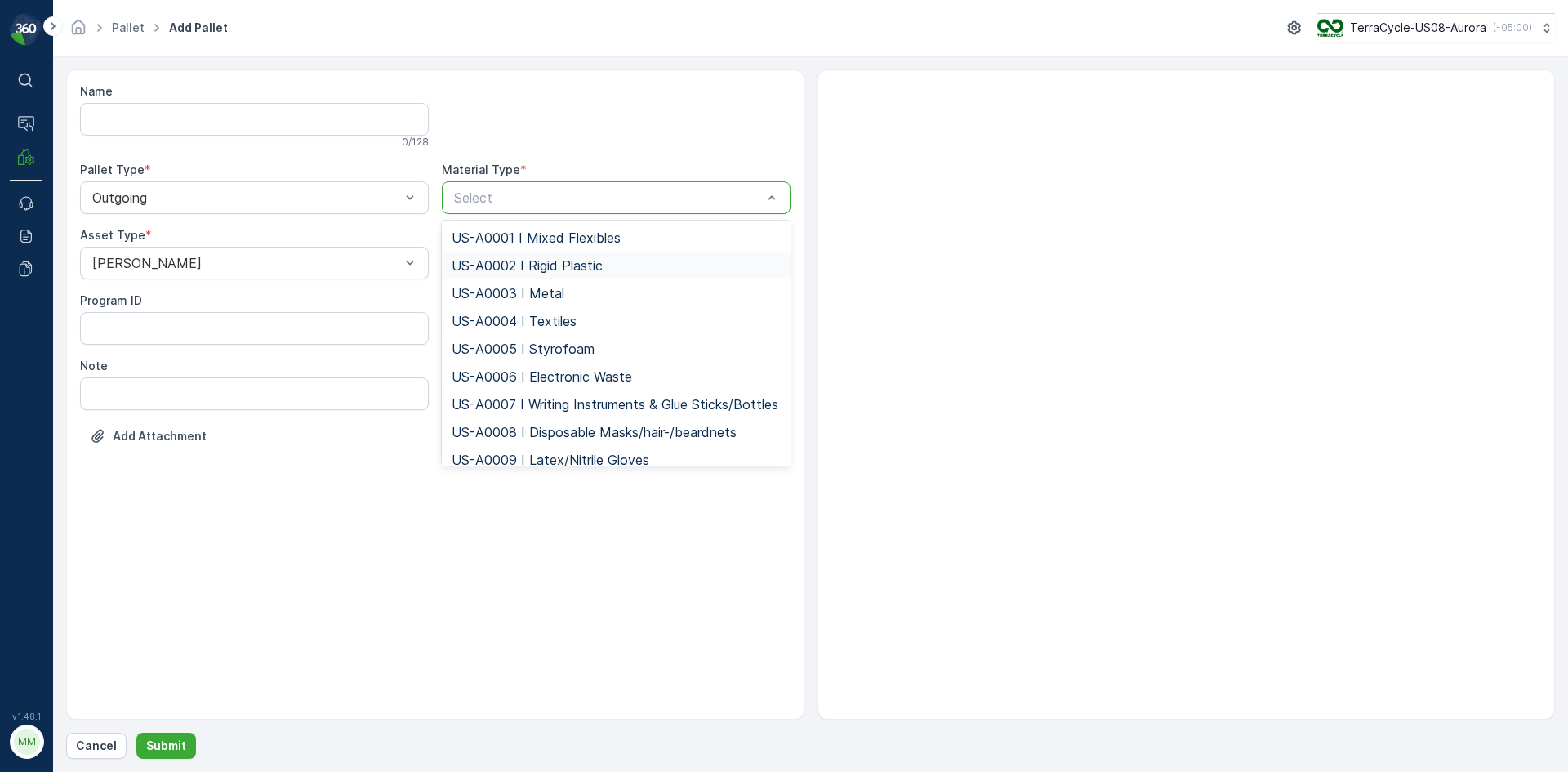
drag, startPoint x: 503, startPoint y: 267, endPoint x: 398, endPoint y: 453, distance: 213.6
click at [502, 267] on span "US-A0002 I Rigid Plastic" at bounding box center [527, 265] width 151 height 15
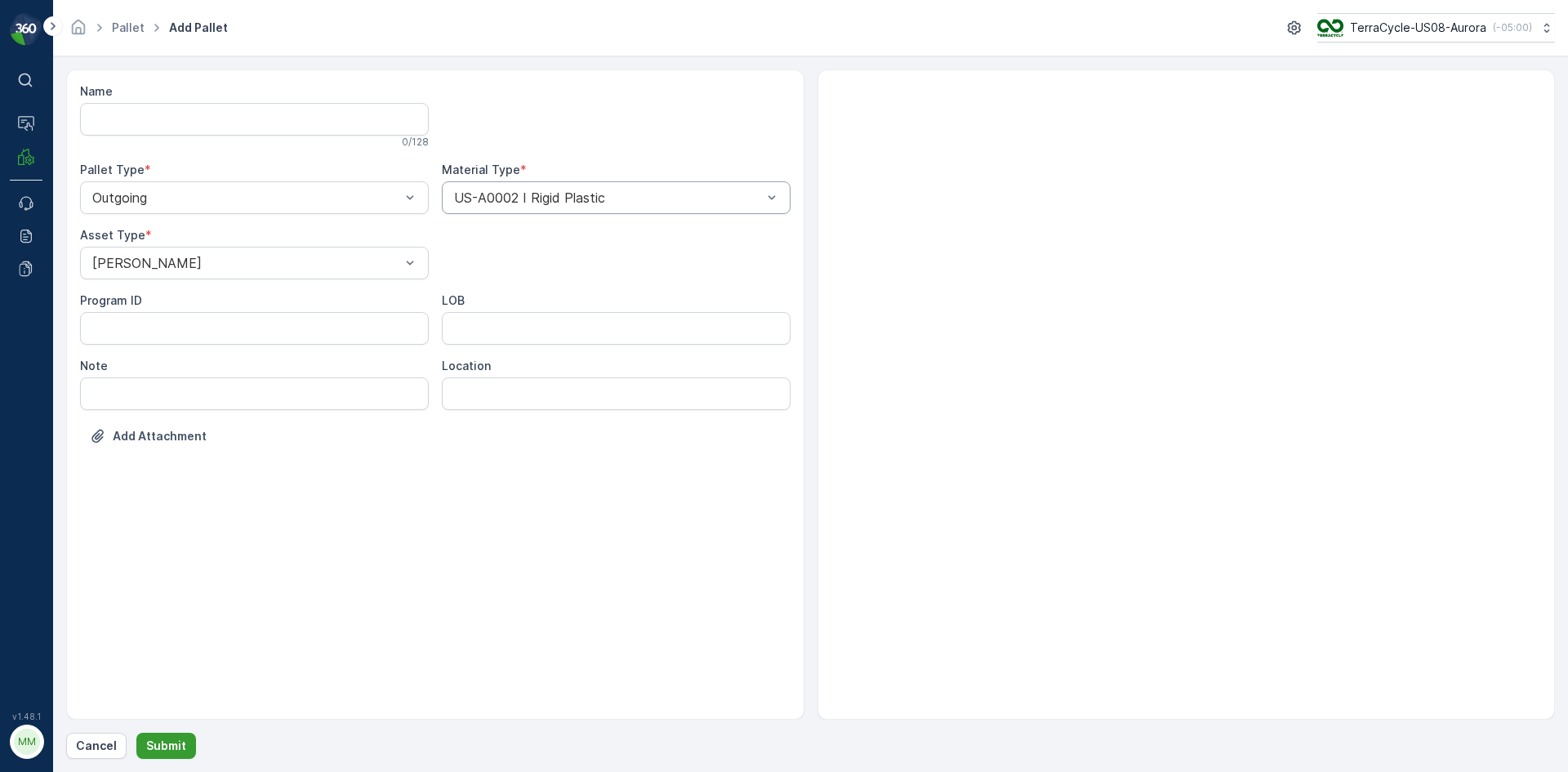
click at [162, 744] on p "Submit" at bounding box center [165, 746] width 40 height 17
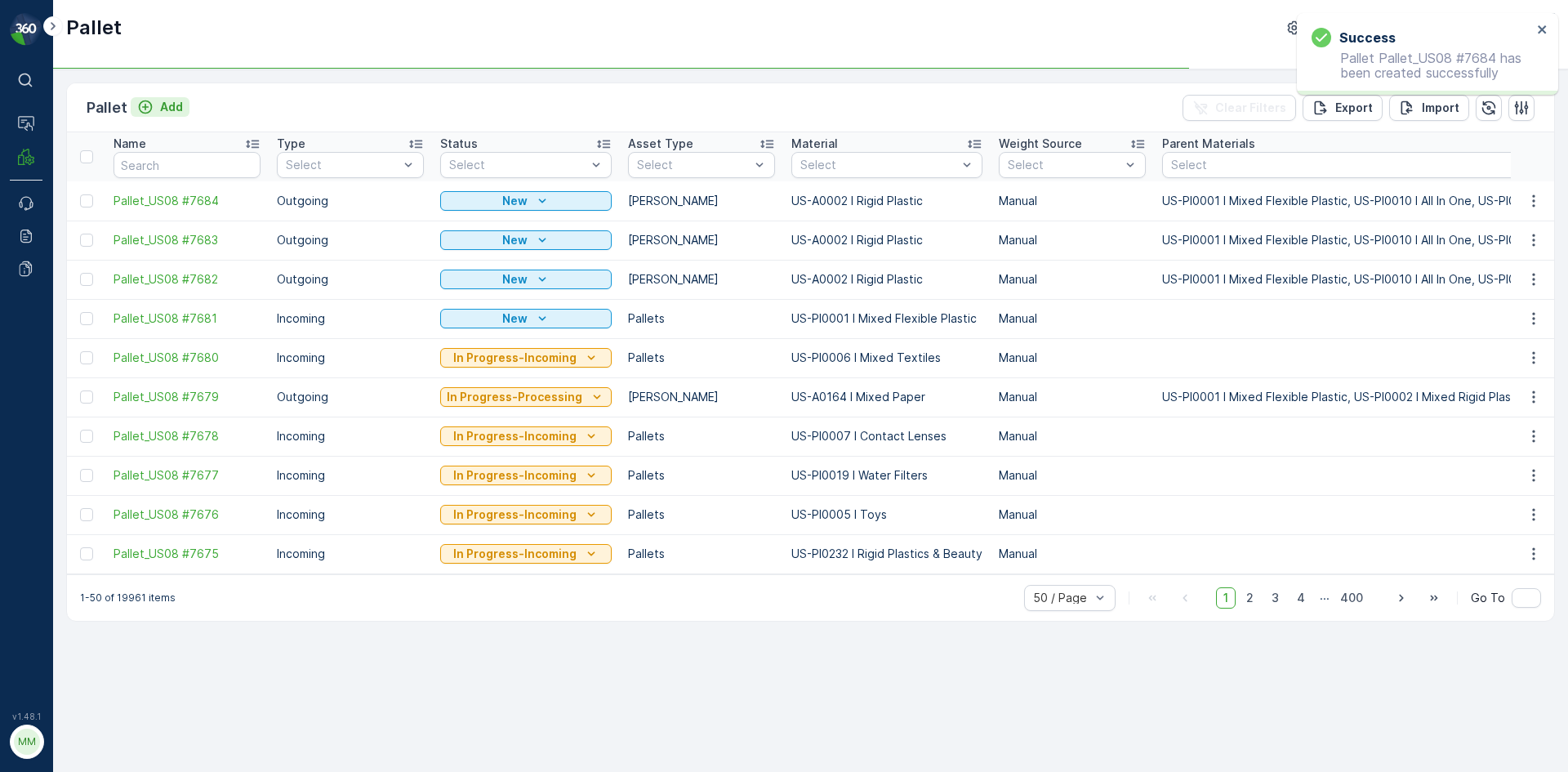
click at [166, 108] on p "Add" at bounding box center [172, 107] width 23 height 17
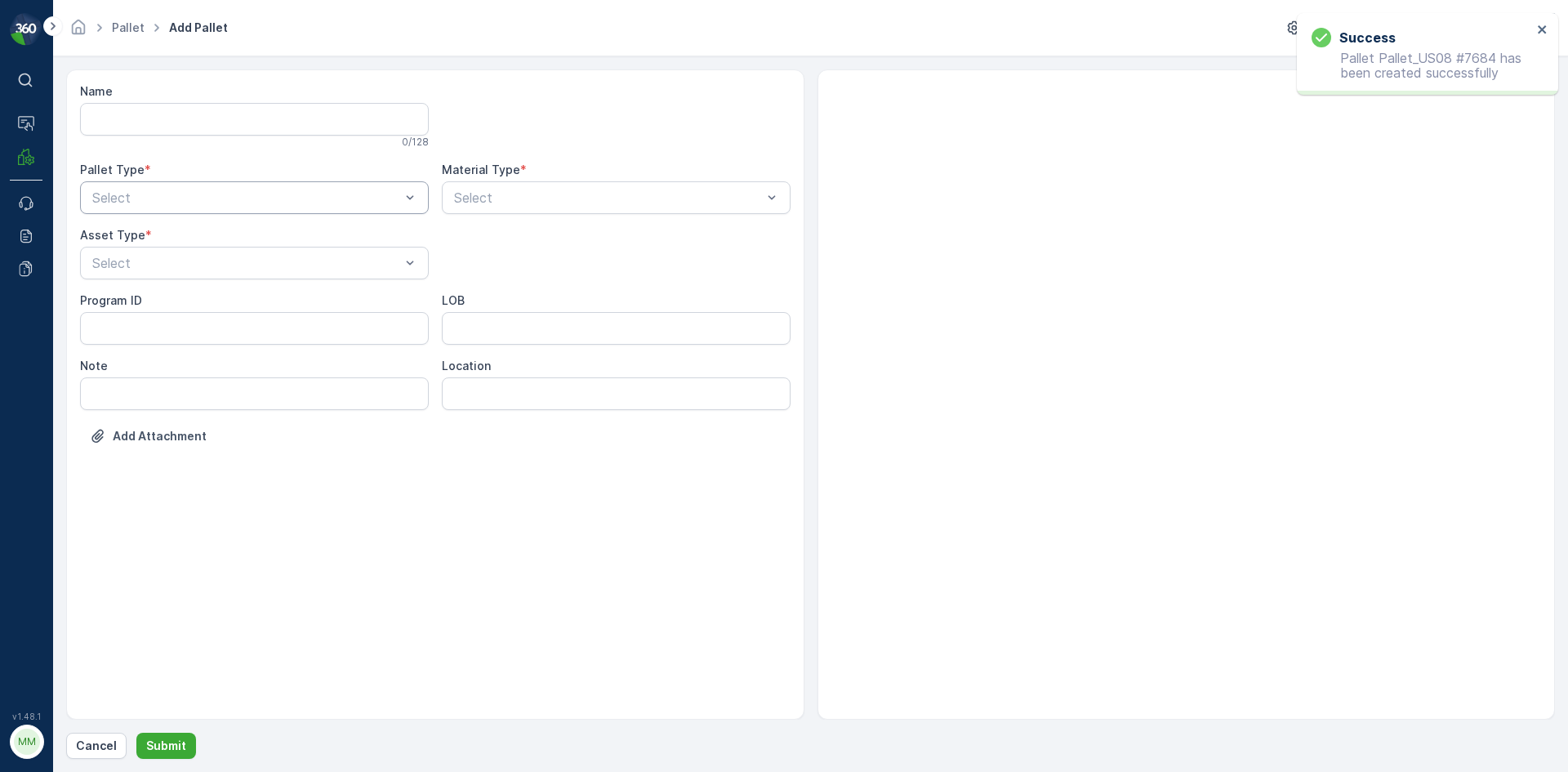
click at [187, 183] on div "Select" at bounding box center [254, 197] width 348 height 33
click at [164, 270] on div "Outgoing" at bounding box center [254, 265] width 329 height 15
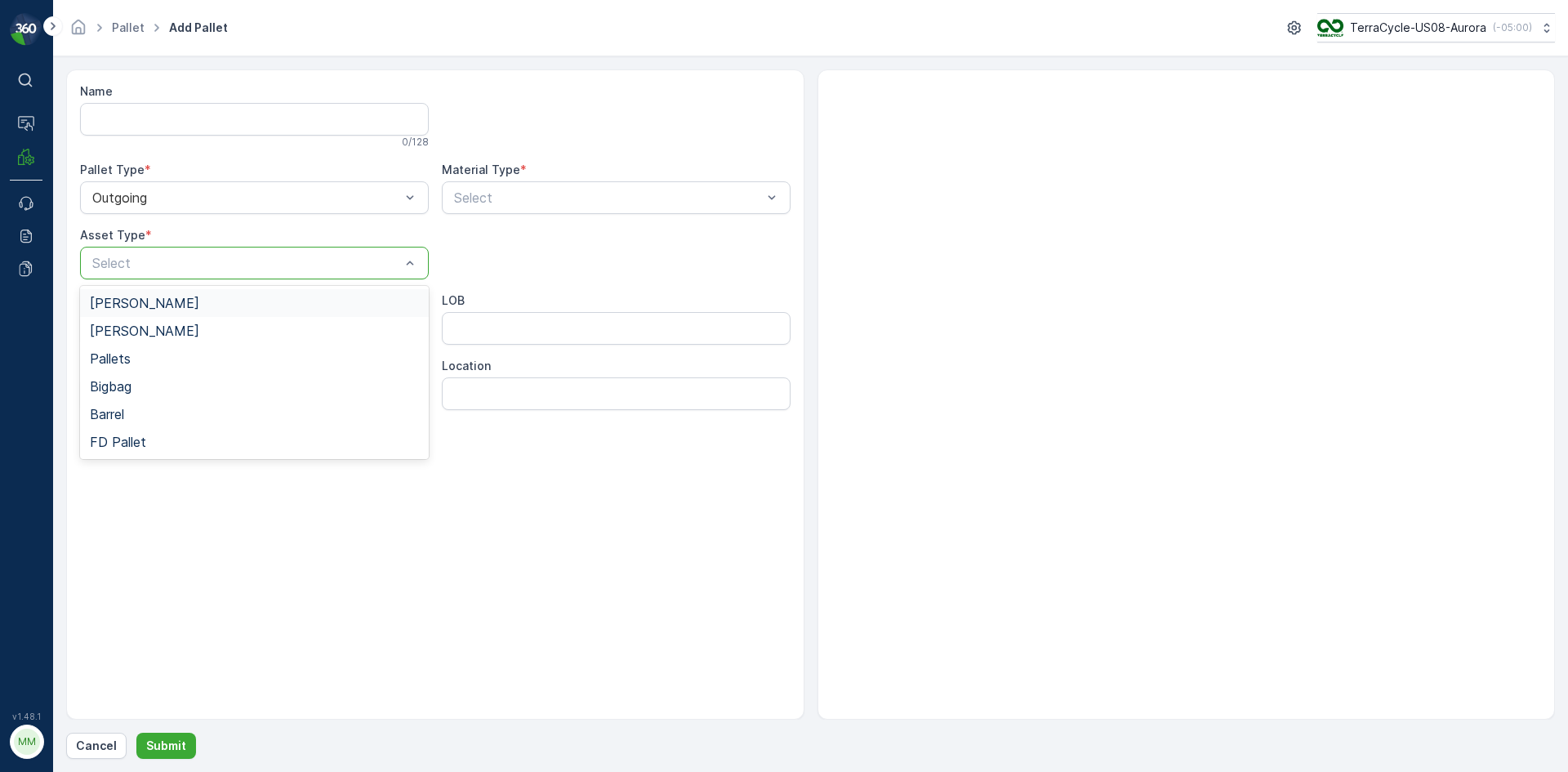
click at [177, 306] on div "Gaylord" at bounding box center [254, 303] width 329 height 15
click at [585, 192] on div at bounding box center [608, 197] width 311 height 15
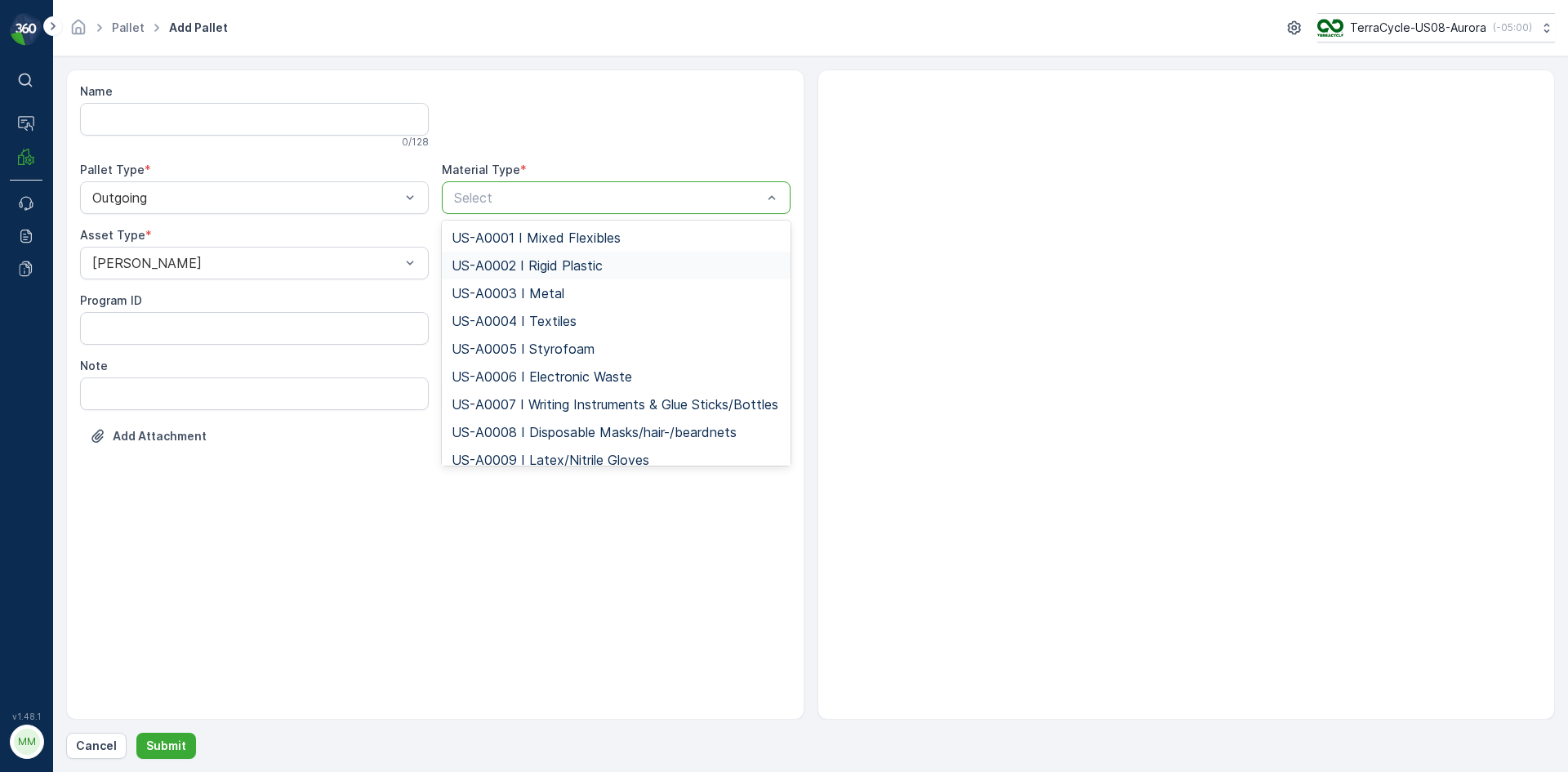
click at [577, 265] on span "US-A0002 I Rigid Plastic" at bounding box center [527, 265] width 151 height 15
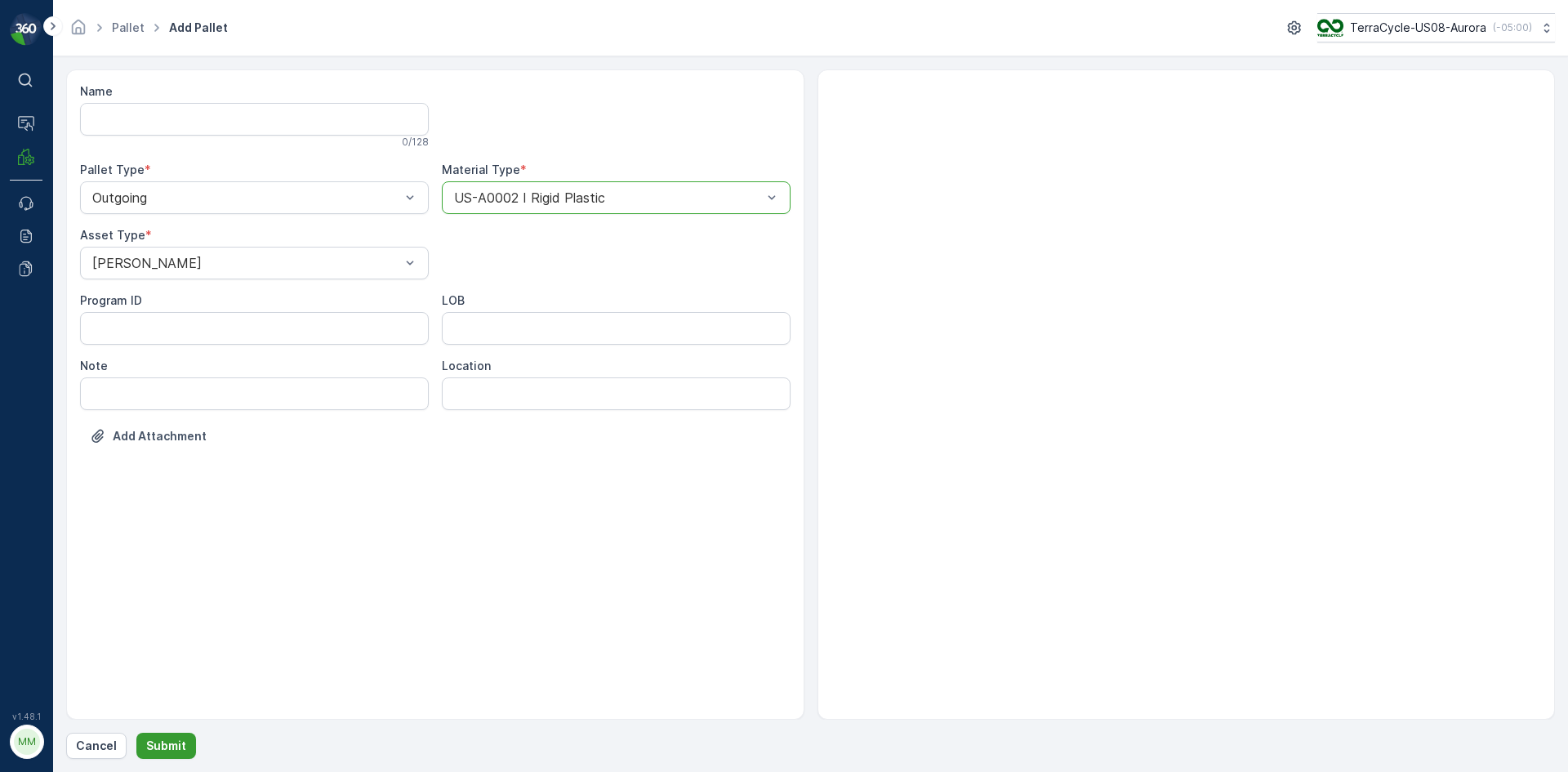
click at [172, 741] on p "Submit" at bounding box center [165, 746] width 40 height 17
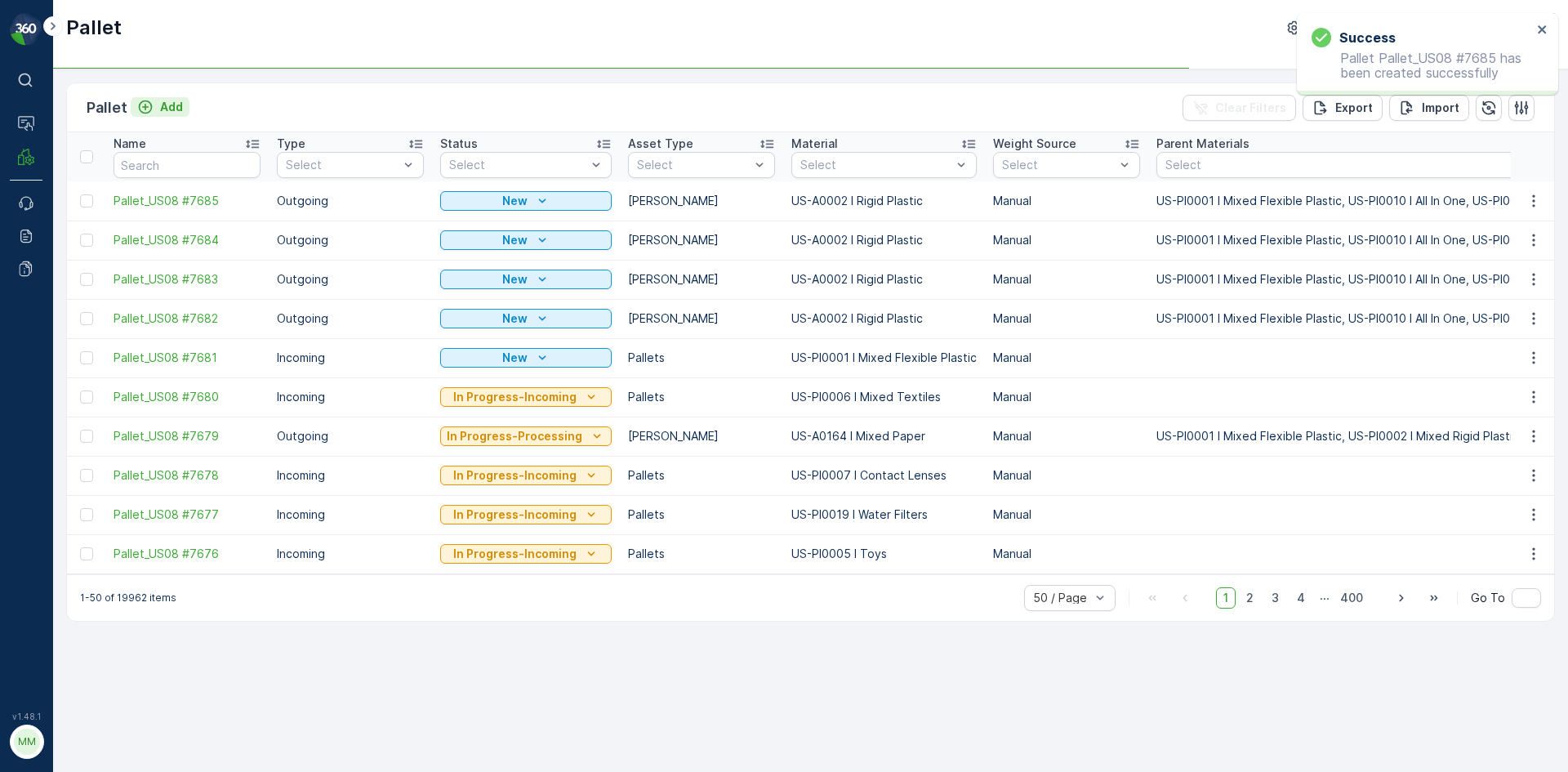
click at [180, 104] on p "Add" at bounding box center [172, 107] width 23 height 17
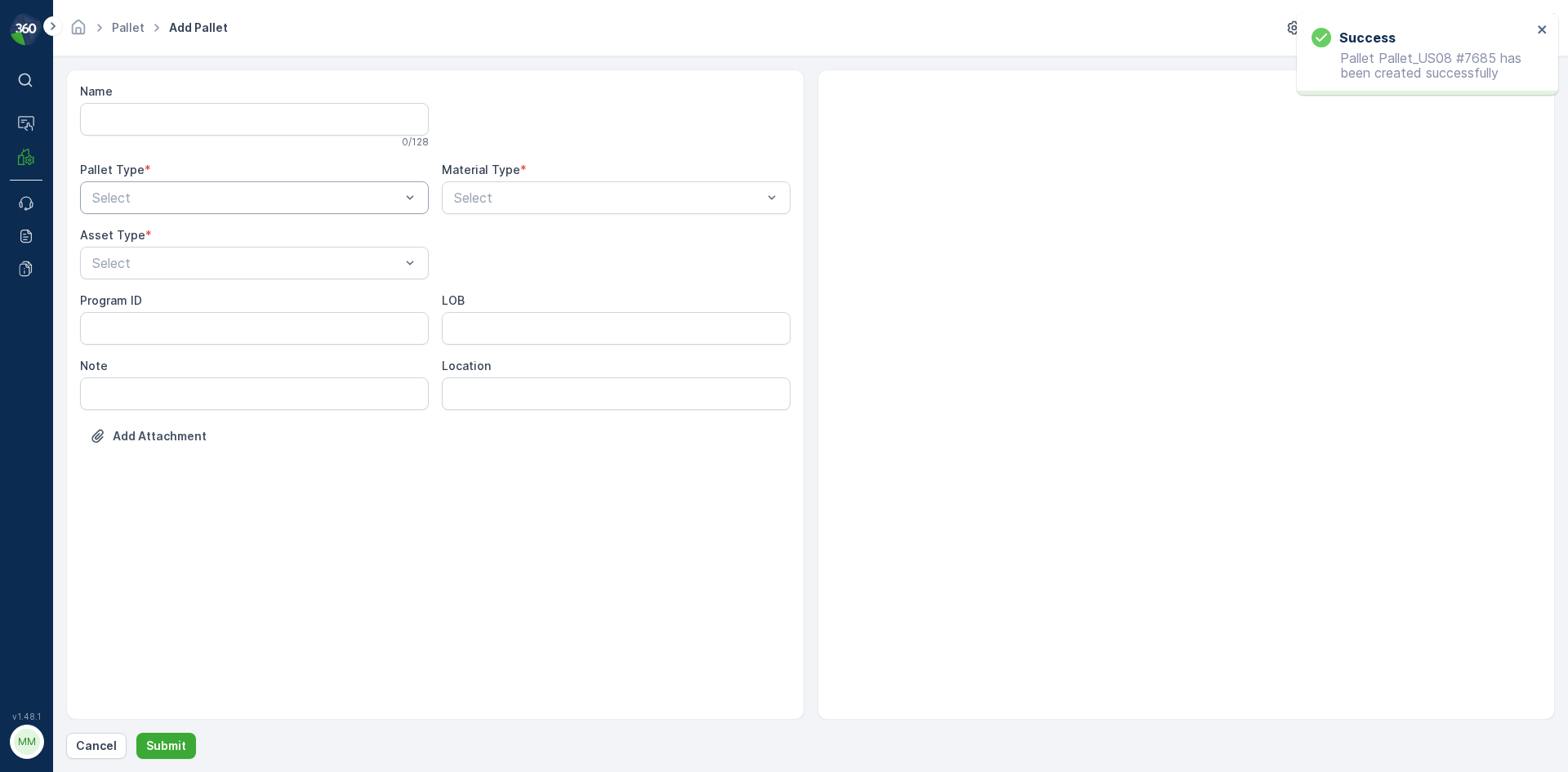
click at [177, 187] on div "Select" at bounding box center [254, 197] width 348 height 33
click at [177, 267] on div "Outgoing" at bounding box center [254, 265] width 329 height 15
click at [177, 267] on div at bounding box center [246, 262] width 311 height 15
click at [172, 303] on div "Gaylord" at bounding box center [254, 303] width 329 height 15
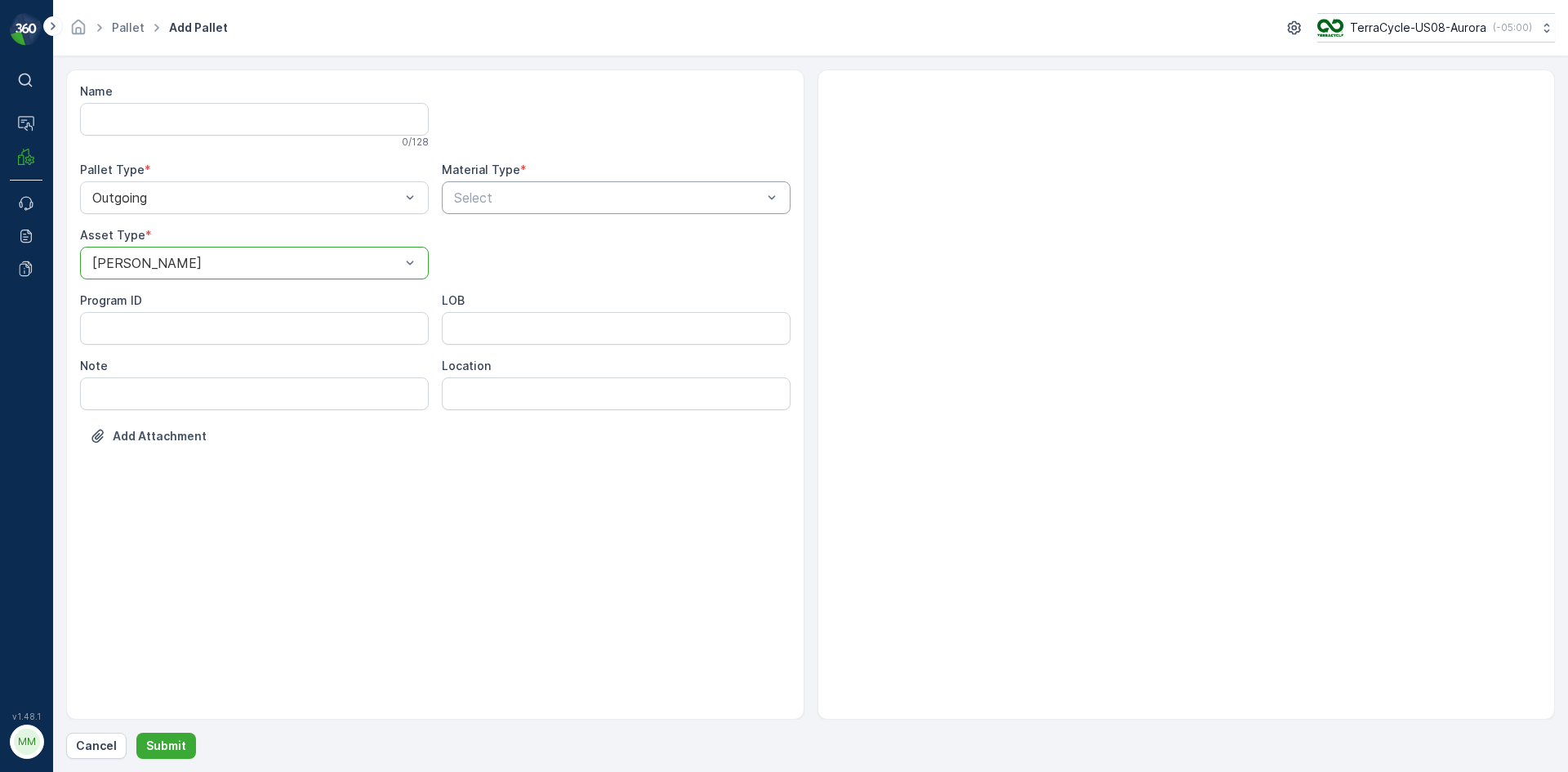
click at [531, 184] on div "Select" at bounding box center [616, 197] width 348 height 33
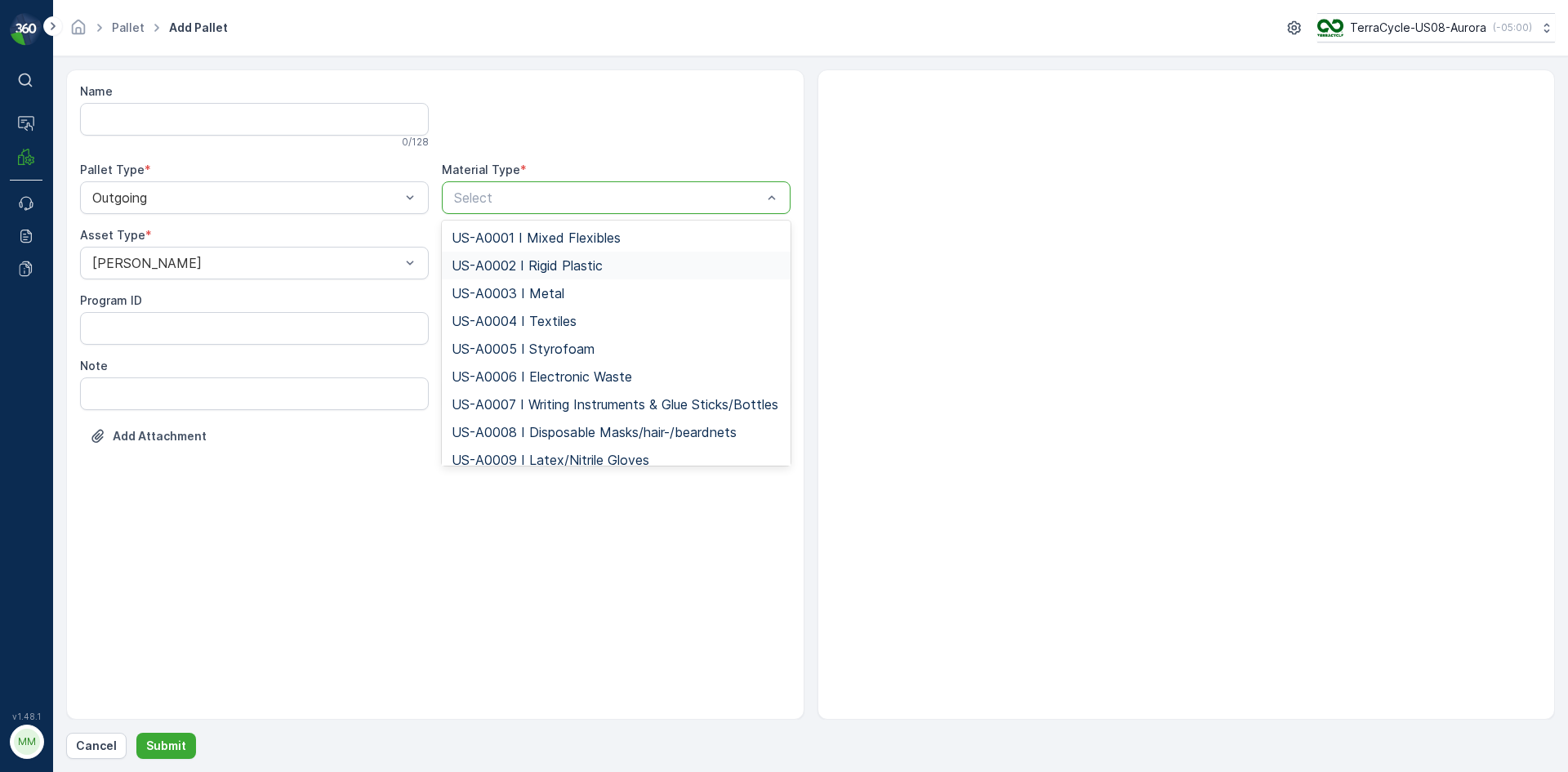
click at [555, 260] on span "US-A0002 I Rigid Plastic" at bounding box center [527, 265] width 151 height 15
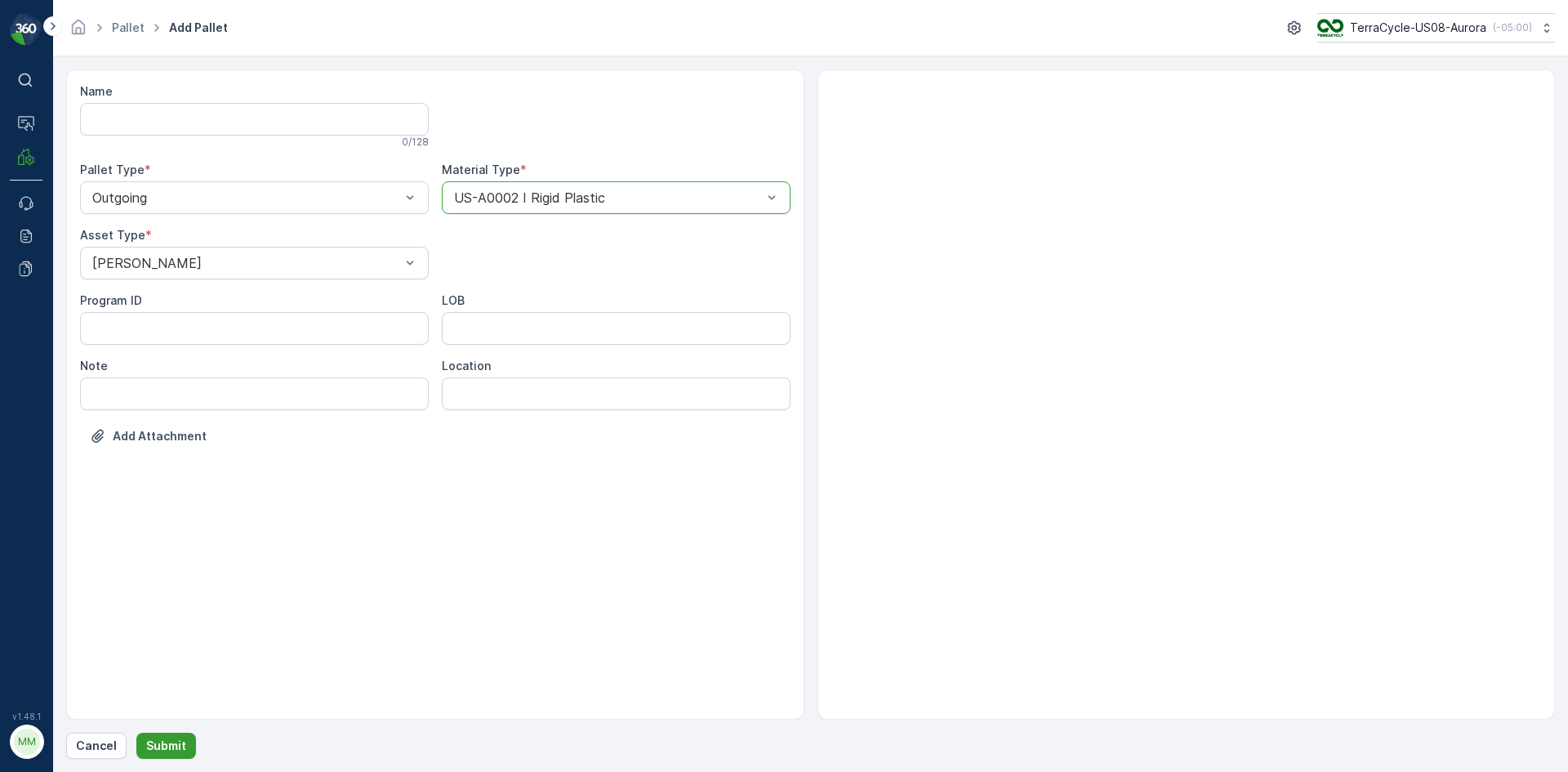
click at [166, 736] on button "Submit" at bounding box center [166, 746] width 60 height 26
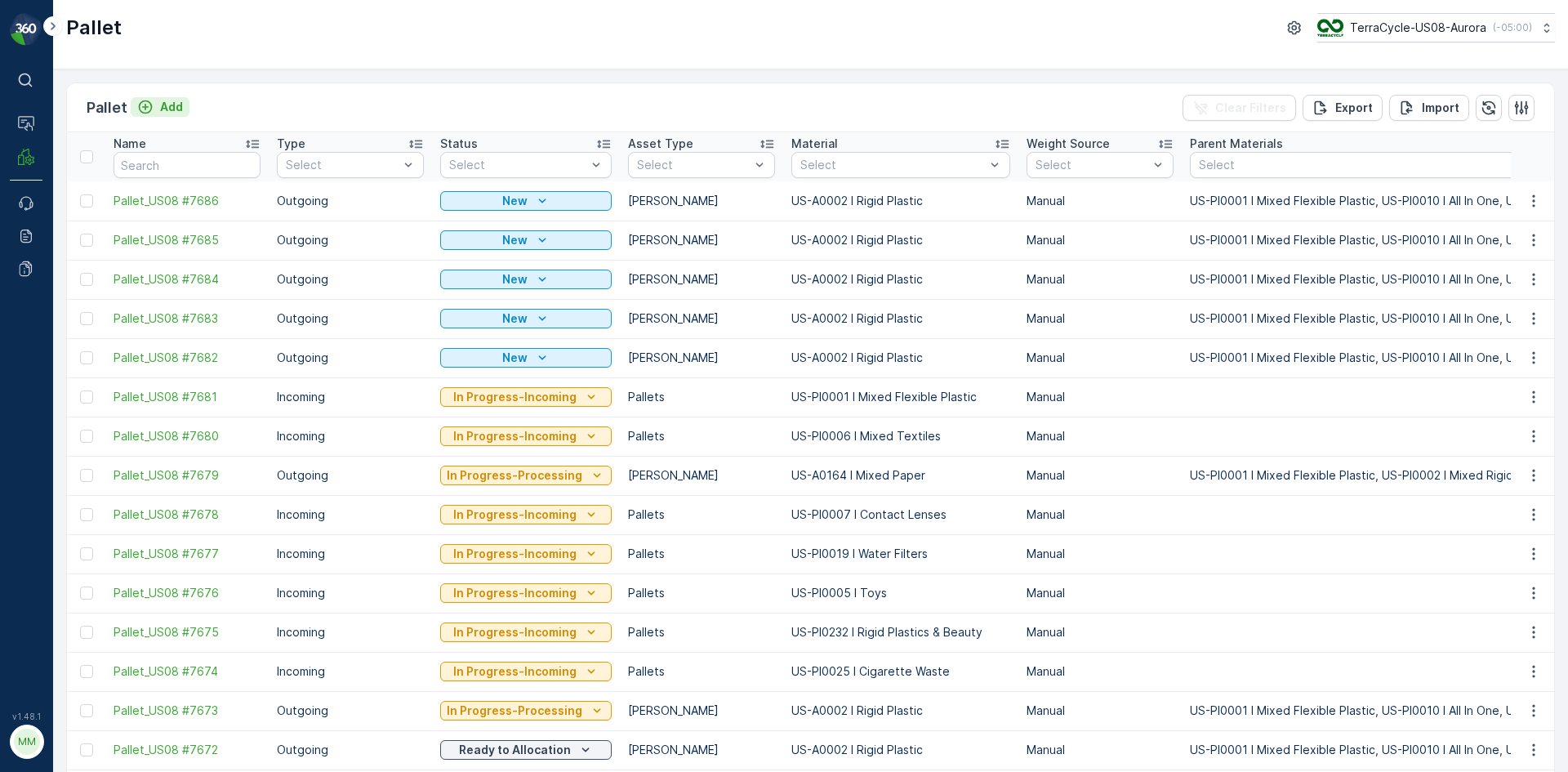
click at [162, 109] on p "Add" at bounding box center [172, 107] width 23 height 17
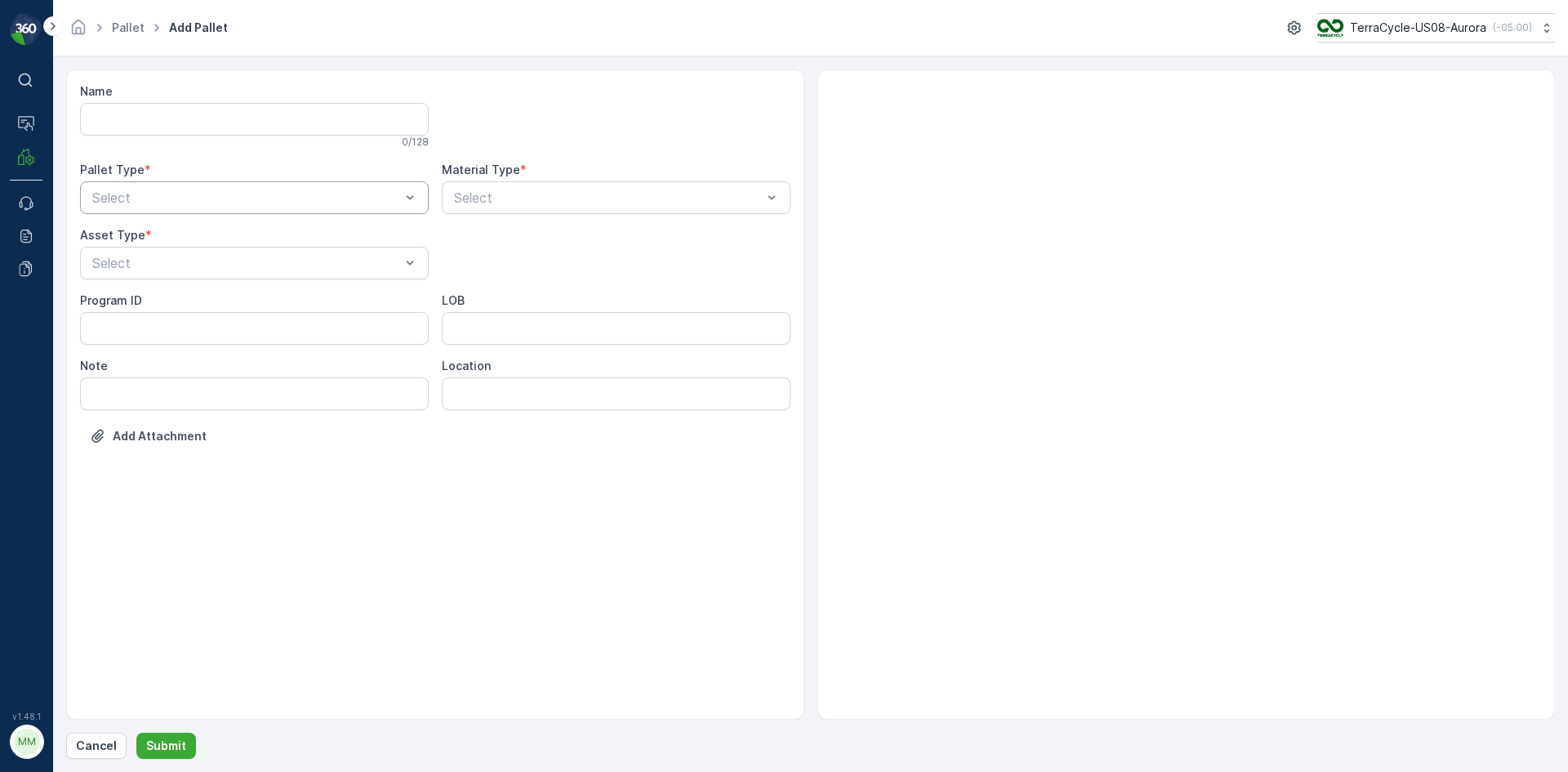
click at [225, 204] on div at bounding box center [246, 197] width 311 height 15
click at [216, 261] on div "Outgoing" at bounding box center [254, 265] width 329 height 15
click at [216, 261] on div at bounding box center [246, 262] width 311 height 15
click at [204, 305] on div "[PERSON_NAME]" at bounding box center [254, 303] width 329 height 15
click at [654, 201] on div at bounding box center [608, 197] width 311 height 15
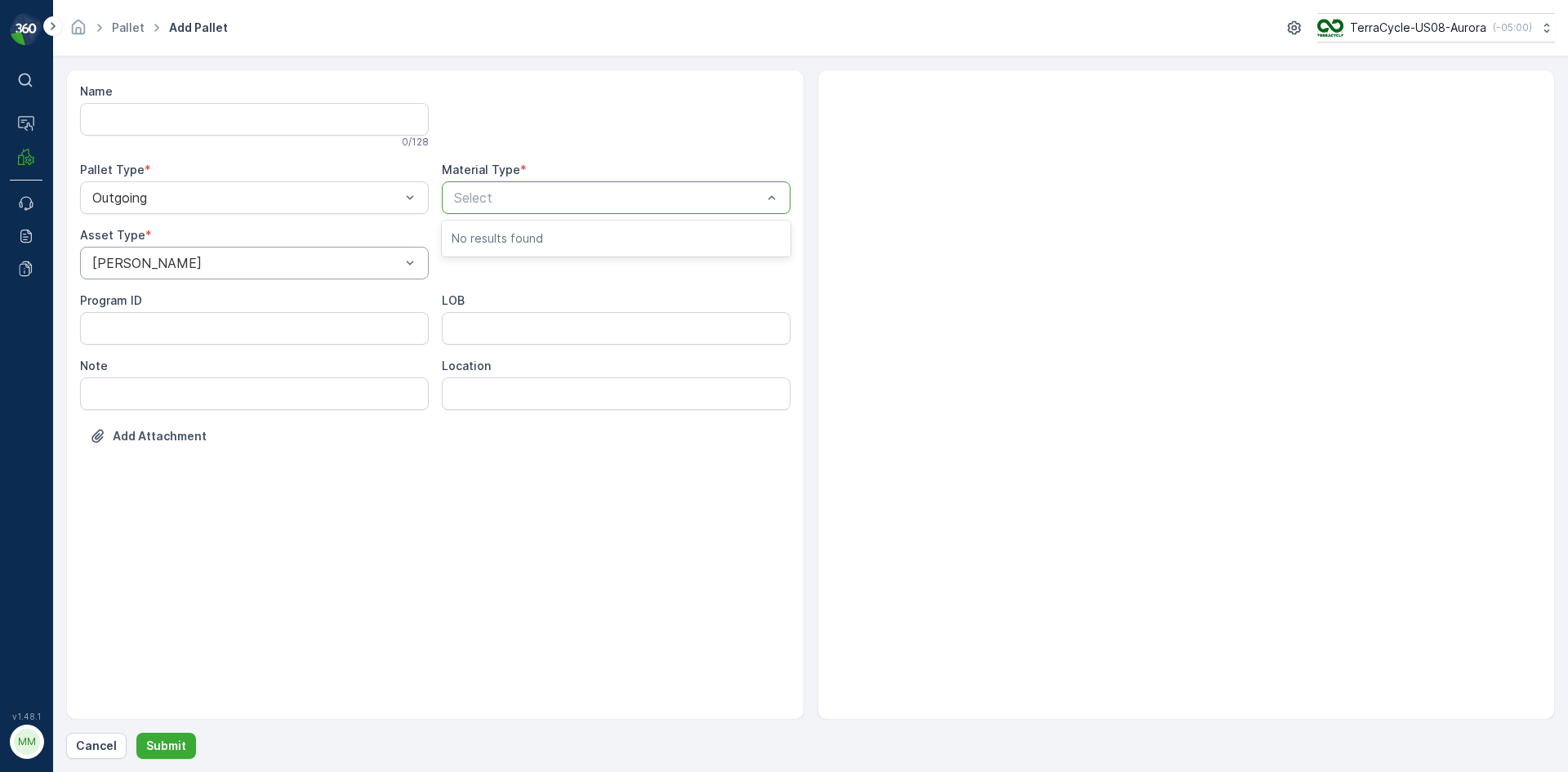
click at [393, 252] on div "[PERSON_NAME]" at bounding box center [254, 262] width 348 height 33
click at [387, 206] on div "Outgoing" at bounding box center [254, 197] width 348 height 33
click at [529, 204] on div at bounding box center [608, 197] width 311 height 15
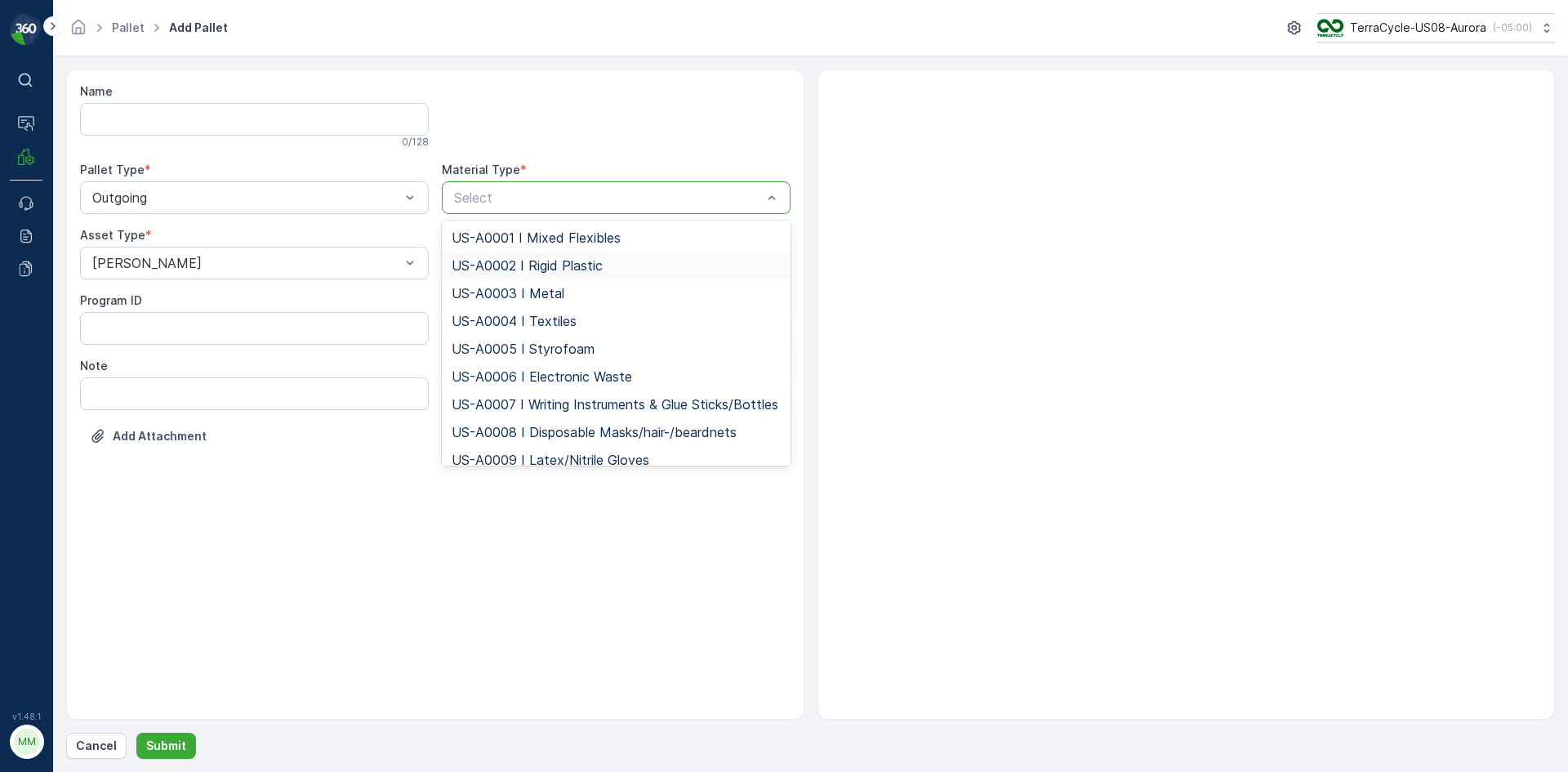
click at [530, 260] on span "US-A0002 I Rigid Plastic" at bounding box center [527, 265] width 151 height 15
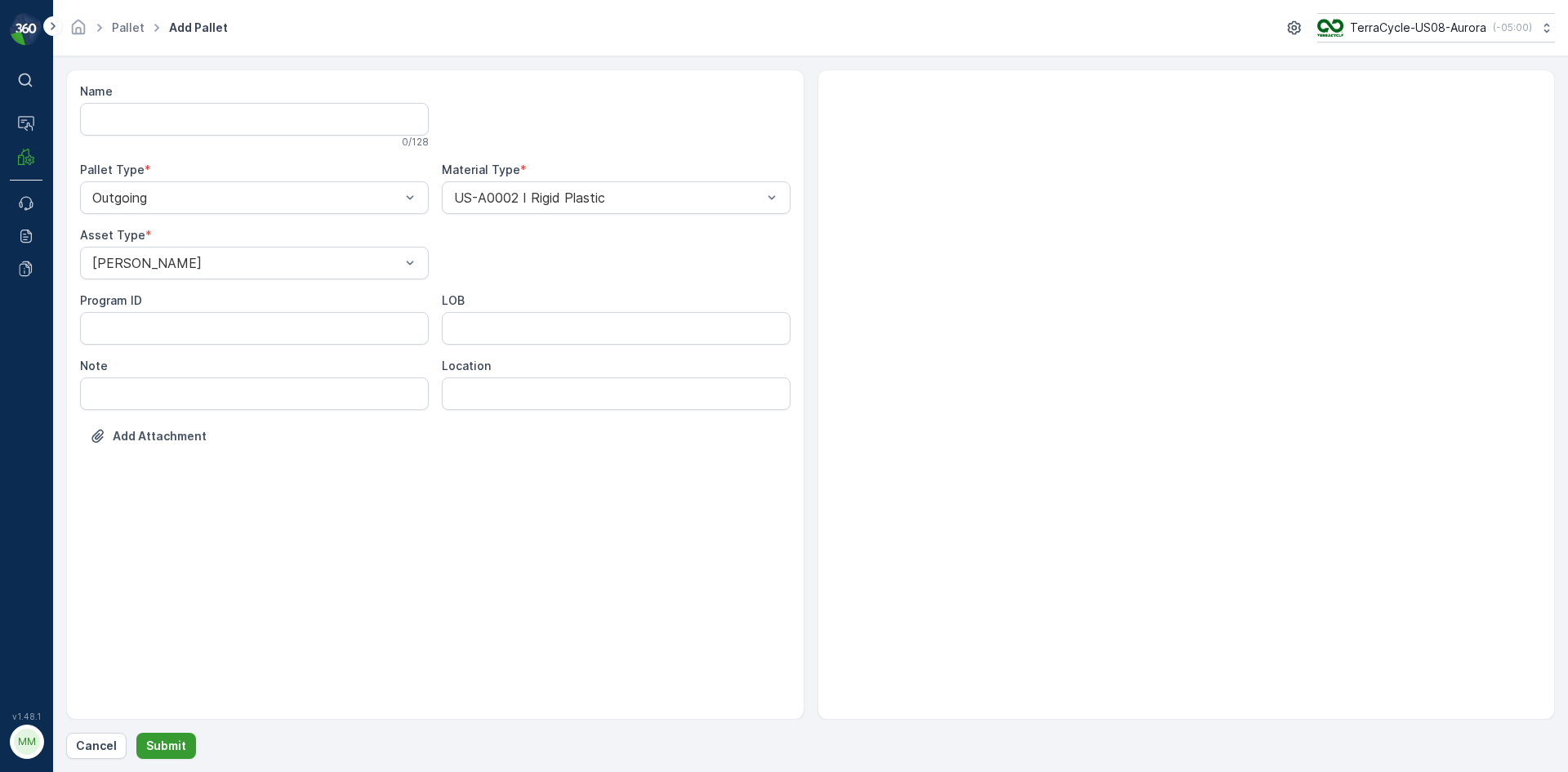
click at [162, 746] on p "Submit" at bounding box center [165, 746] width 40 height 17
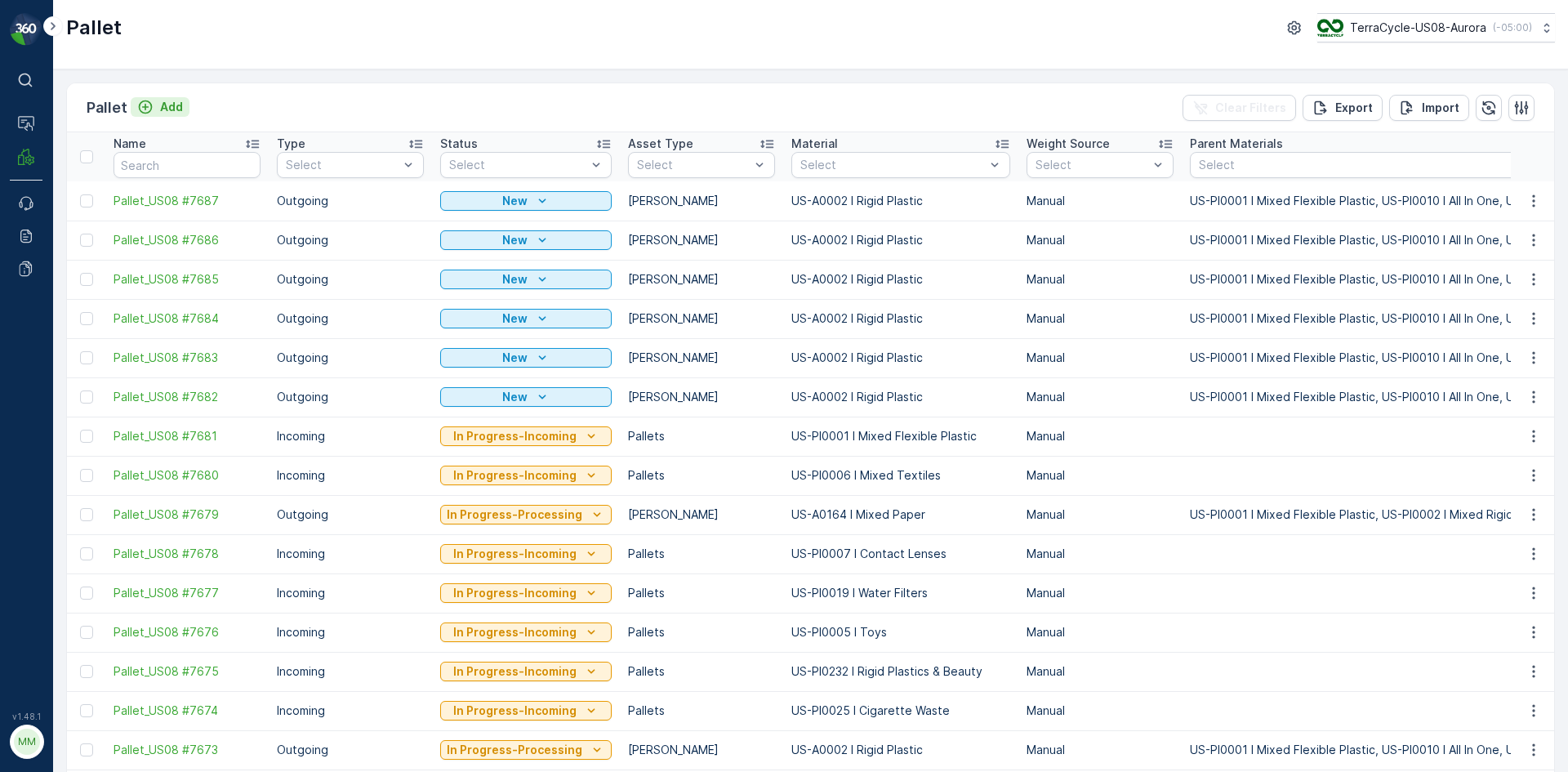
click at [158, 99] on div "Add" at bounding box center [160, 107] width 46 height 17
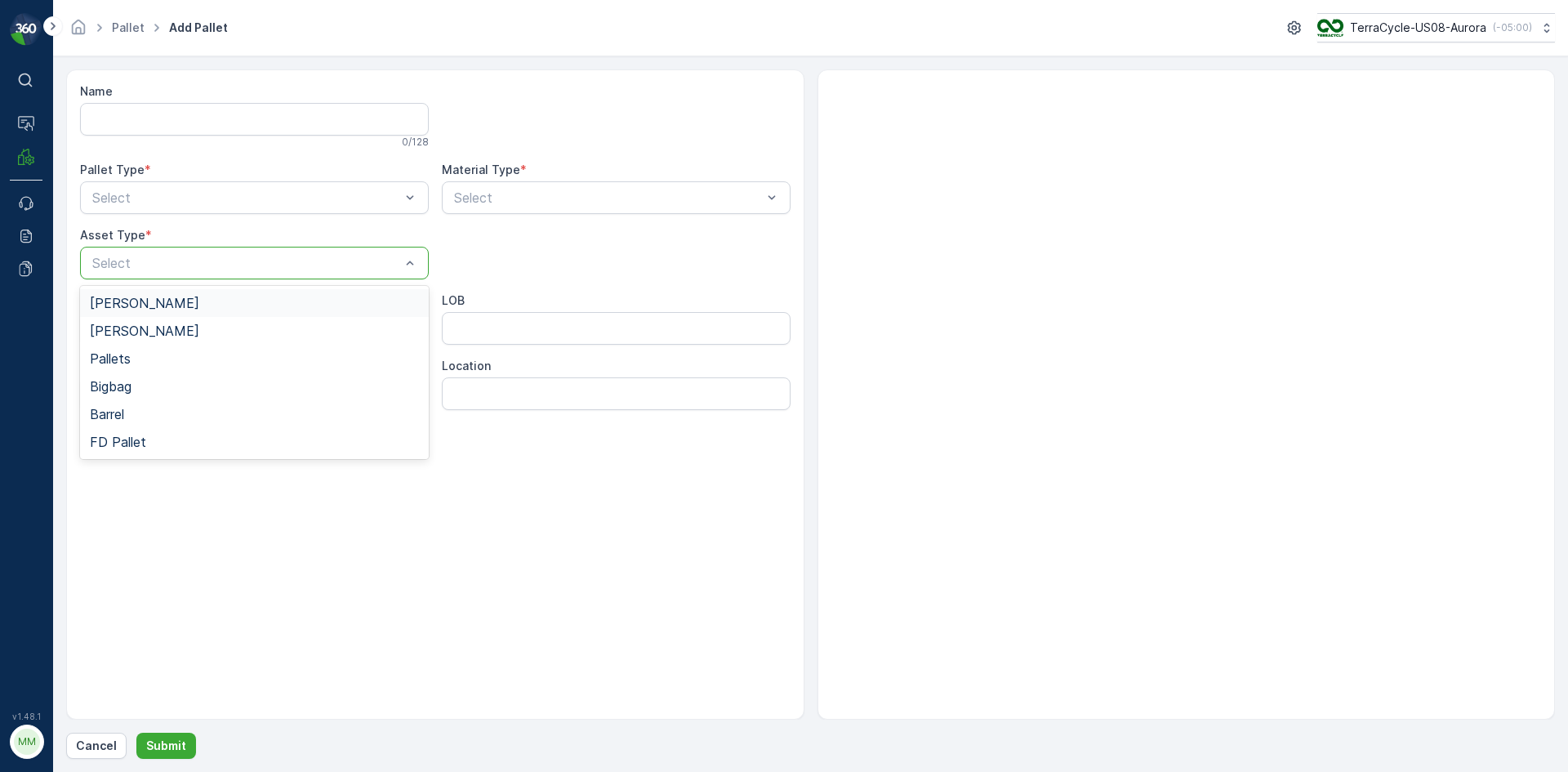
click at [231, 256] on div at bounding box center [246, 262] width 311 height 15
click at [222, 297] on div "[PERSON_NAME]" at bounding box center [254, 303] width 329 height 15
click at [240, 261] on div "Outgoing" at bounding box center [254, 265] width 329 height 15
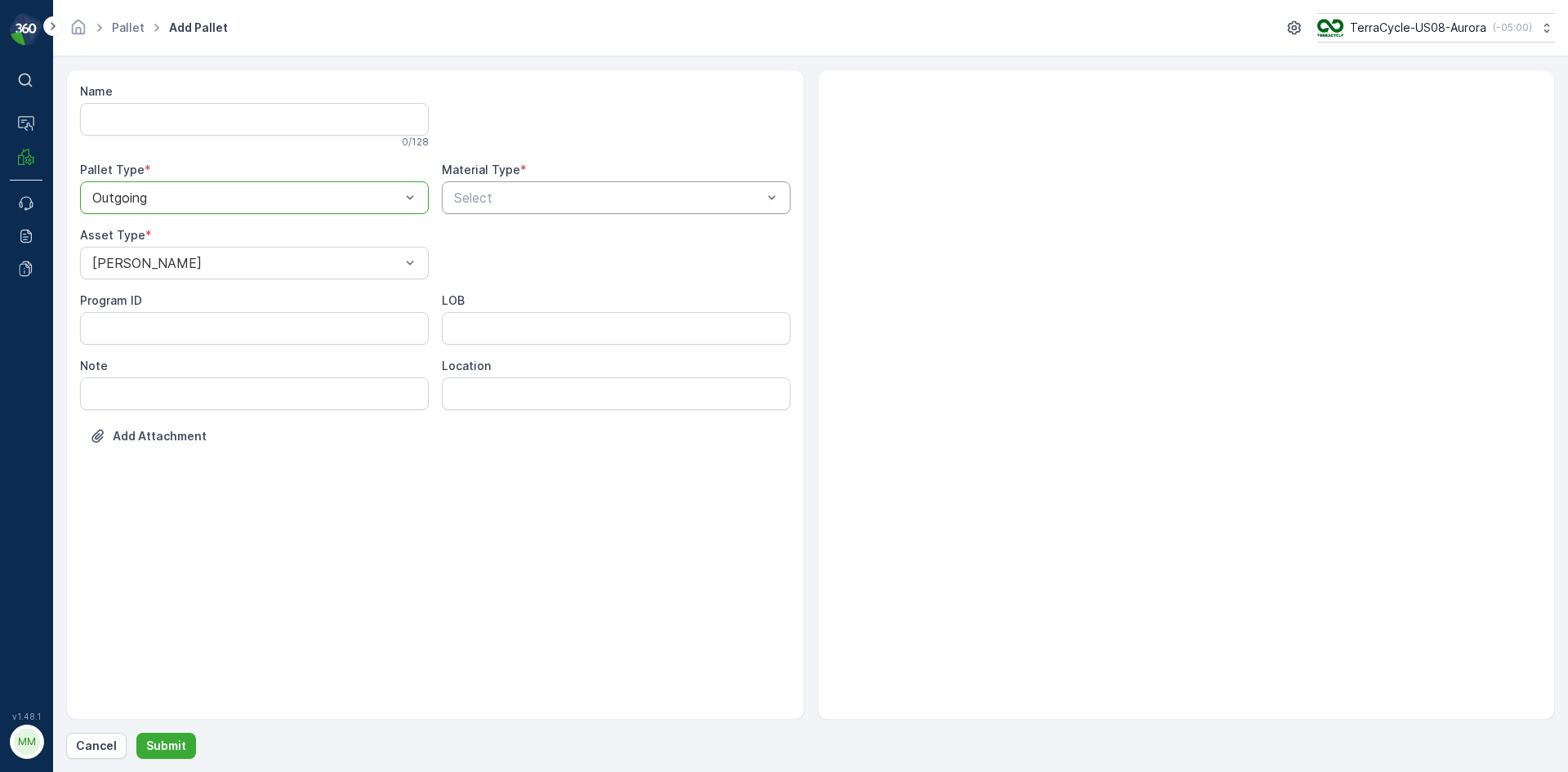
click at [467, 195] on div at bounding box center [608, 197] width 311 height 15
click at [491, 153] on div "Name 0 / 128 Pallet Type * Outgoing Material Type * Select Asset Type * Gaylord…" at bounding box center [435, 276] width 710 height 386
click at [494, 202] on div "Select" at bounding box center [616, 197] width 348 height 33
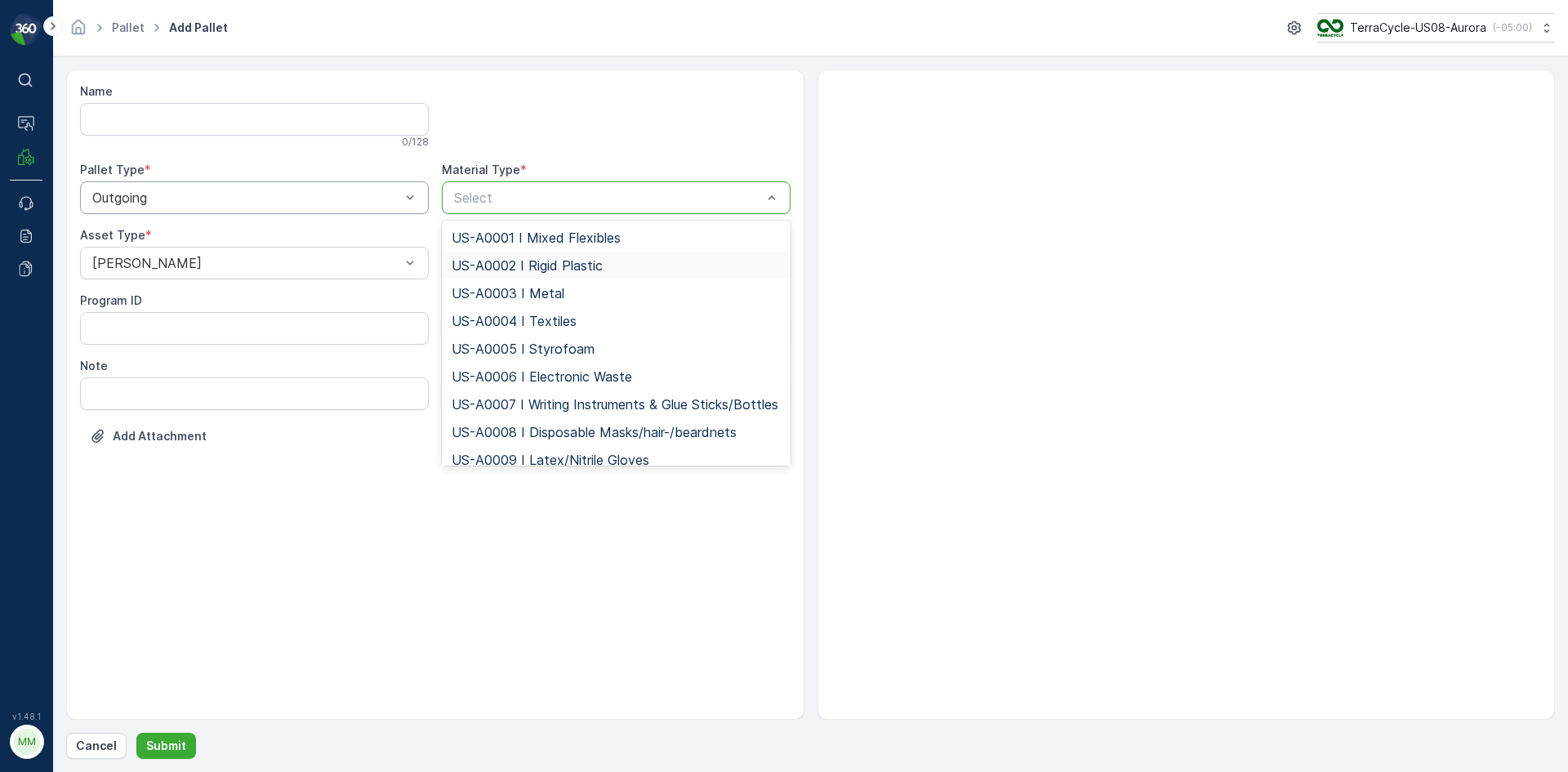
click at [652, 254] on div "US-A0002 I Rigid Plastic" at bounding box center [616, 266] width 348 height 28
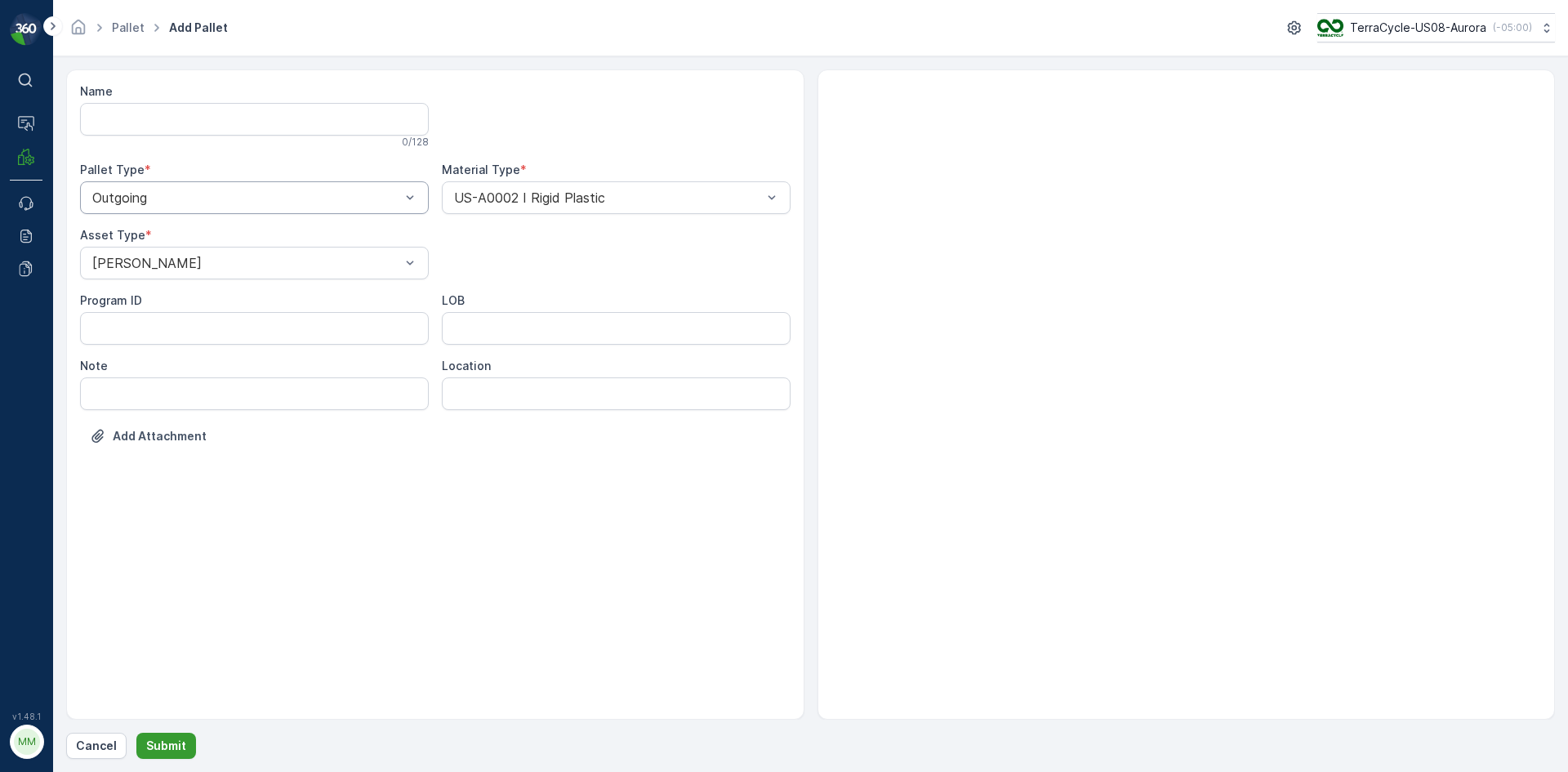
click at [150, 749] on p "Submit" at bounding box center [165, 746] width 40 height 17
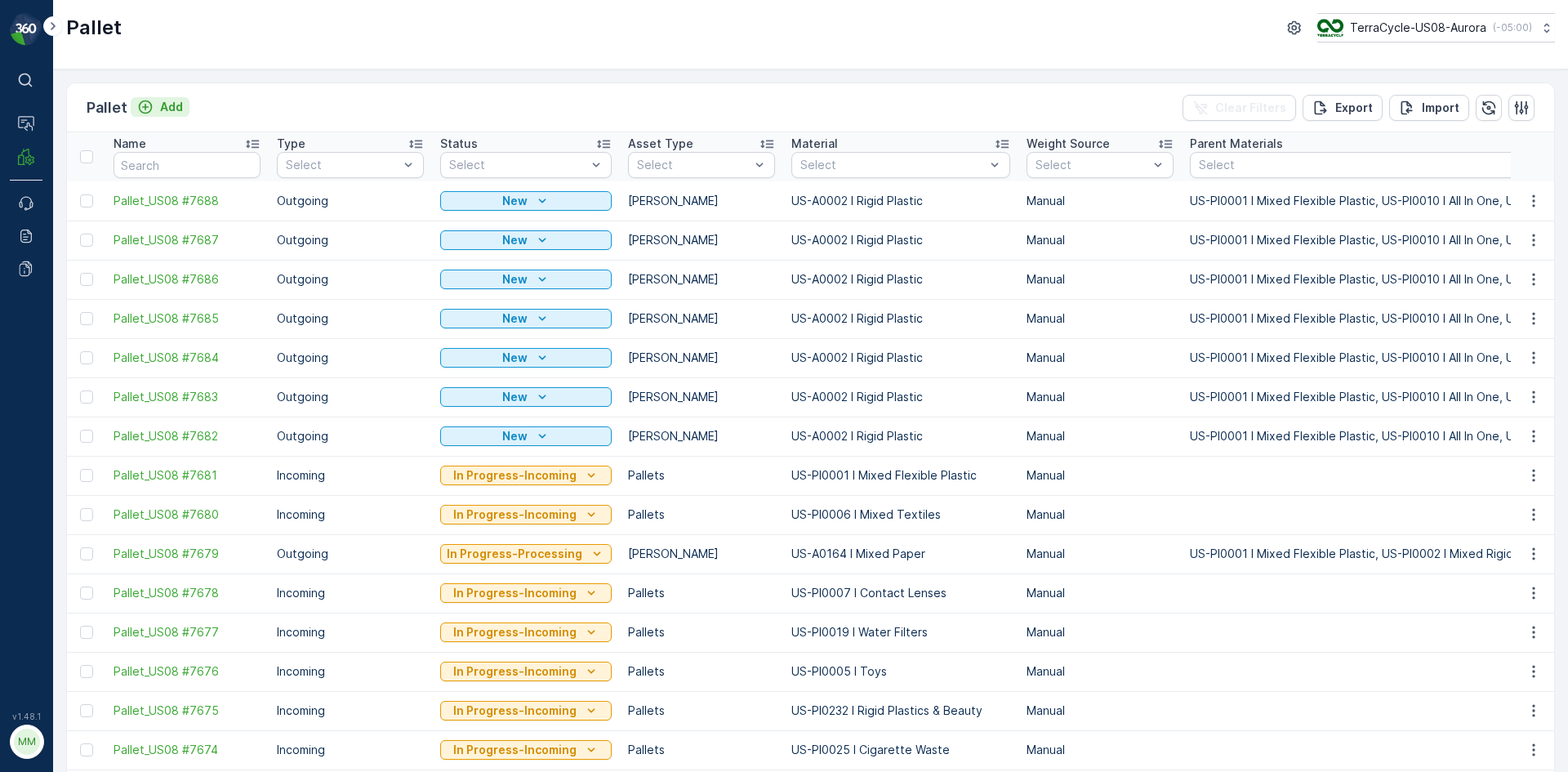
click at [146, 104] on icon "Add" at bounding box center [145, 107] width 17 height 17
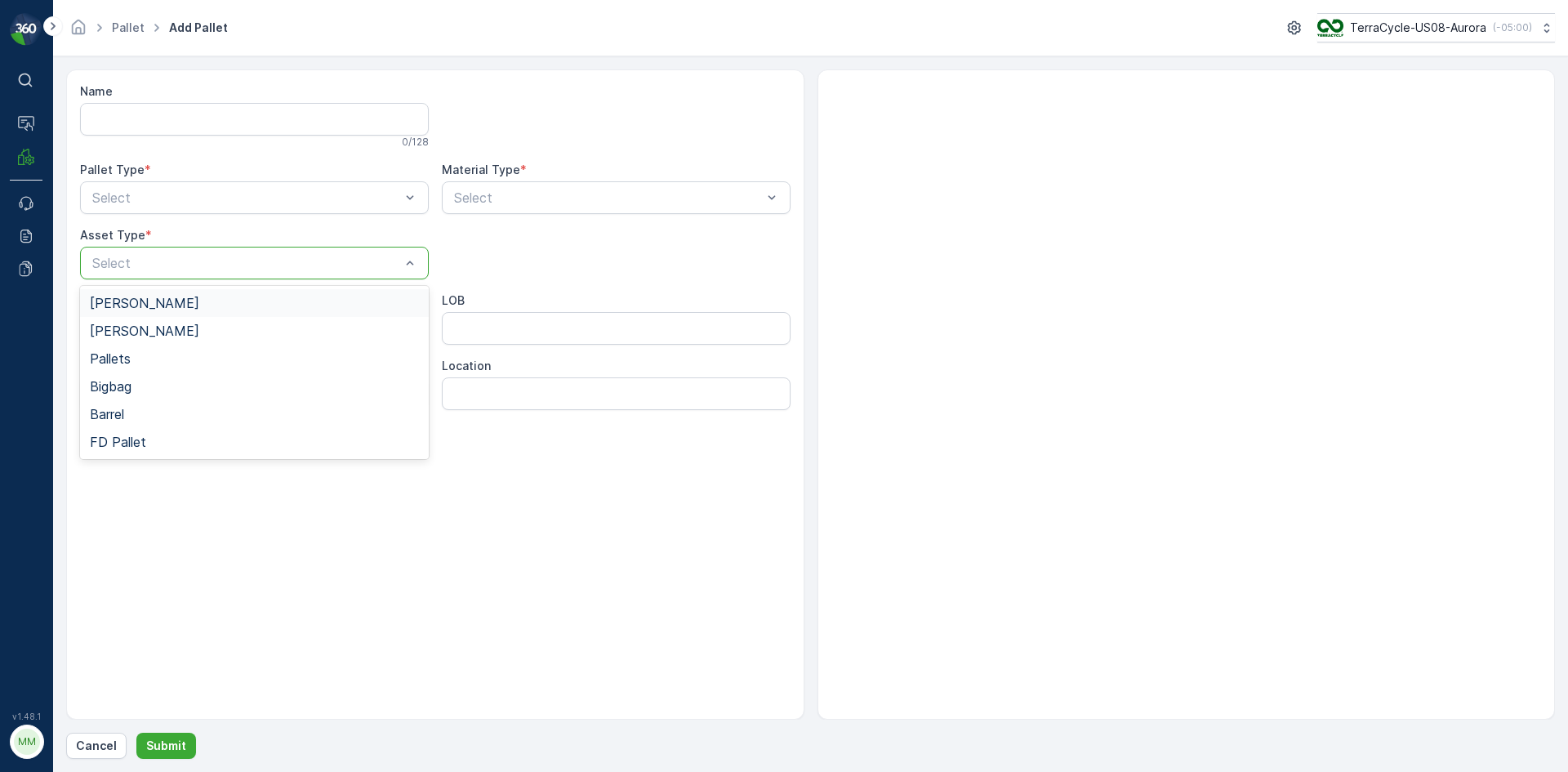
click at [199, 305] on div "[PERSON_NAME]" at bounding box center [254, 303] width 329 height 15
click at [216, 275] on div "Outgoing" at bounding box center [254, 266] width 348 height 28
click at [496, 201] on div at bounding box center [608, 197] width 311 height 15
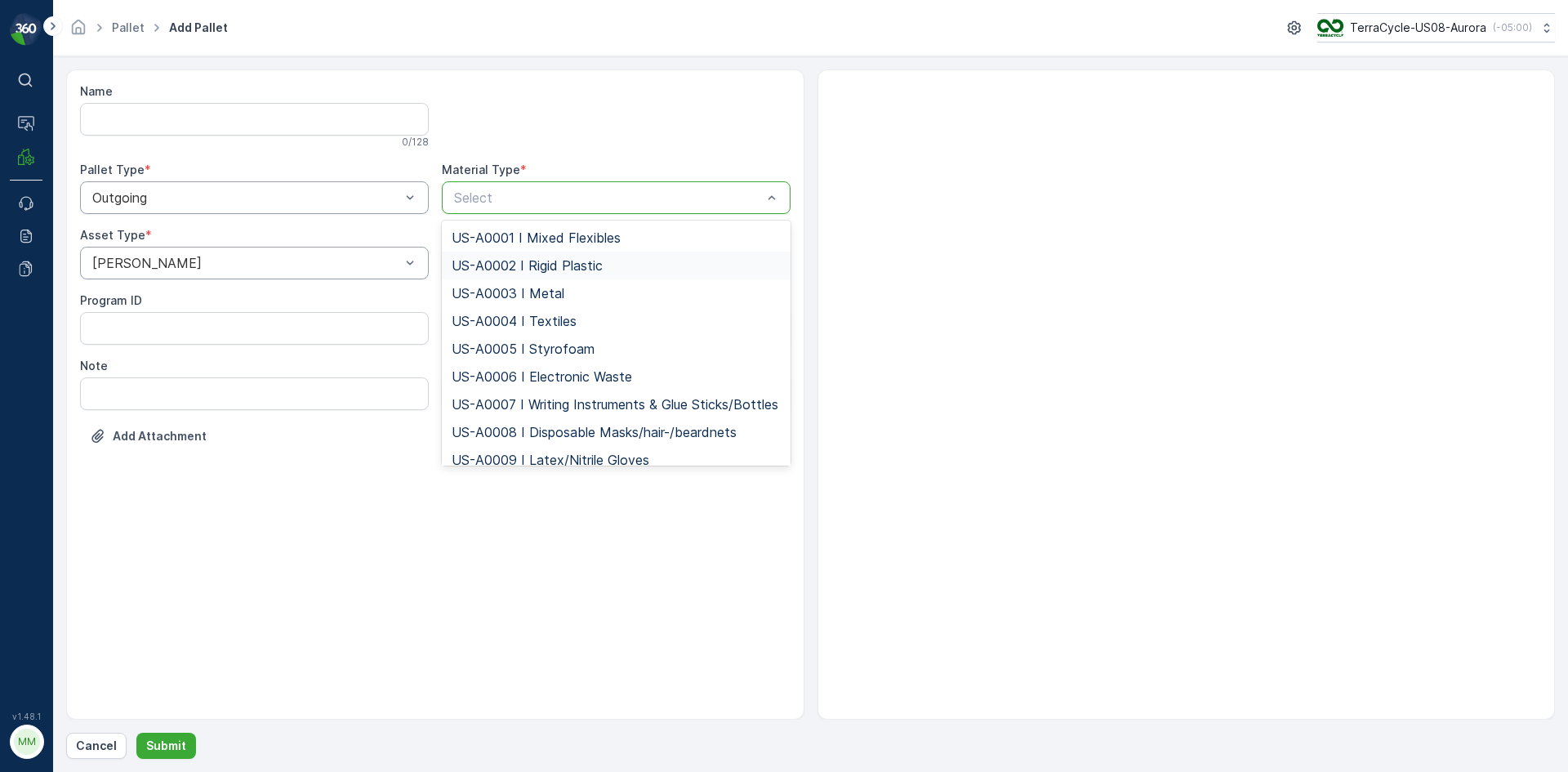
click at [512, 265] on span "US-A0002 I Rigid Plastic" at bounding box center [527, 265] width 151 height 15
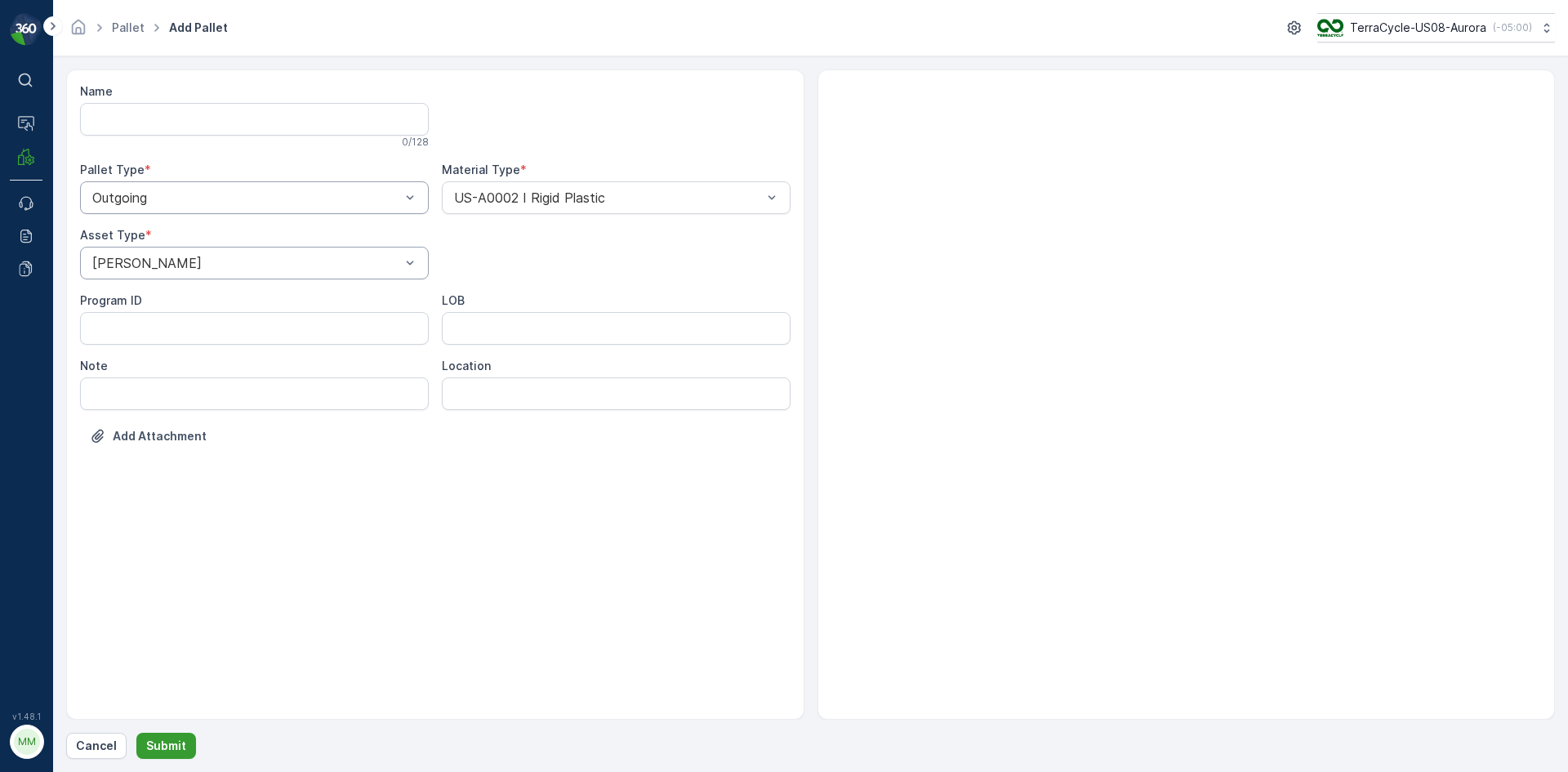
click at [167, 749] on p "Submit" at bounding box center [165, 746] width 40 height 17
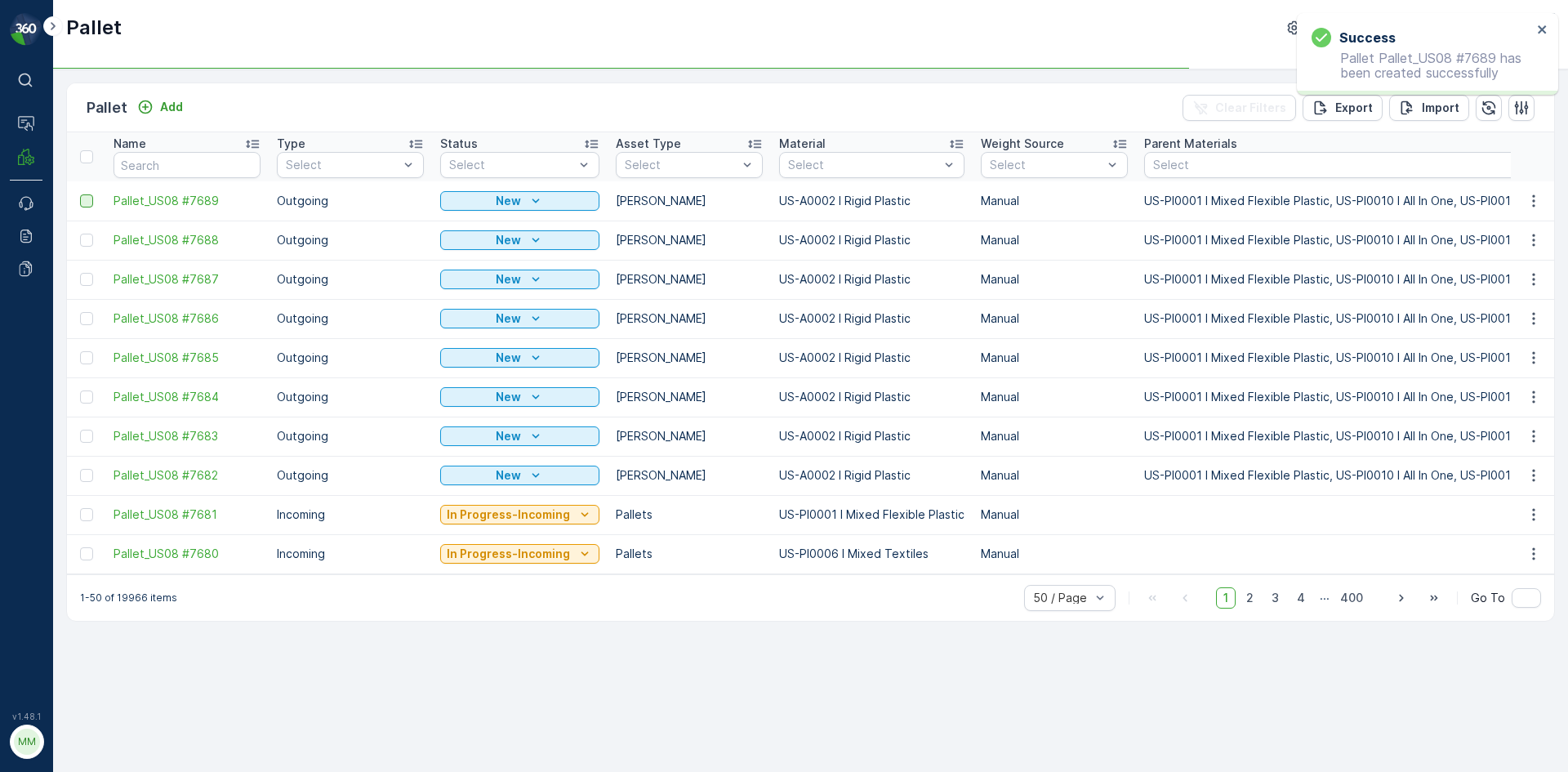
click at [87, 200] on div at bounding box center [86, 201] width 13 height 13
click at [80, 195] on input "checkbox" at bounding box center [80, 195] width 0 height 0
click at [86, 239] on div at bounding box center [86, 239] width 13 height 13
click at [80, 233] on input "checkbox" at bounding box center [80, 233] width 0 height 0
click at [85, 278] on div at bounding box center [86, 279] width 13 height 13
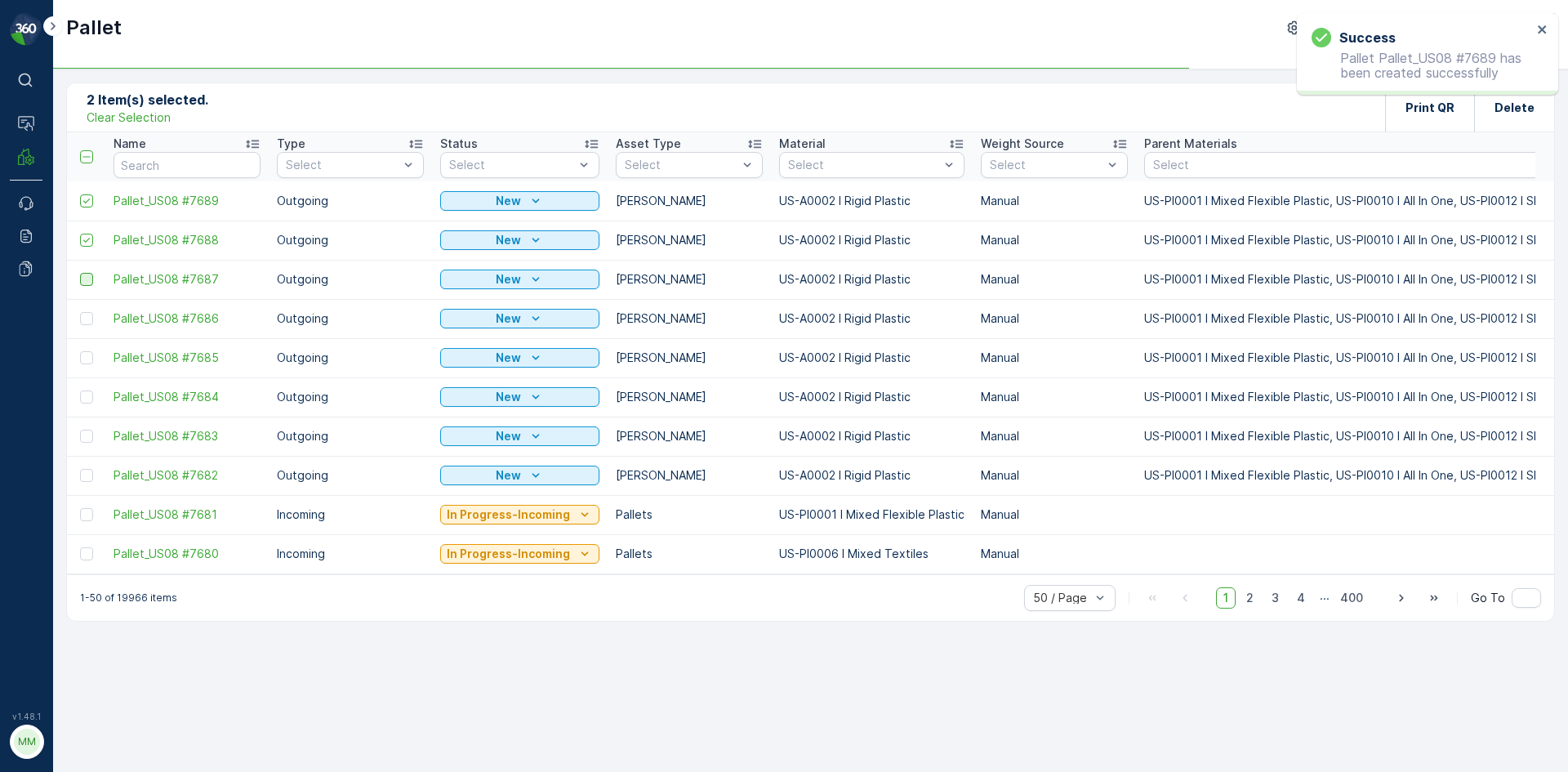
click at [80, 273] on input "checkbox" at bounding box center [80, 273] width 0 height 0
click at [85, 315] on div at bounding box center [86, 319] width 13 height 13
click at [80, 312] on input "checkbox" at bounding box center [80, 312] width 0 height 0
click at [85, 357] on div at bounding box center [86, 357] width 13 height 13
click at [80, 351] on input "checkbox" at bounding box center [80, 351] width 0 height 0
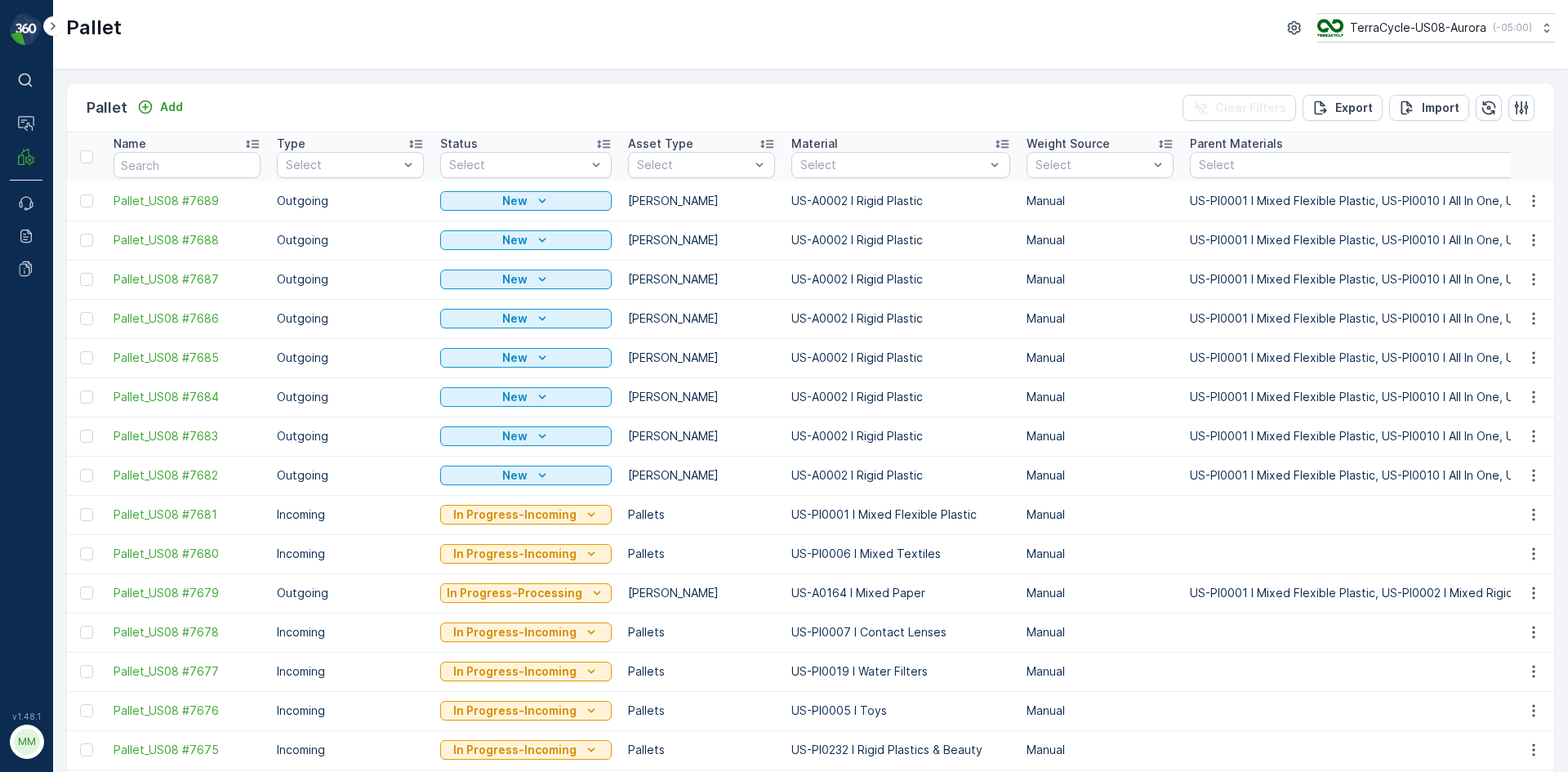
drag, startPoint x: 81, startPoint y: 476, endPoint x: 84, endPoint y: 427, distance: 49.1
click at [81, 476] on div at bounding box center [86, 475] width 13 height 13
click at [80, 469] on input "checkbox" at bounding box center [80, 469] width 0 height 0
click at [84, 435] on div at bounding box center [86, 436] width 13 height 13
click at [80, 430] on input "checkbox" at bounding box center [80, 430] width 0 height 0
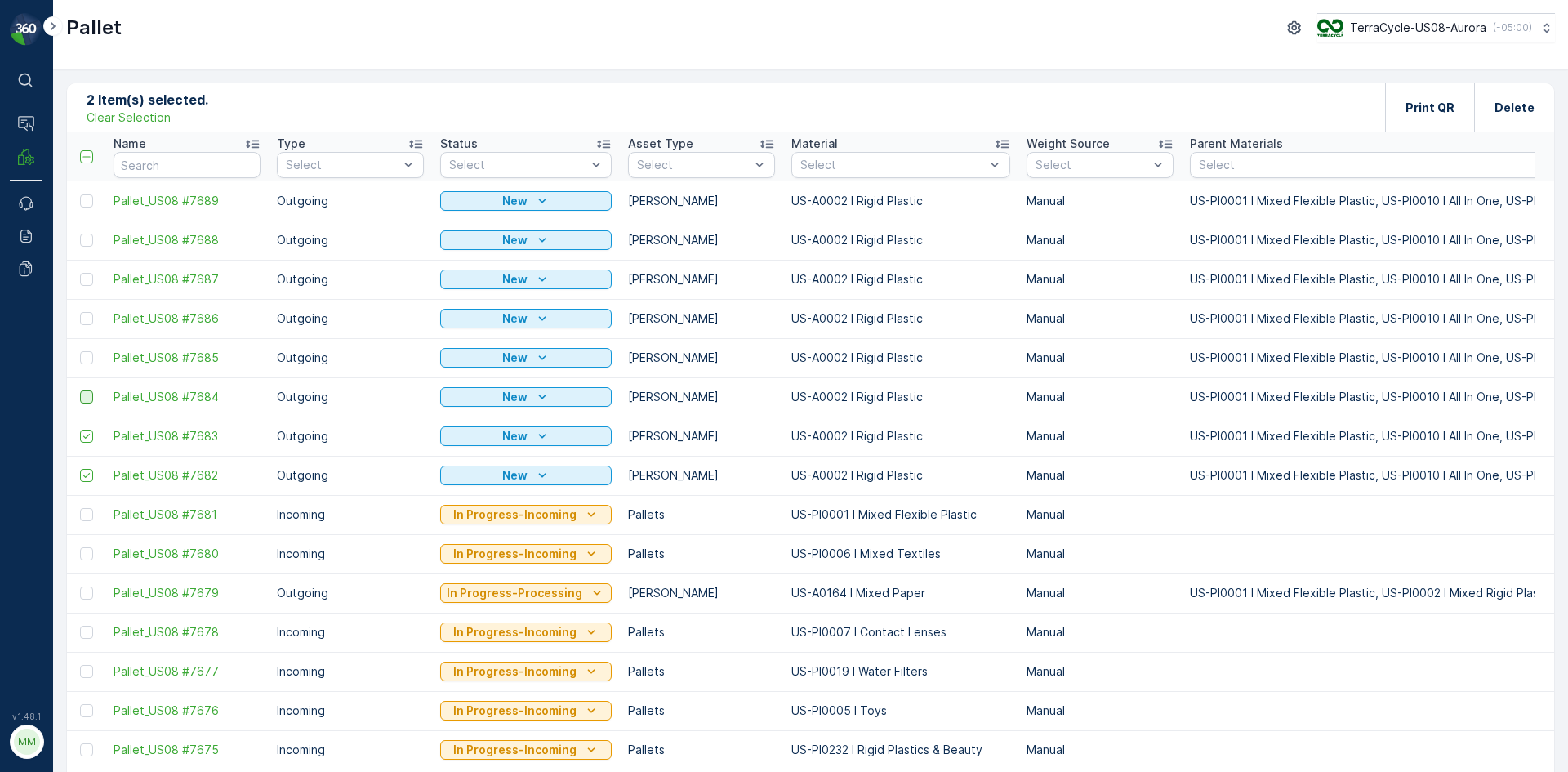
click at [86, 398] on div at bounding box center [86, 397] width 13 height 13
click at [80, 391] on input "checkbox" at bounding box center [80, 391] width 0 height 0
click at [88, 359] on div at bounding box center [86, 357] width 13 height 13
click at [80, 351] on input "checkbox" at bounding box center [80, 351] width 0 height 0
click at [85, 316] on div at bounding box center [86, 319] width 13 height 13
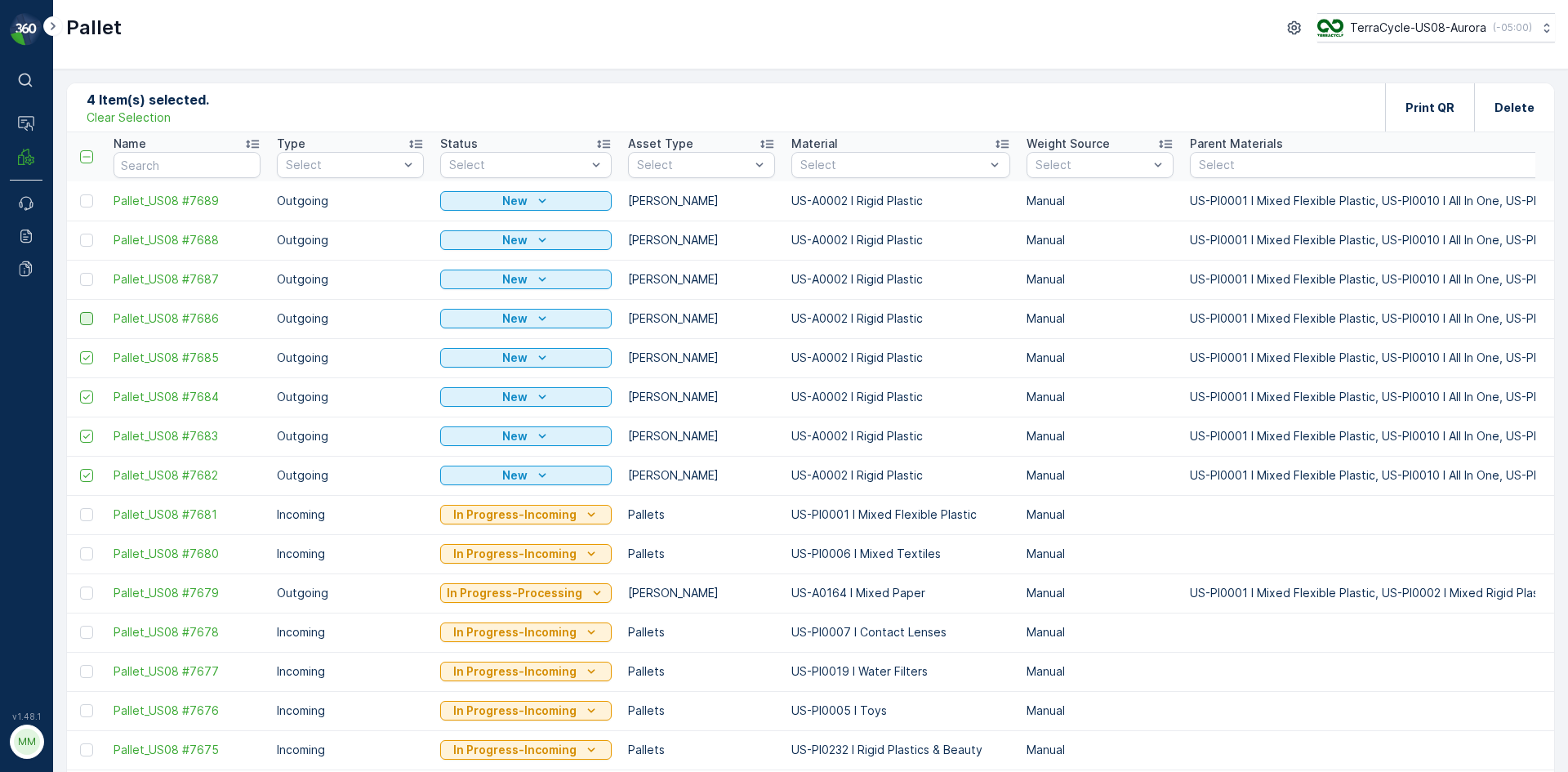
click at [80, 312] on input "checkbox" at bounding box center [80, 312] width 0 height 0
click at [86, 285] on div at bounding box center [86, 279] width 13 height 13
click at [80, 273] on input "checkbox" at bounding box center [80, 273] width 0 height 0
click at [85, 244] on div at bounding box center [86, 239] width 13 height 13
click at [80, 233] on input "checkbox" at bounding box center [80, 233] width 0 height 0
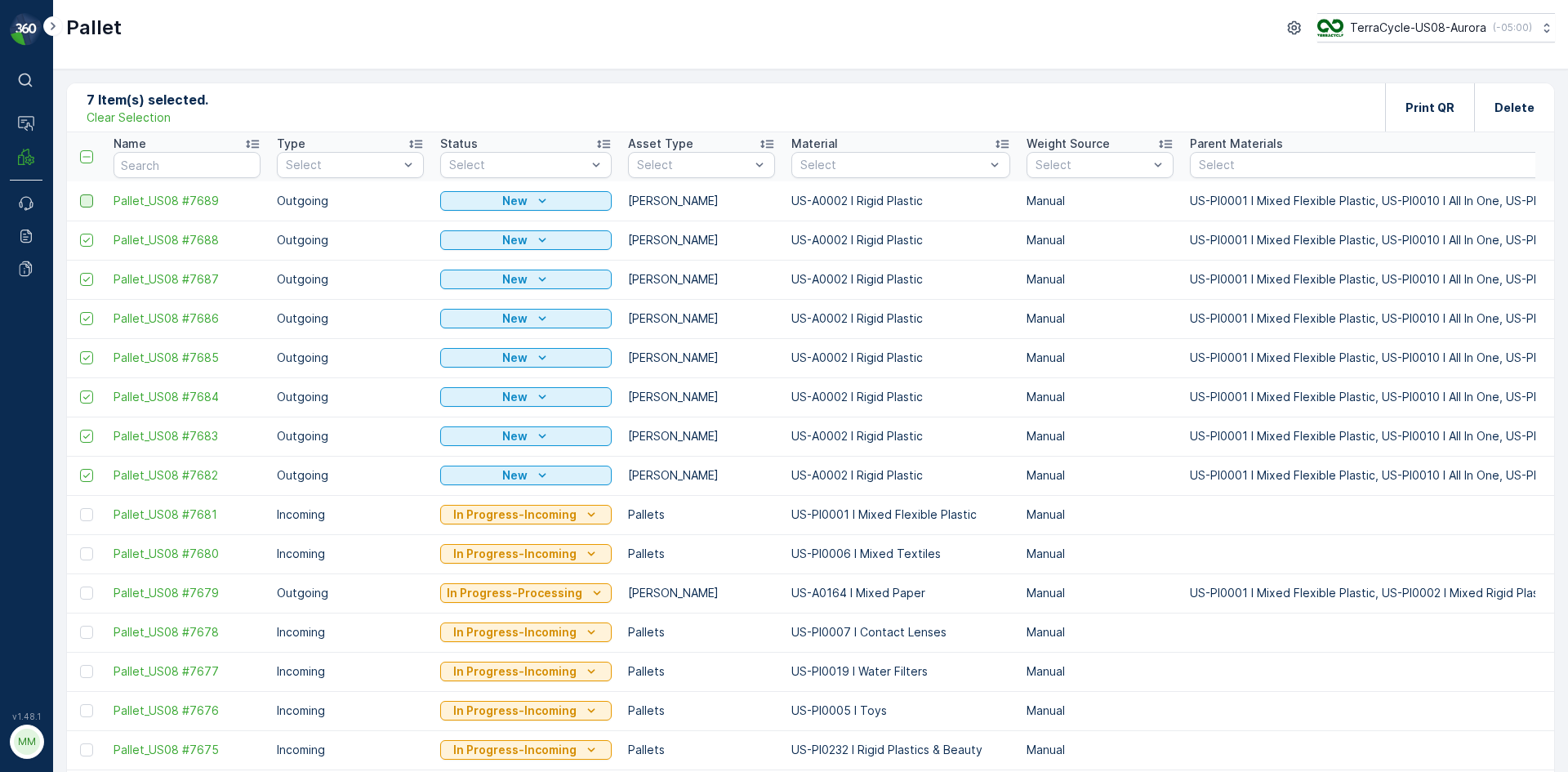
click at [91, 201] on div at bounding box center [86, 201] width 13 height 13
click at [80, 195] on input "checkbox" at bounding box center [80, 195] width 0 height 0
click at [1427, 107] on p "Print QR" at bounding box center [1430, 107] width 49 height 17
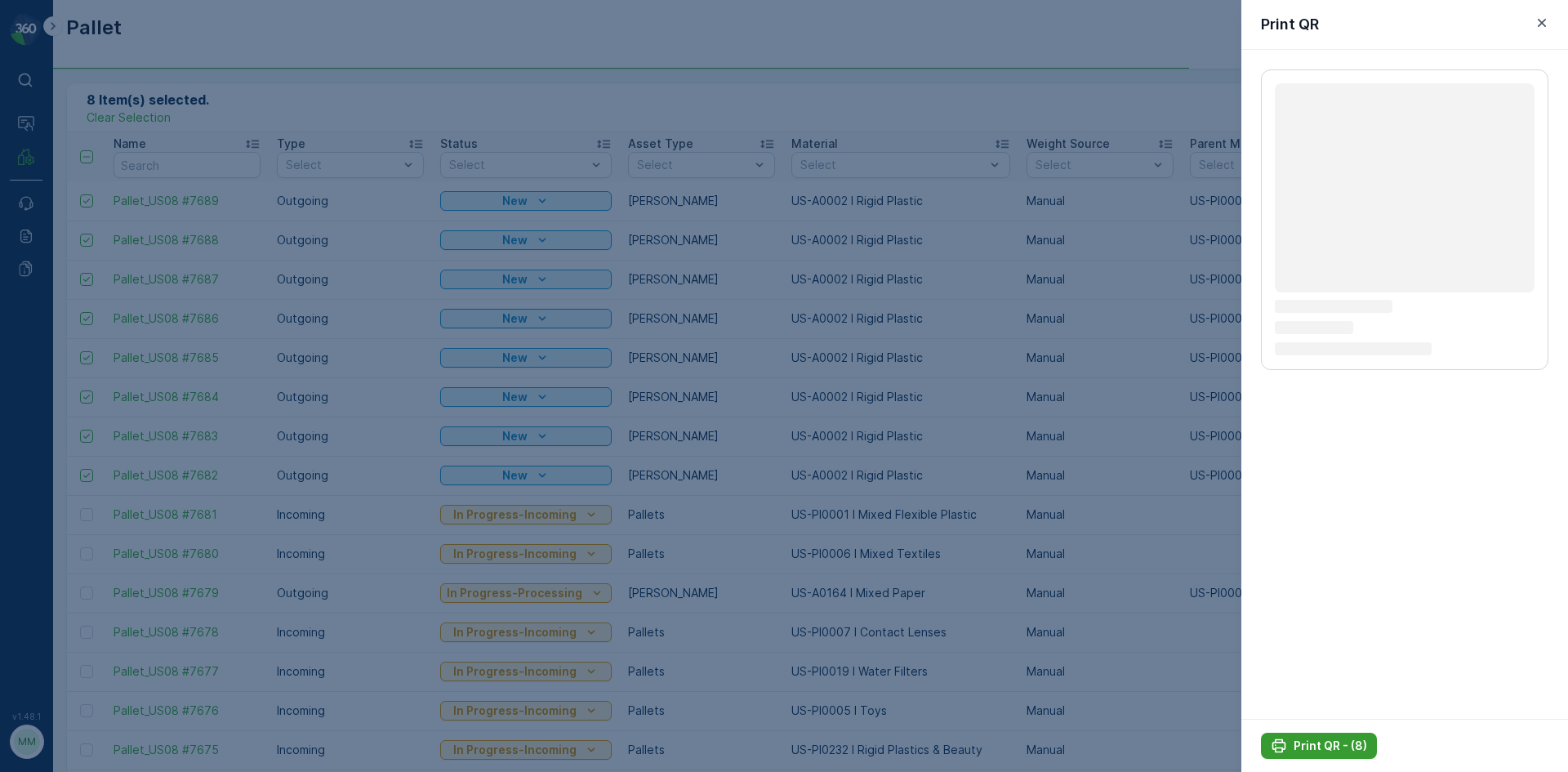
click at [1352, 745] on p "Print QR - (8)" at bounding box center [1330, 746] width 74 height 17
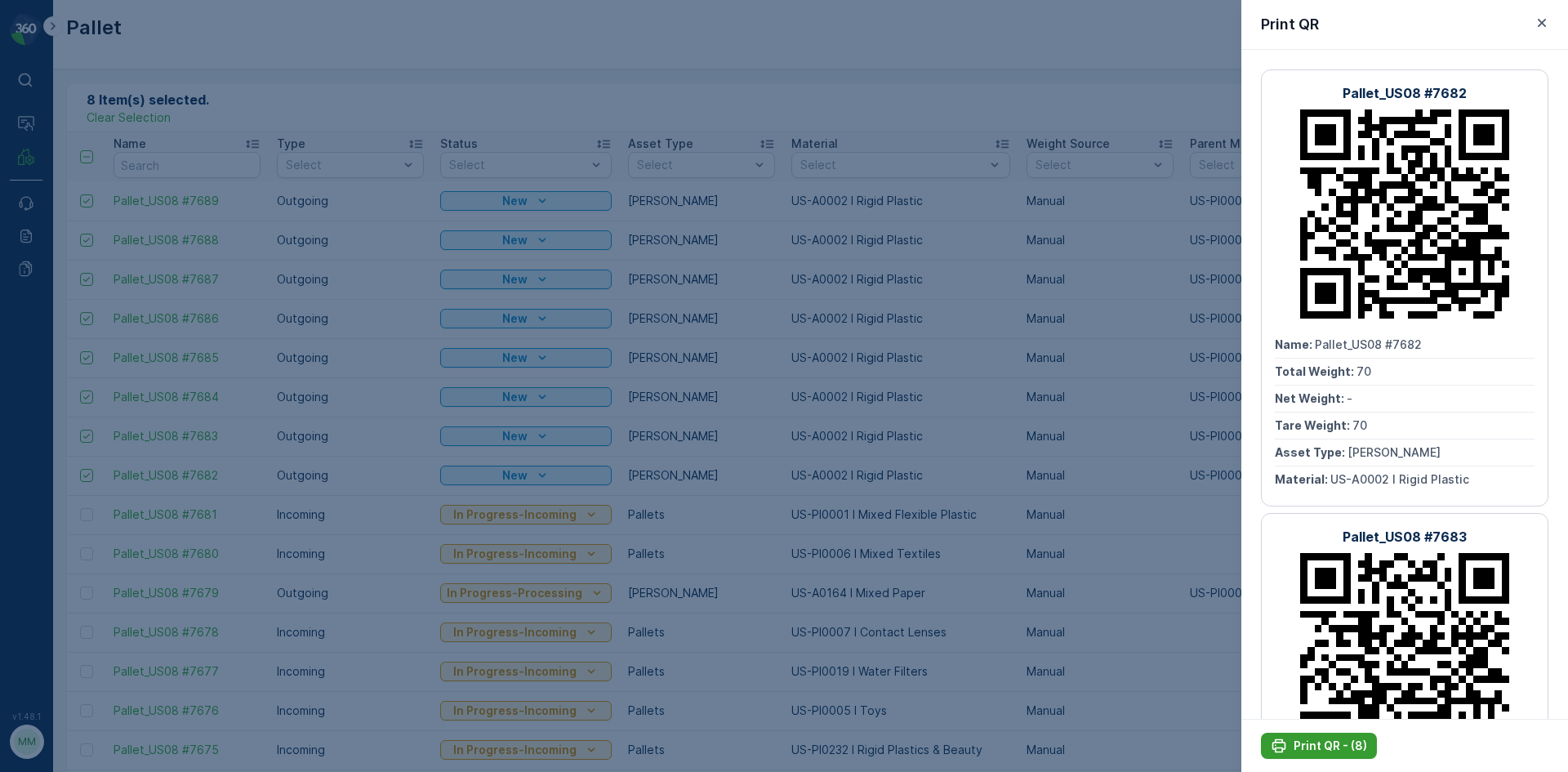
click at [1343, 752] on p "Print QR - (8)" at bounding box center [1330, 746] width 74 height 17
click at [1540, 18] on icon "button" at bounding box center [1542, 23] width 17 height 17
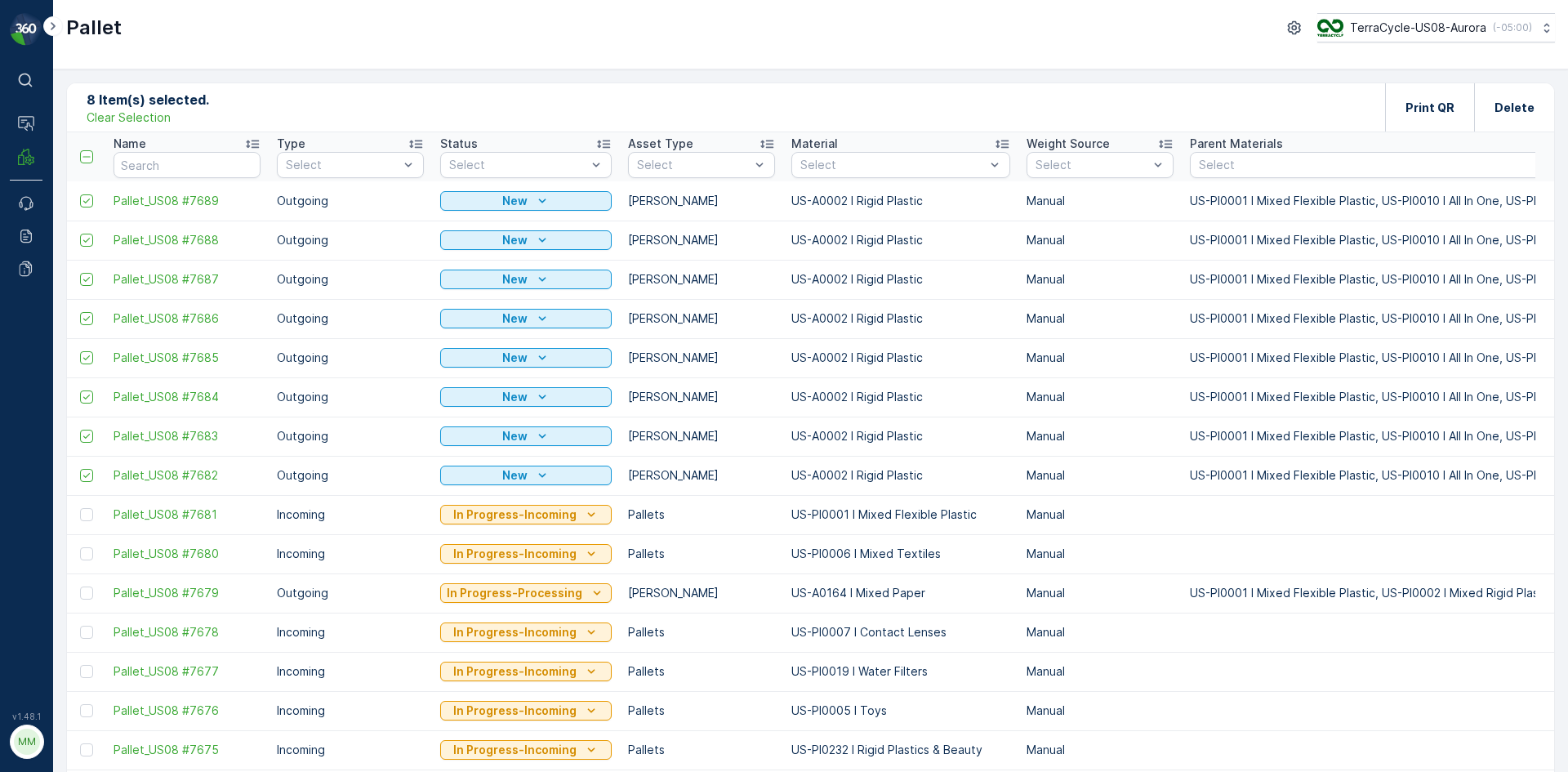
click at [111, 119] on p "Clear Selection" at bounding box center [128, 117] width 84 height 17
click at [139, 165] on input "text" at bounding box center [187, 165] width 147 height 26
type input "SC"
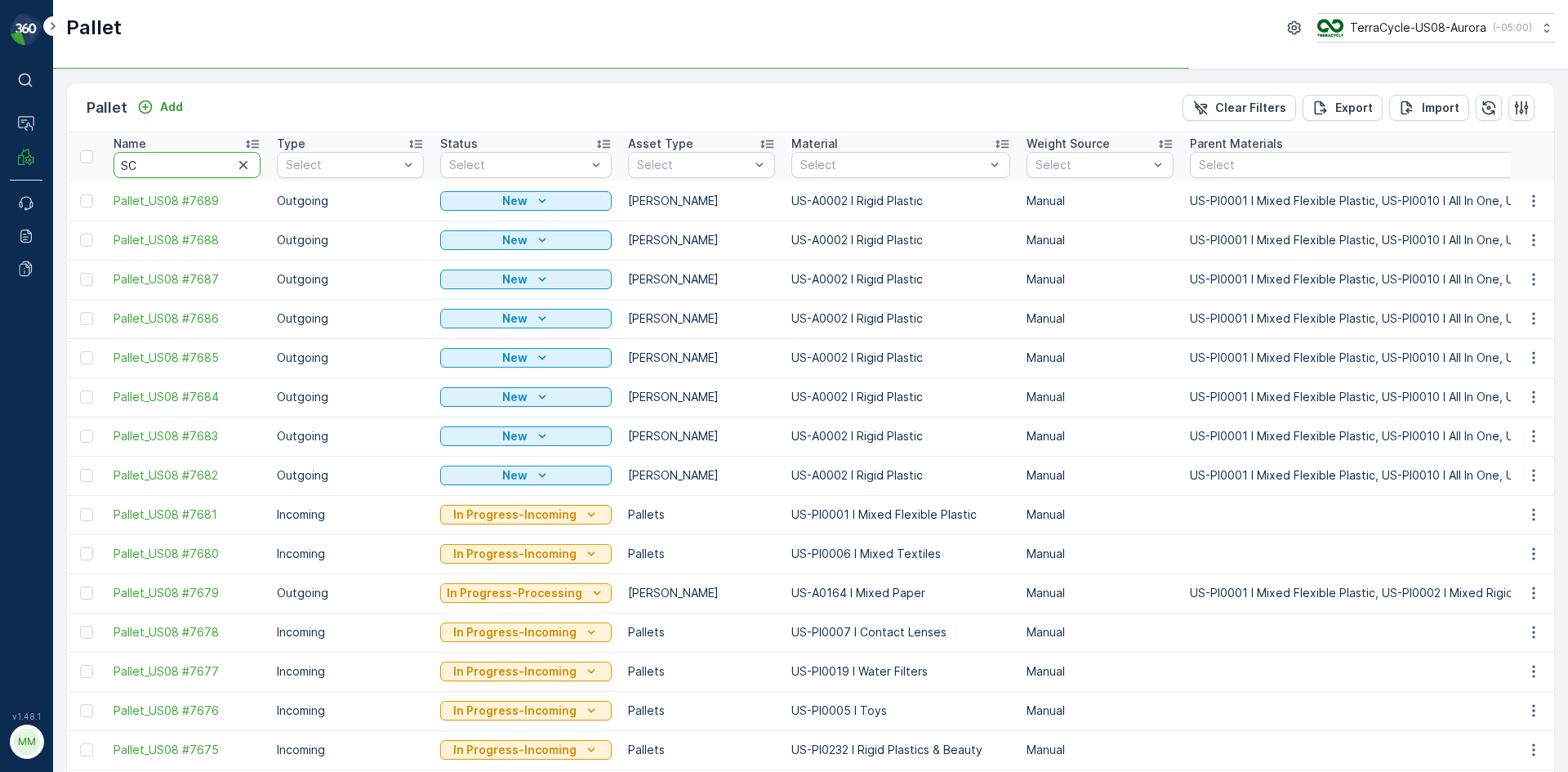
click at [139, 165] on input "SC" at bounding box center [187, 165] width 147 height 26
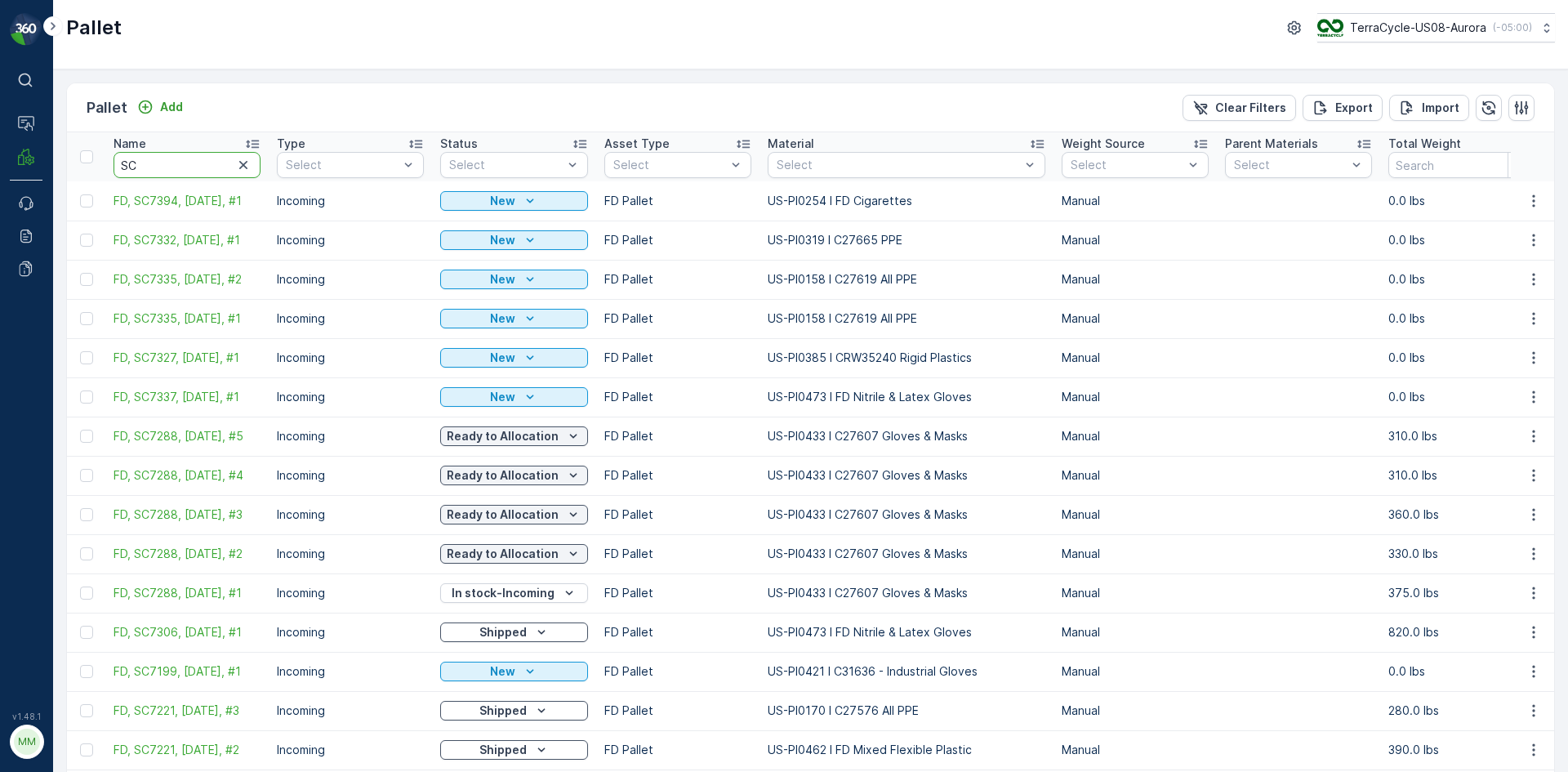
click at [139, 165] on input "SC" at bounding box center [187, 165] width 147 height 26
type input "SC7332"
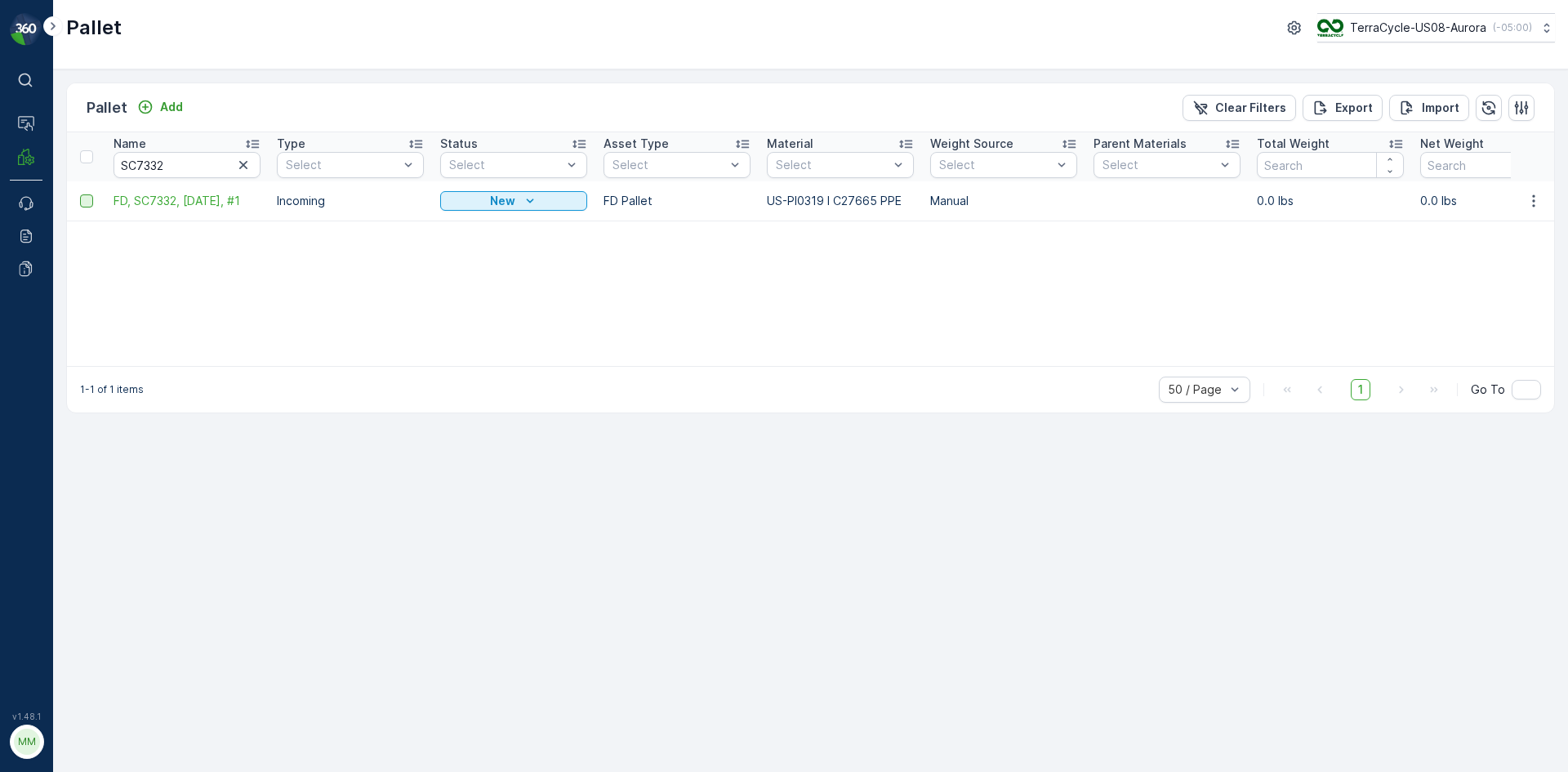
click at [89, 199] on div at bounding box center [86, 201] width 13 height 13
click at [80, 195] on input "checkbox" at bounding box center [80, 195] width 0 height 0
click at [1420, 99] on p "Print QR" at bounding box center [1430, 107] width 49 height 17
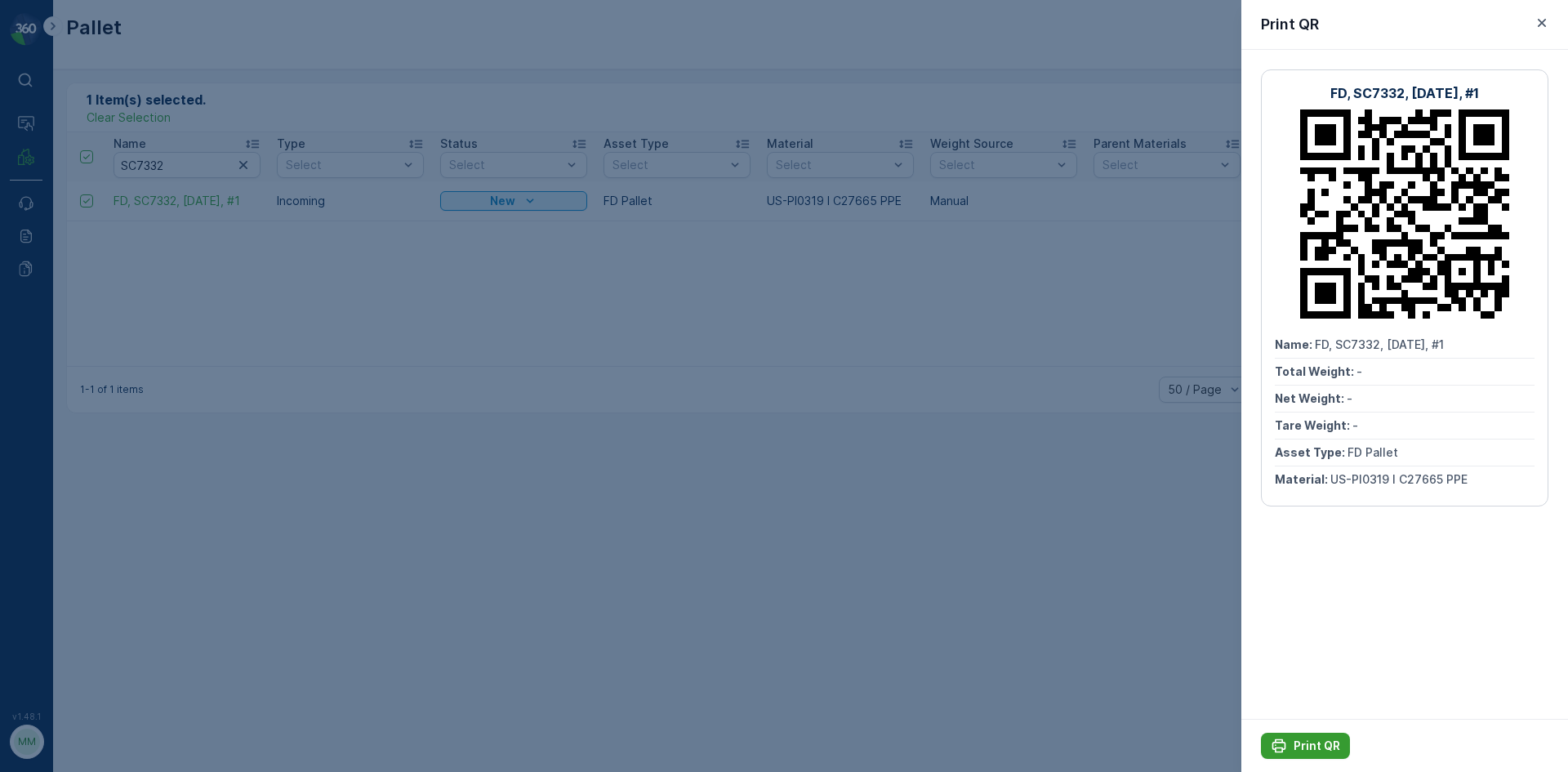
click at [1287, 747] on div "Print QR" at bounding box center [1305, 746] width 70 height 17
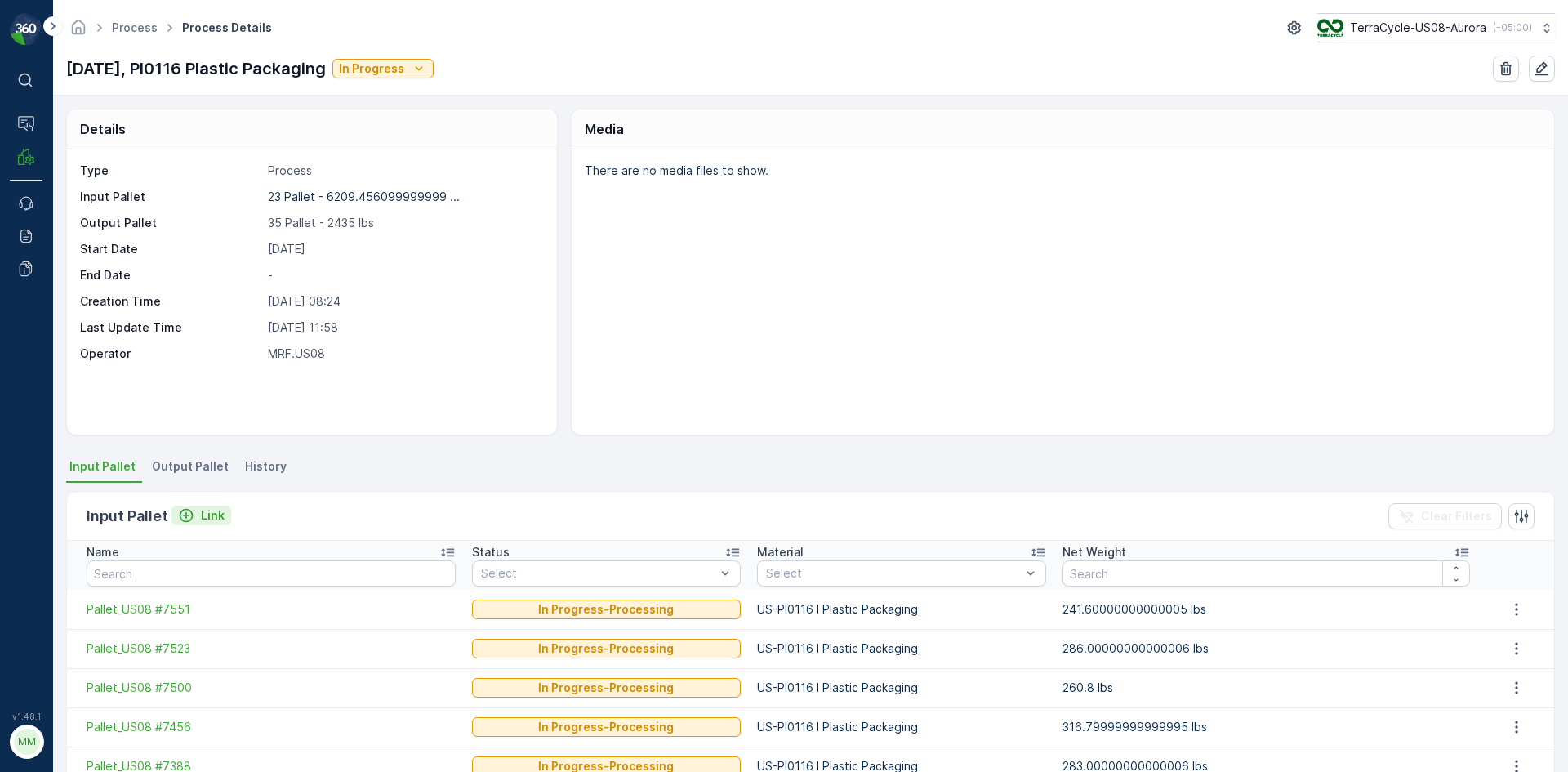
click at [219, 510] on p "Link" at bounding box center [212, 515] width 24 height 17
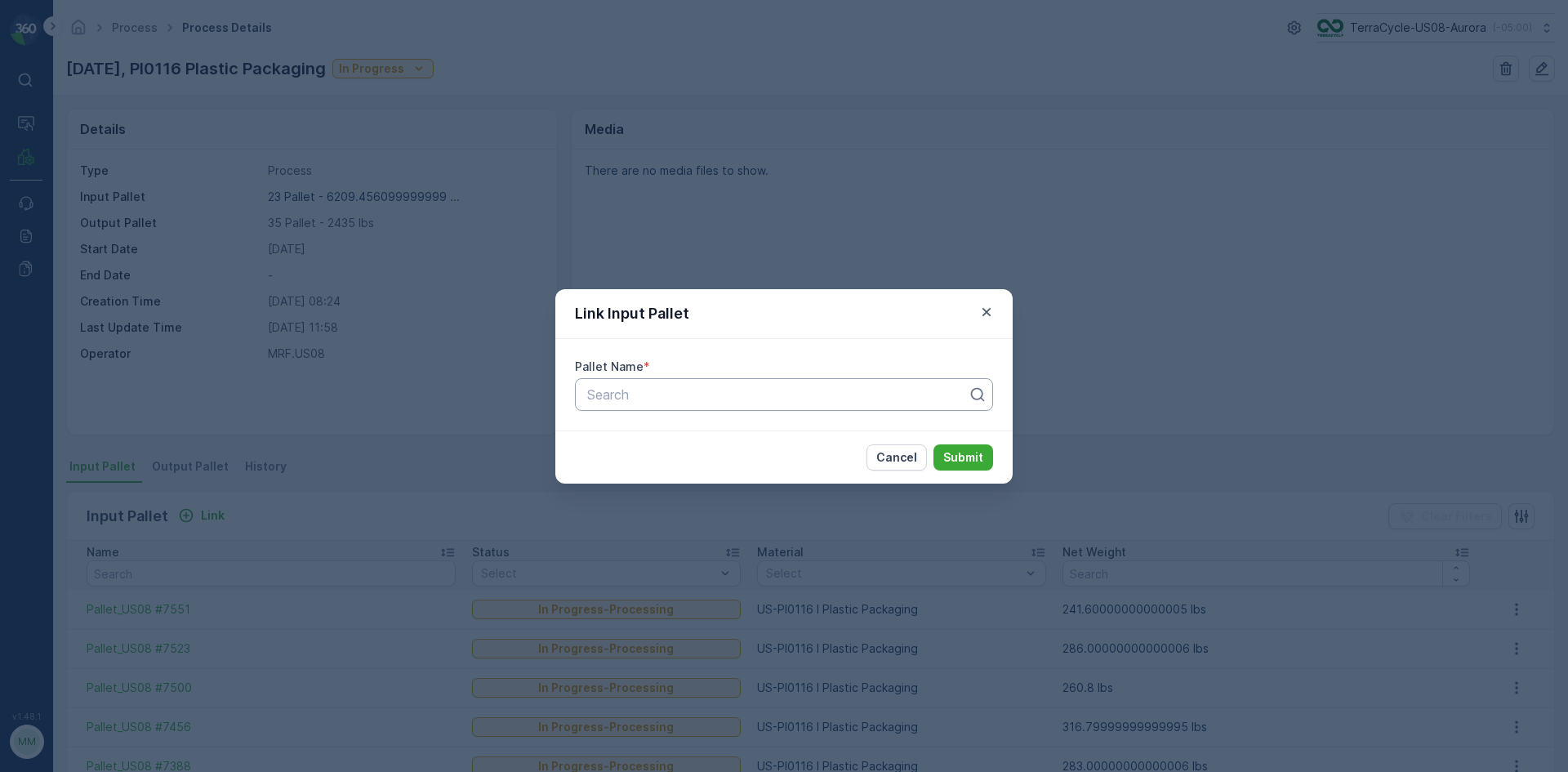
click at [723, 398] on div at bounding box center [777, 394] width 384 height 15
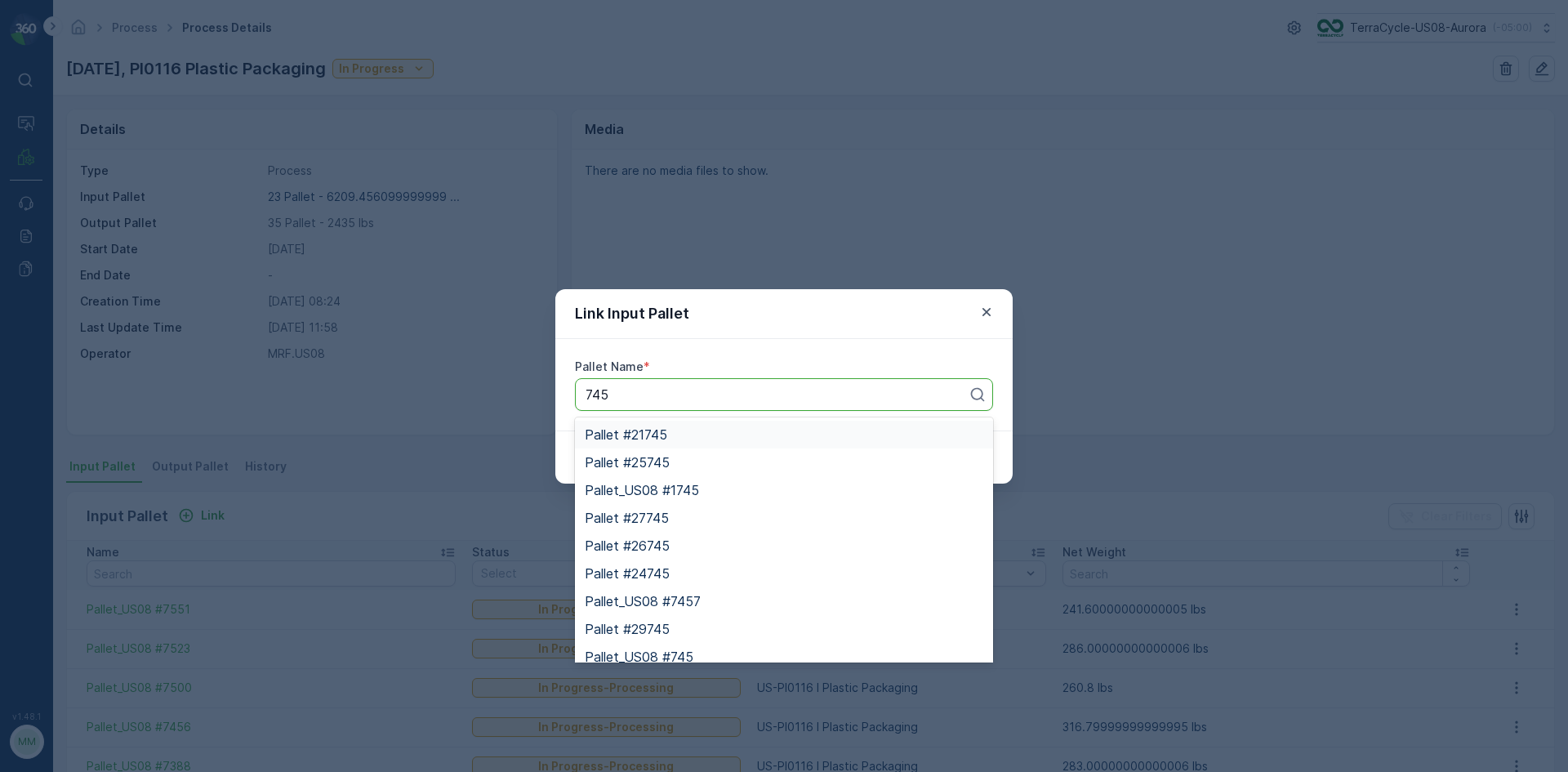
type input "7452"
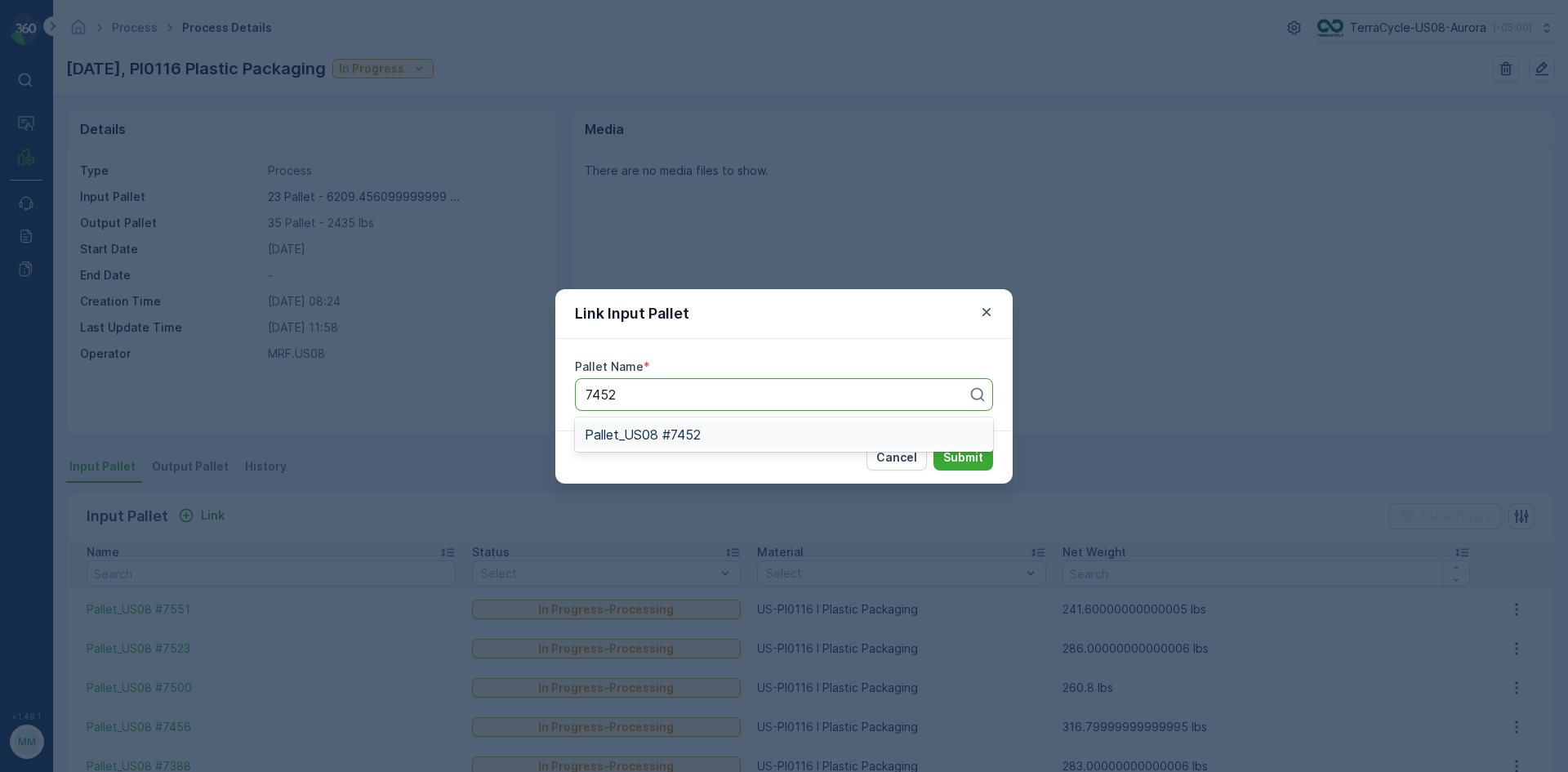
click at [658, 436] on span "Pallet_US08 #7452" at bounding box center [643, 434] width 116 height 15
drag, startPoint x: 943, startPoint y: 447, endPoint x: 957, endPoint y: 501, distance: 55.8
click at [967, 510] on div "Link Input Pallet Pallet Name * Pallet_US08 #7452 Cancel Submit" at bounding box center [784, 386] width 1568 height 772
click at [964, 452] on div "Cancel Submit" at bounding box center [784, 457] width 458 height 53
click at [949, 457] on p "Submit" at bounding box center [963, 457] width 40 height 17
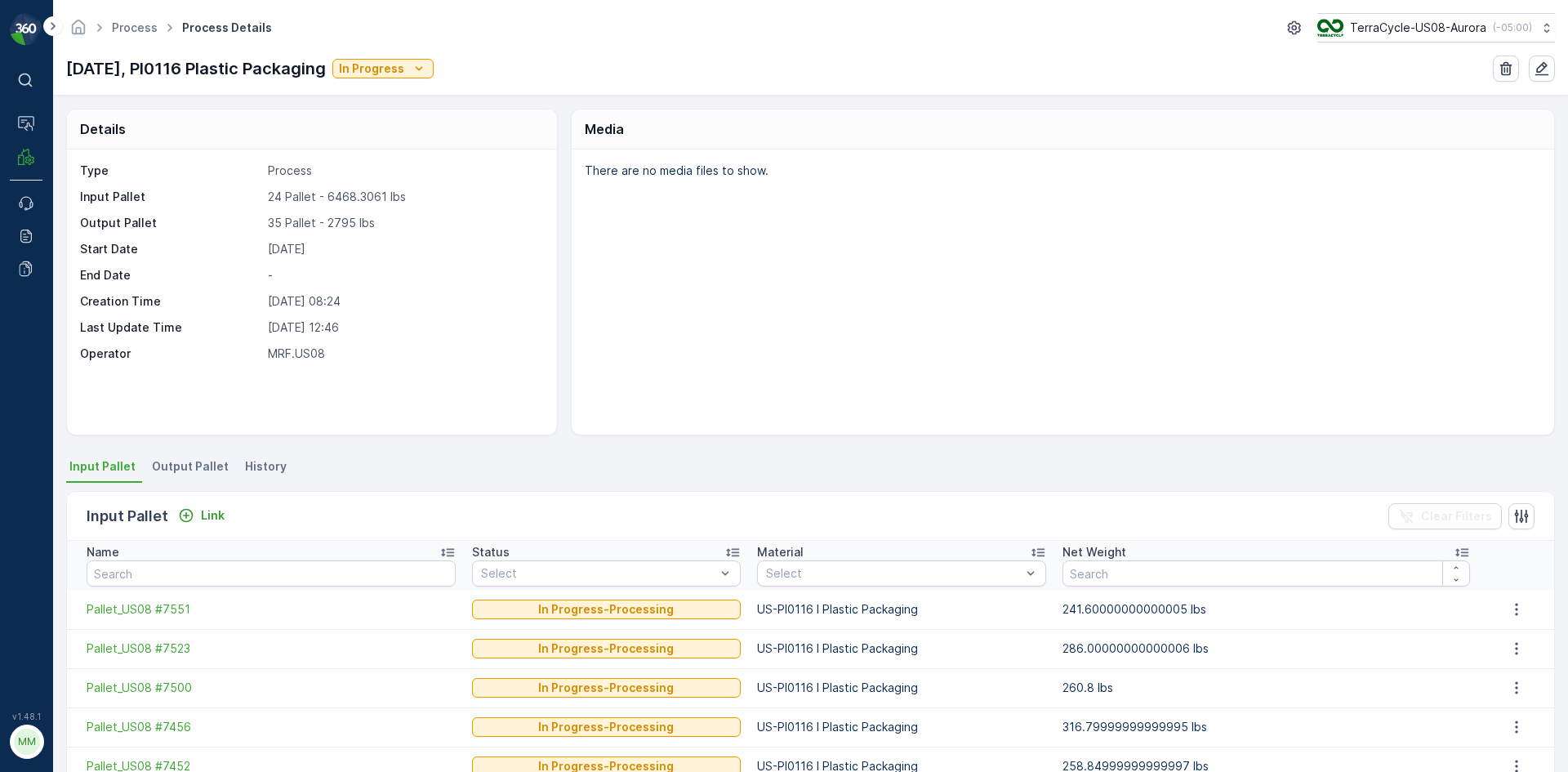
click at [186, 458] on li "Output Pallet" at bounding box center [192, 469] width 86 height 28
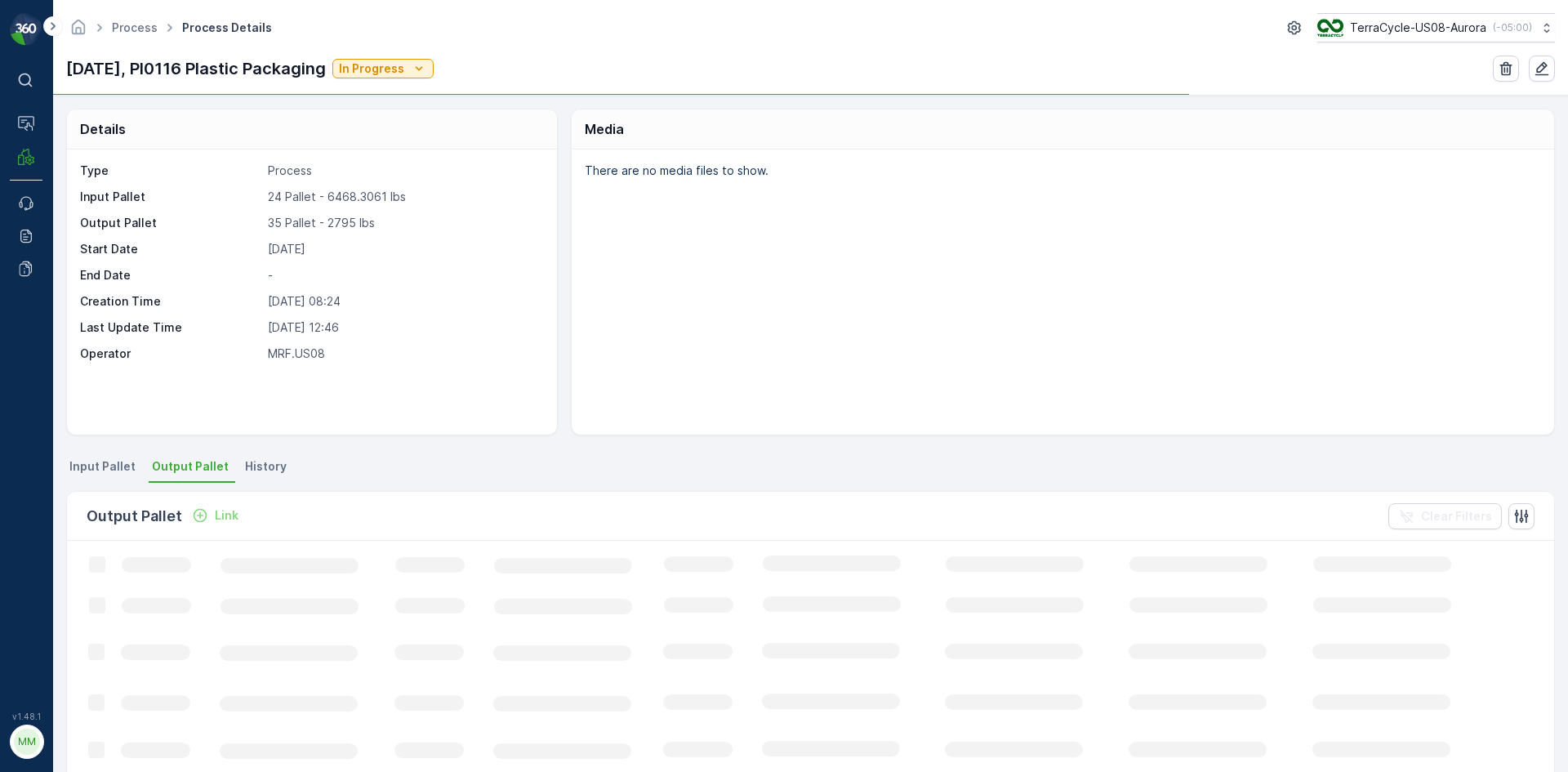
drag, startPoint x: 212, startPoint y: 515, endPoint x: 226, endPoint y: 515, distance: 14.0
click at [226, 515] on p "Link" at bounding box center [226, 515] width 24 height 17
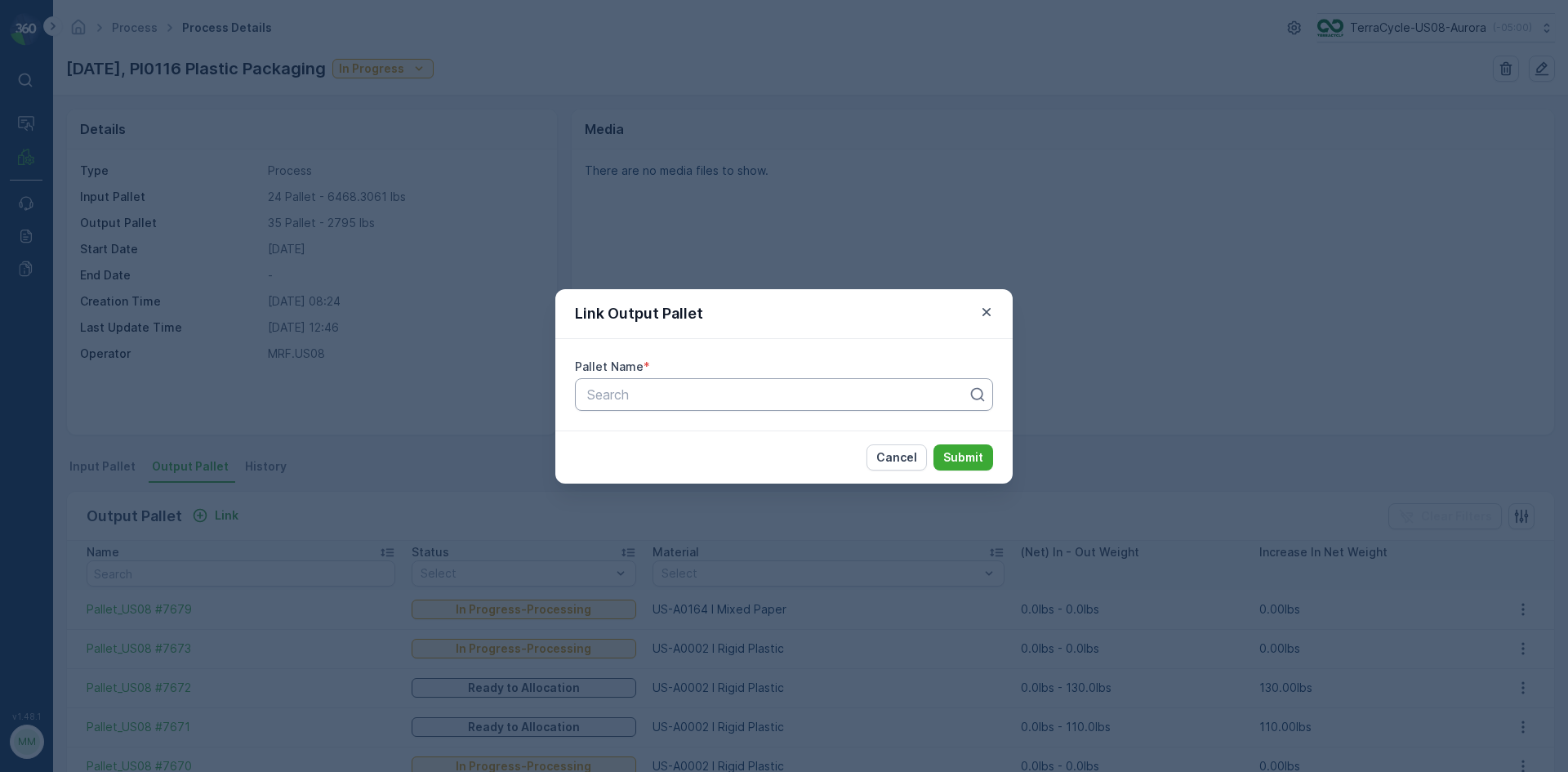
click at [671, 400] on div at bounding box center [777, 394] width 384 height 15
type input "7689"
click at [705, 424] on div "Pallet_US08 #7689" at bounding box center [783, 435] width 418 height 28
click at [965, 451] on p "Submit" at bounding box center [963, 457] width 40 height 17
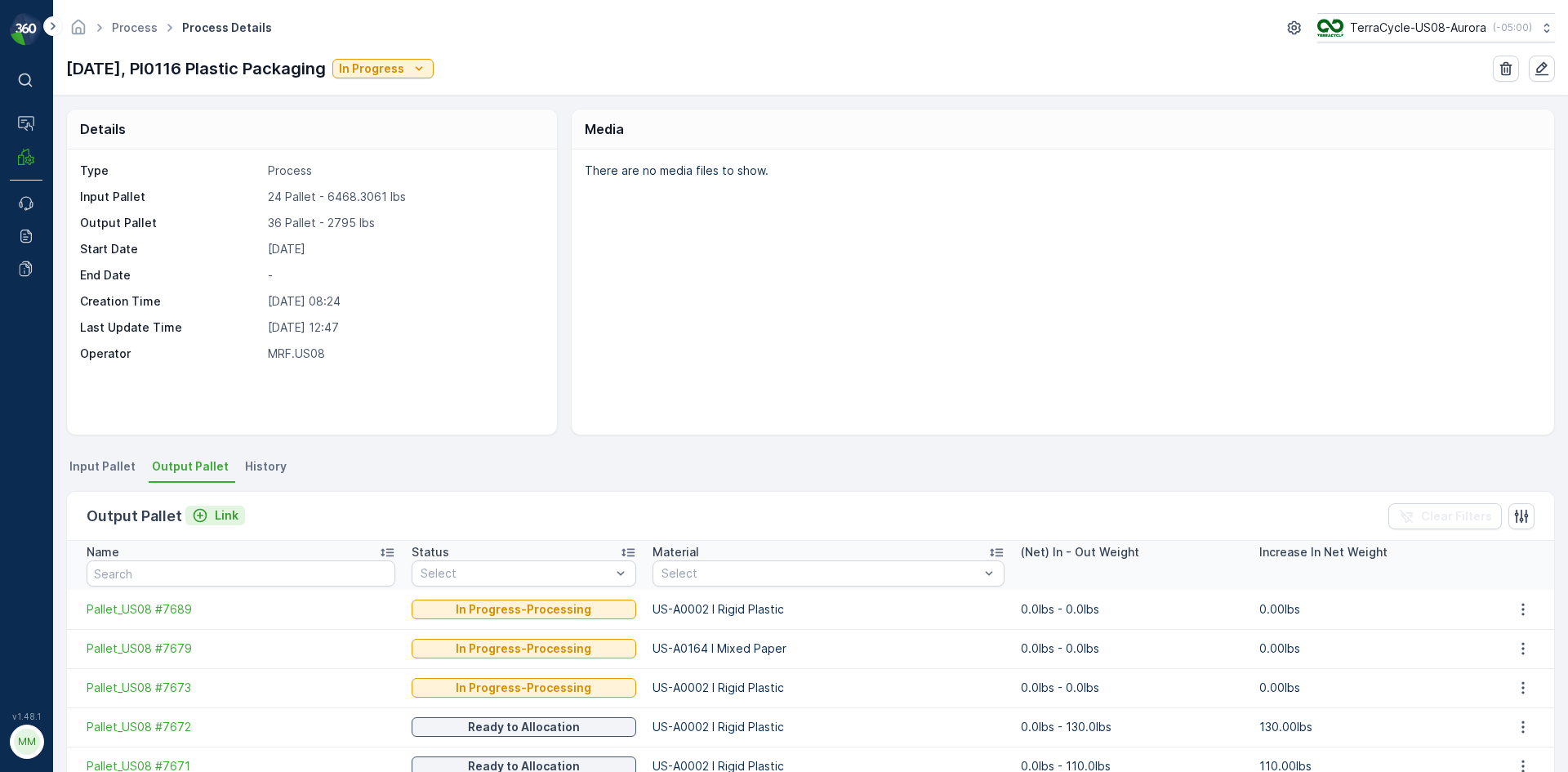
click at [220, 518] on p "Link" at bounding box center [226, 515] width 24 height 17
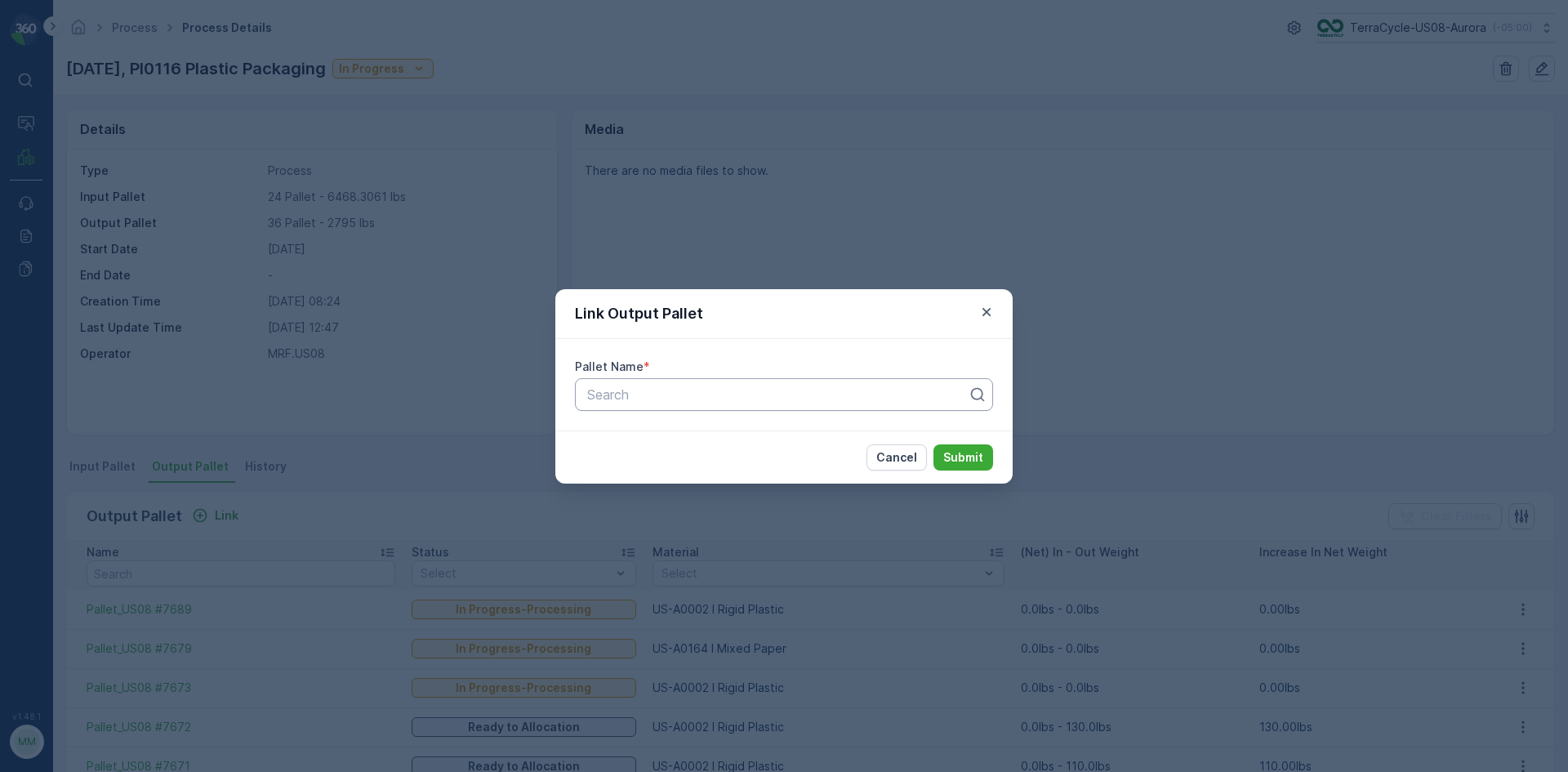
click at [707, 397] on div at bounding box center [777, 394] width 384 height 15
type input "7688"
click at [705, 458] on div "Pallet_US08 #7688" at bounding box center [784, 462] width 399 height 15
click at [960, 456] on p "Submit" at bounding box center [963, 457] width 40 height 17
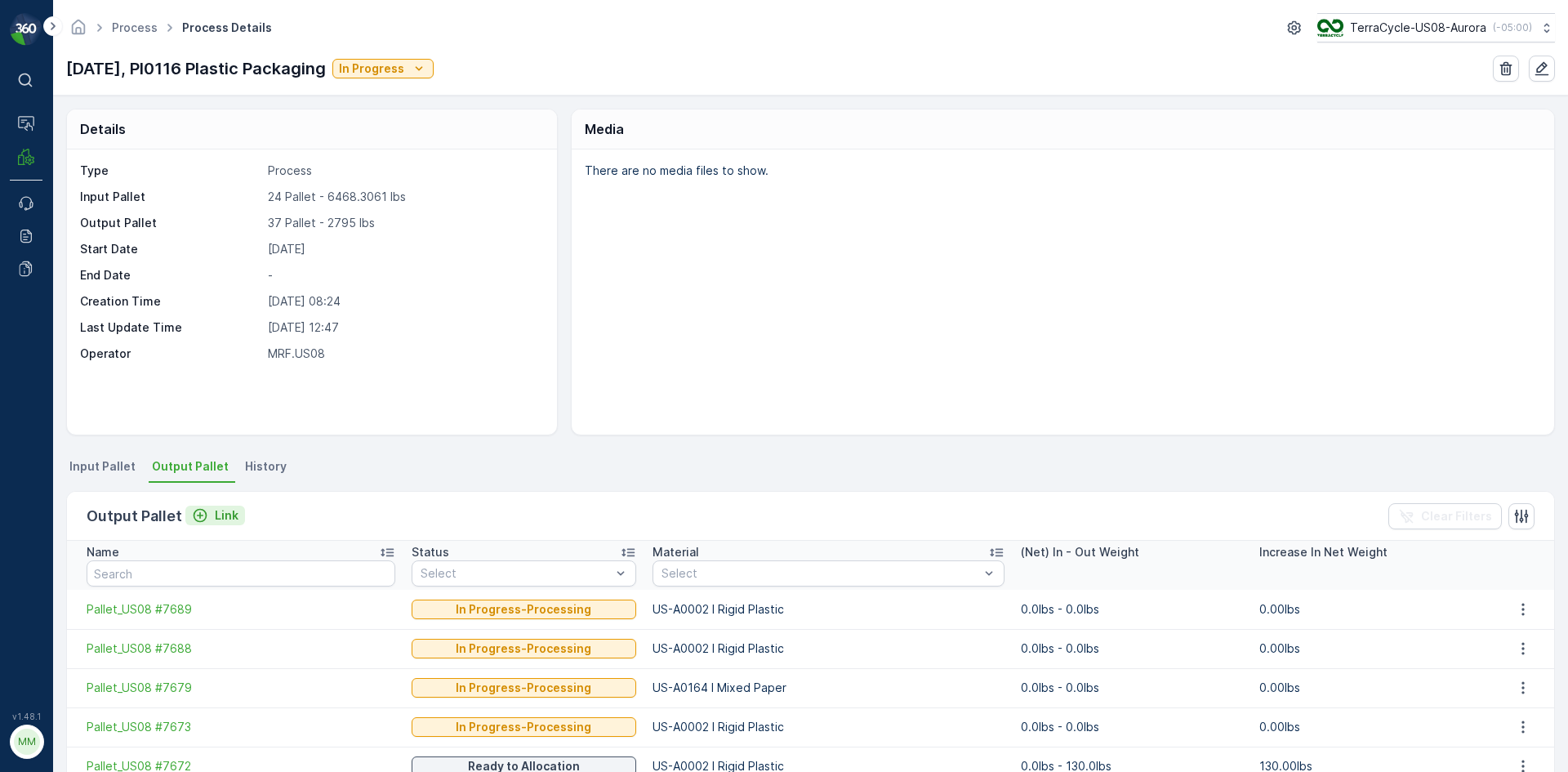
click at [204, 516] on icon "Link" at bounding box center [201, 516] width 14 height 14
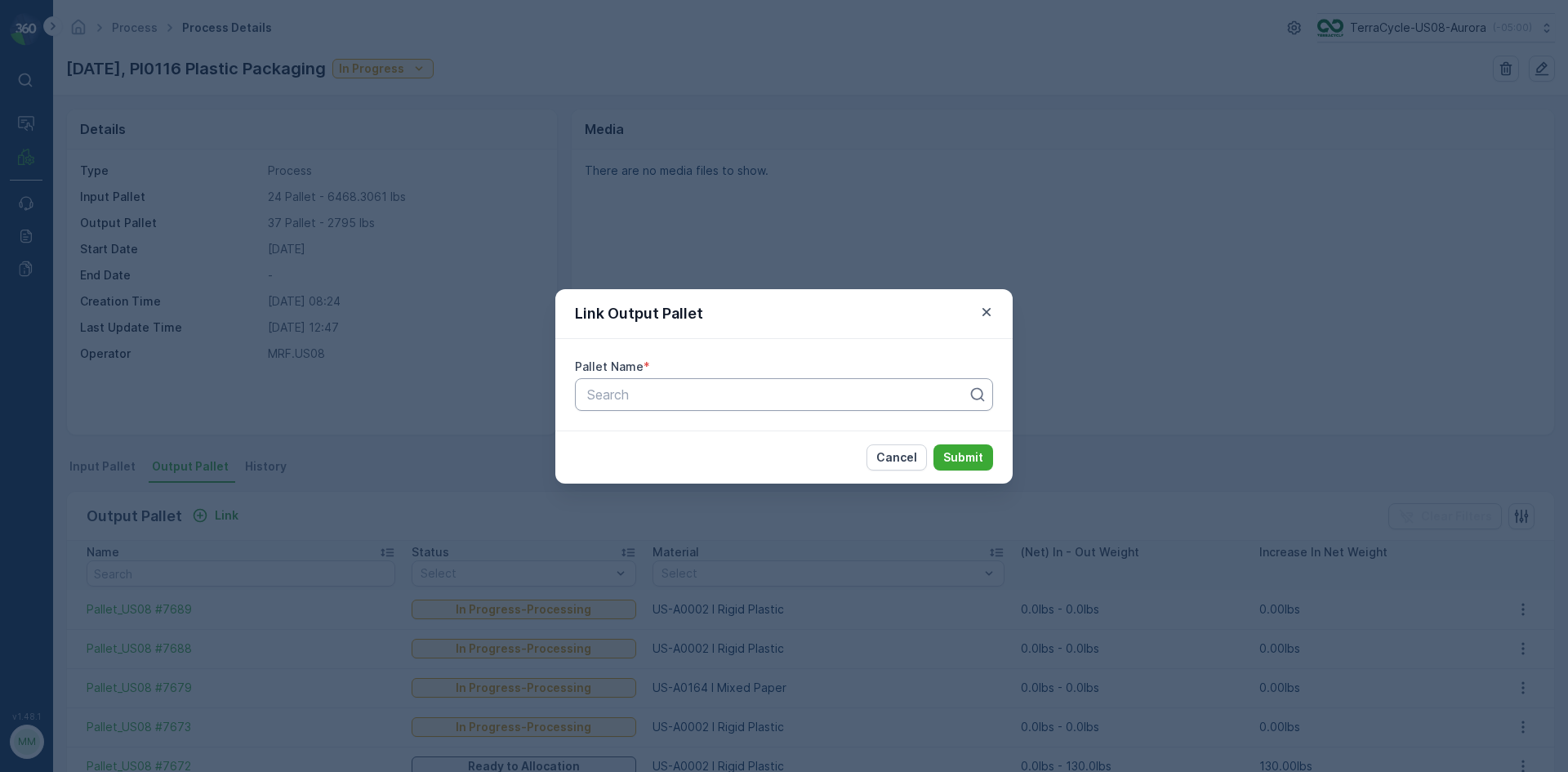
click at [743, 396] on div at bounding box center [777, 394] width 384 height 15
type input "7687"
click at [692, 430] on span "Pallet_US08 #7687" at bounding box center [643, 434] width 117 height 15
click at [967, 459] on p "Submit" at bounding box center [963, 457] width 40 height 17
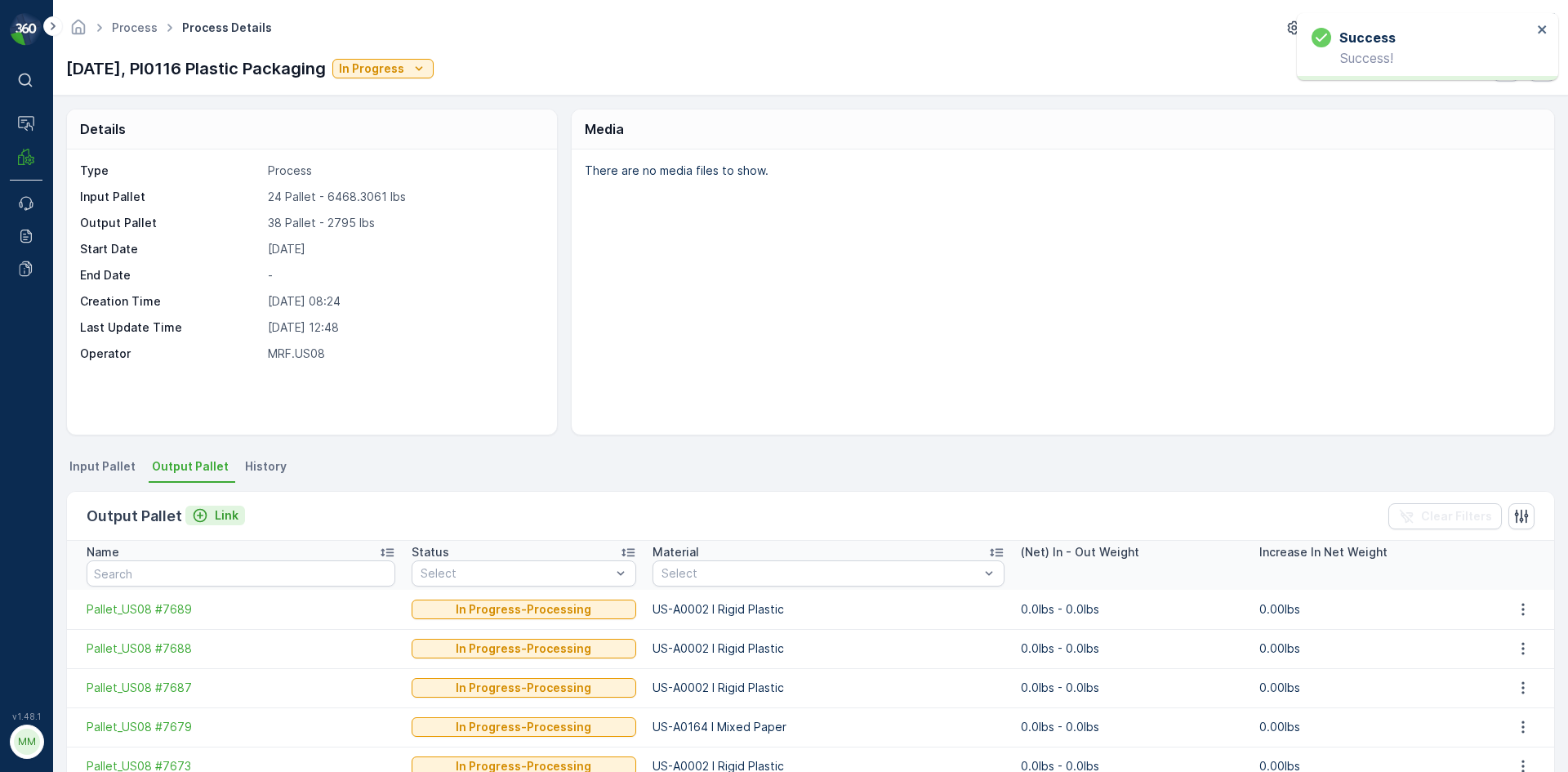
click at [215, 516] on p "Link" at bounding box center [226, 515] width 24 height 17
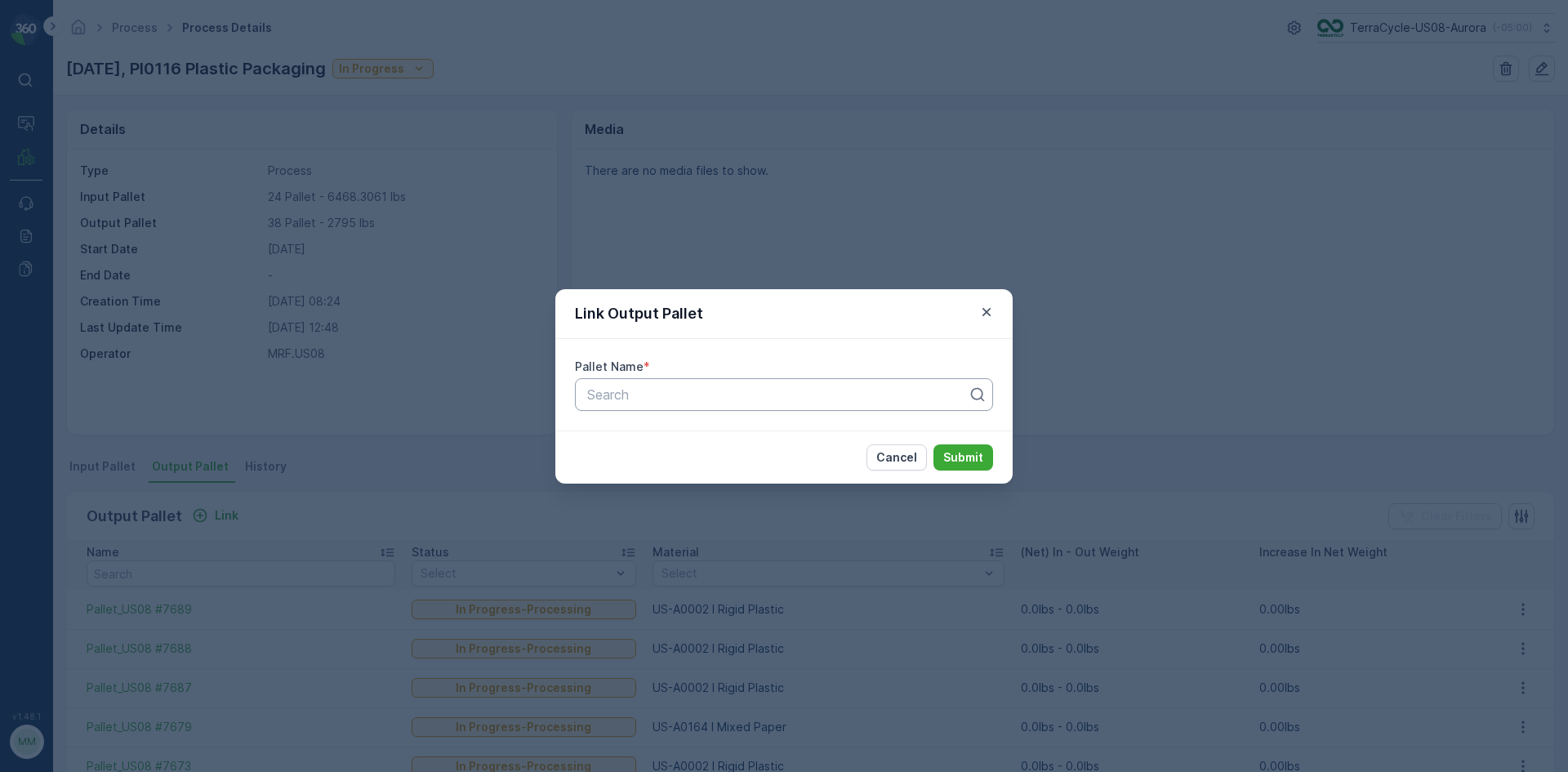
click at [639, 404] on div "Search" at bounding box center [783, 394] width 418 height 33
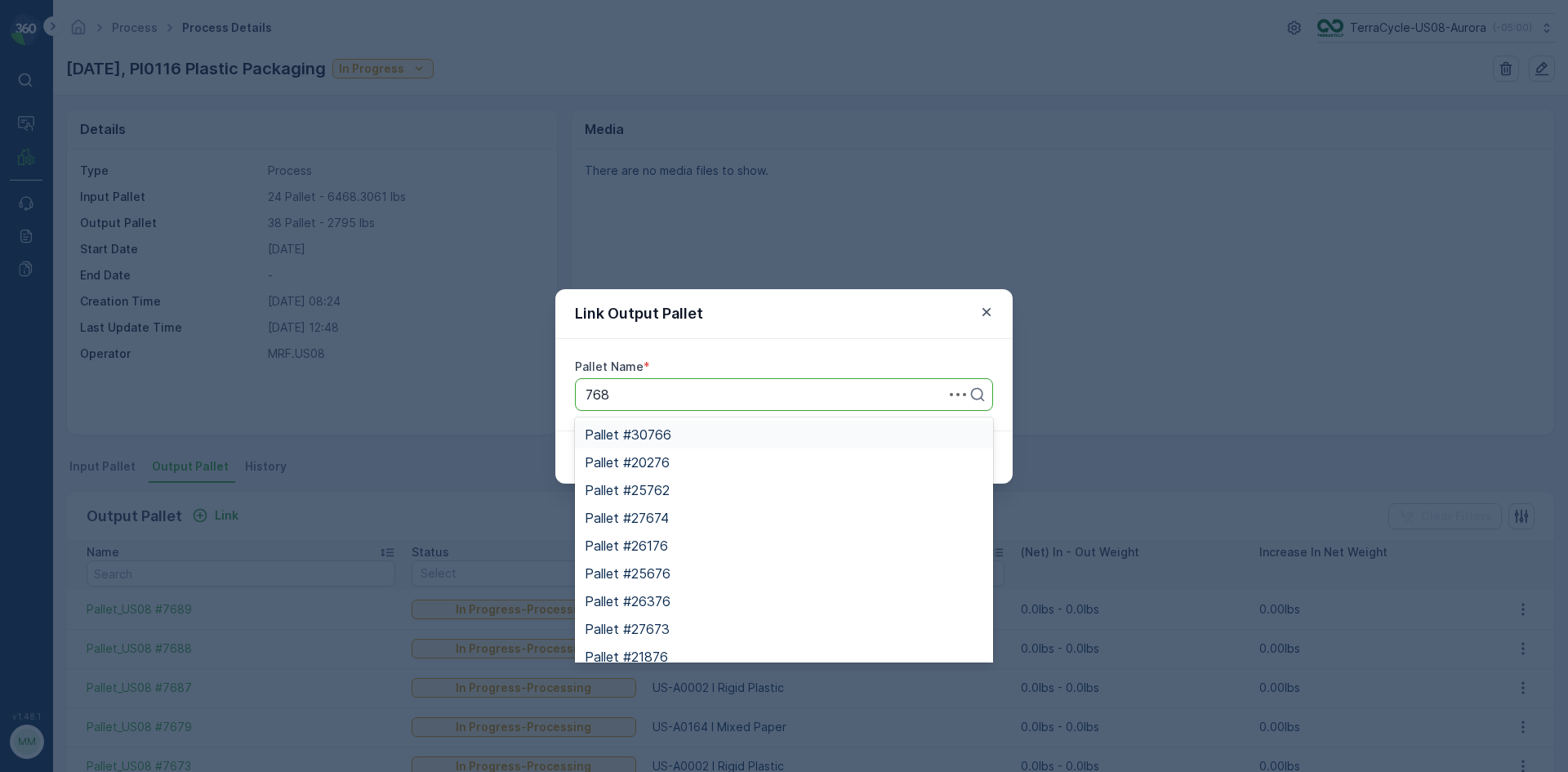
type input "7686"
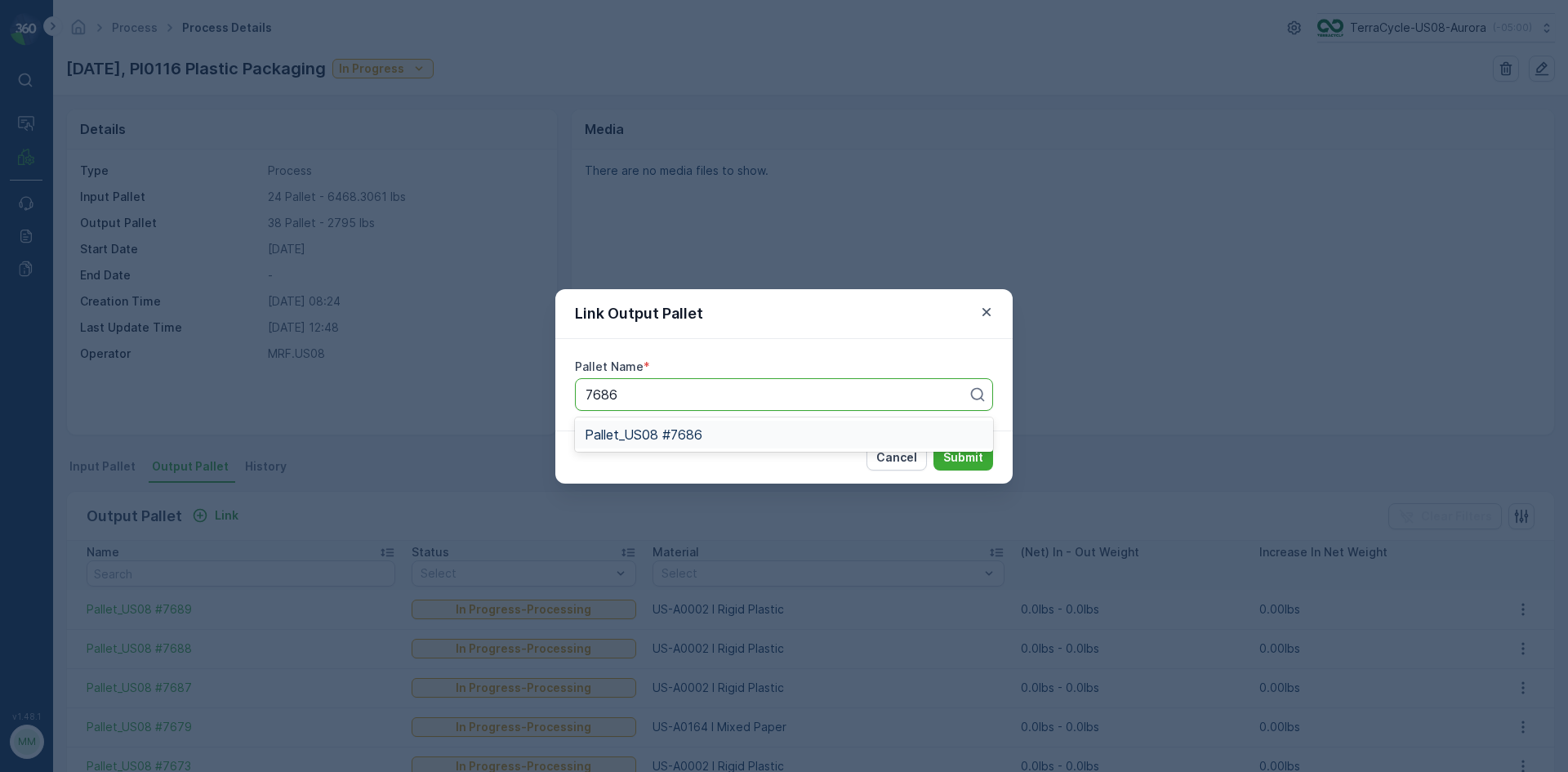
click at [678, 437] on span "Pallet_US08 #7686" at bounding box center [644, 434] width 118 height 15
click at [973, 460] on p "Submit" at bounding box center [963, 457] width 40 height 17
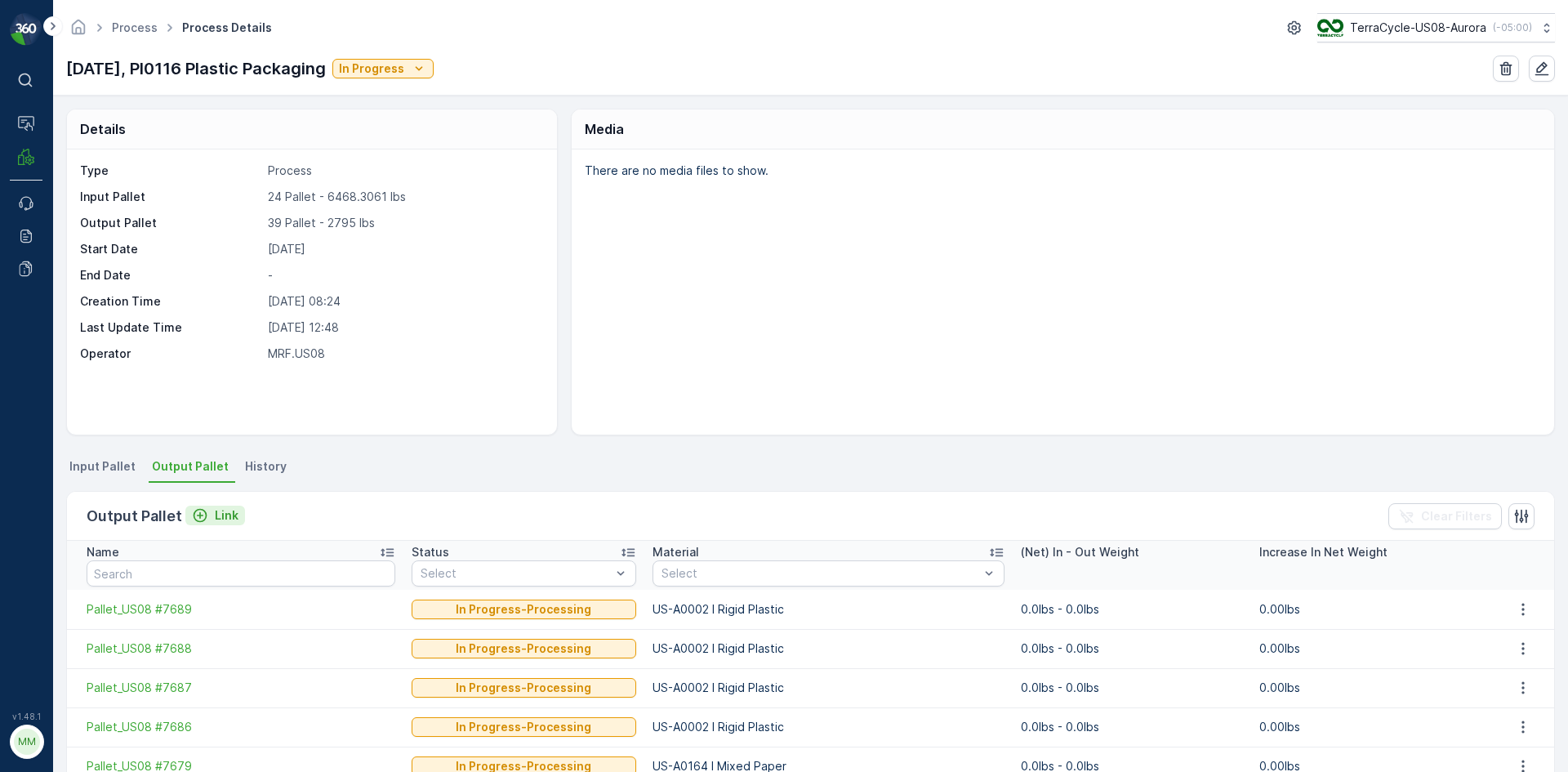
click at [209, 519] on div "Link" at bounding box center [215, 515] width 47 height 17
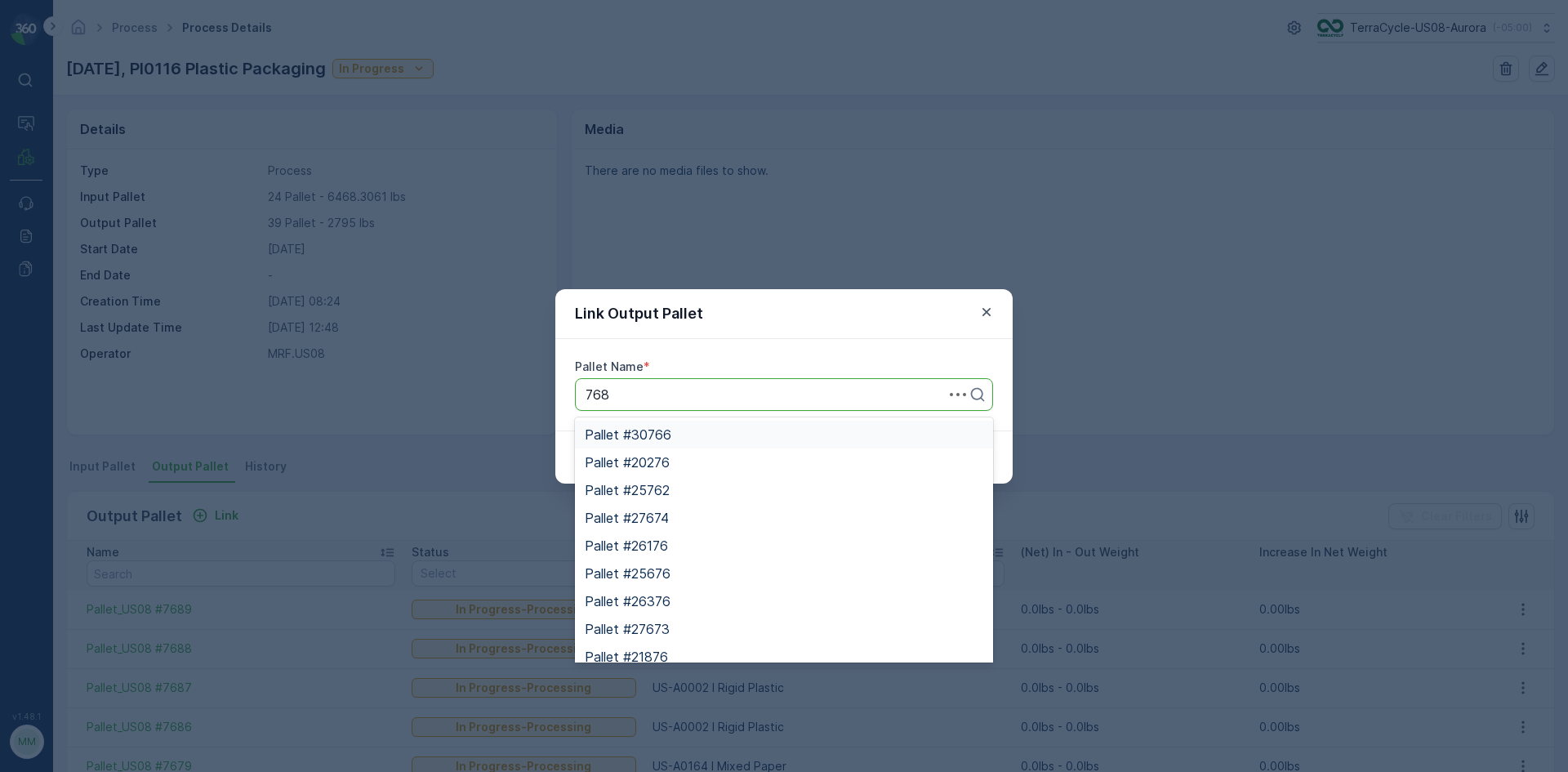
type input "7685"
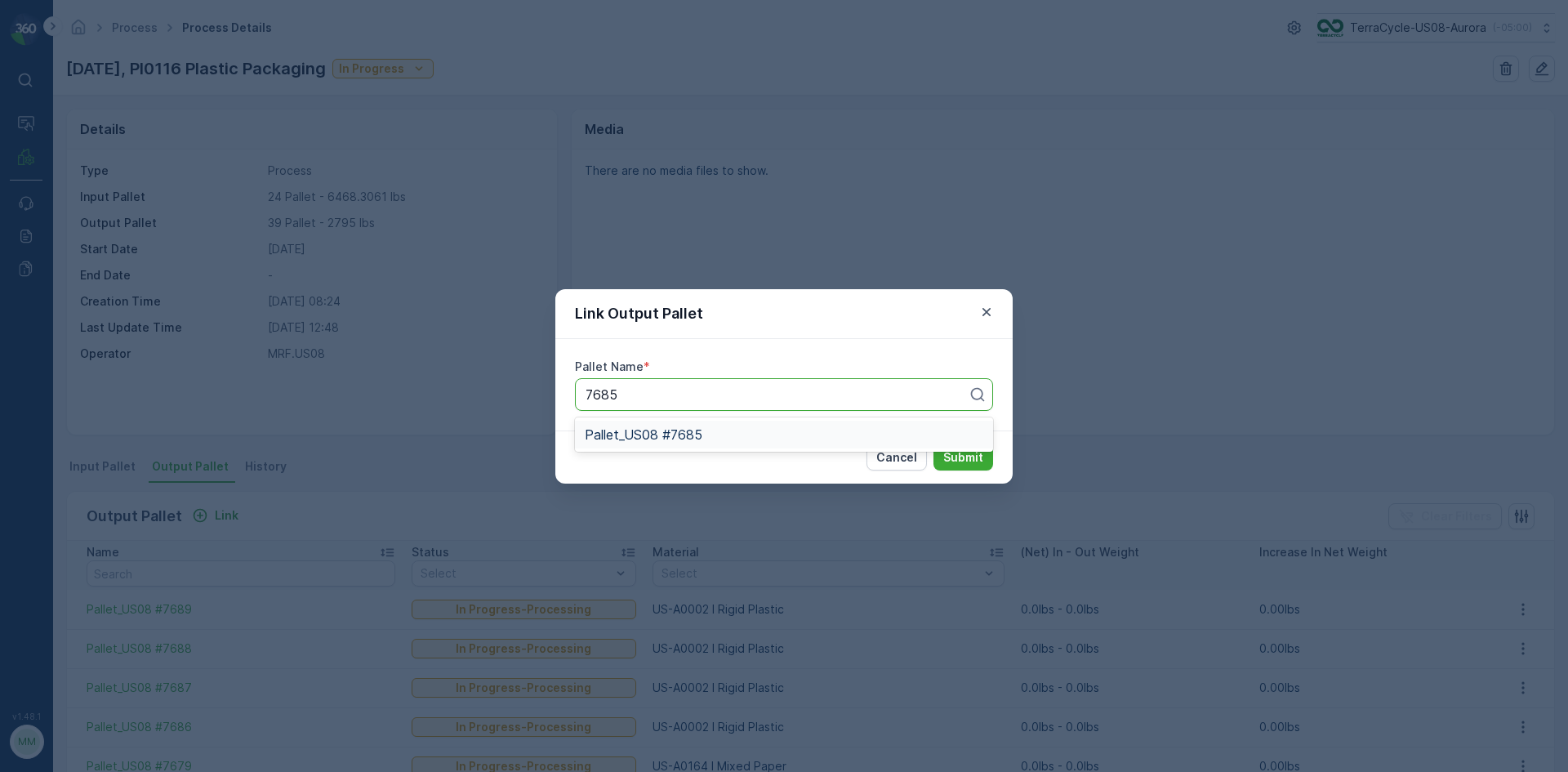
click at [688, 437] on span "Pallet_US08 #7685" at bounding box center [644, 434] width 118 height 15
click at [956, 462] on p "Submit" at bounding box center [963, 457] width 40 height 17
